Goal: Task Accomplishment & Management: Complete application form

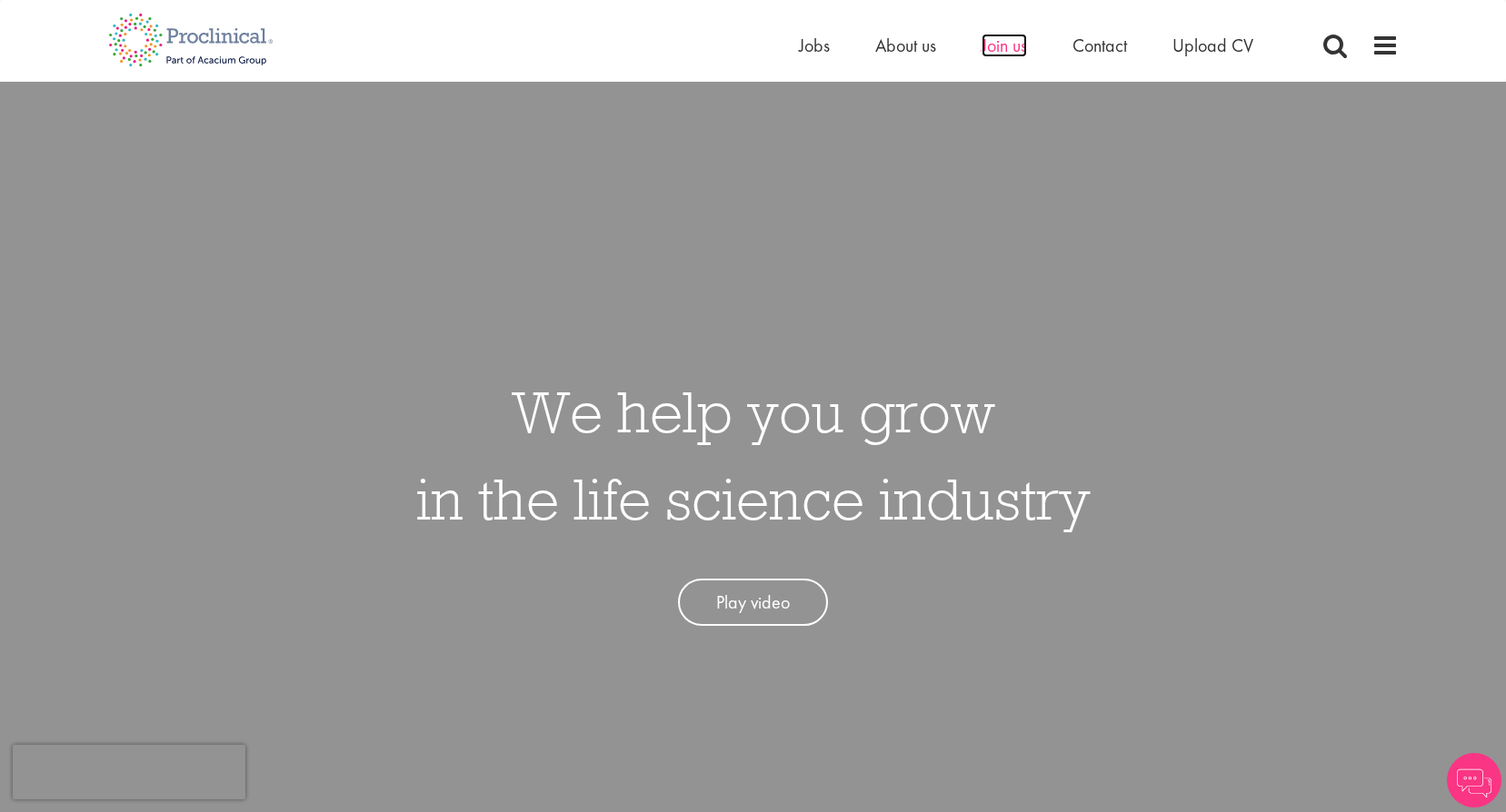
click at [1018, 46] on span "Join us" at bounding box center [1004, 45] width 45 height 23
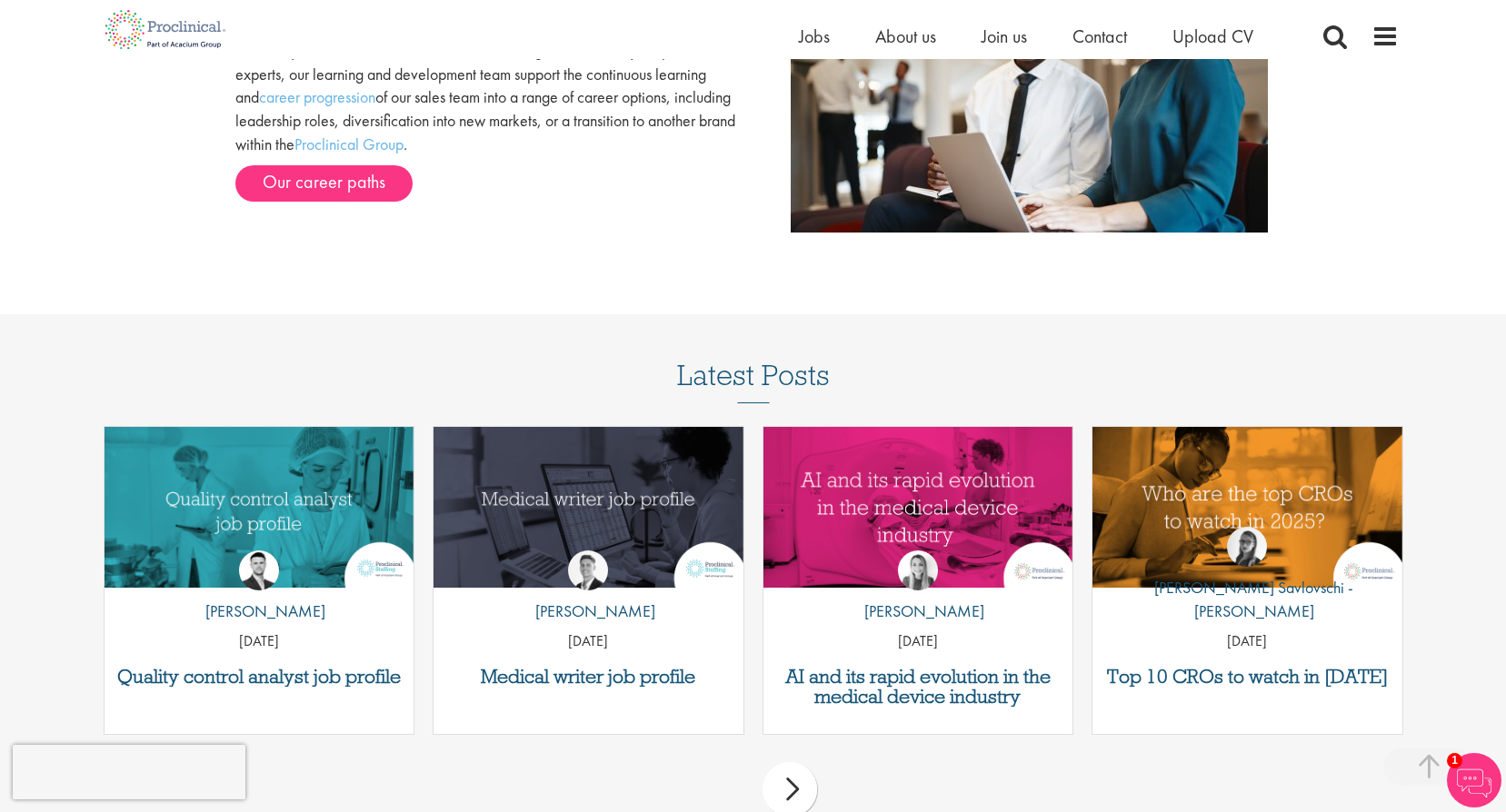
scroll to position [2090, 0]
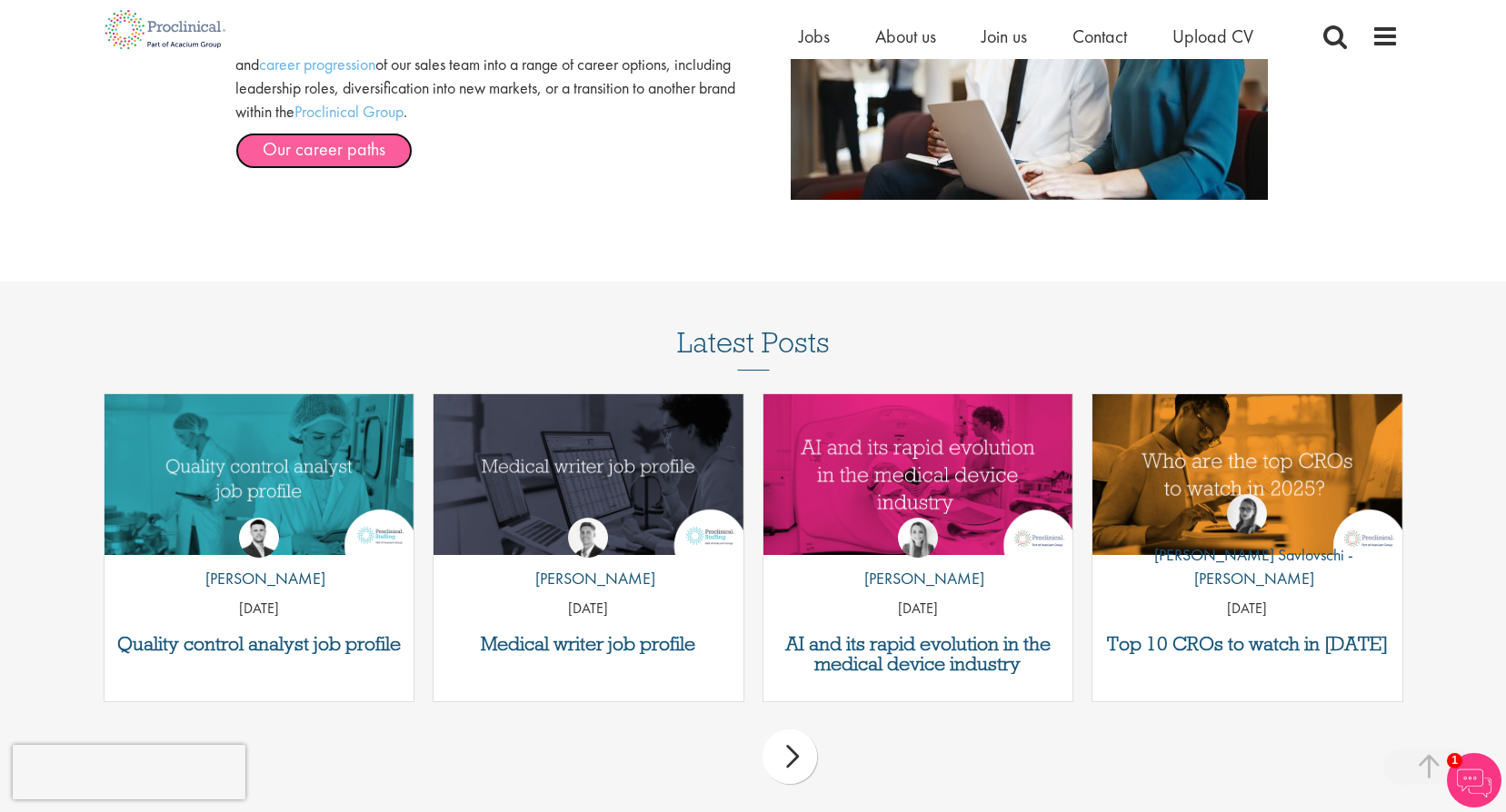
click at [329, 148] on link "Our career paths" at bounding box center [323, 150] width 178 height 37
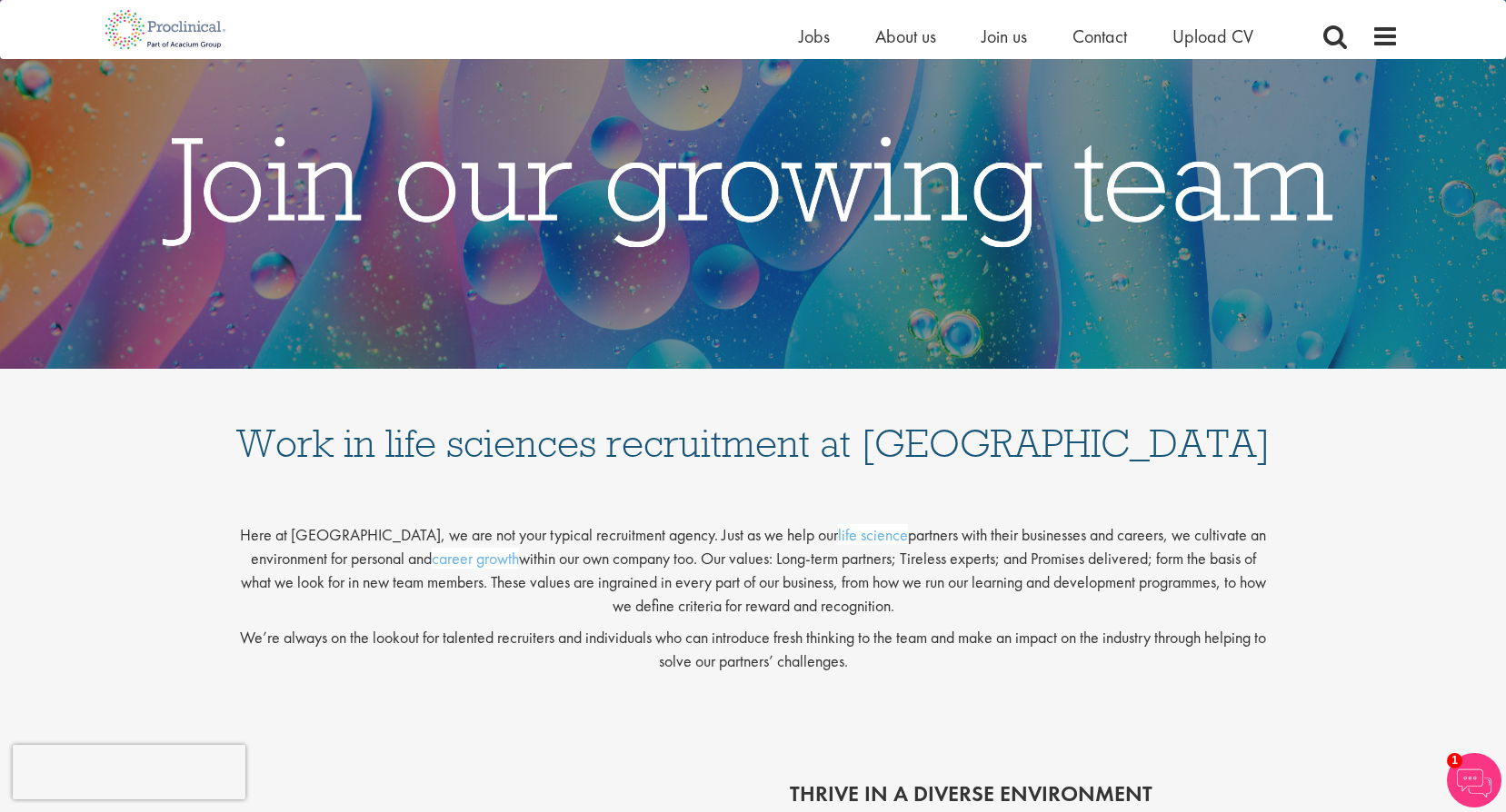
scroll to position [0, 0]
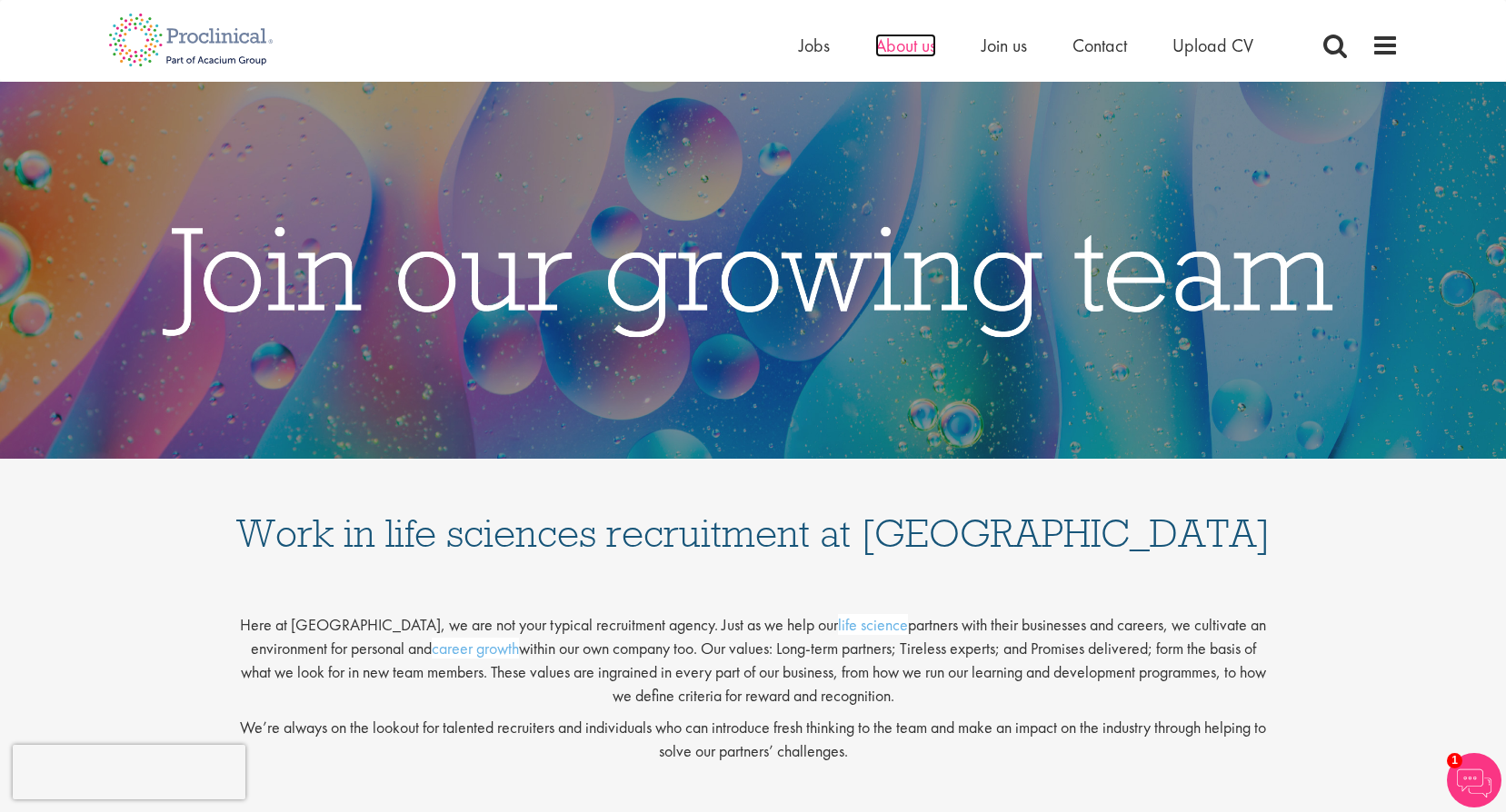
click at [886, 53] on span "About us" at bounding box center [905, 45] width 61 height 23
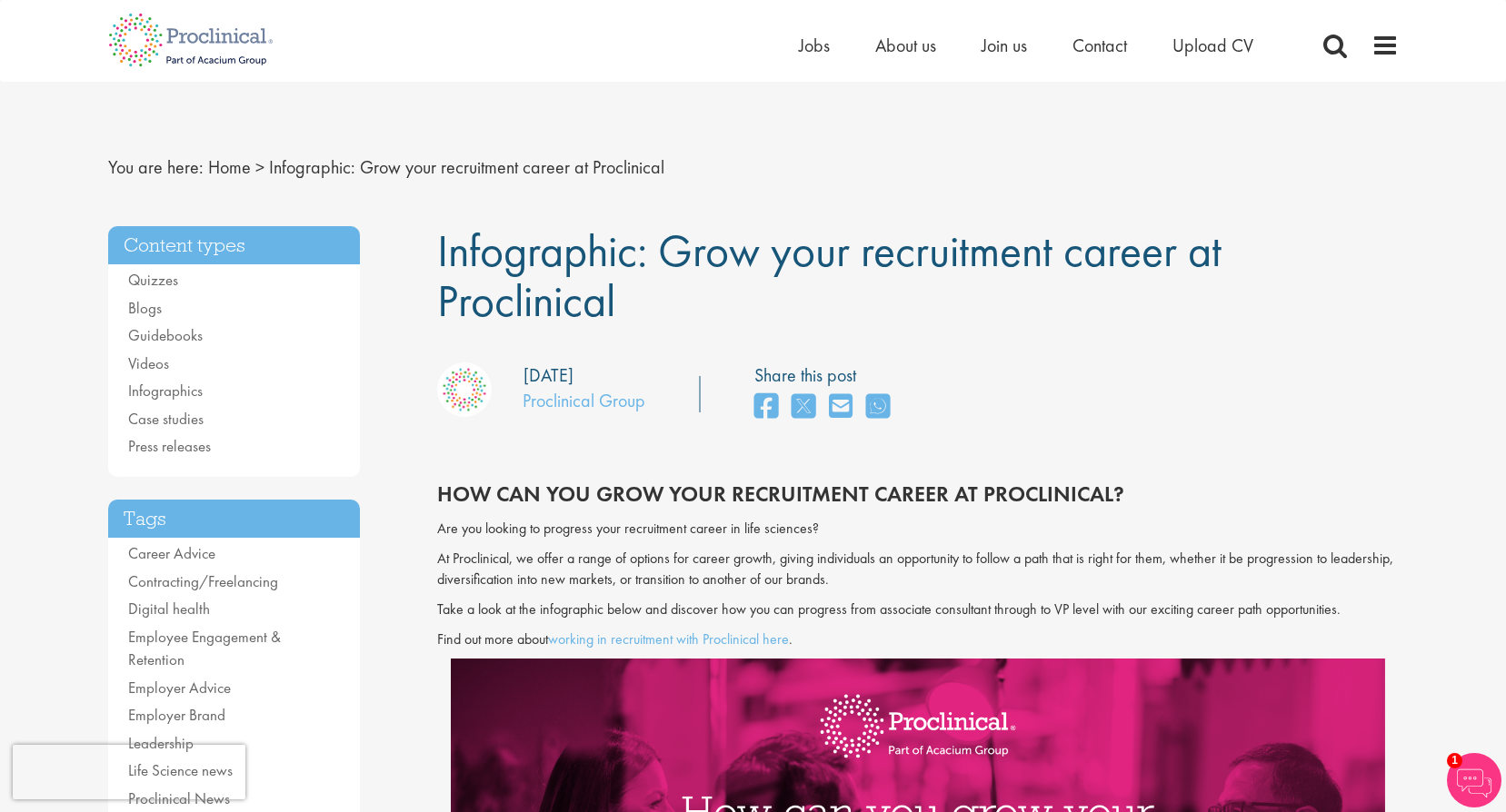
click at [1034, 53] on ul "Home Jobs About us Join us Contact Upload CV" at bounding box center [1049, 45] width 500 height 27
click at [1005, 53] on span "Join us" at bounding box center [1004, 45] width 45 height 23
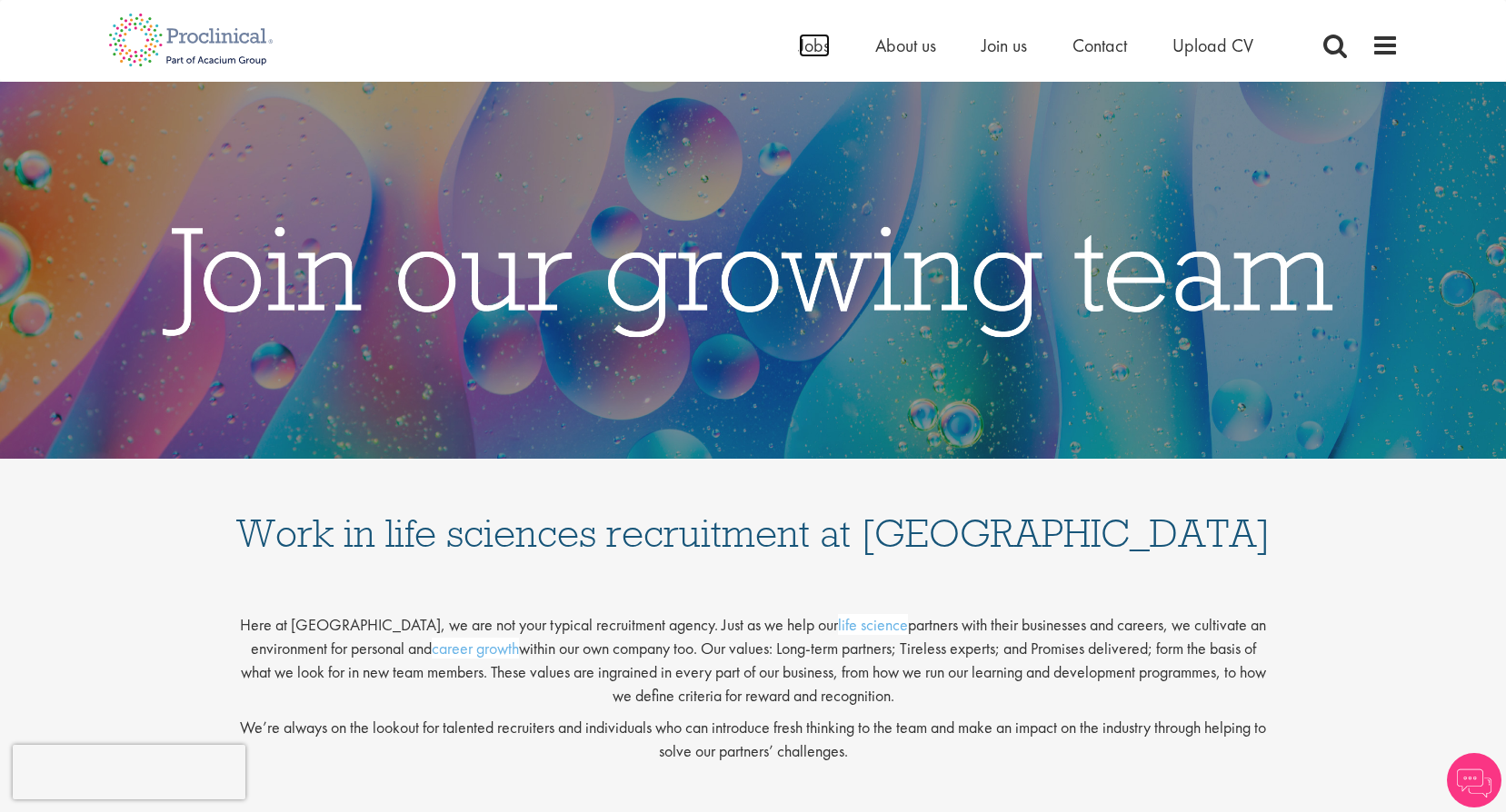
click at [811, 47] on span "Jobs" at bounding box center [814, 45] width 31 height 23
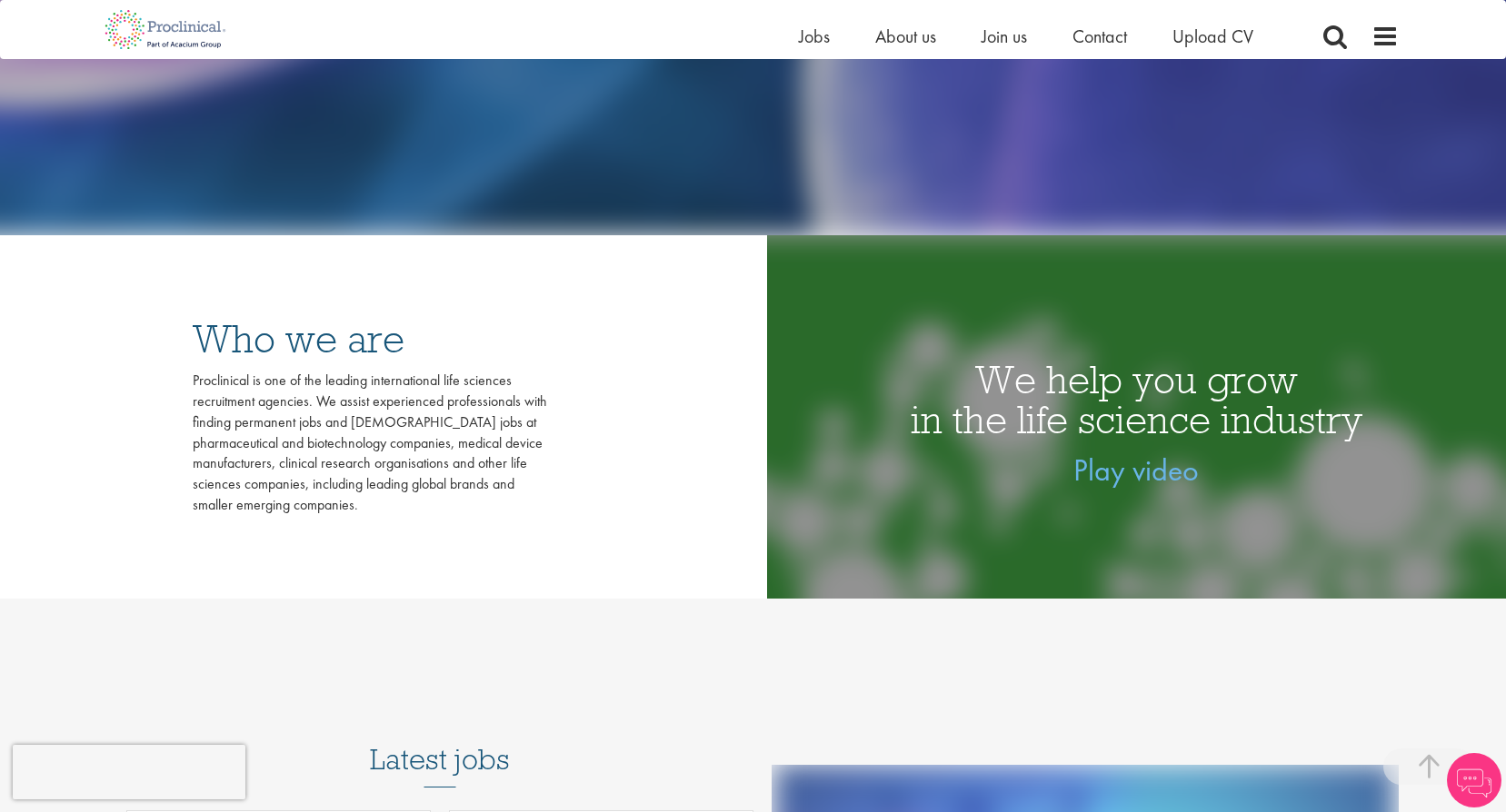
scroll to position [181, 0]
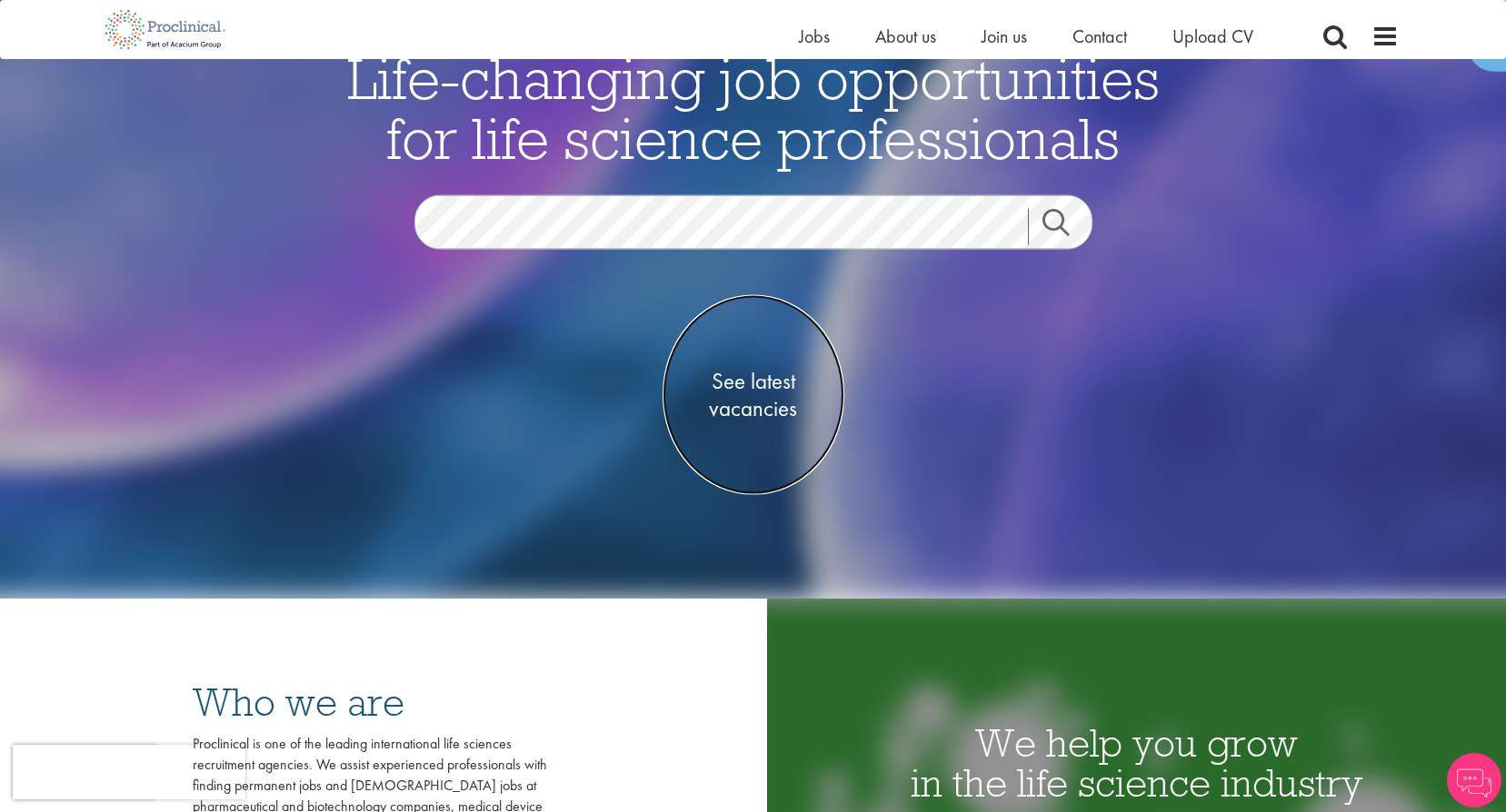
click at [762, 386] on span "See latest vacancies" at bounding box center [753, 395] width 181 height 55
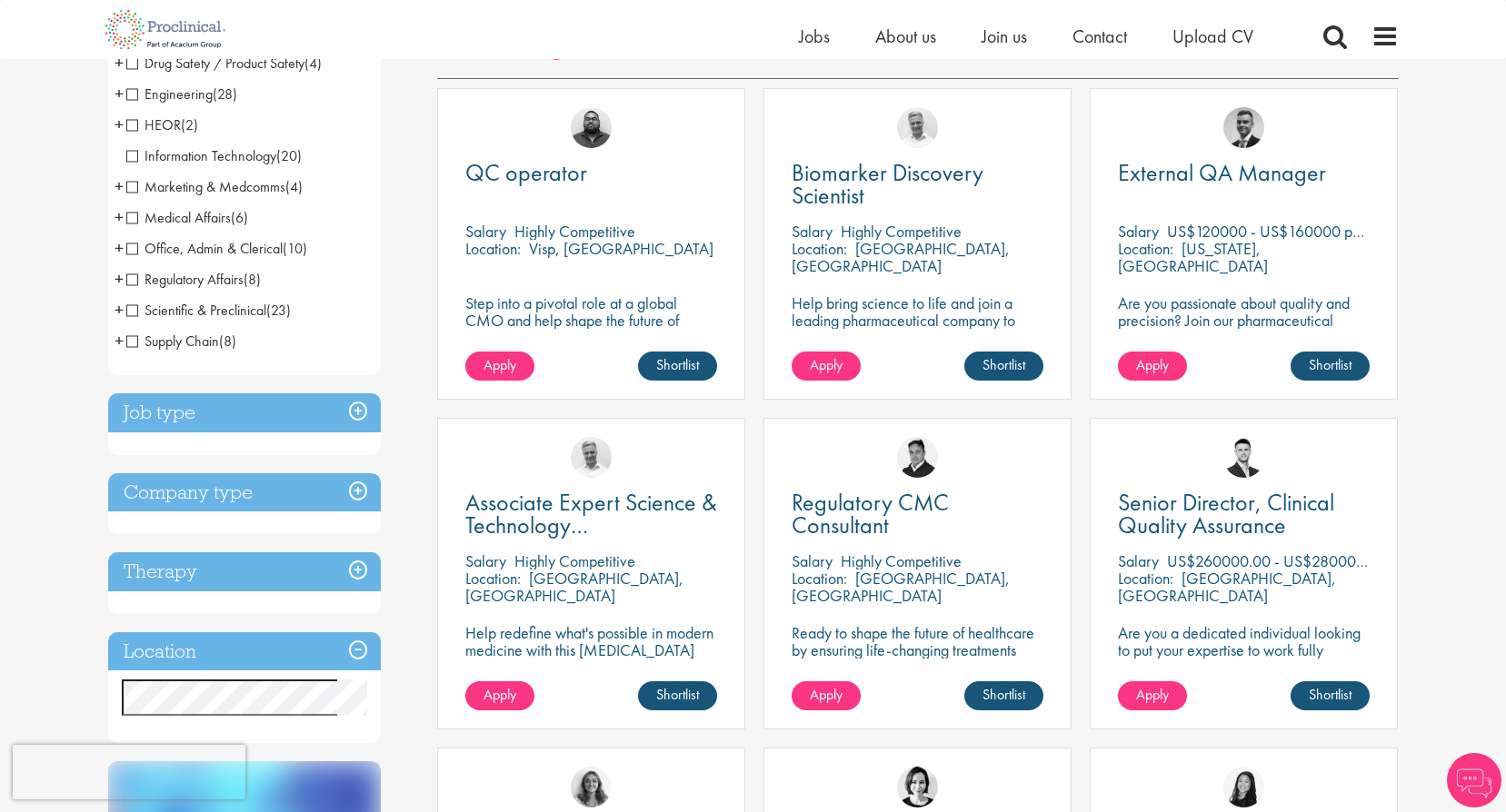
scroll to position [364, 0]
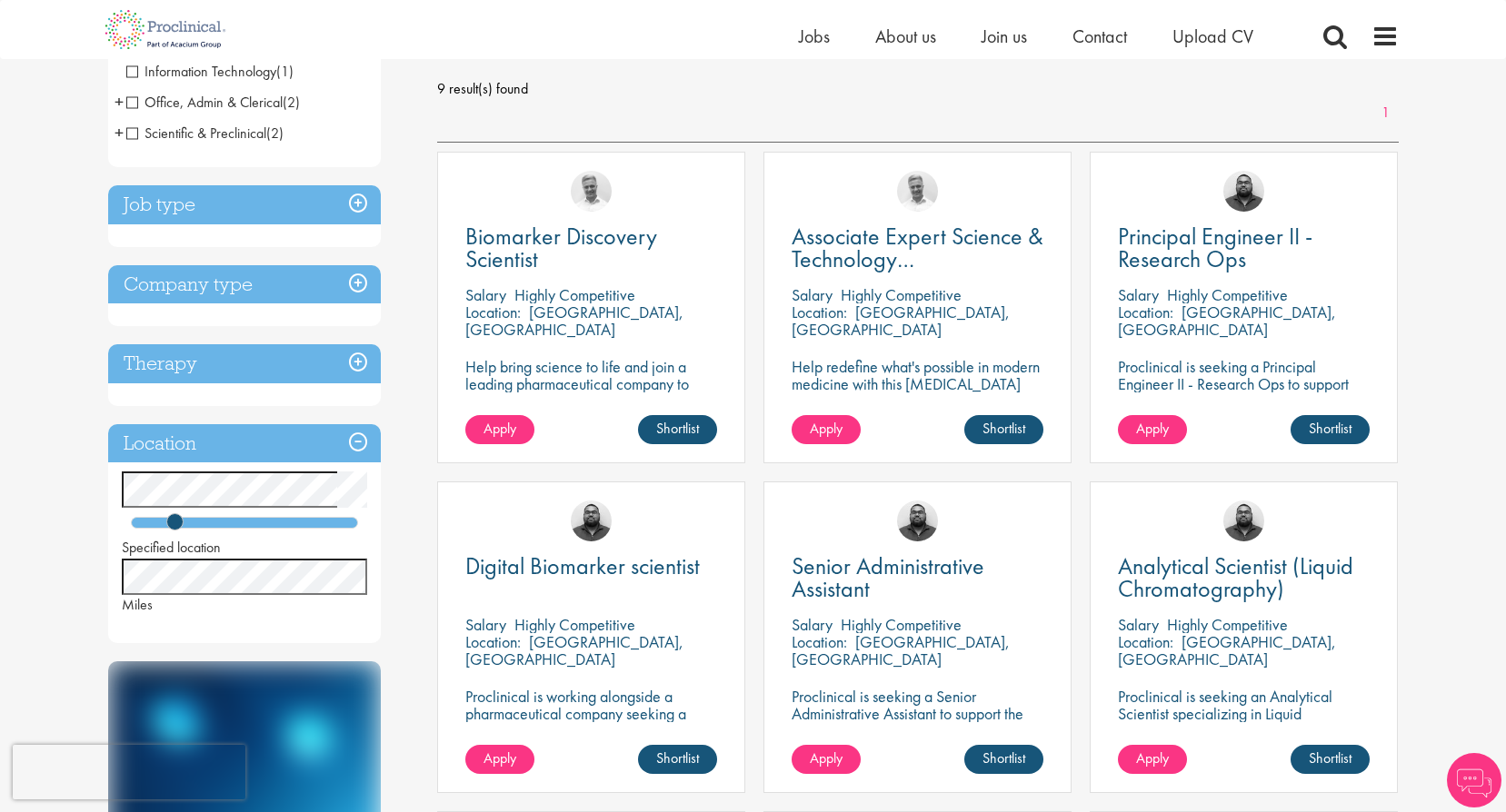
scroll to position [273, 0]
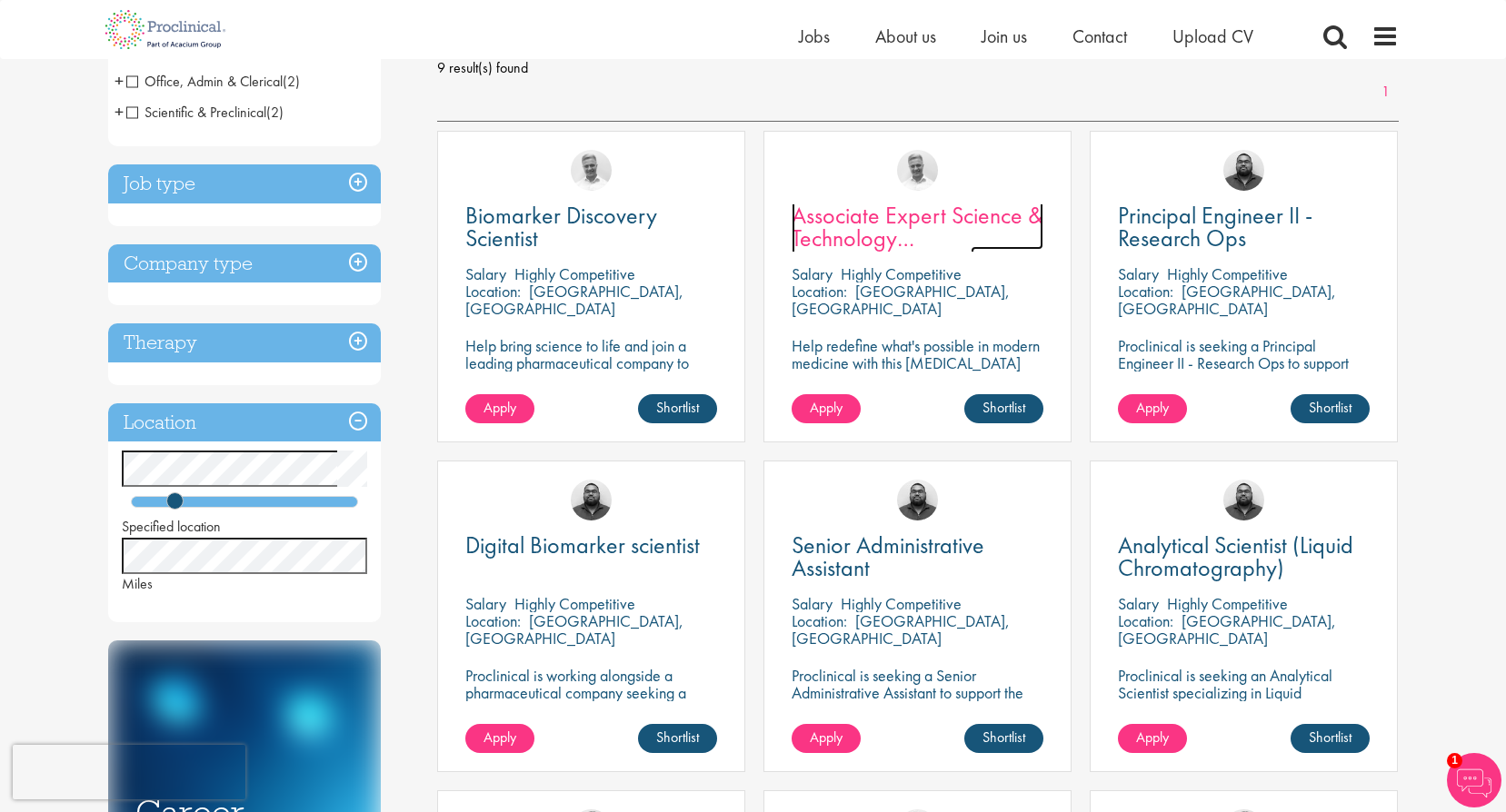
click at [907, 236] on span "Associate Expert Science & Technology ([MEDICAL_DATA])" at bounding box center [918, 238] width 252 height 76
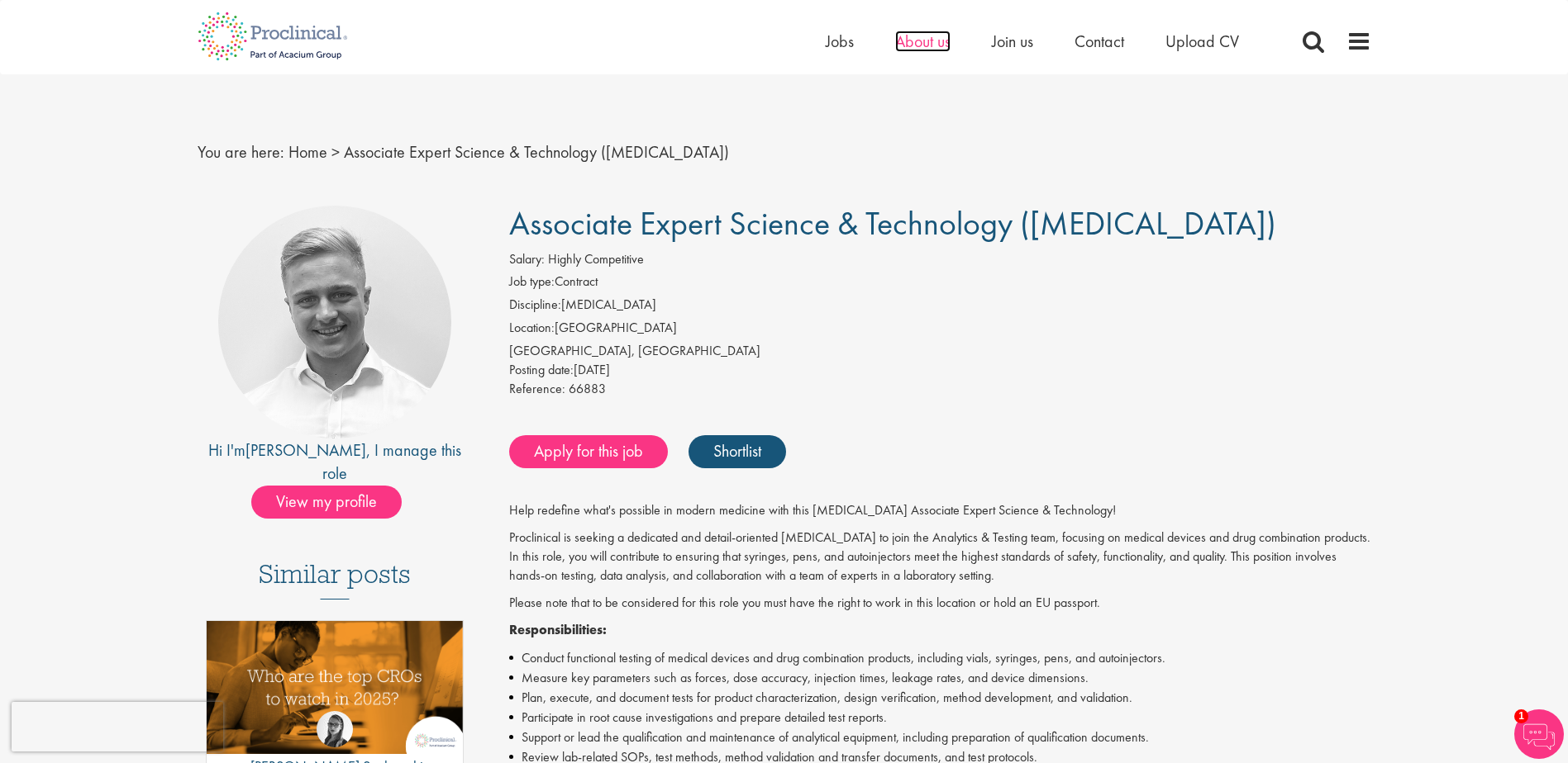
click at [935, 50] on span "About us" at bounding box center [923, 41] width 56 height 21
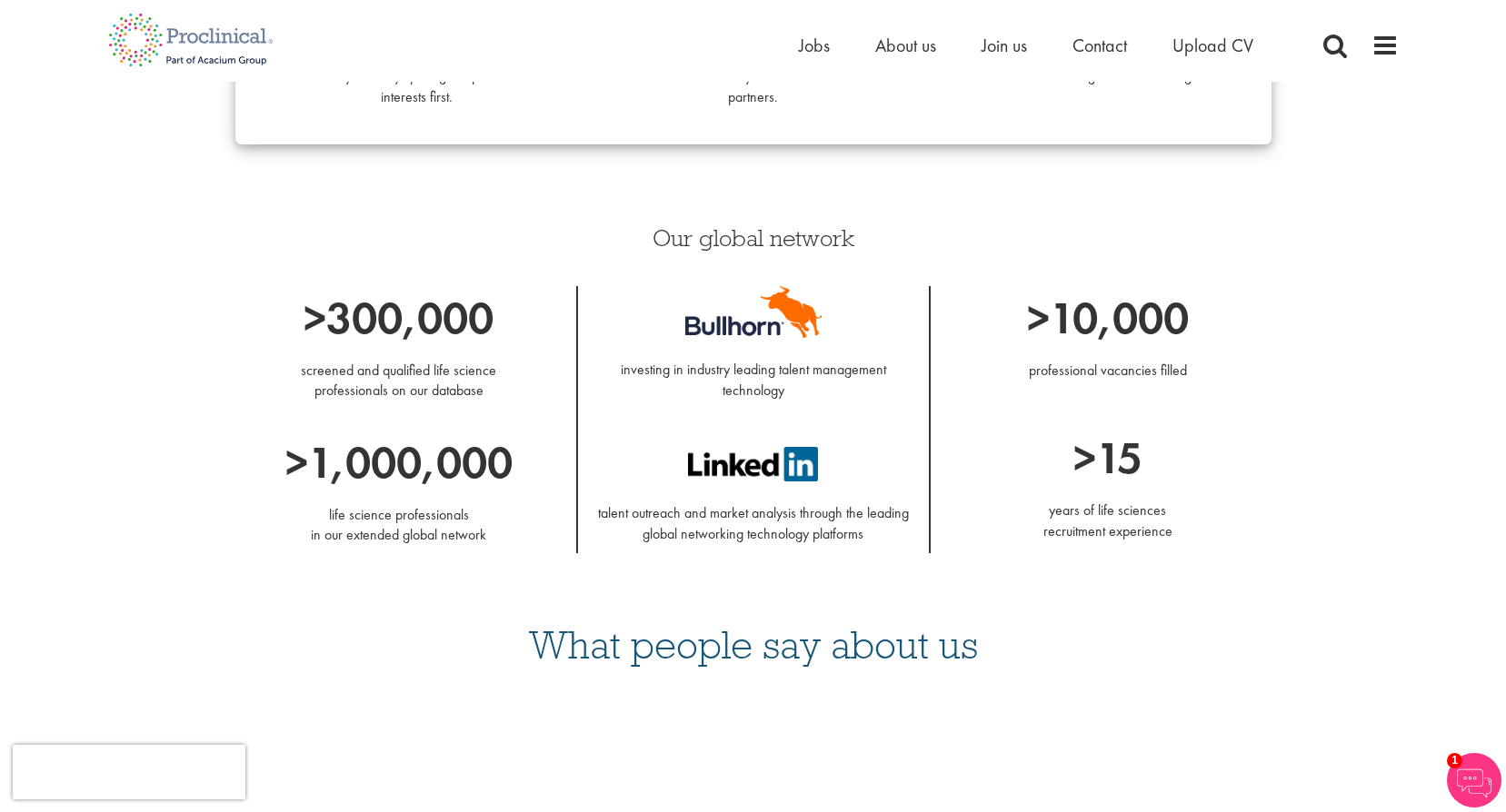
scroll to position [1726, 0]
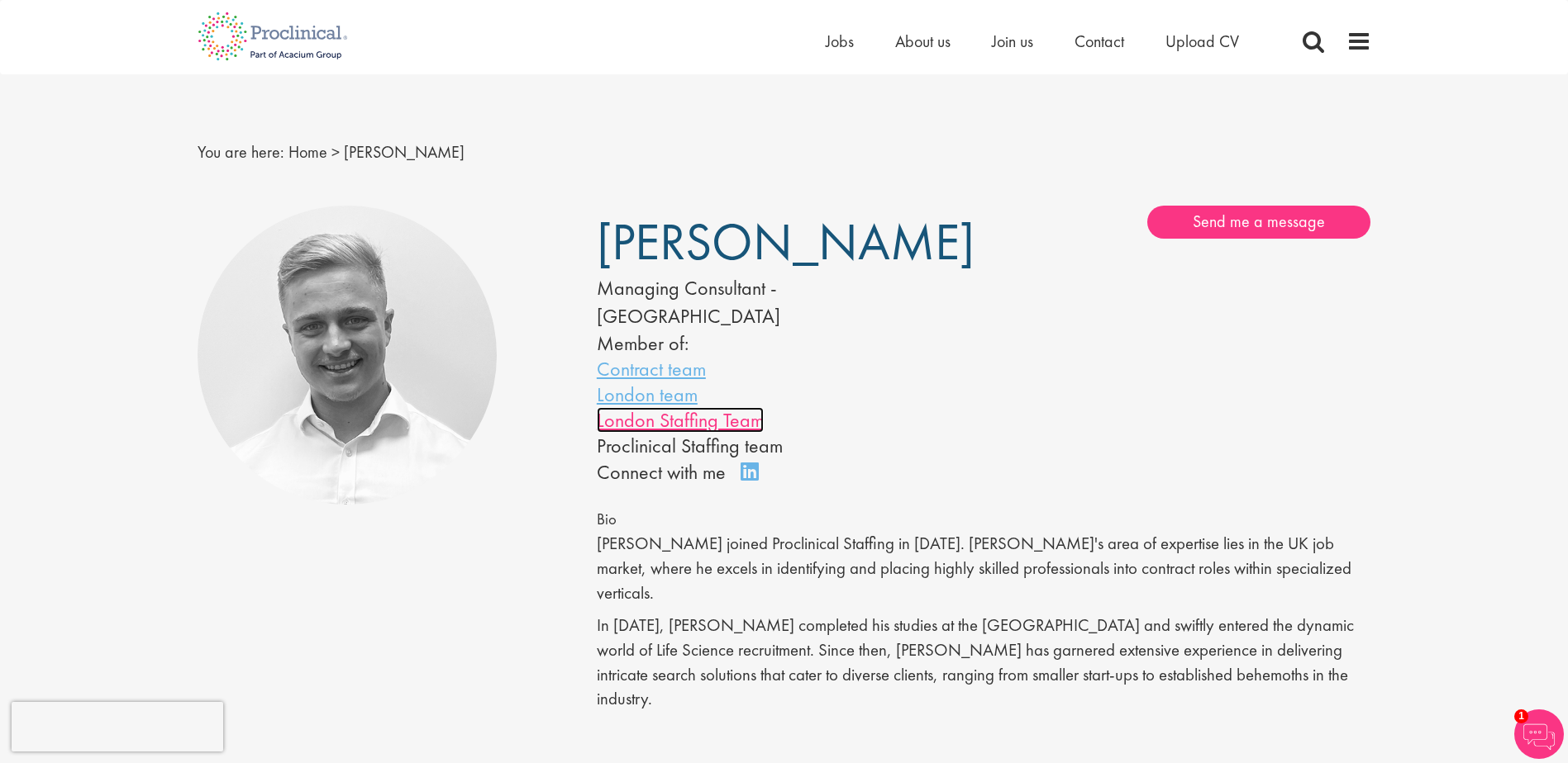
click at [667, 408] on link "London Staffing Team" at bounding box center [680, 420] width 167 height 26
click at [679, 356] on link "Contract team" at bounding box center [651, 369] width 109 height 26
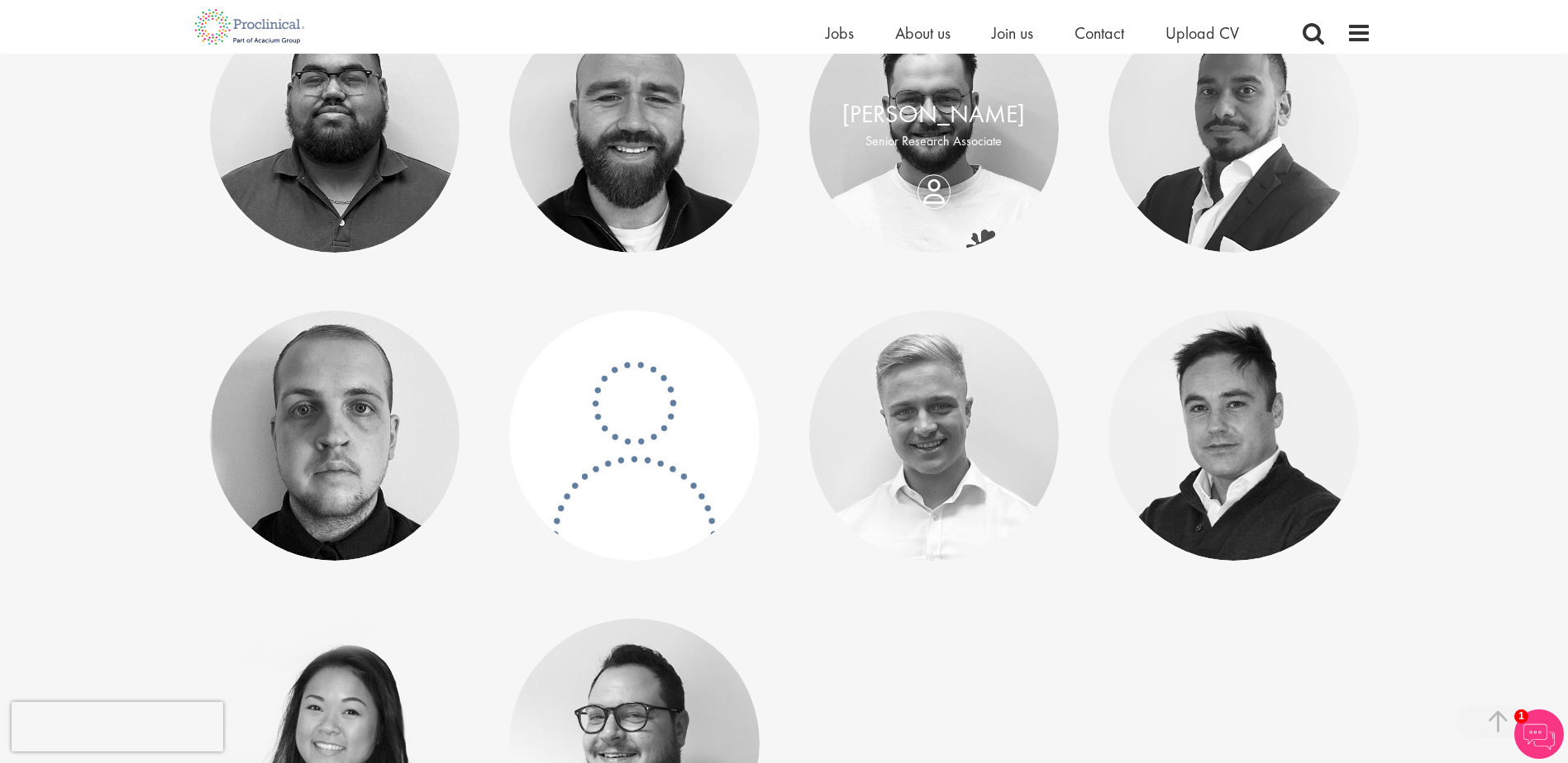
scroll to position [743, 0]
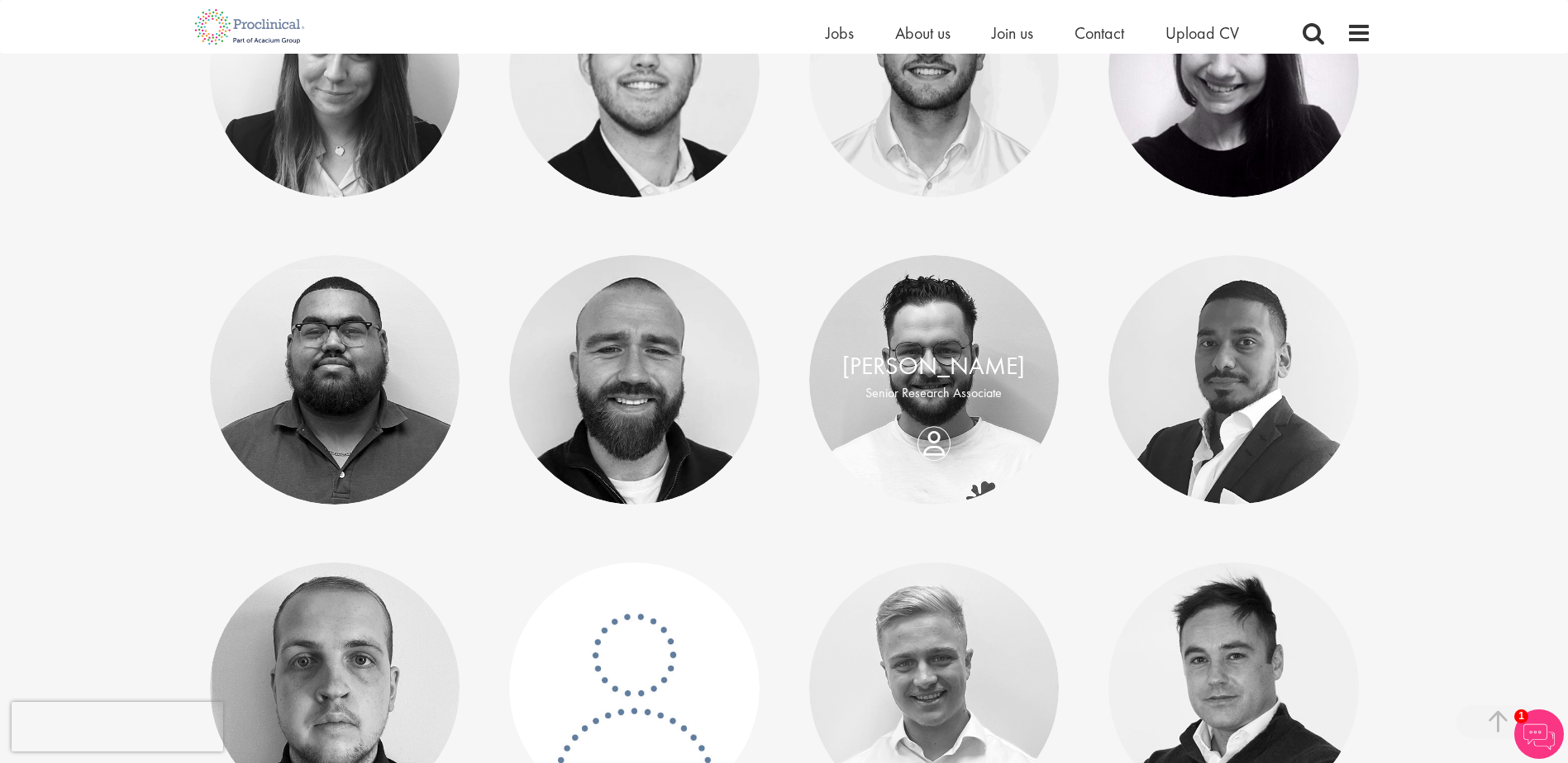
click at [966, 349] on div "[PERSON_NAME]" at bounding box center [934, 367] width 217 height 36
click at [940, 412] on div "[PERSON_NAME] Senior Research Associate" at bounding box center [934, 379] width 251 height 62
click at [951, 367] on link "Emile De Beer" at bounding box center [934, 366] width 183 height 32
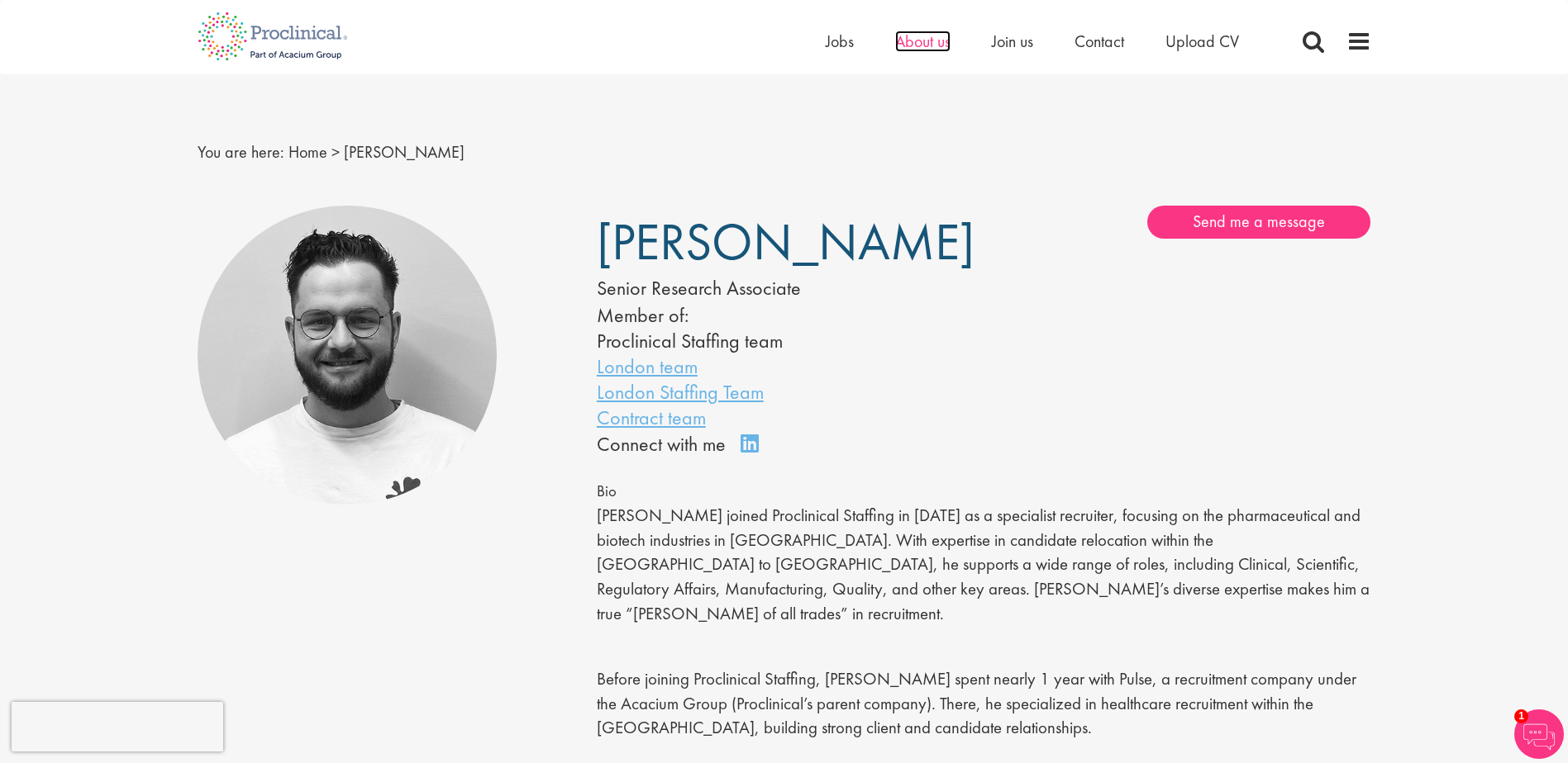
click at [940, 44] on span "About us" at bounding box center [923, 41] width 56 height 21
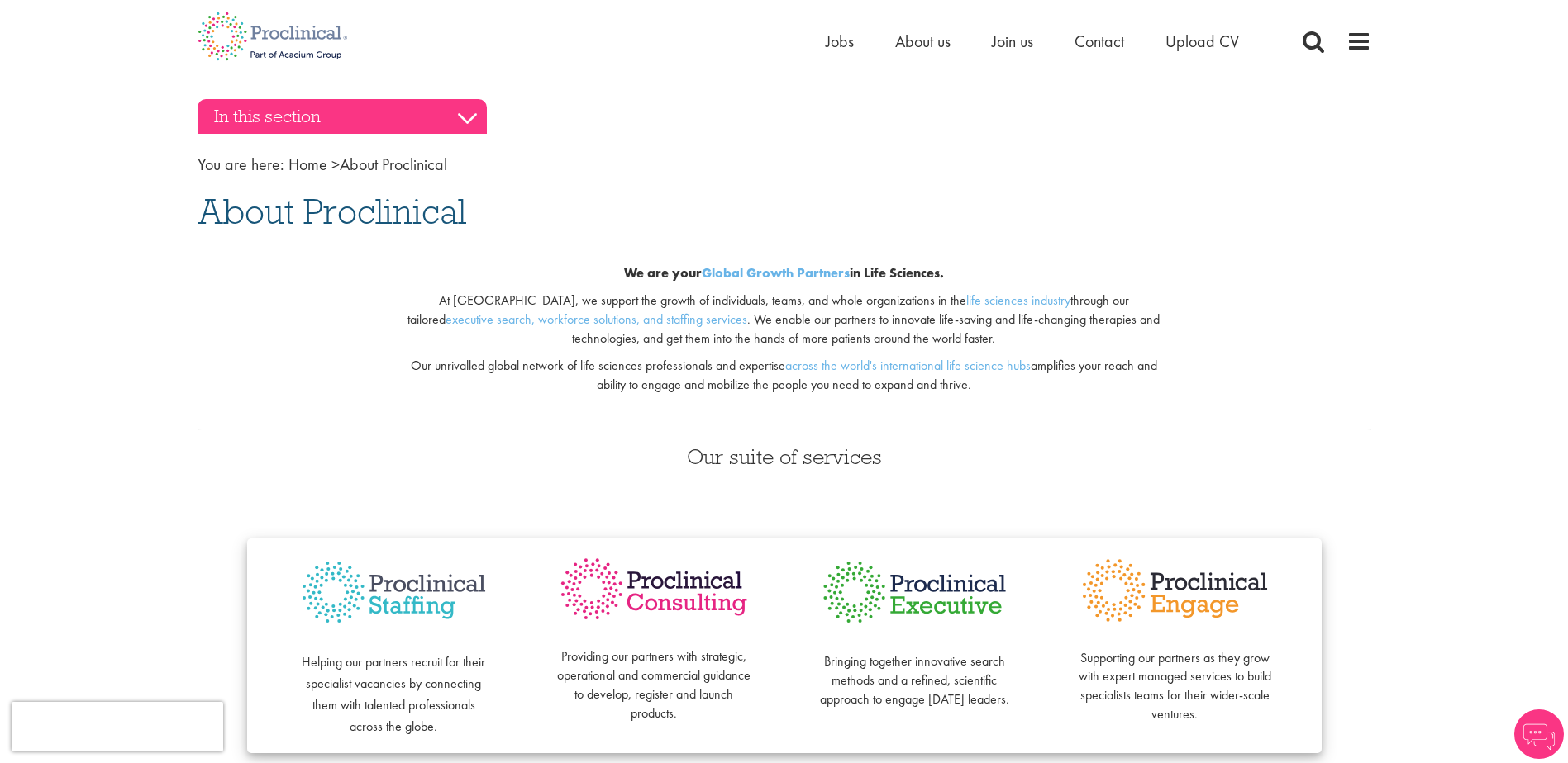
click at [448, 114] on h3 "In this section" at bounding box center [342, 116] width 289 height 35
click at [470, 120] on h3 "In this section" at bounding box center [342, 116] width 289 height 35
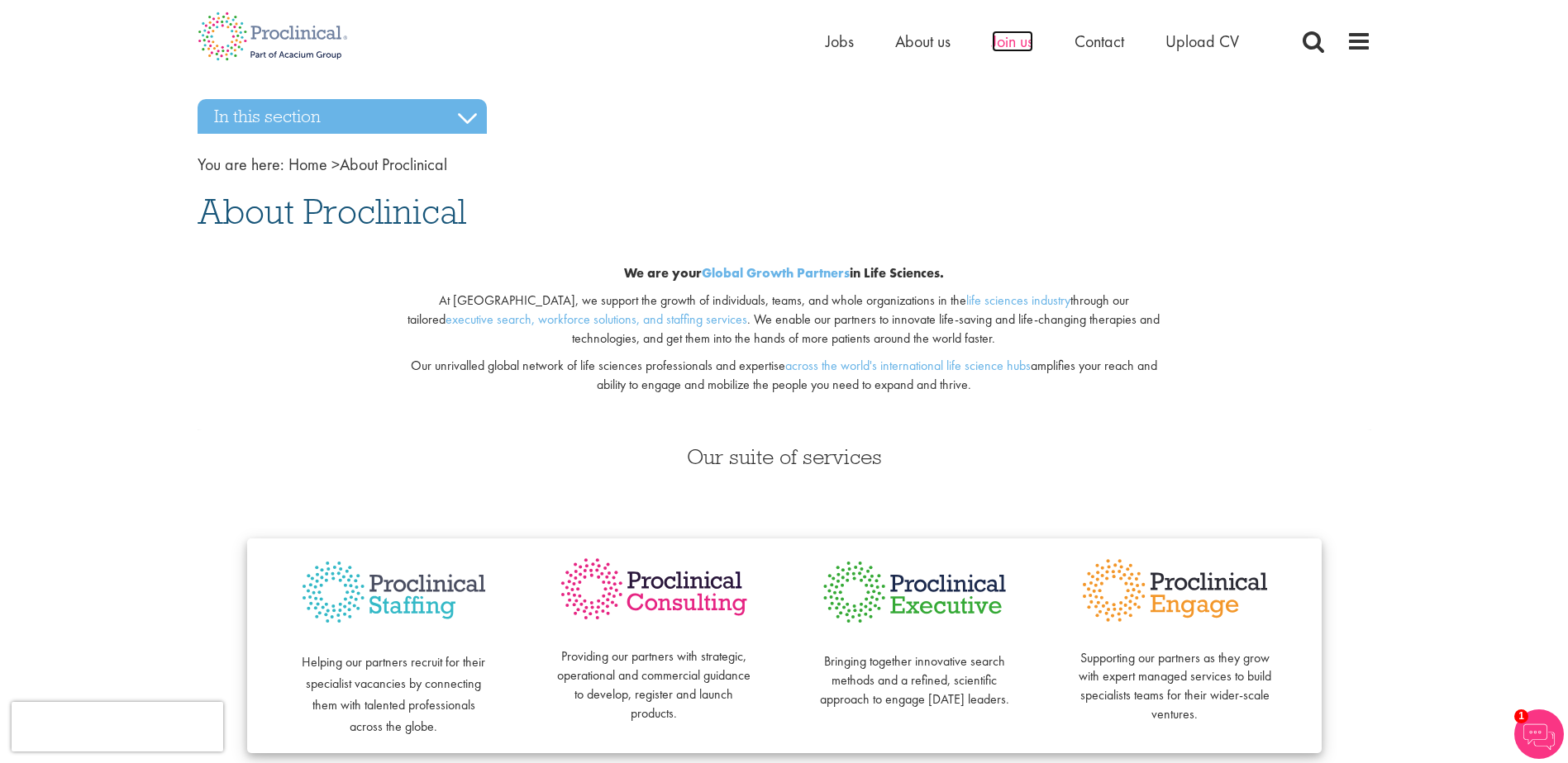
click at [1011, 45] on span "Join us" at bounding box center [1012, 41] width 41 height 21
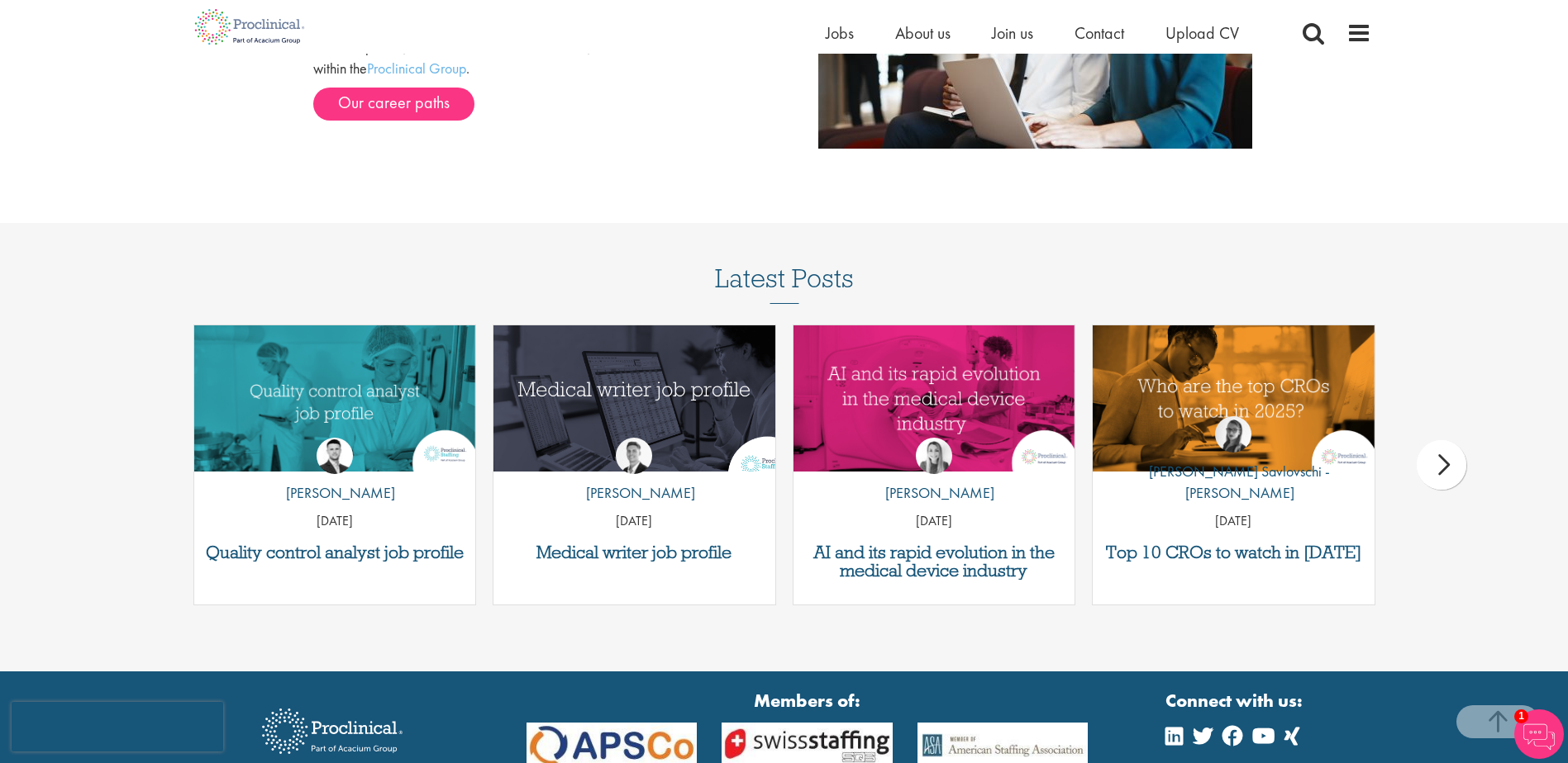
scroll to position [1734, 0]
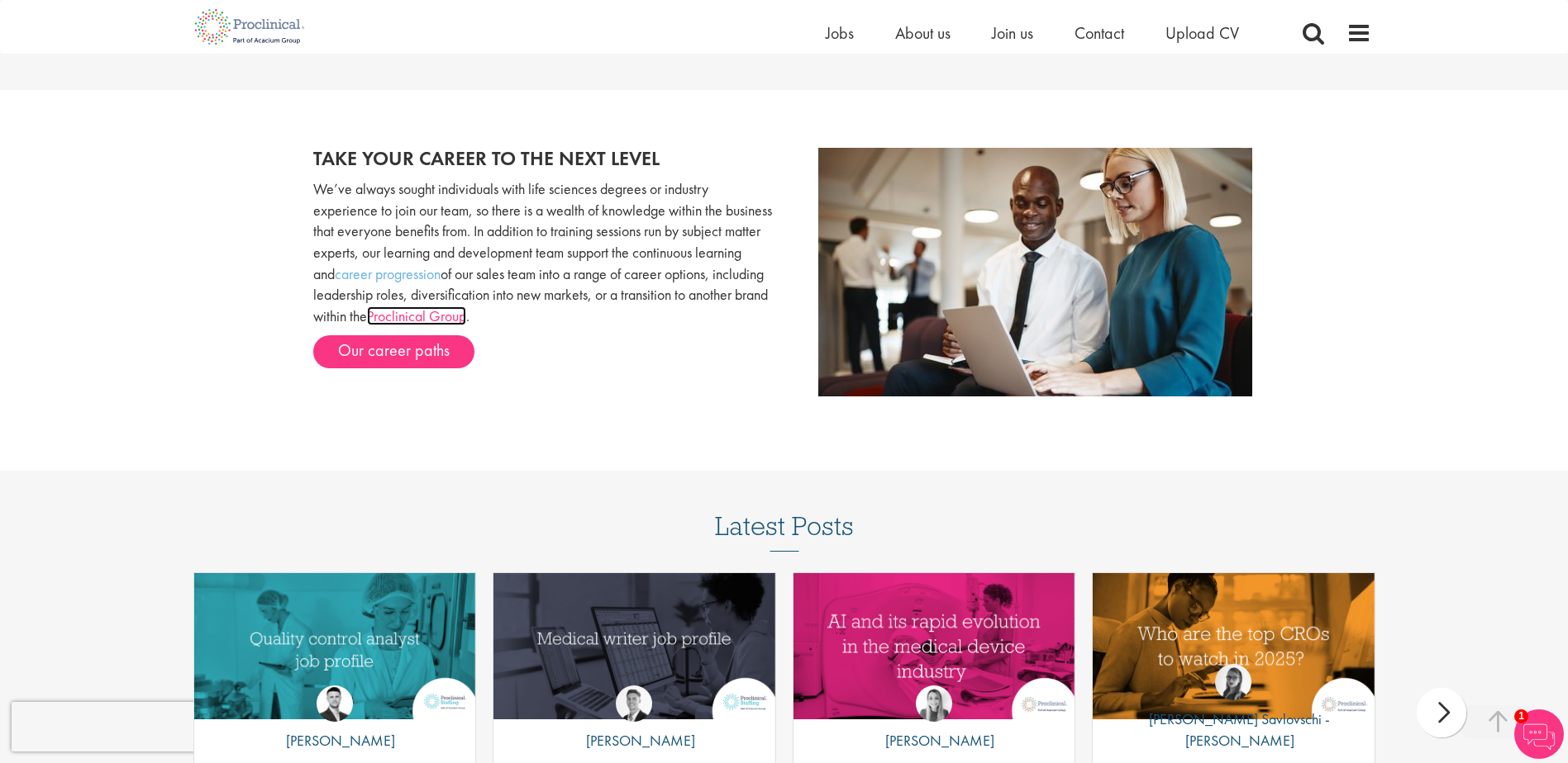
click at [466, 318] on link "Proclinical Group" at bounding box center [416, 316] width 99 height 19
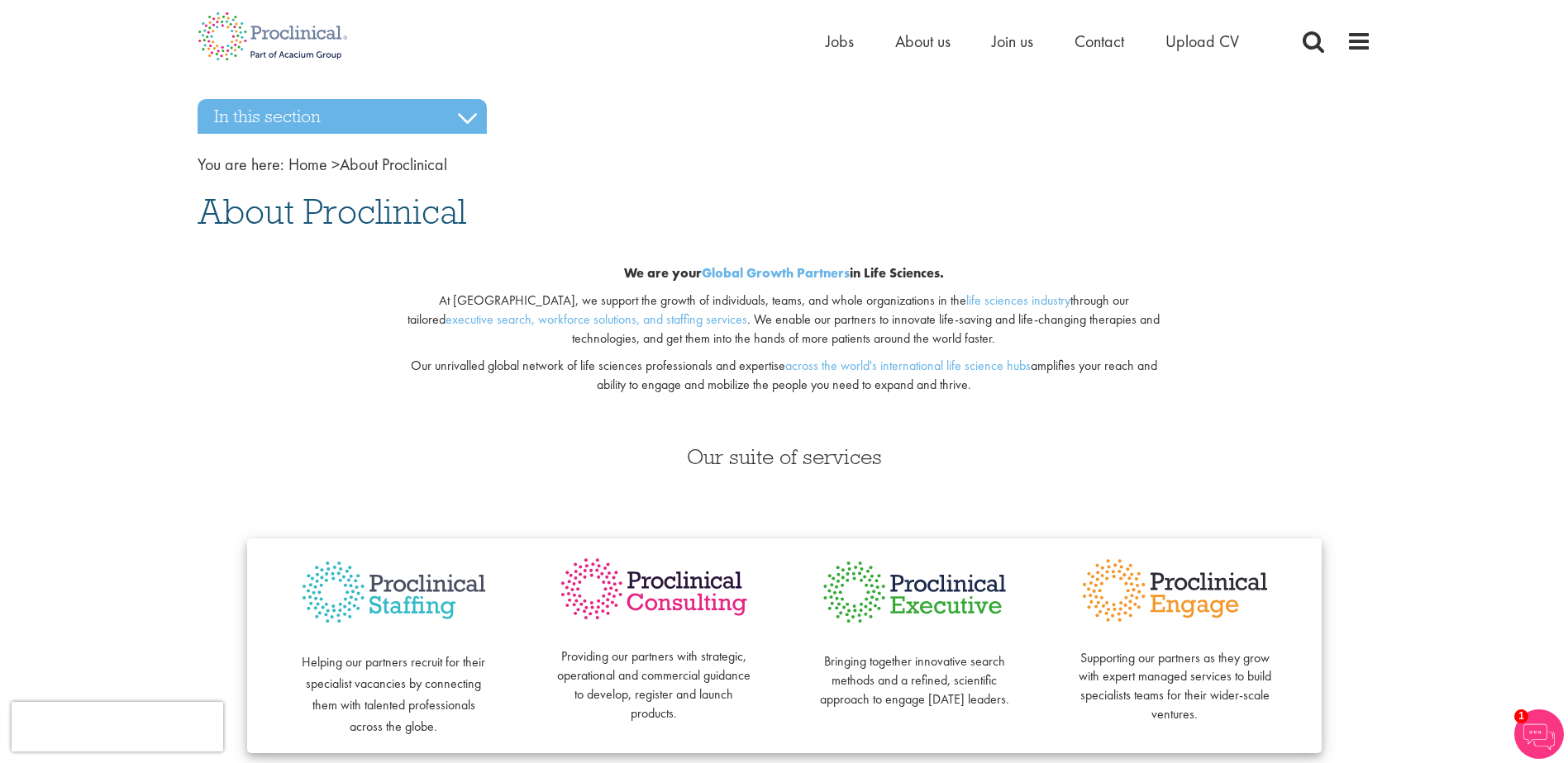
click at [821, 38] on div "Home Jobs About us Join us Contact Upload CV" at bounding box center [778, 31] width 1186 height 62
click at [822, 38] on div "Home Jobs About us Join us Contact Upload CV" at bounding box center [778, 31] width 1186 height 62
click at [828, 41] on span "Jobs" at bounding box center [840, 41] width 28 height 21
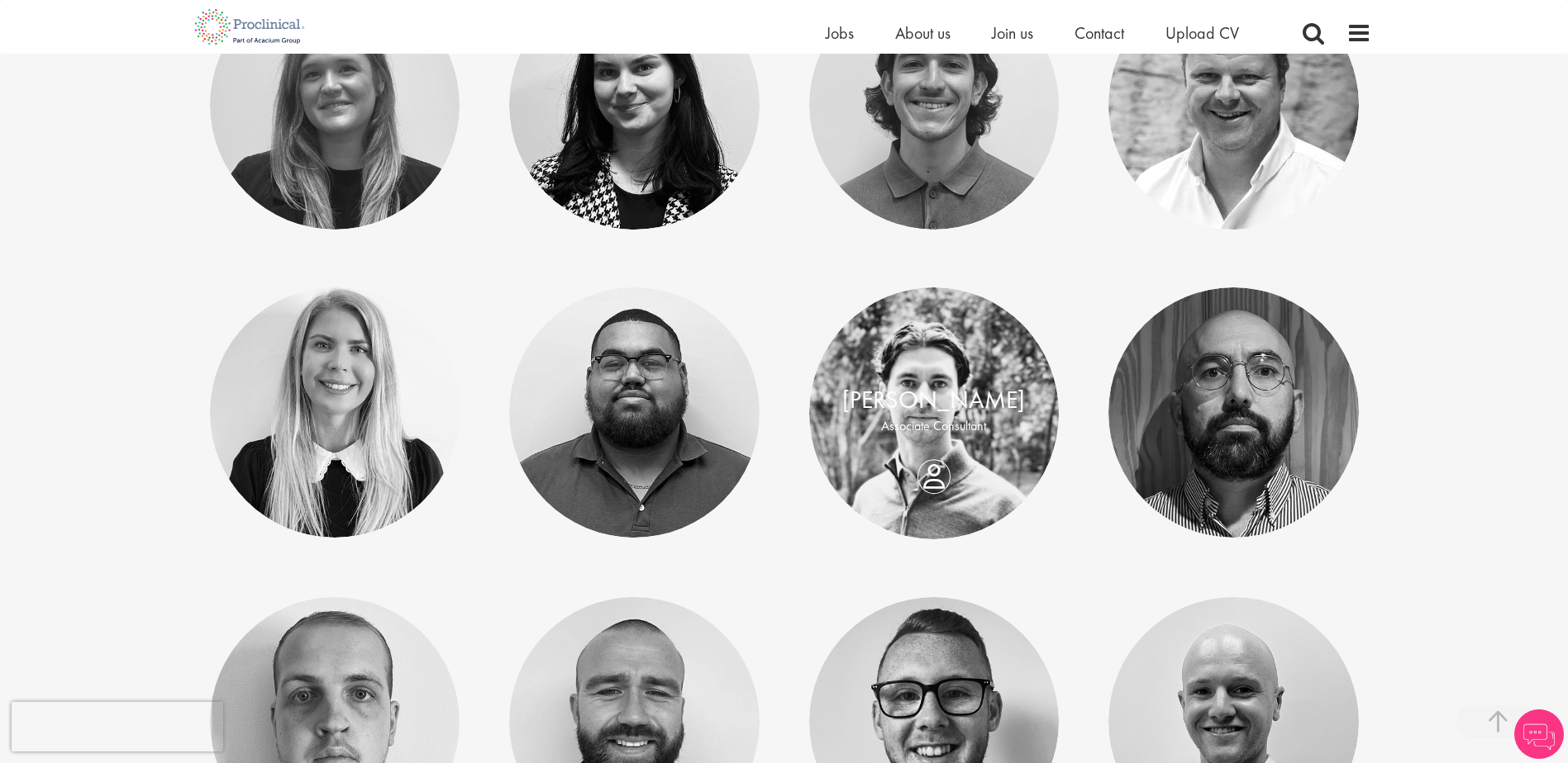
scroll to position [413, 0]
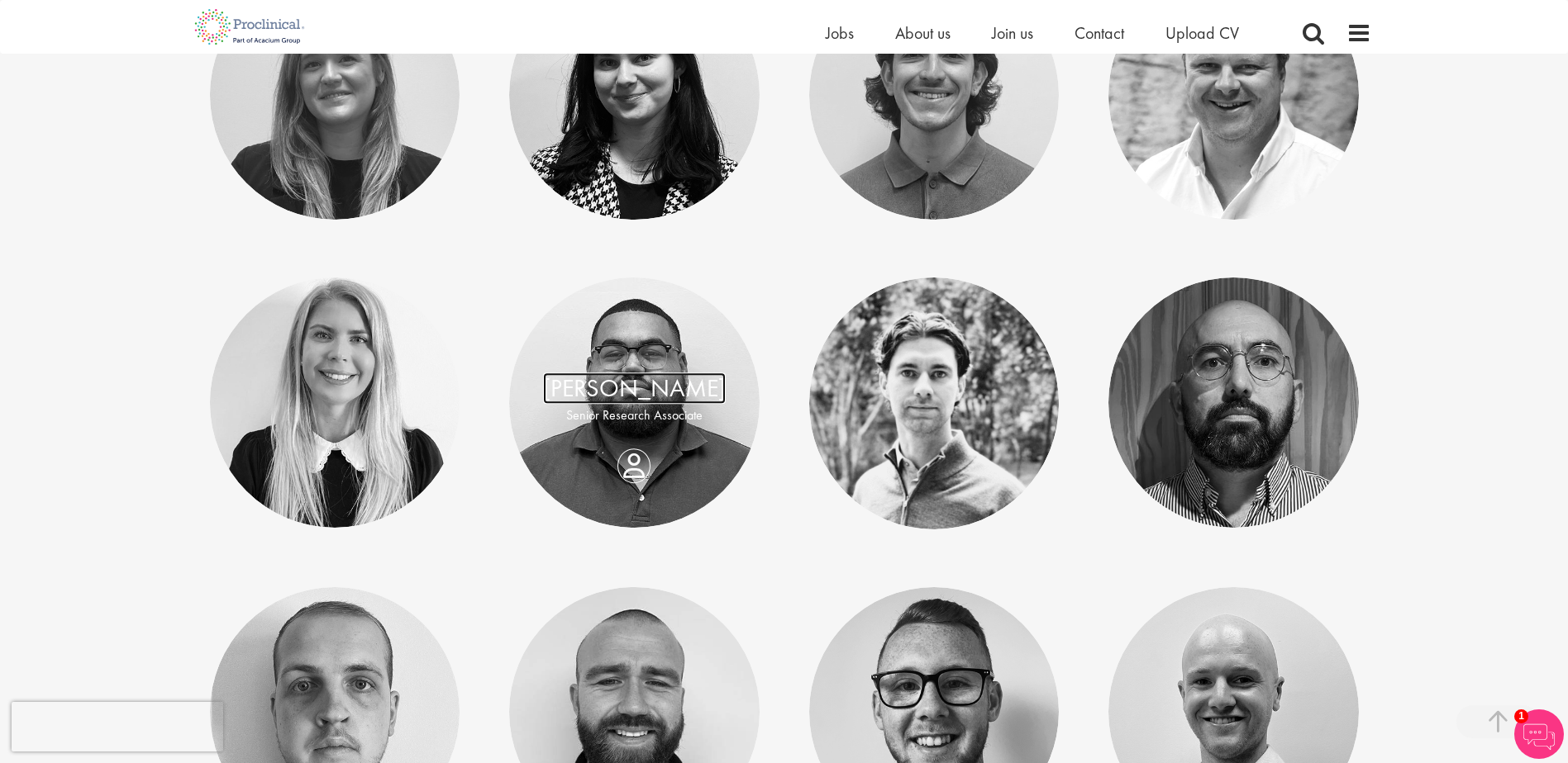
click at [638, 397] on link "[PERSON_NAME]" at bounding box center [634, 388] width 183 height 32
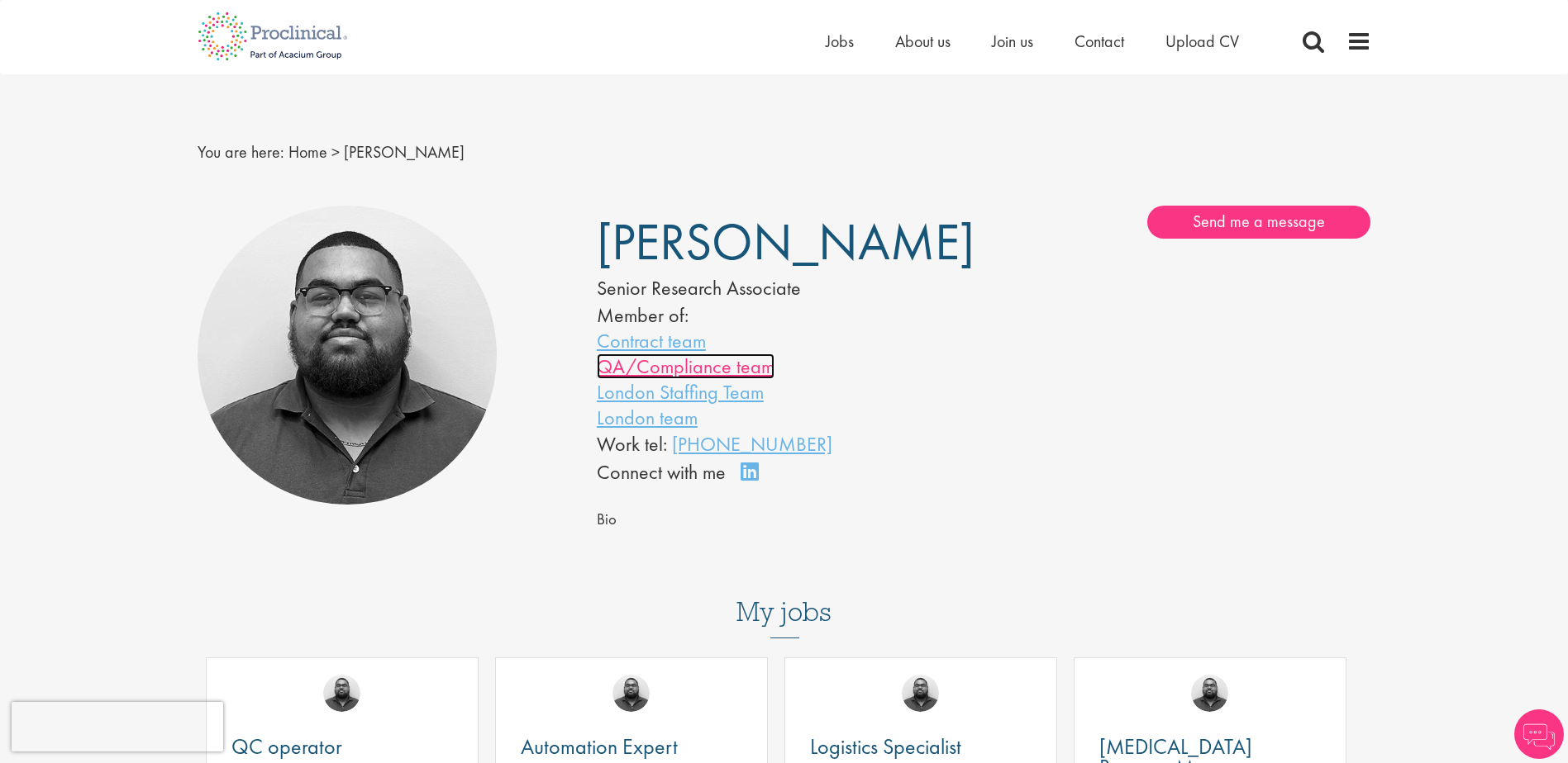
click at [671, 367] on link "QA/Compliance team" at bounding box center [686, 367] width 178 height 26
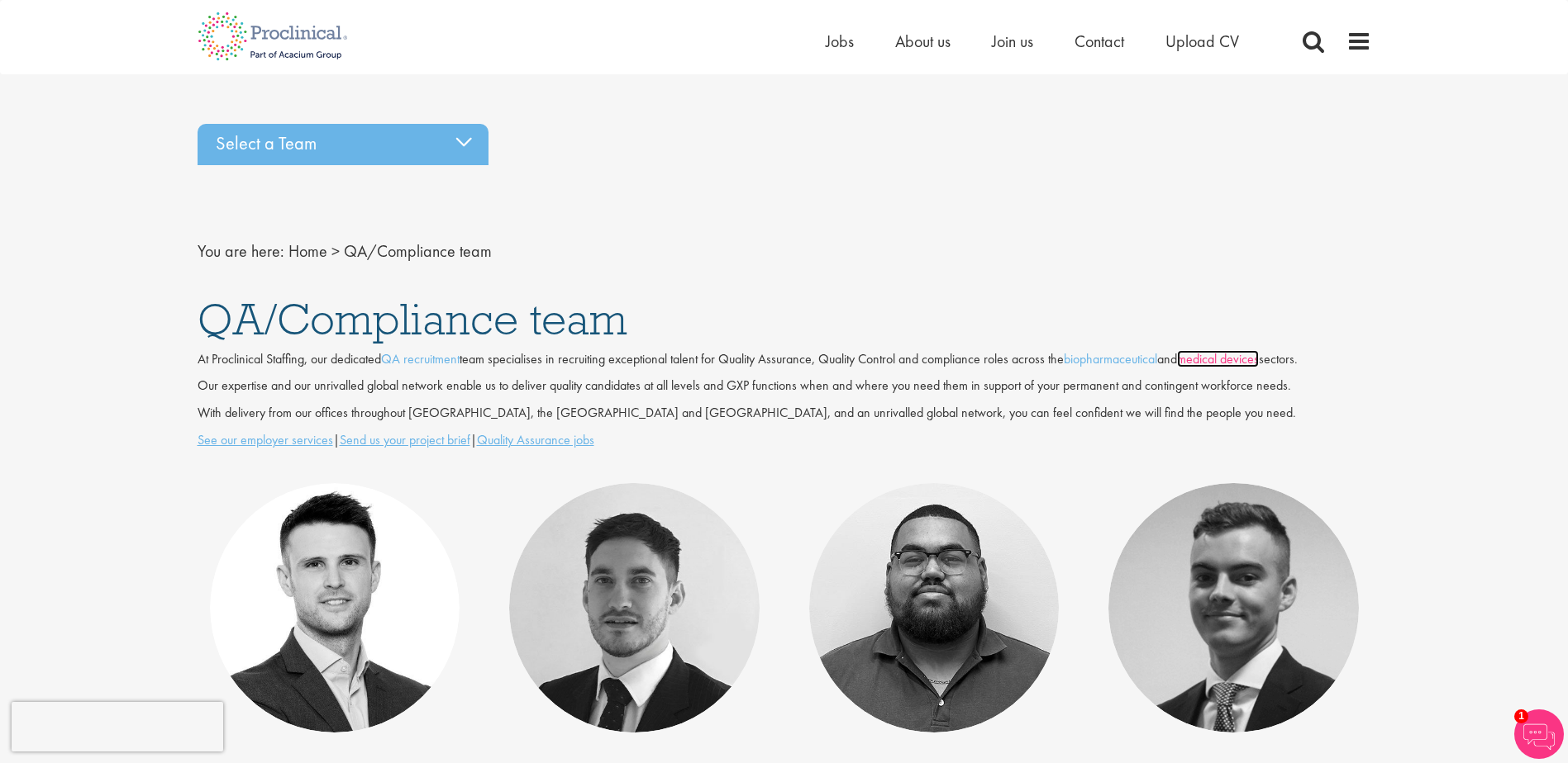
click at [1252, 362] on link "medical devices" at bounding box center [1218, 359] width 82 height 17
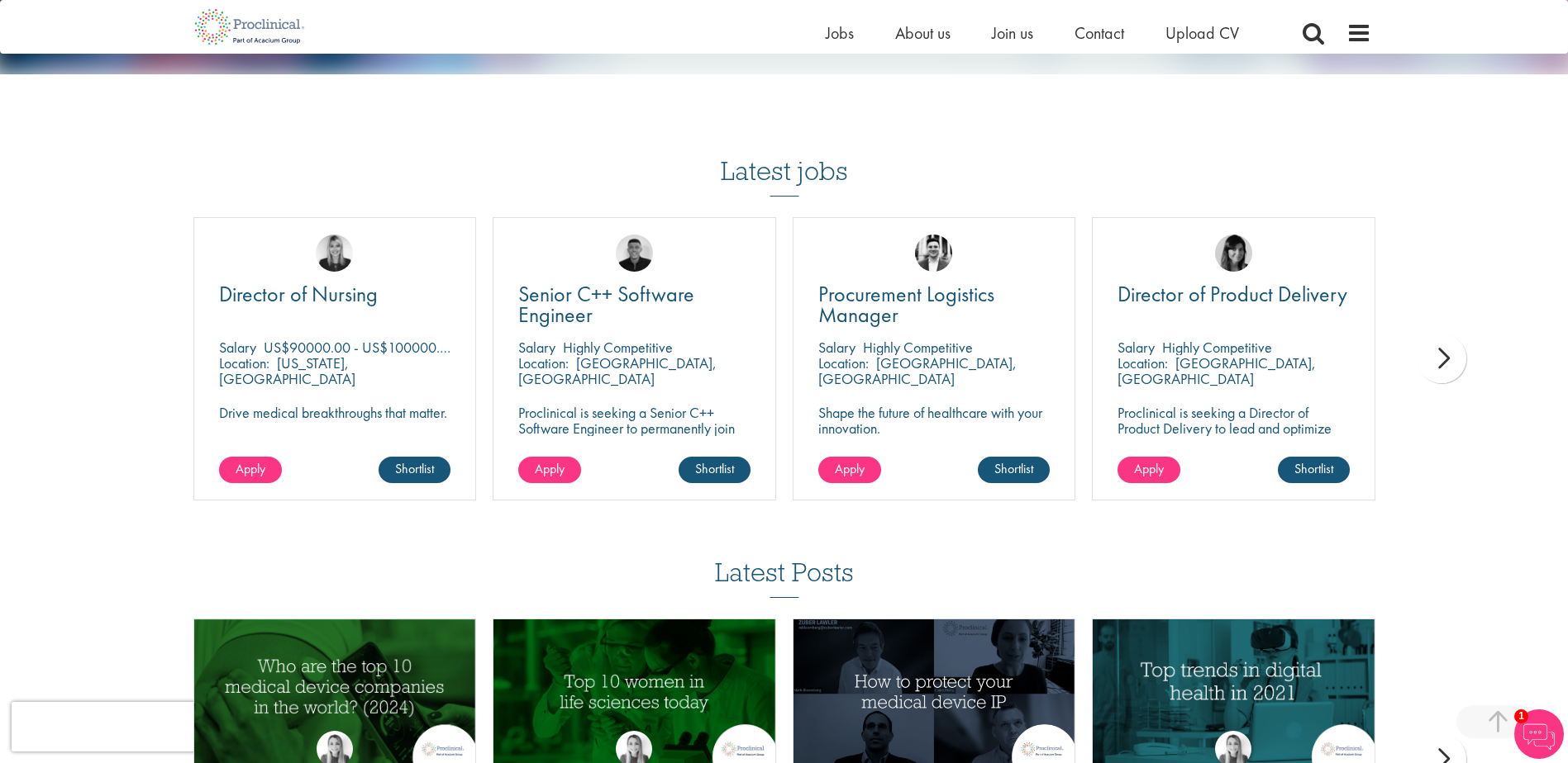
scroll to position [1157, 0]
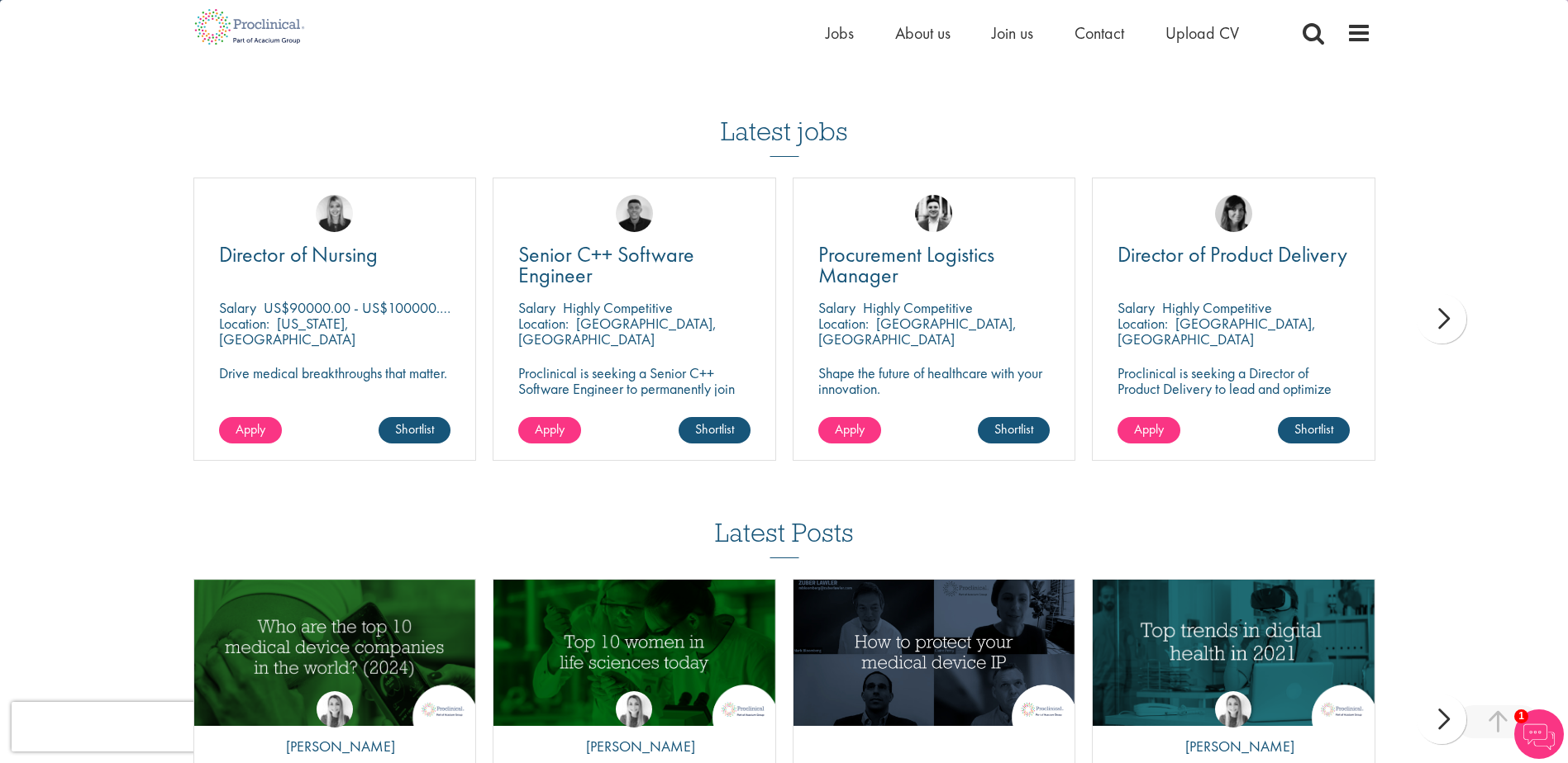
click at [1445, 320] on div "next" at bounding box center [1441, 319] width 50 height 50
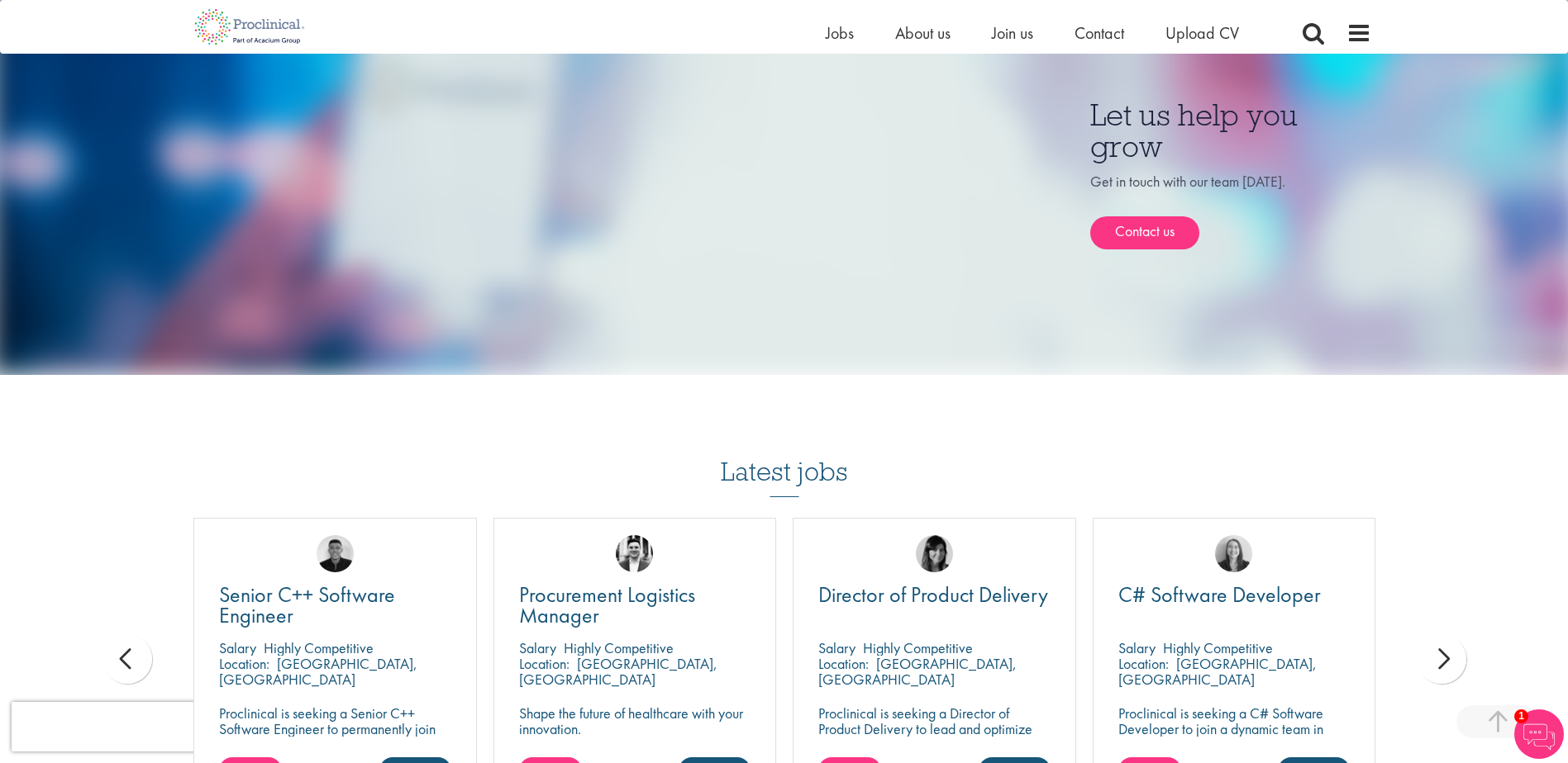
scroll to position [983, 0]
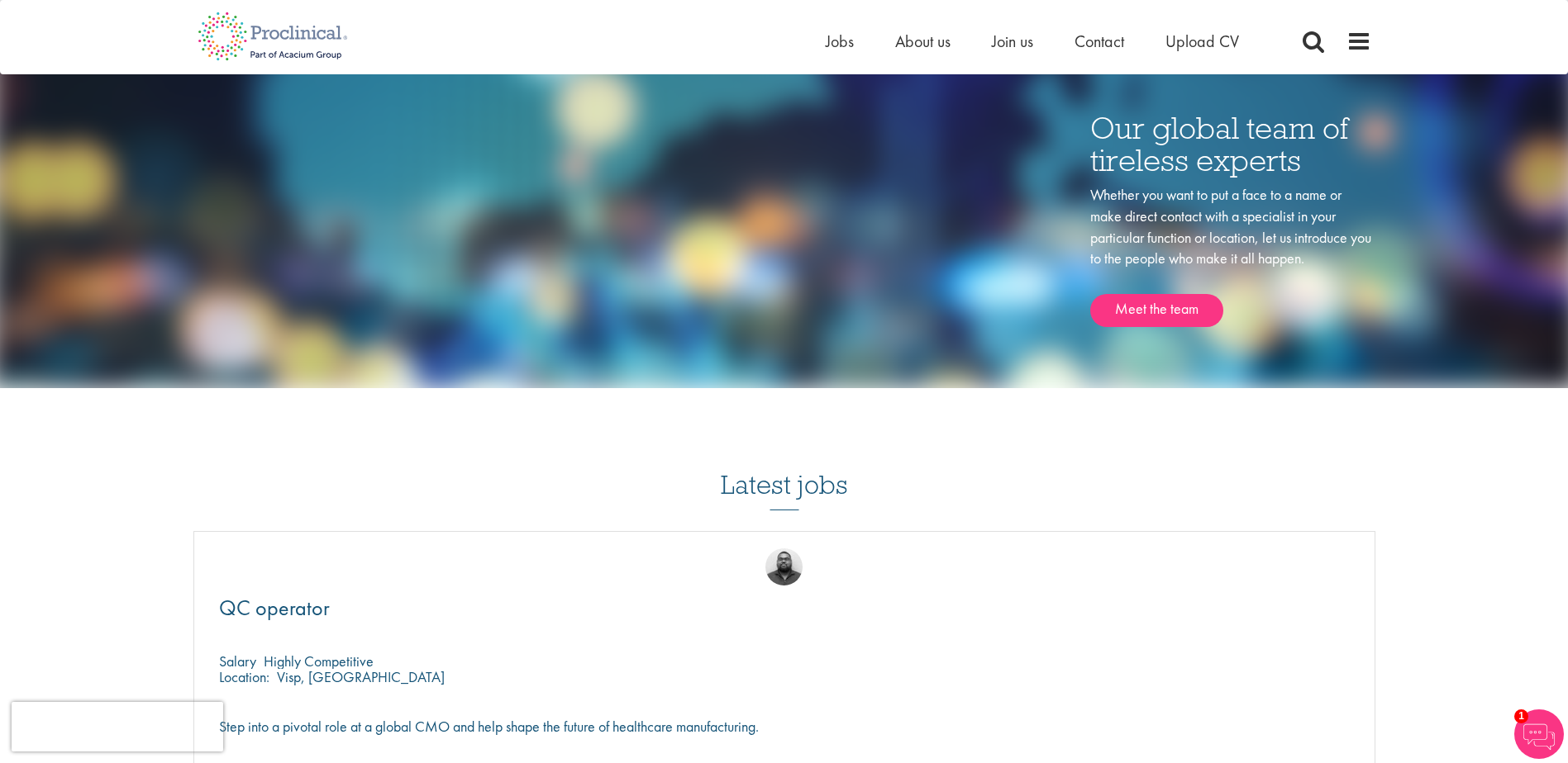
scroll to position [1982, 0]
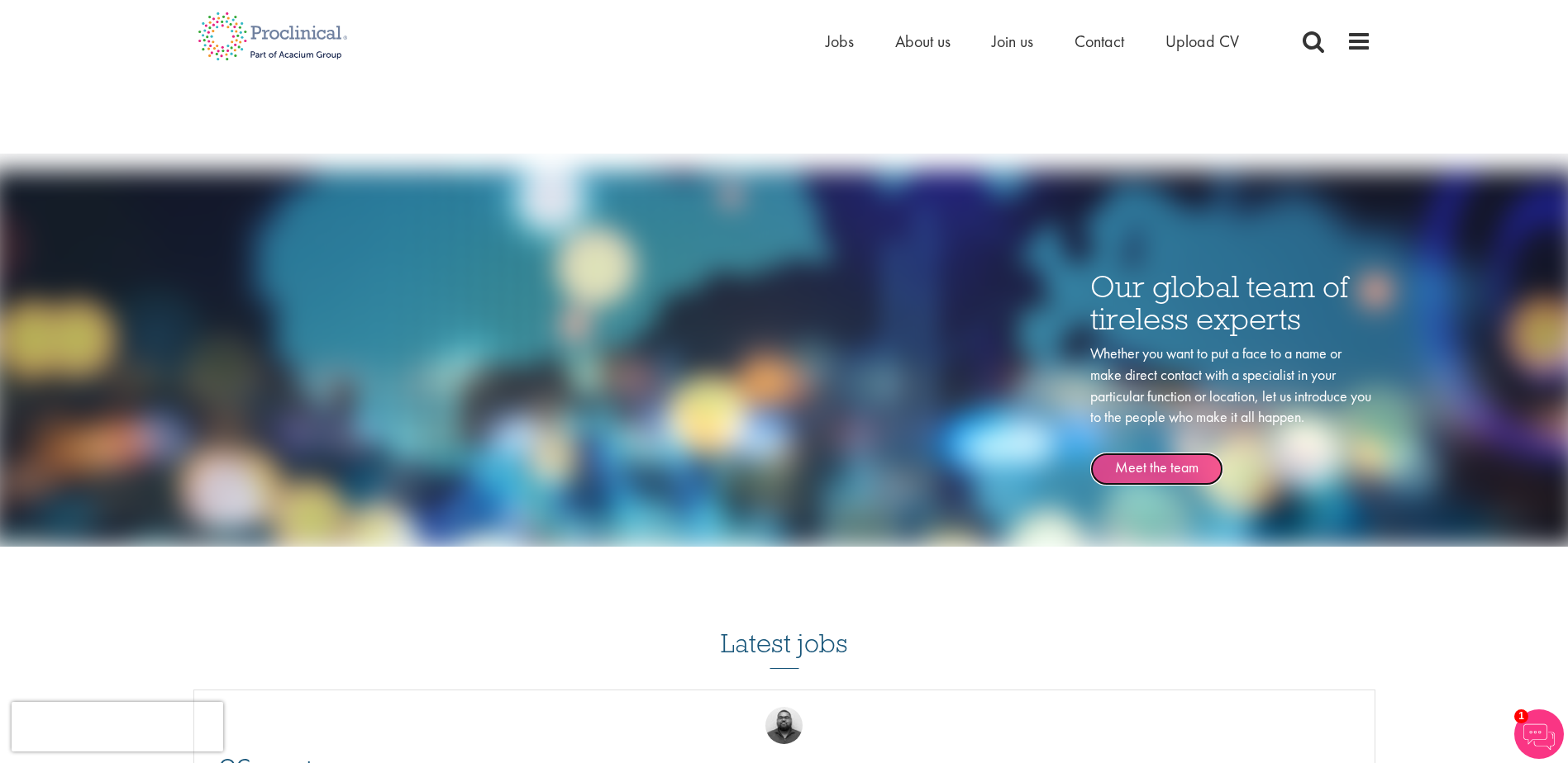
click at [1173, 461] on link "Meet the team" at bounding box center [1157, 469] width 133 height 33
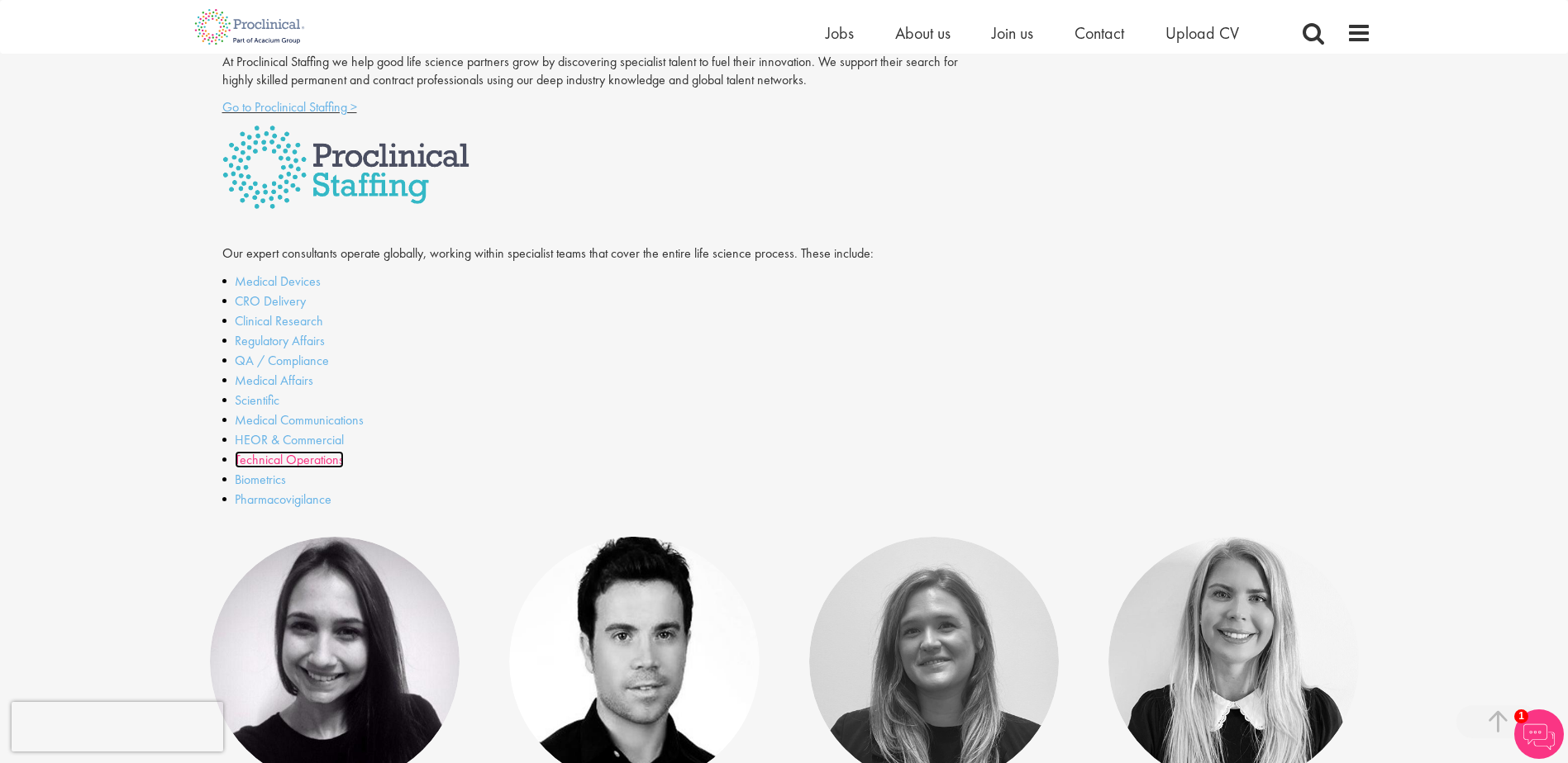
click at [292, 460] on link "Technical Operations" at bounding box center [290, 460] width 109 height 17
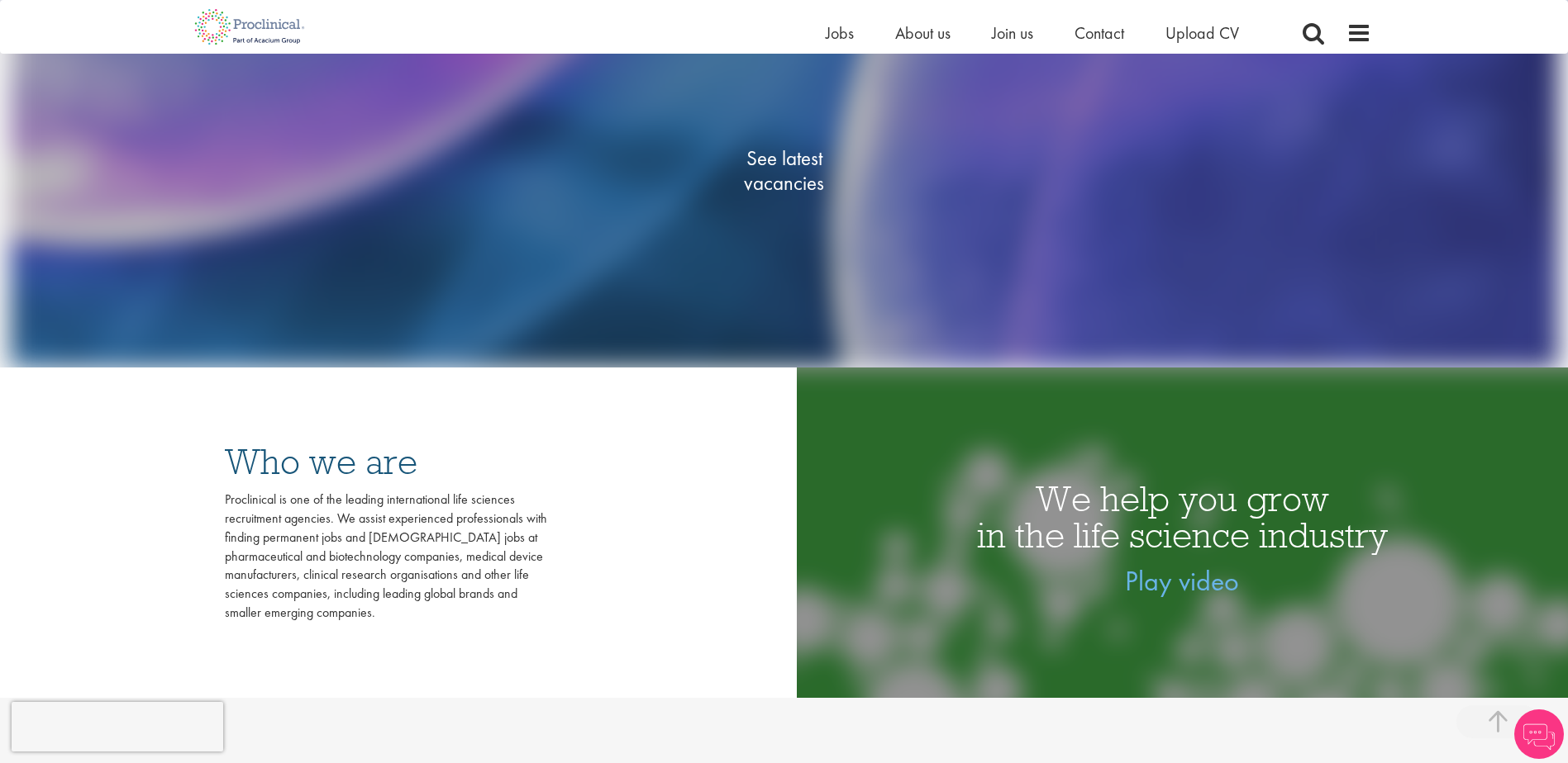
scroll to position [165, 0]
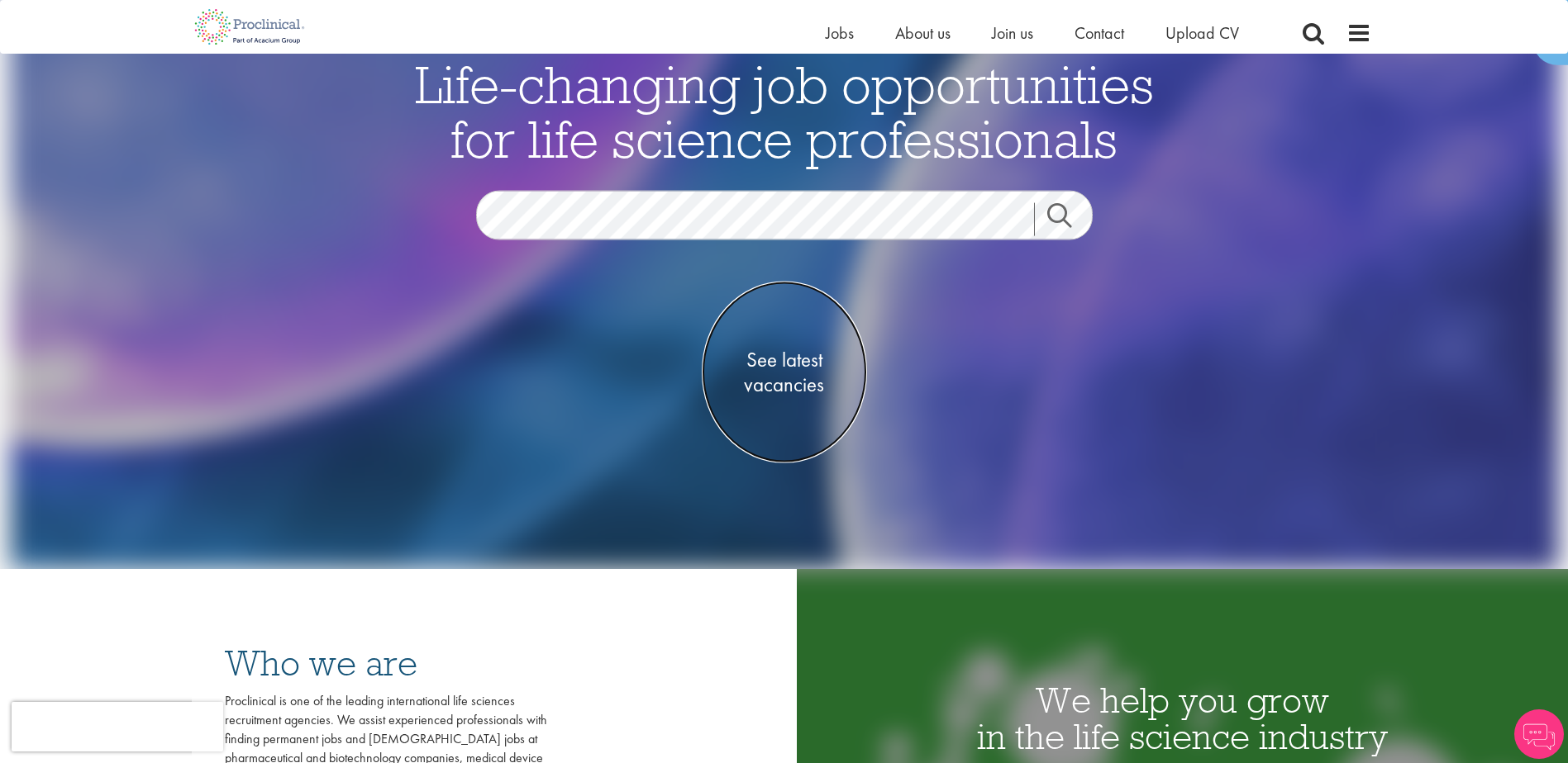
click at [793, 383] on span "See latest vacancies" at bounding box center [784, 373] width 165 height 50
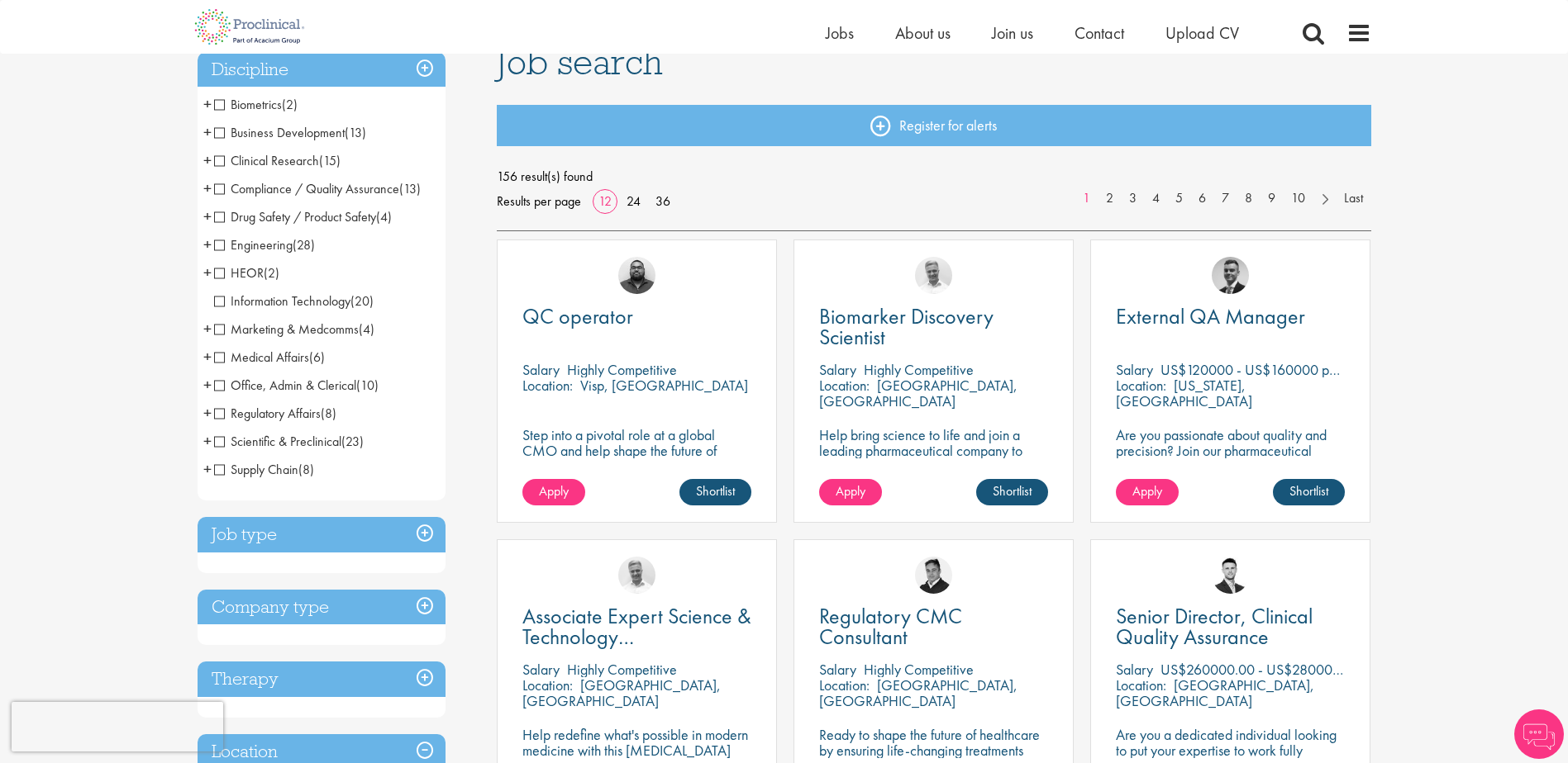
scroll to position [165, 0]
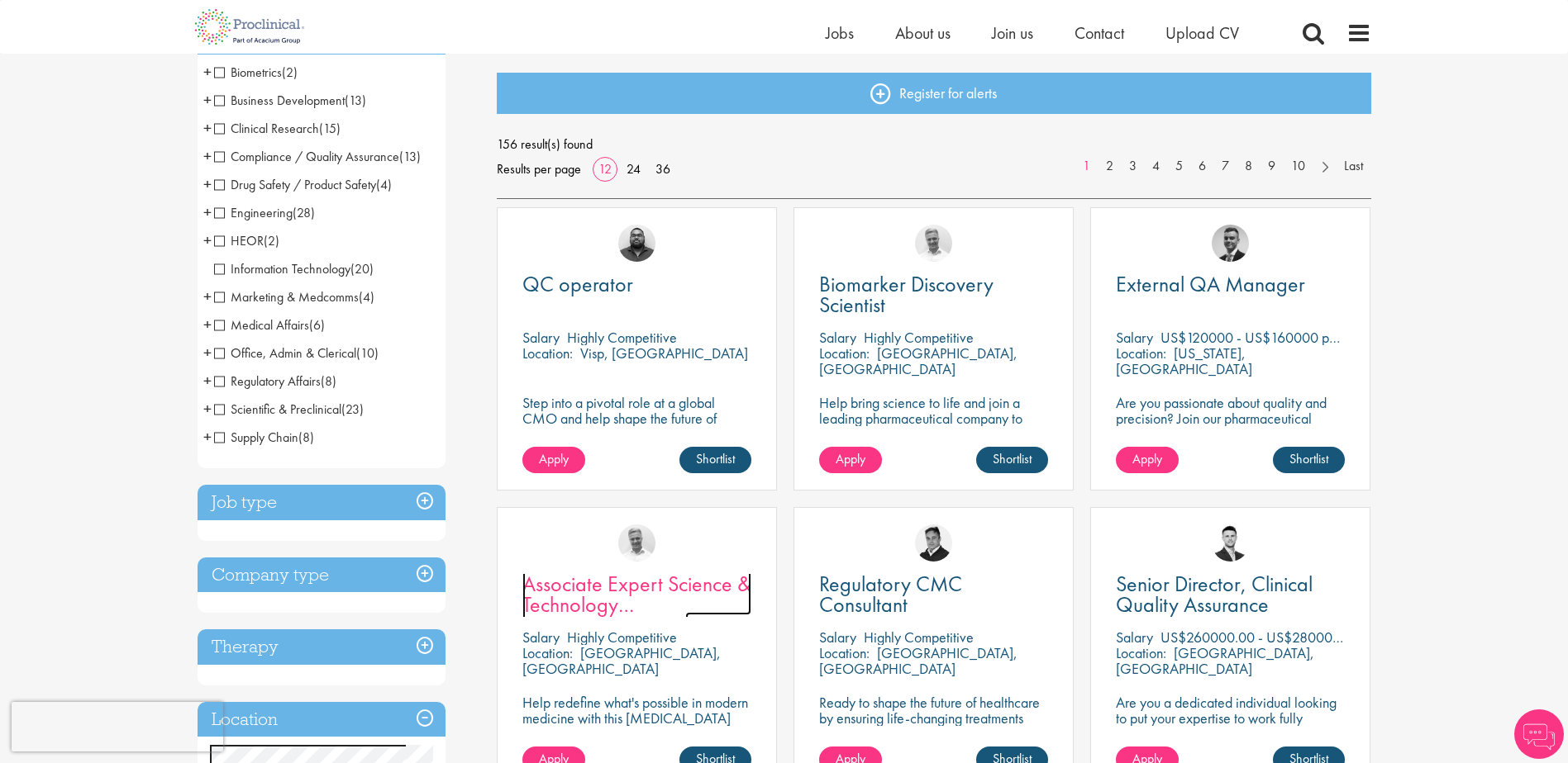
click at [654, 611] on span "Associate Expert Science & Technology ([MEDICAL_DATA])" at bounding box center [637, 604] width 229 height 69
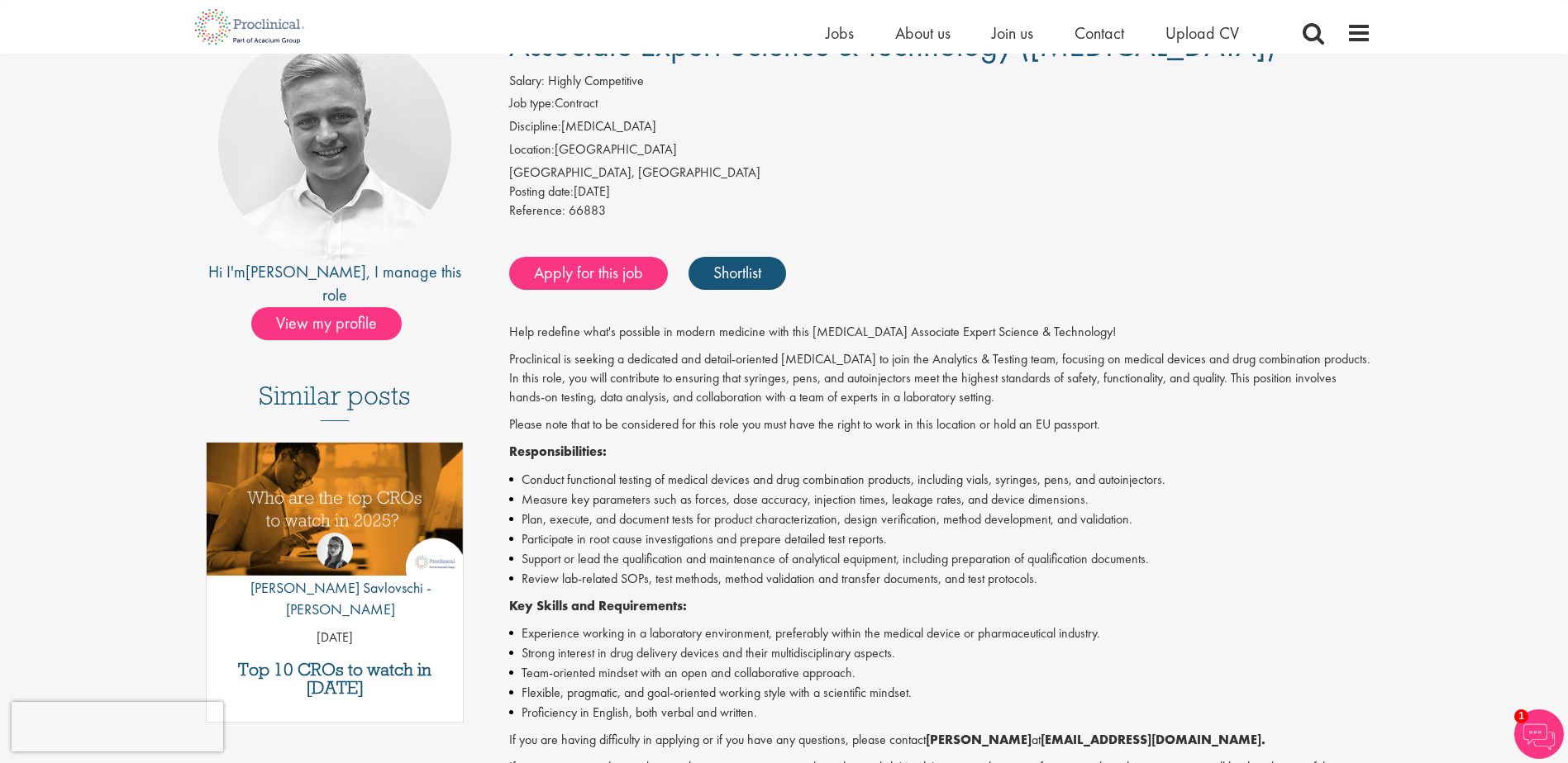
scroll to position [165, 0]
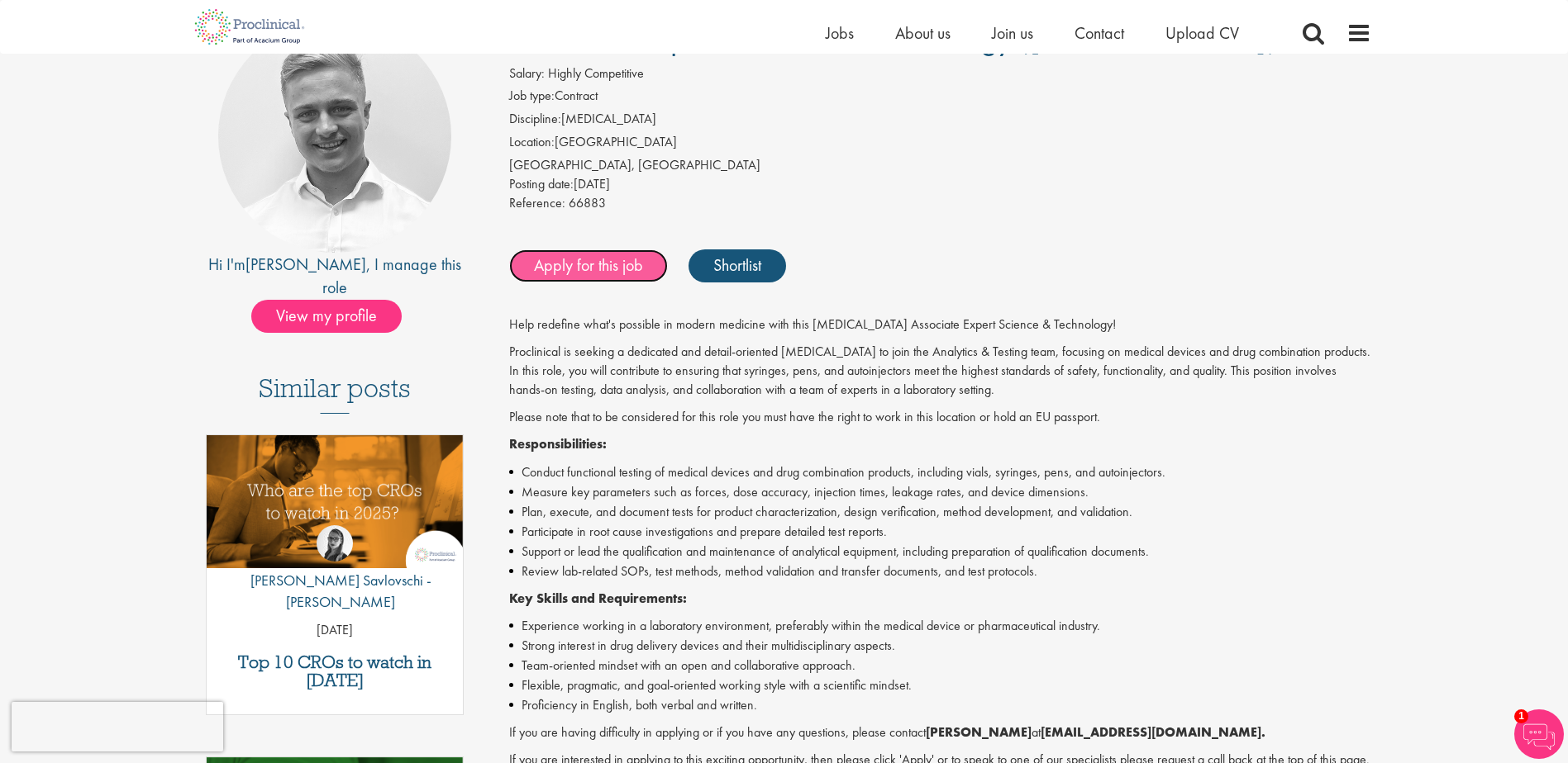
click at [608, 261] on link "Apply for this job" at bounding box center [589, 266] width 159 height 33
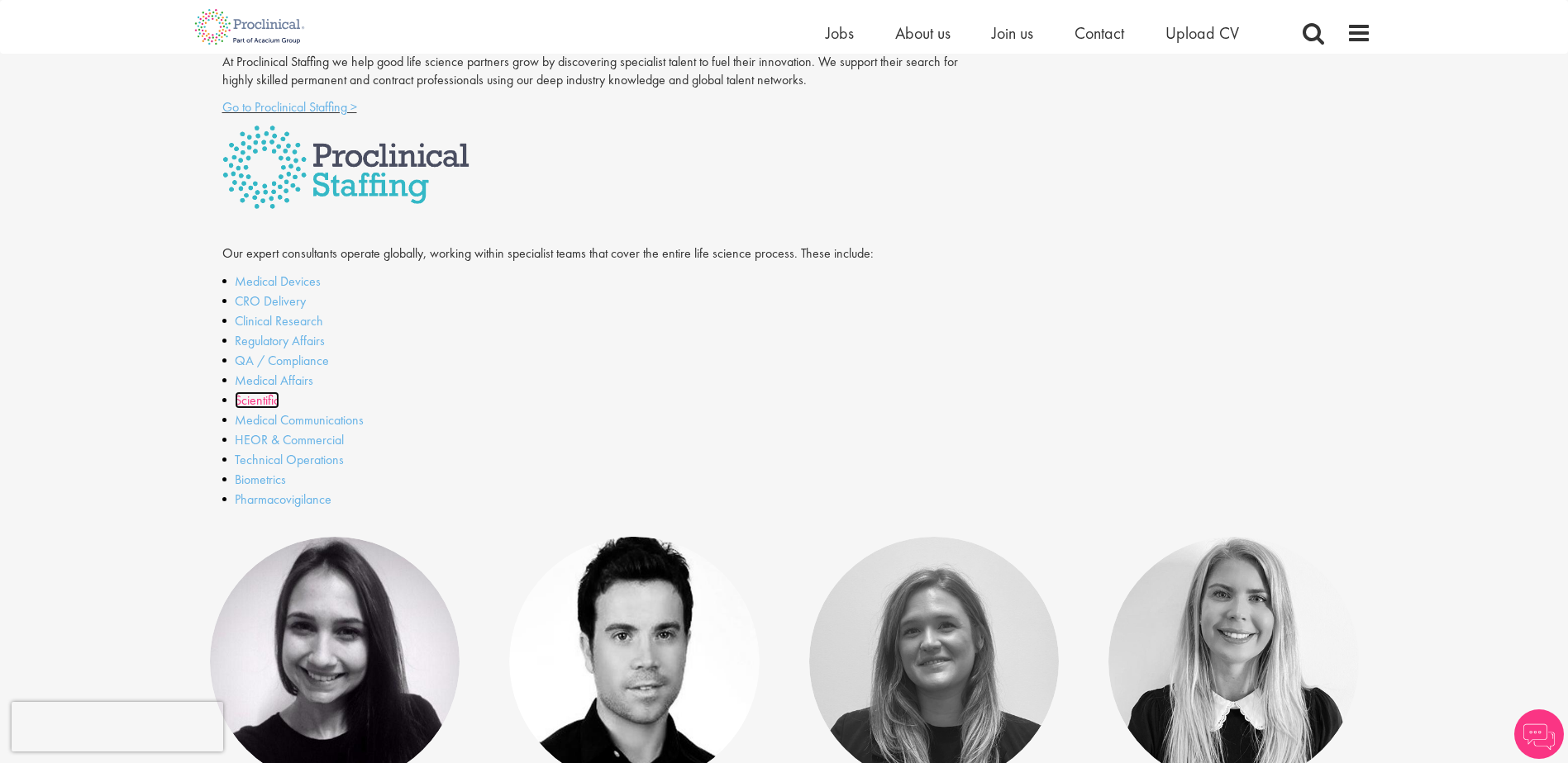
click at [268, 403] on link "Scientific" at bounding box center [257, 400] width 44 height 17
click at [274, 361] on link "QA / Compliance" at bounding box center [282, 361] width 94 height 17
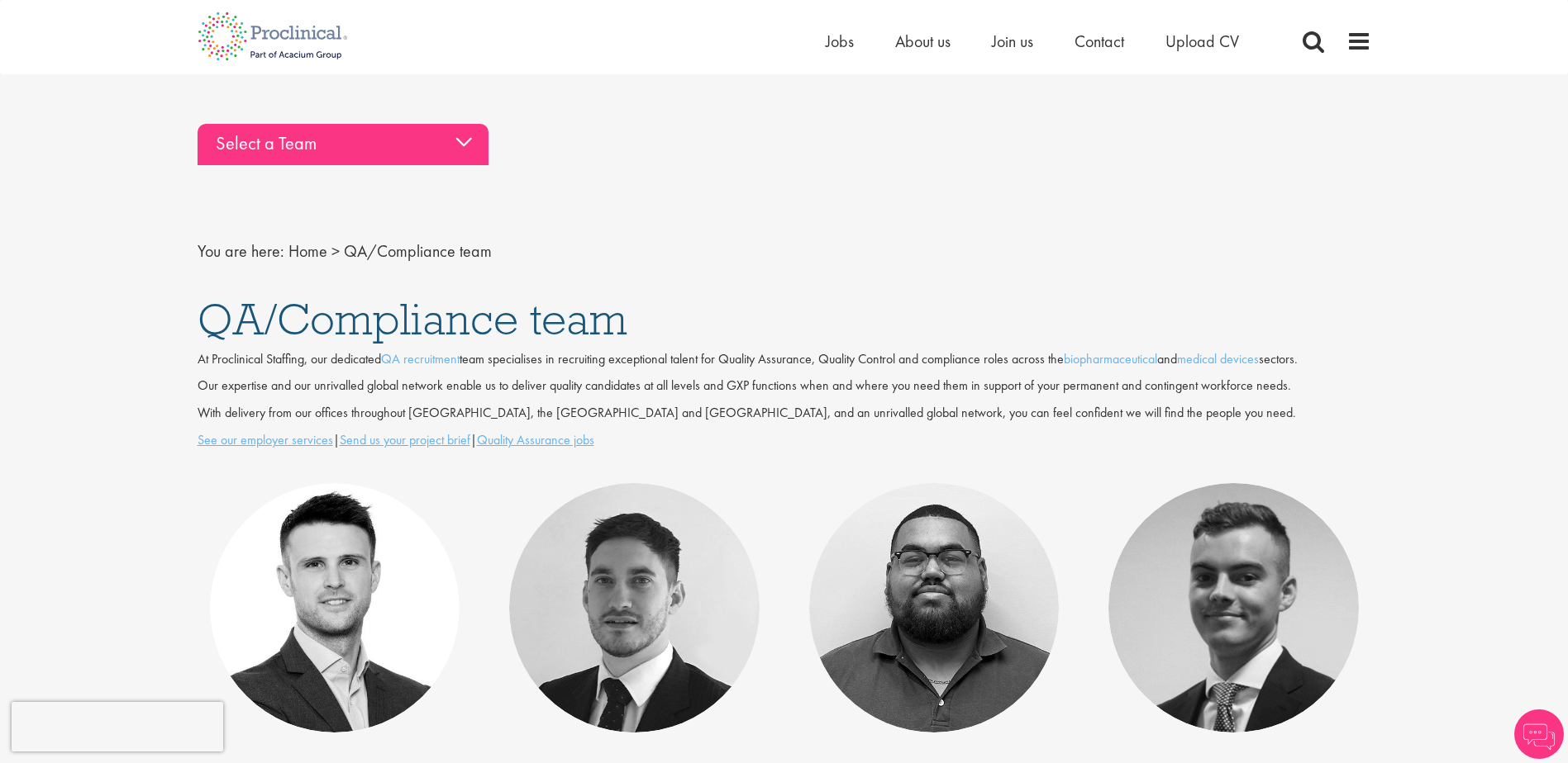
click at [443, 143] on div "Select a Team" at bounding box center [343, 144] width 291 height 41
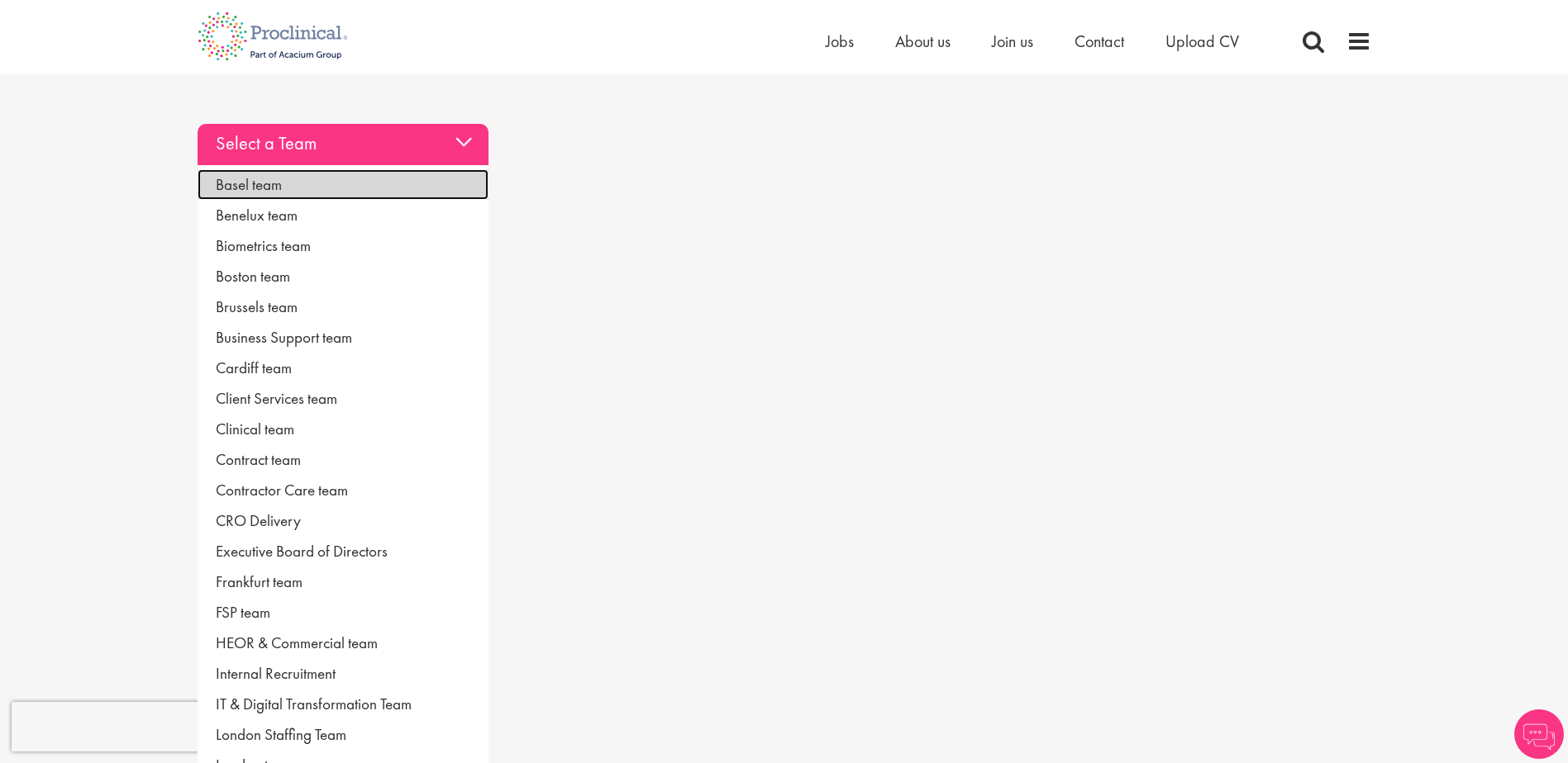
click at [260, 187] on link "Basel team" at bounding box center [343, 185] width 291 height 31
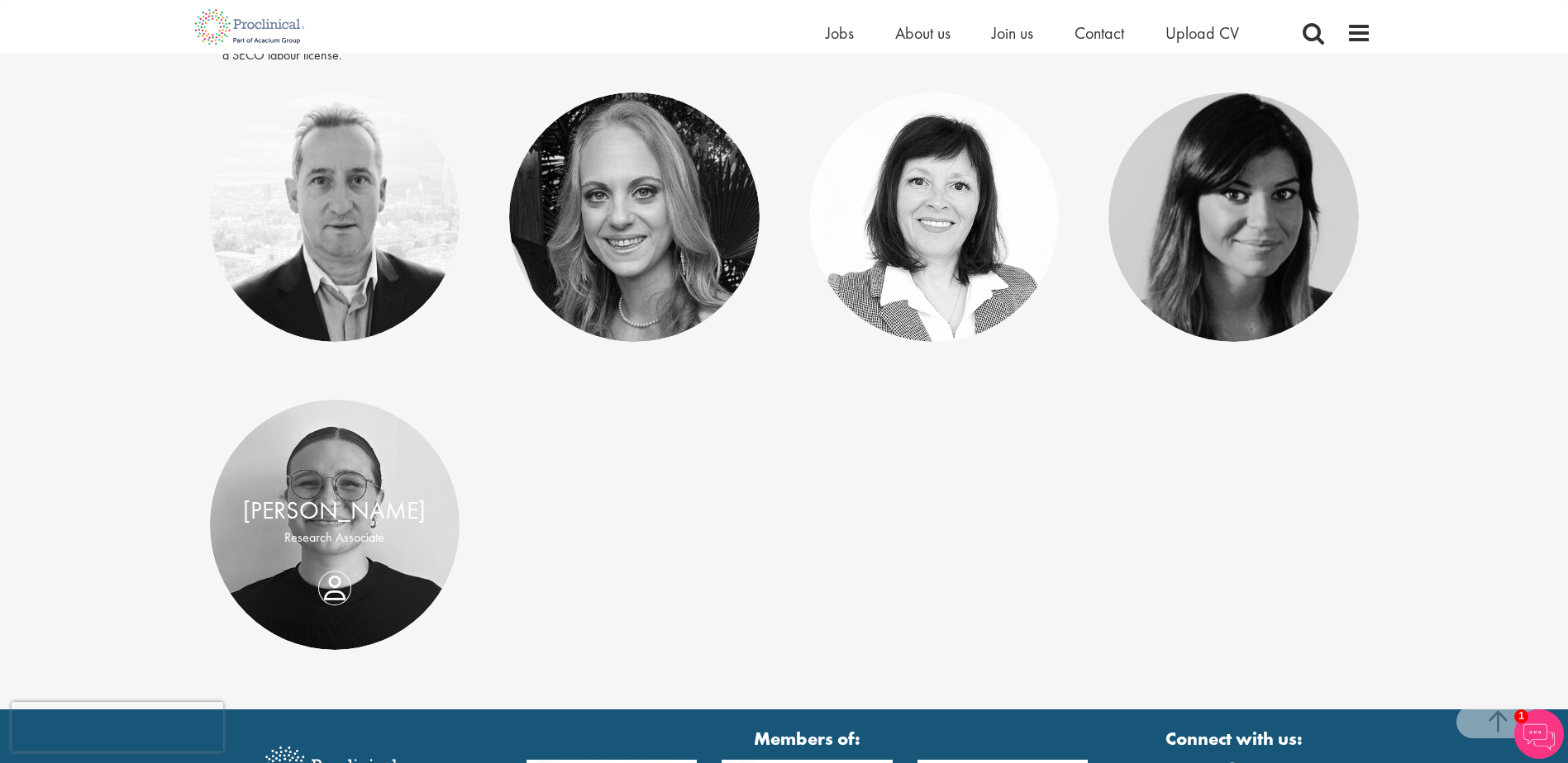
scroll to position [413, 0]
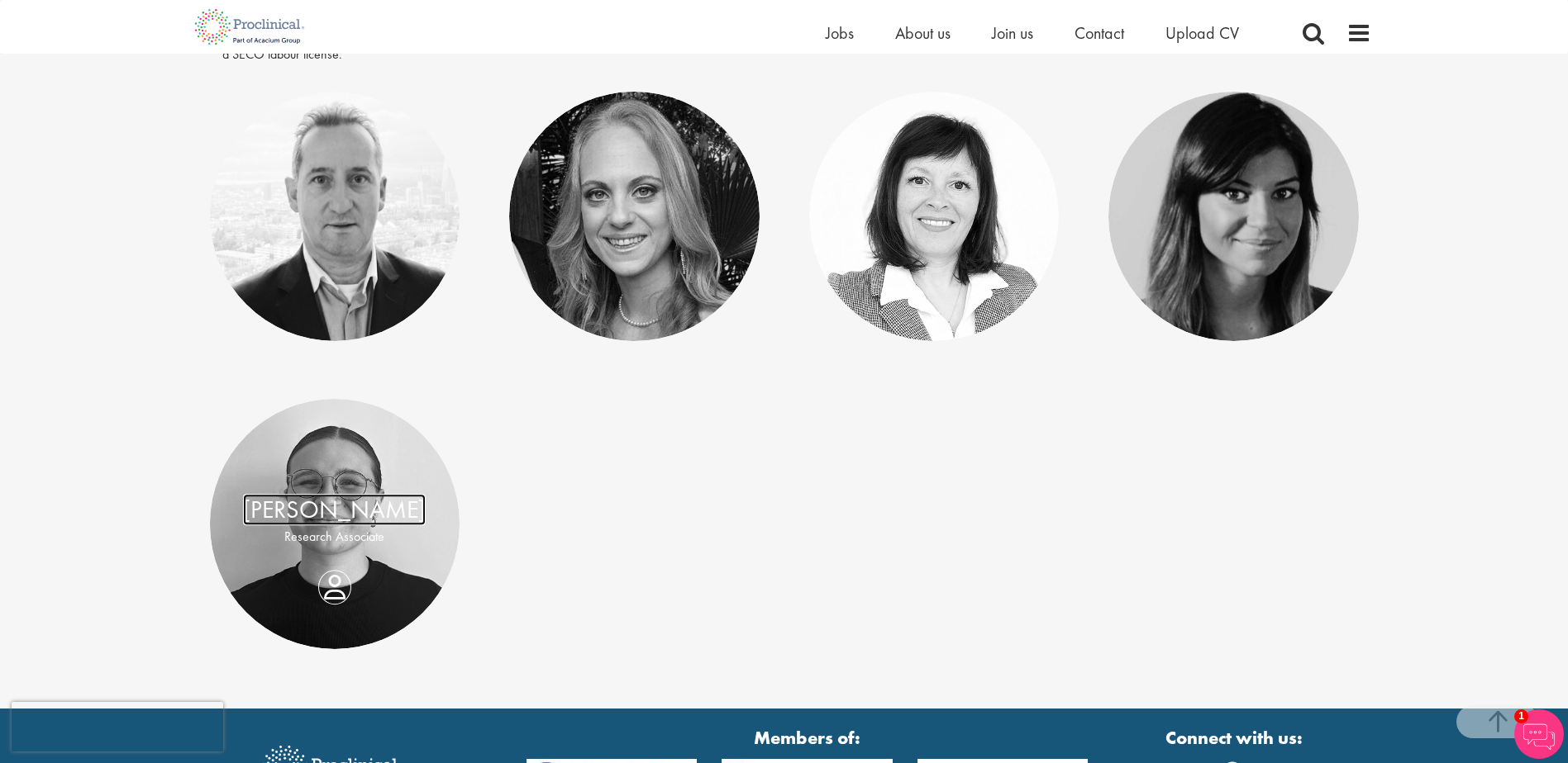
click at [380, 496] on link "[PERSON_NAME]" at bounding box center [334, 510] width 183 height 32
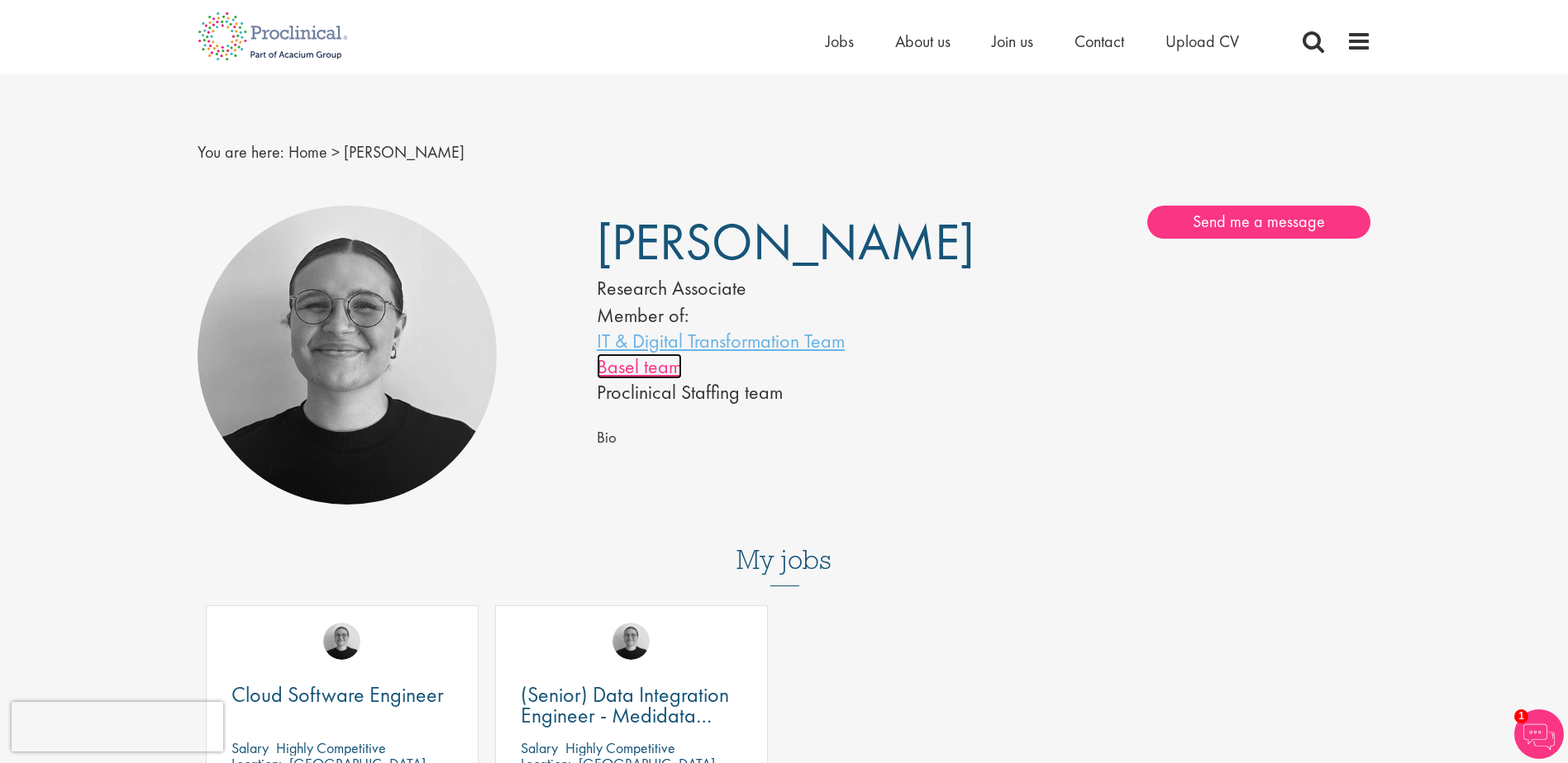
click at [652, 367] on link "Basel team" at bounding box center [640, 367] width 85 height 26
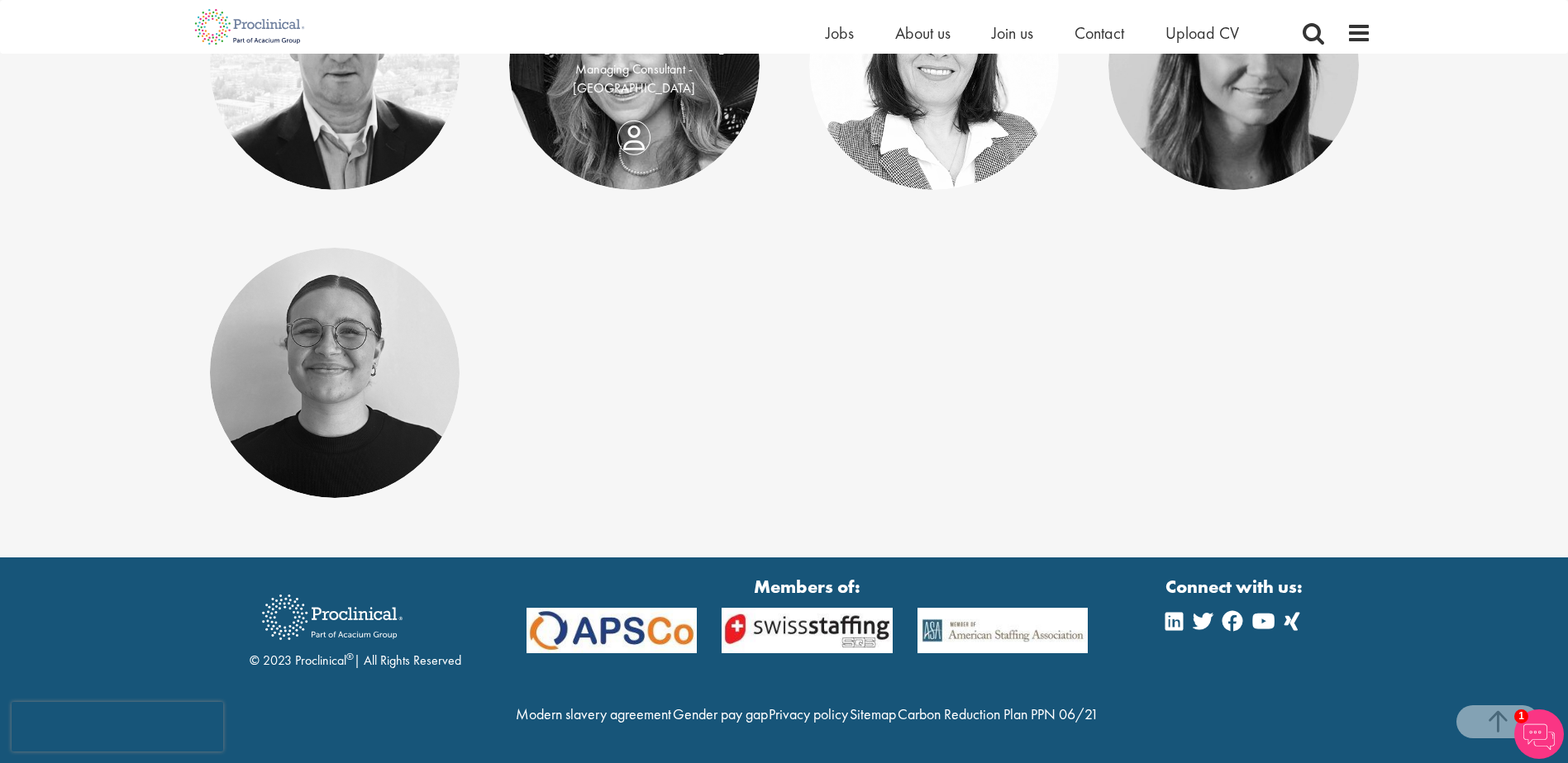
scroll to position [333, 0]
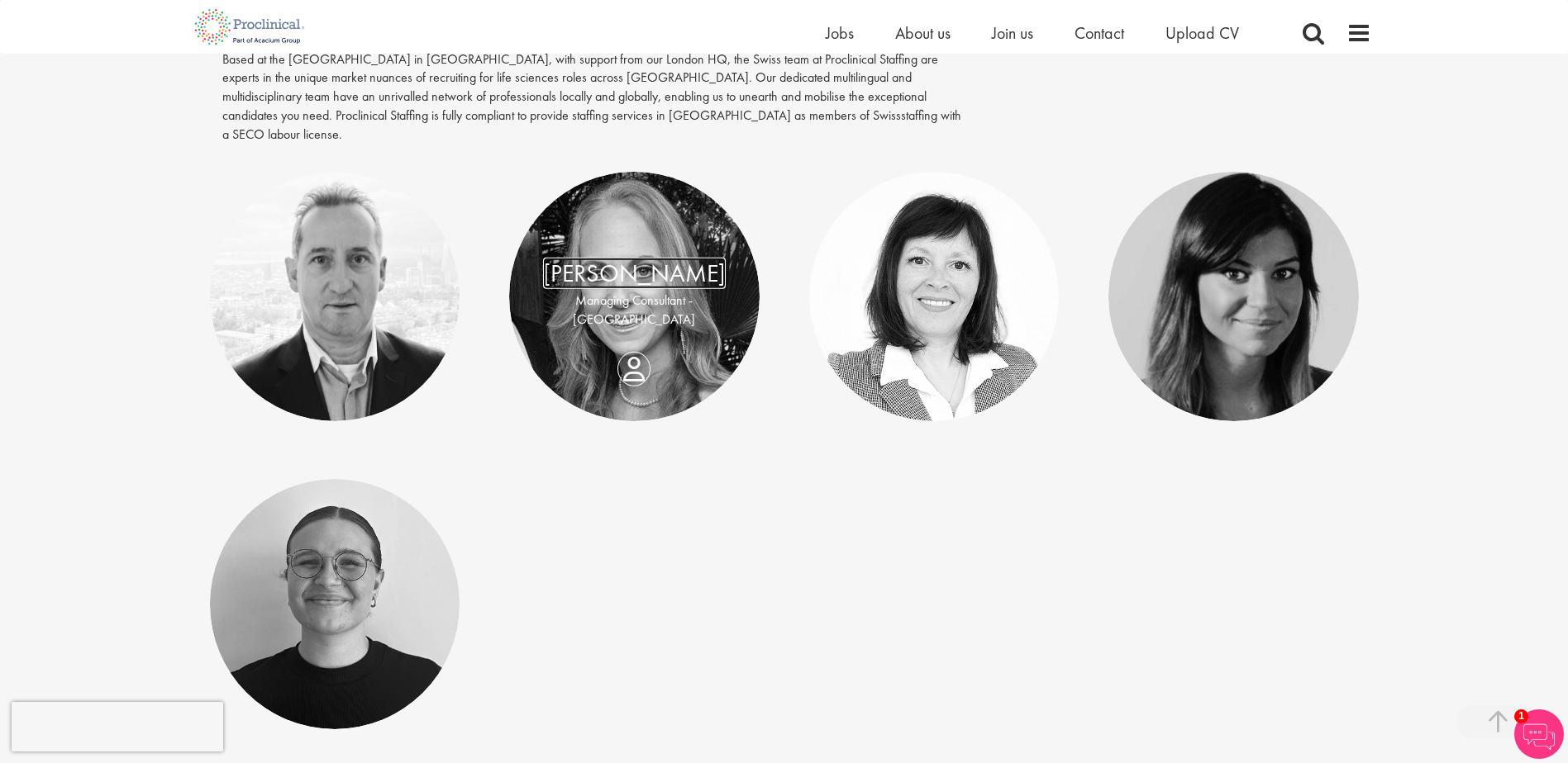
click at [657, 272] on link "[PERSON_NAME]" at bounding box center [634, 273] width 183 height 32
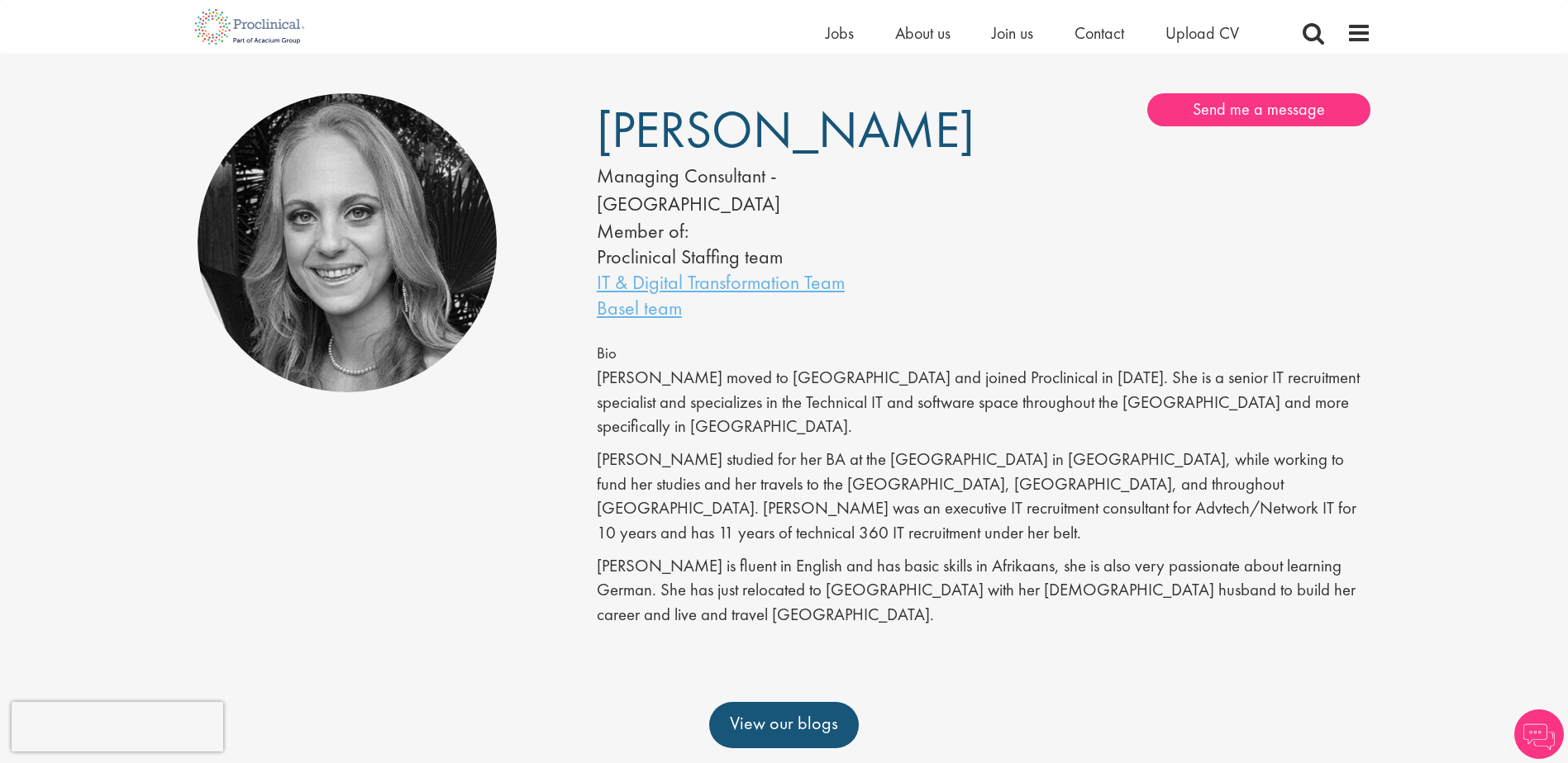
scroll to position [83, 0]
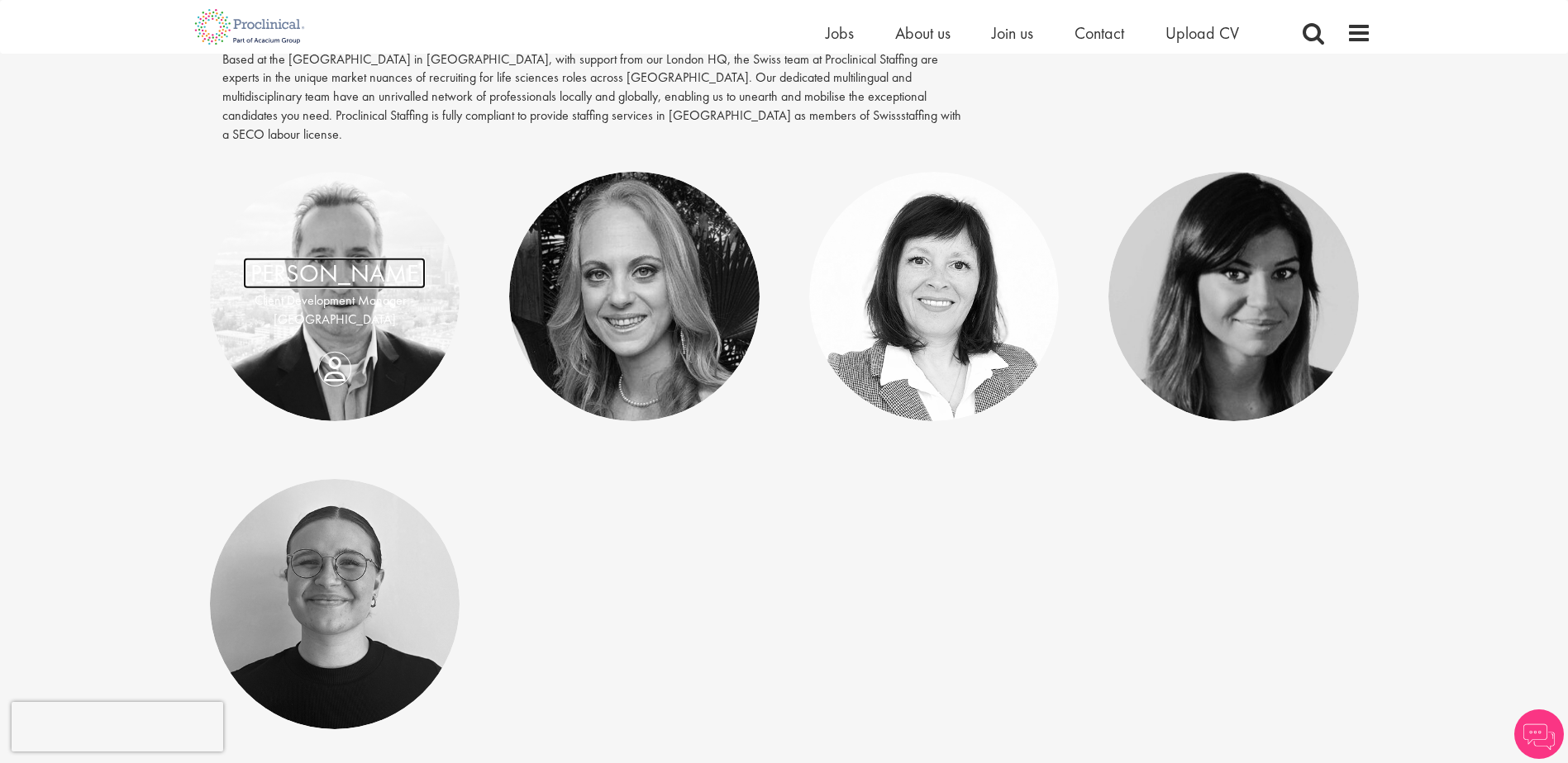
click at [324, 258] on link "[PERSON_NAME]" at bounding box center [334, 273] width 183 height 32
click at [1225, 272] on link "Tesnim Chagklil" at bounding box center [1234, 282] width 148 height 32
click at [978, 301] on p "Office Manager, Switzerland" at bounding box center [934, 310] width 217 height 19
click at [981, 267] on link "[PERSON_NAME]" at bounding box center [934, 282] width 183 height 32
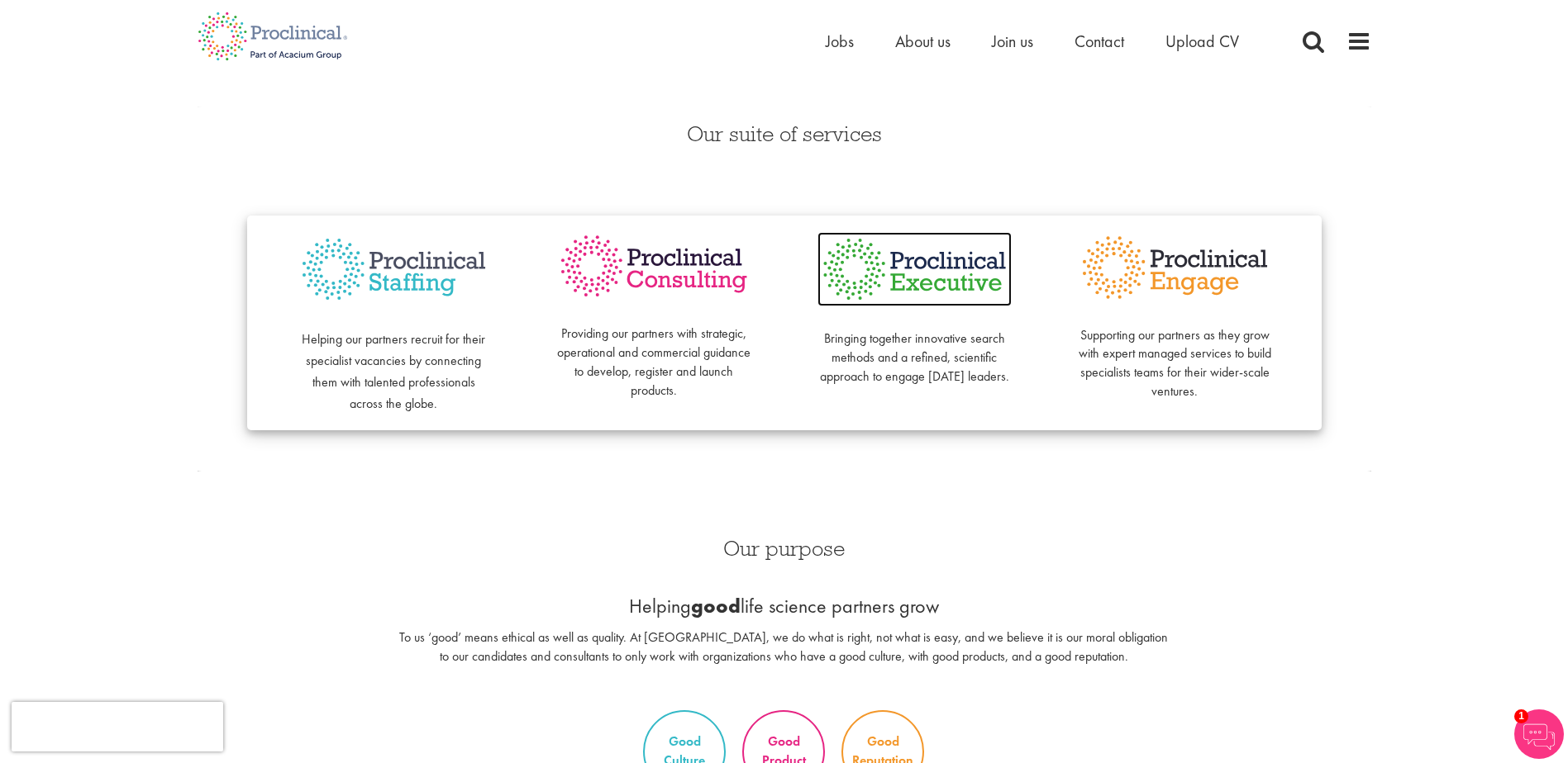
scroll to position [413, 0]
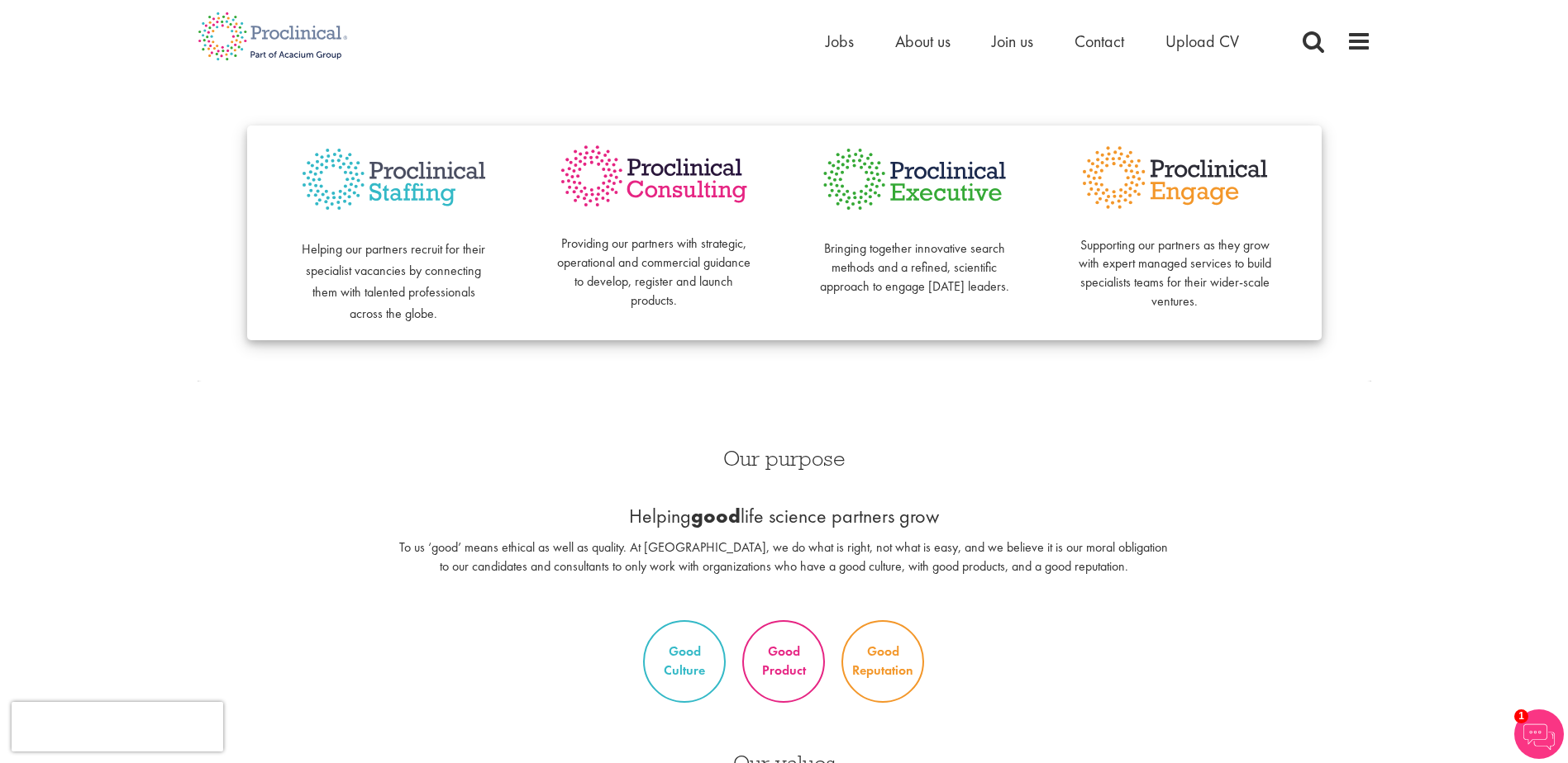
click at [1520, 730] on img at bounding box center [1539, 735] width 50 height 50
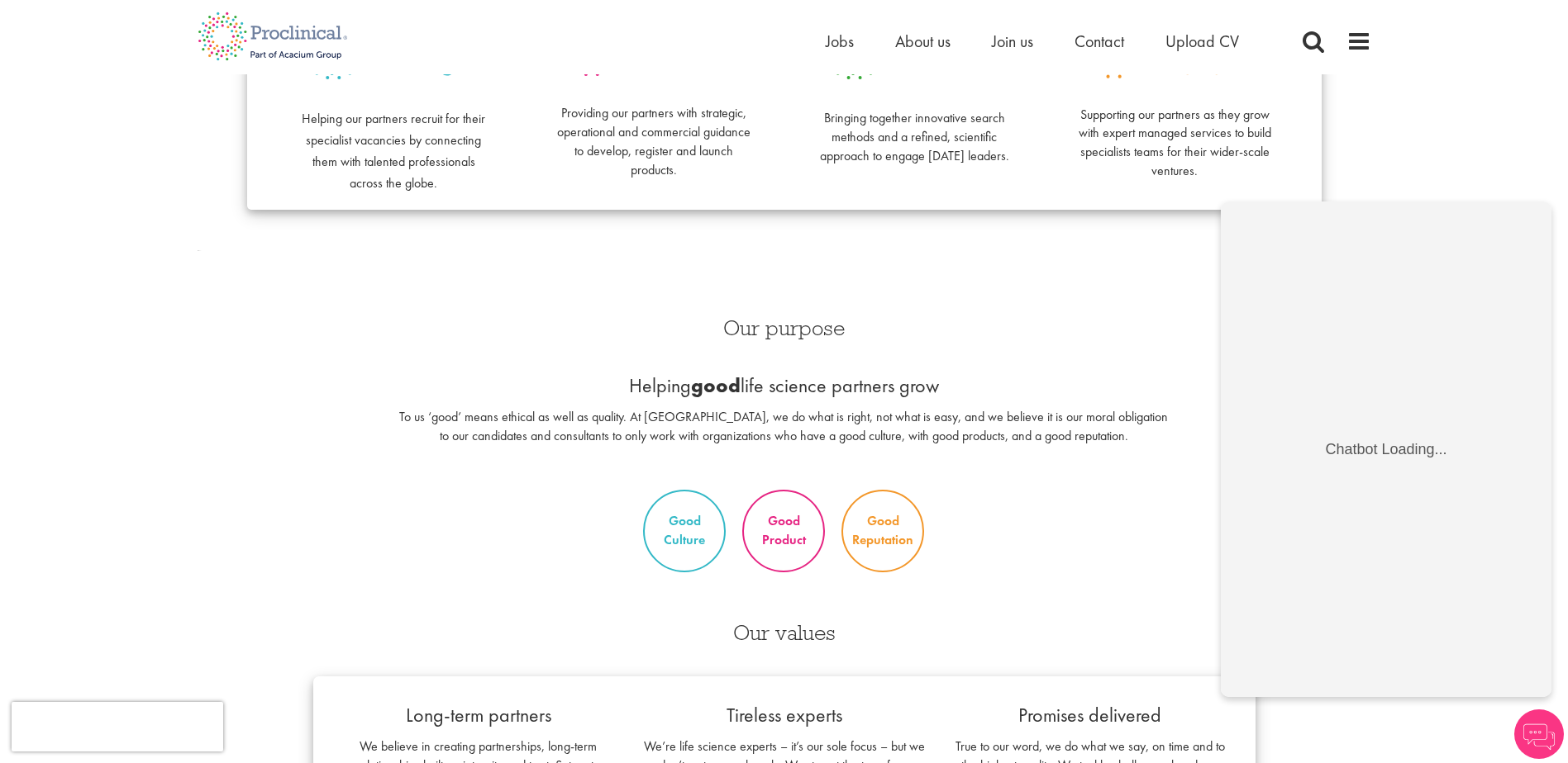
scroll to position [578, 0]
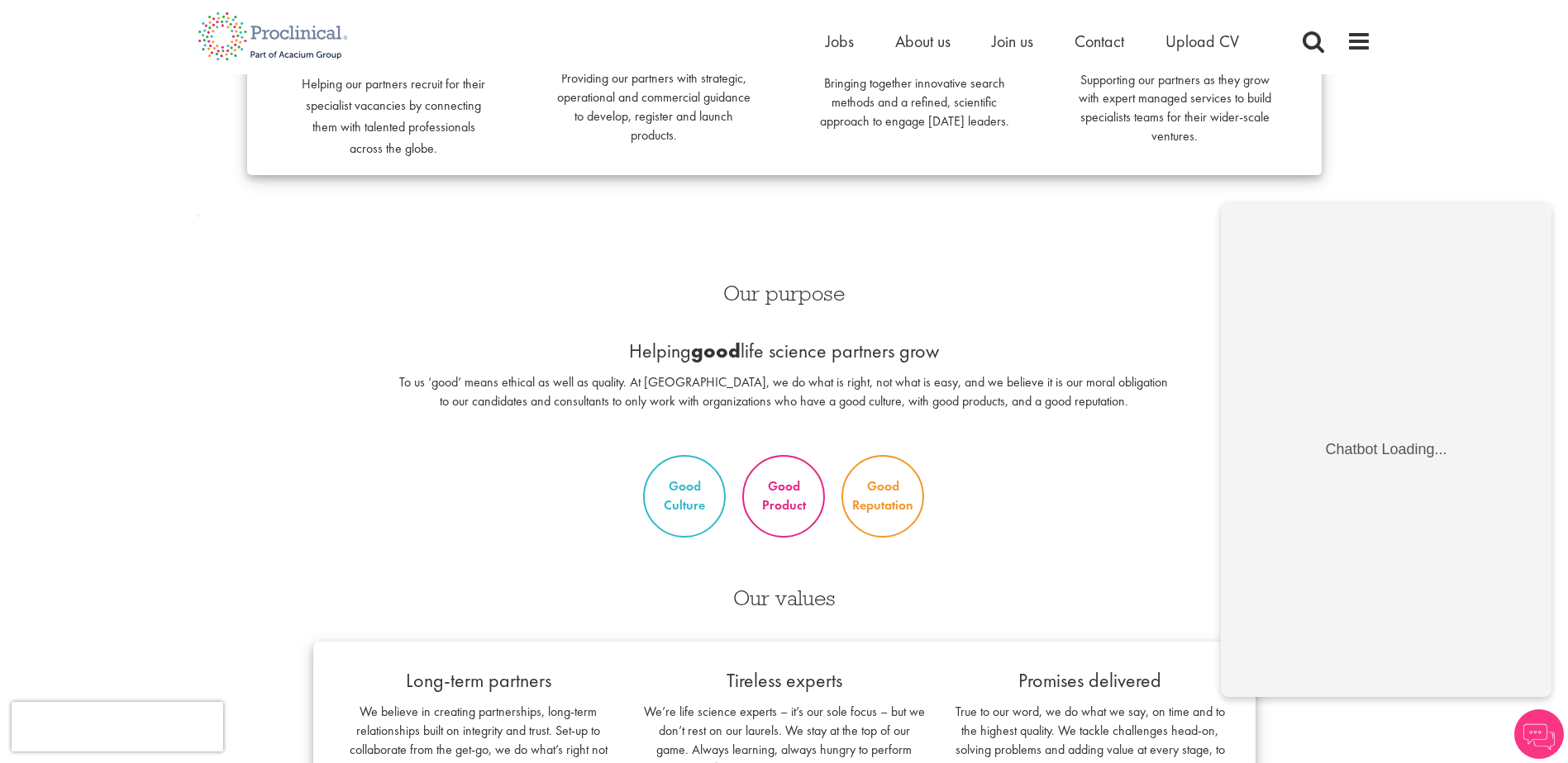
click at [1082, 489] on div "Good Culture Good Product Good Reputation" at bounding box center [785, 496] width 1199 height 99
click at [1534, 742] on img at bounding box center [1539, 735] width 50 height 50
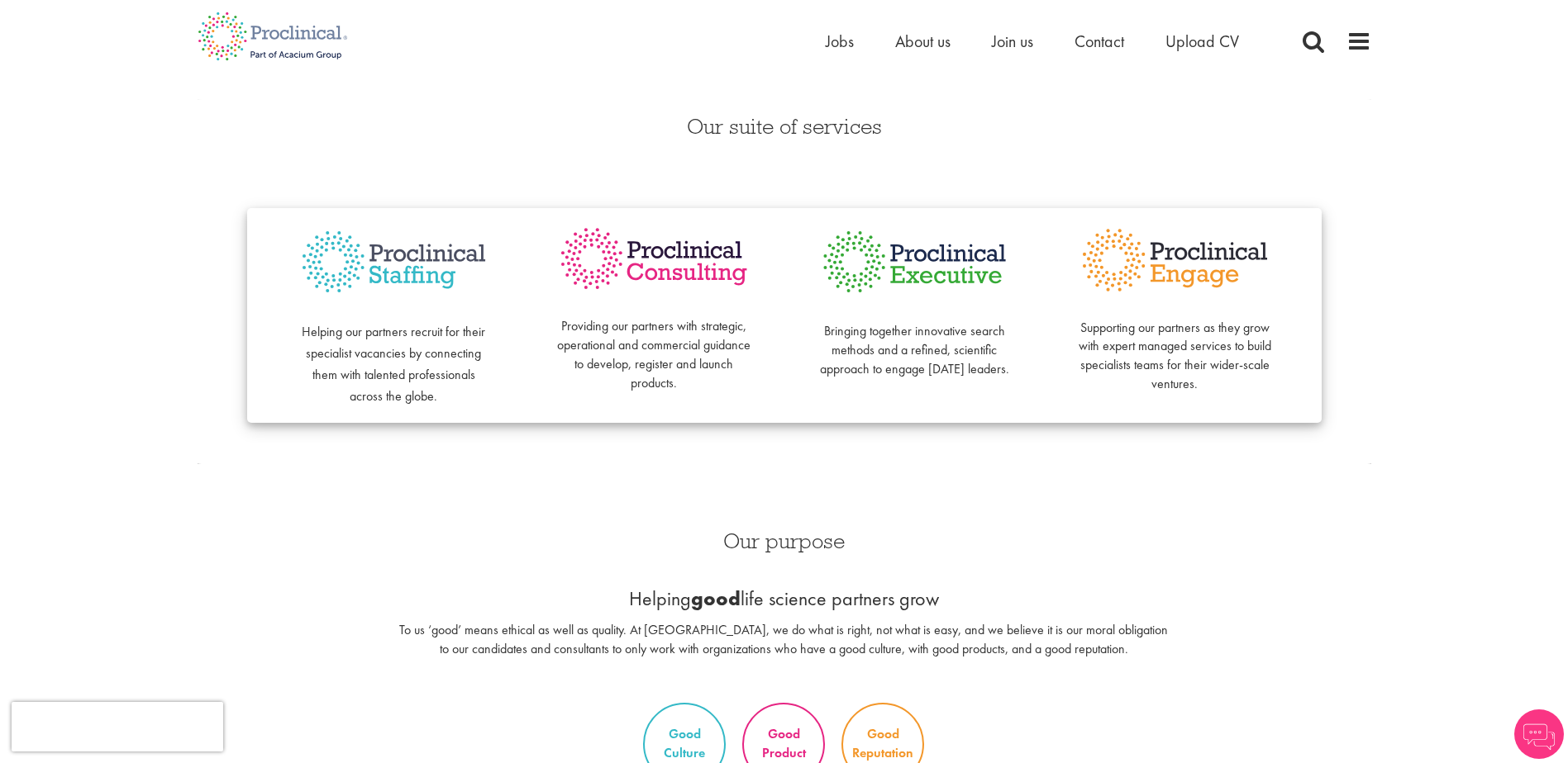
scroll to position [0, 0]
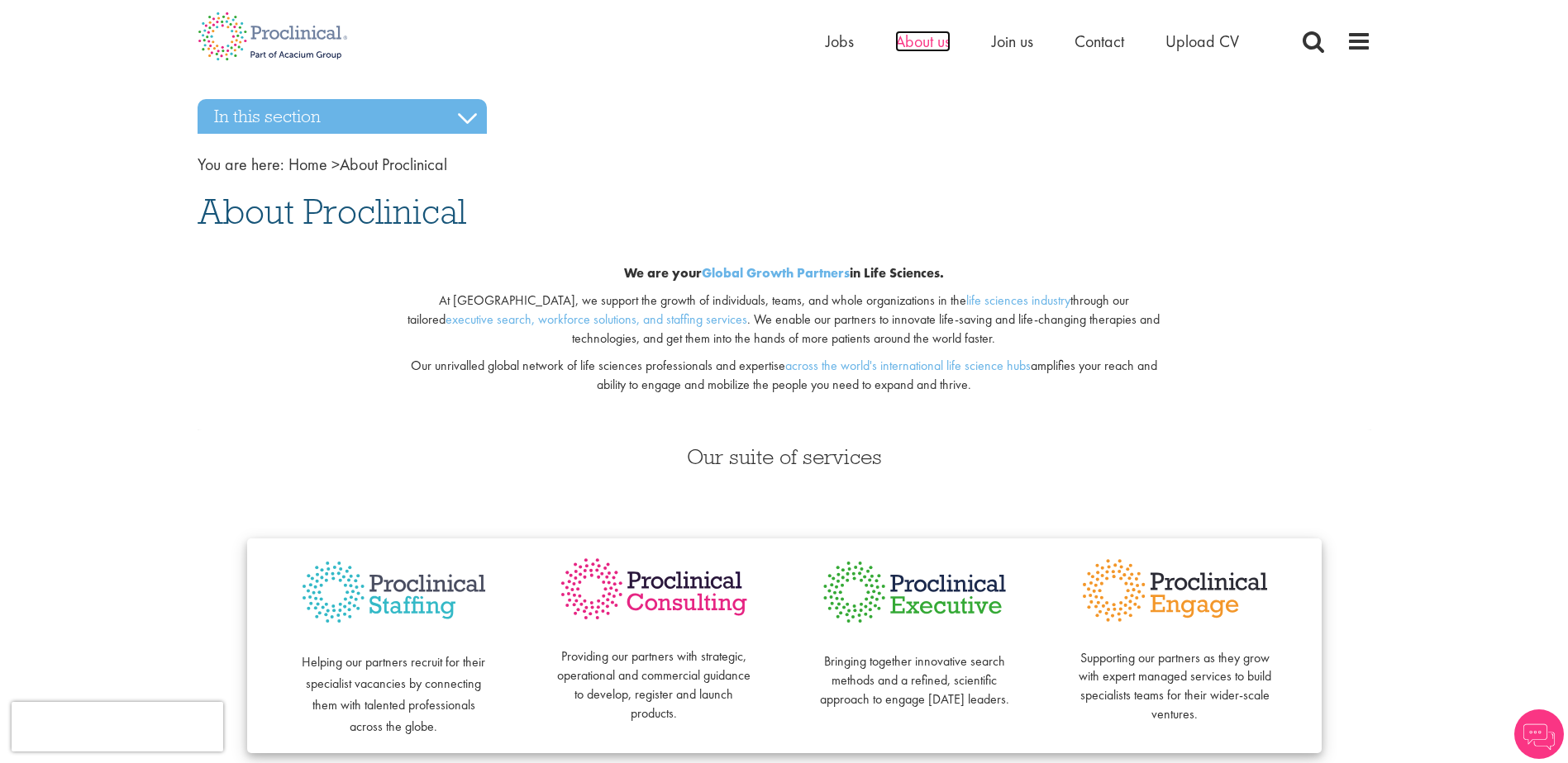
click at [911, 38] on span "About us" at bounding box center [923, 41] width 56 height 21
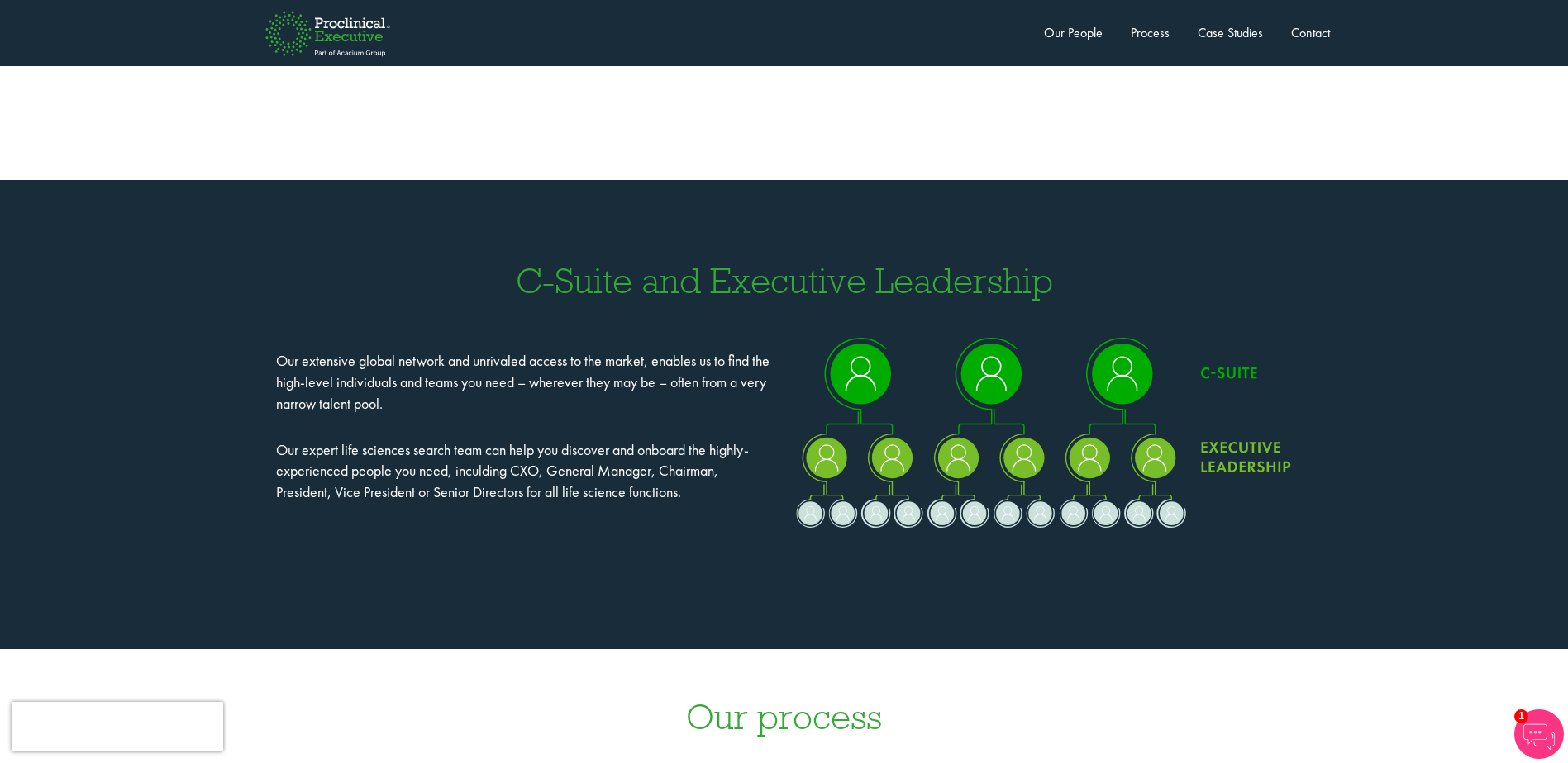
scroll to position [1322, 0]
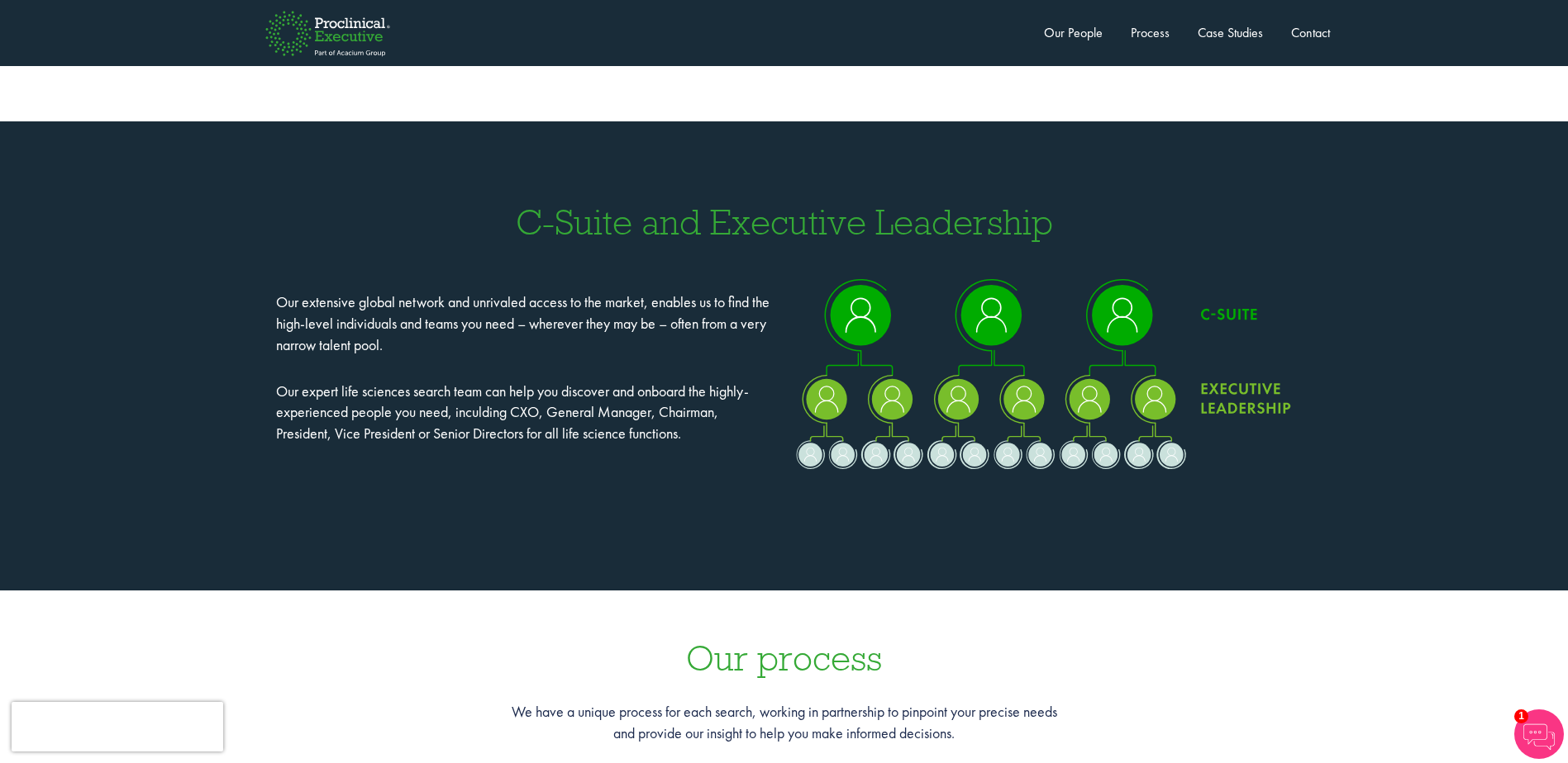
click at [644, 390] on p "Our expert life sciences search team can help you discover and onboard the high…" at bounding box center [523, 413] width 495 height 63
click at [653, 391] on p "Our expert life sciences search team can help you discover and onboard the high…" at bounding box center [523, 413] width 495 height 63
click at [661, 391] on p "Our expert life sciences search team can help you discover and onboard the high…" at bounding box center [523, 413] width 495 height 63
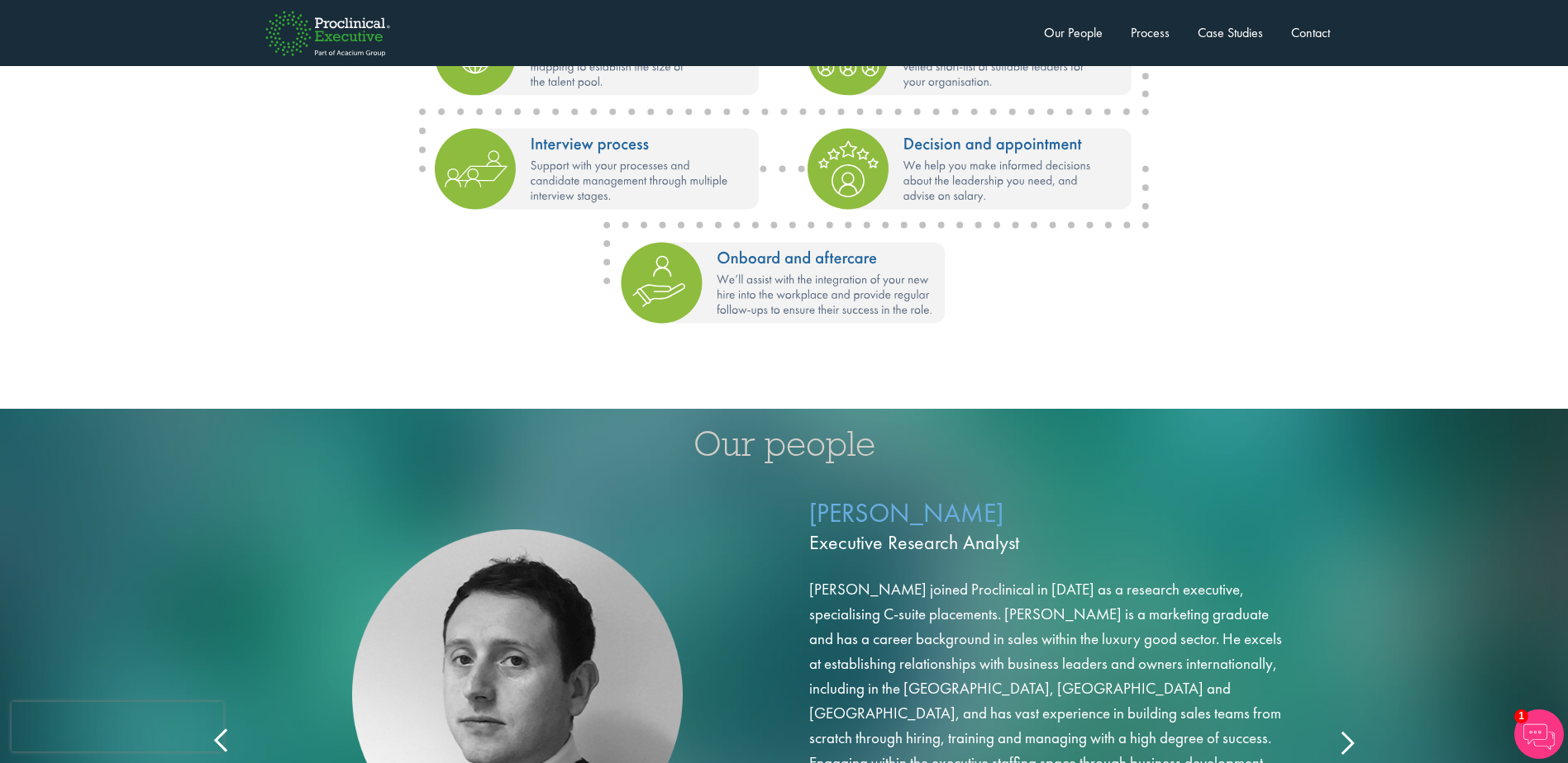
scroll to position [2561, 0]
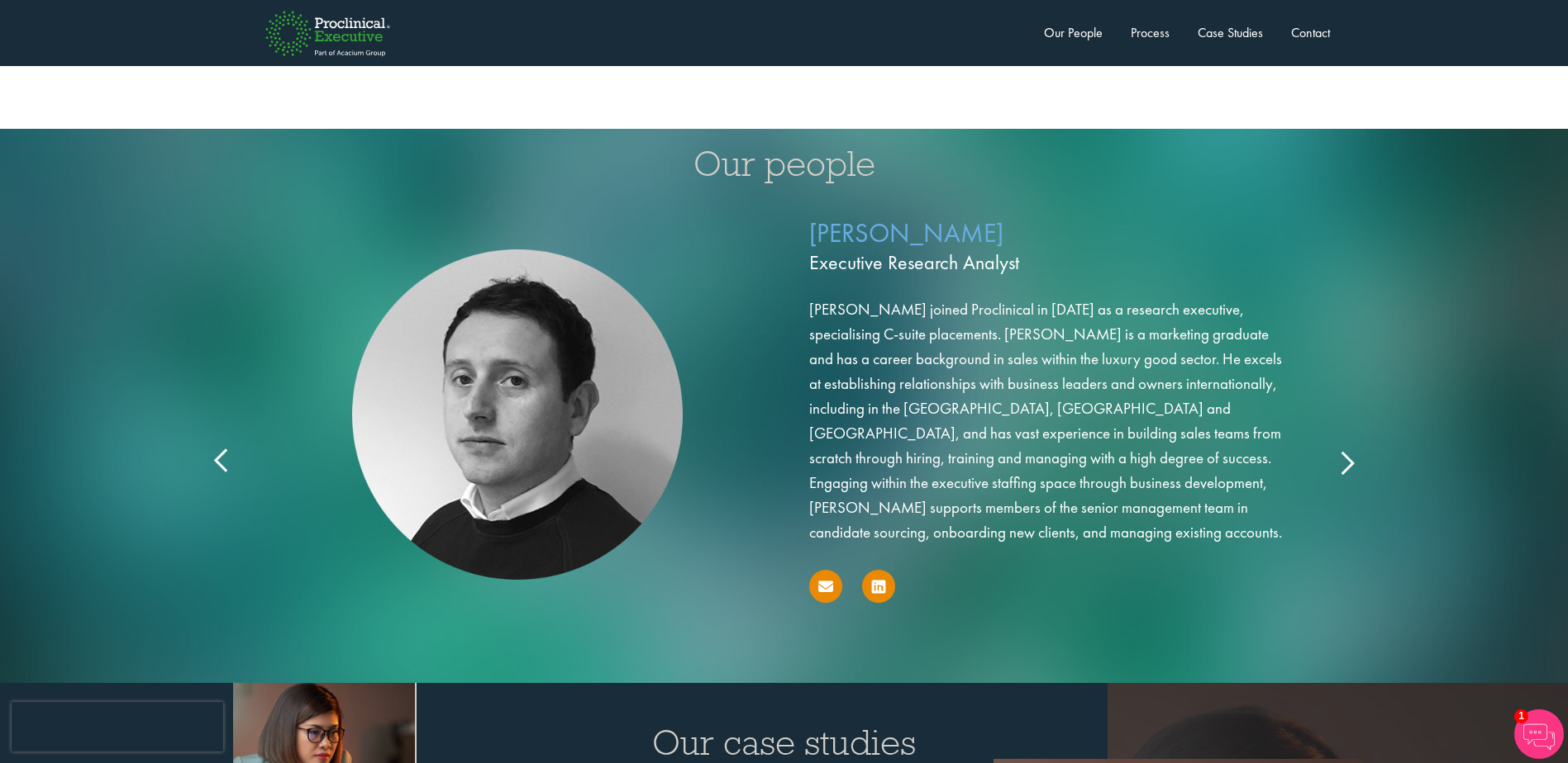
click at [1347, 461] on icon at bounding box center [1347, 461] width 0 height 0
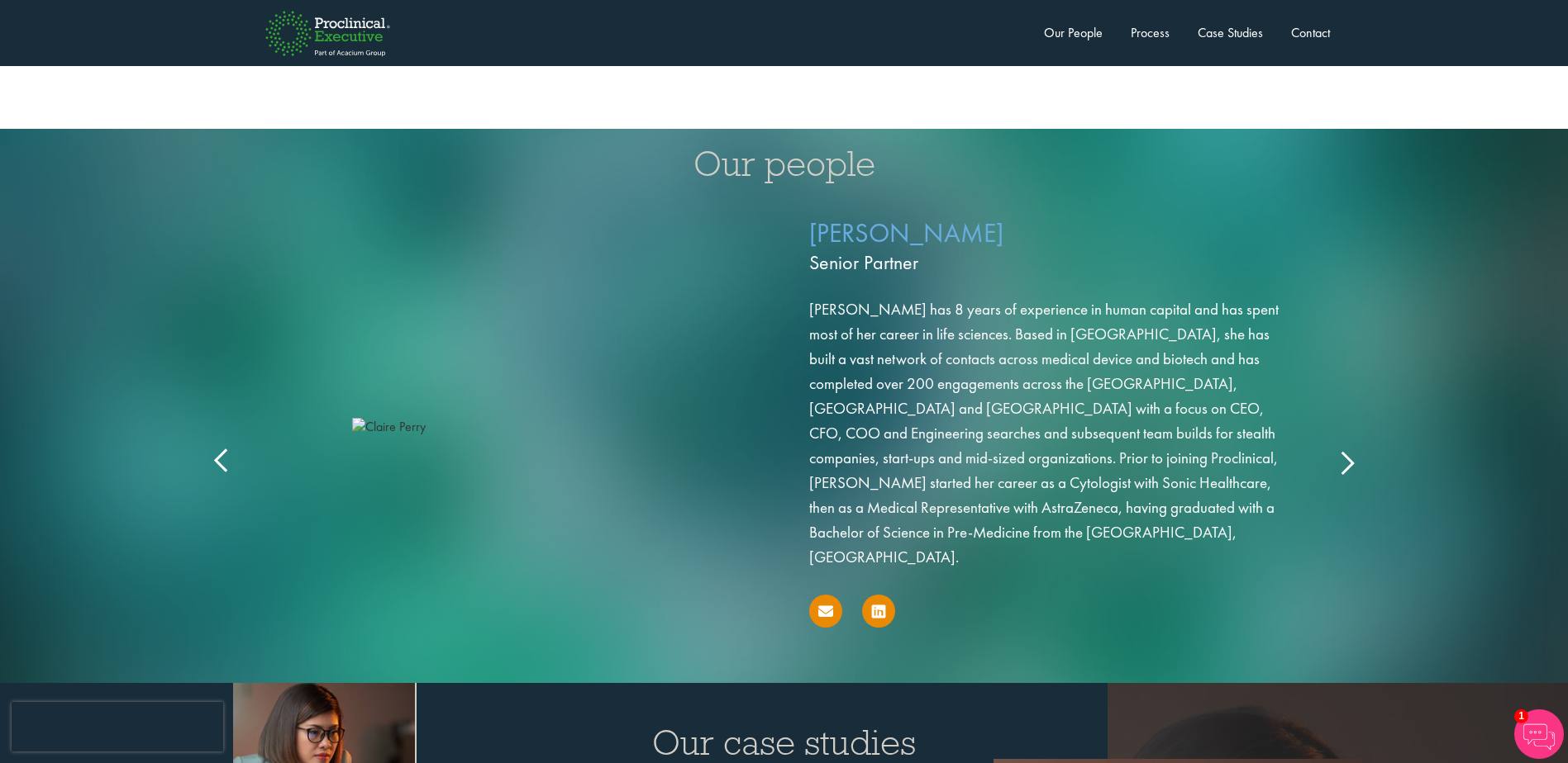
click at [222, 461] on icon at bounding box center [222, 461] width 0 height 0
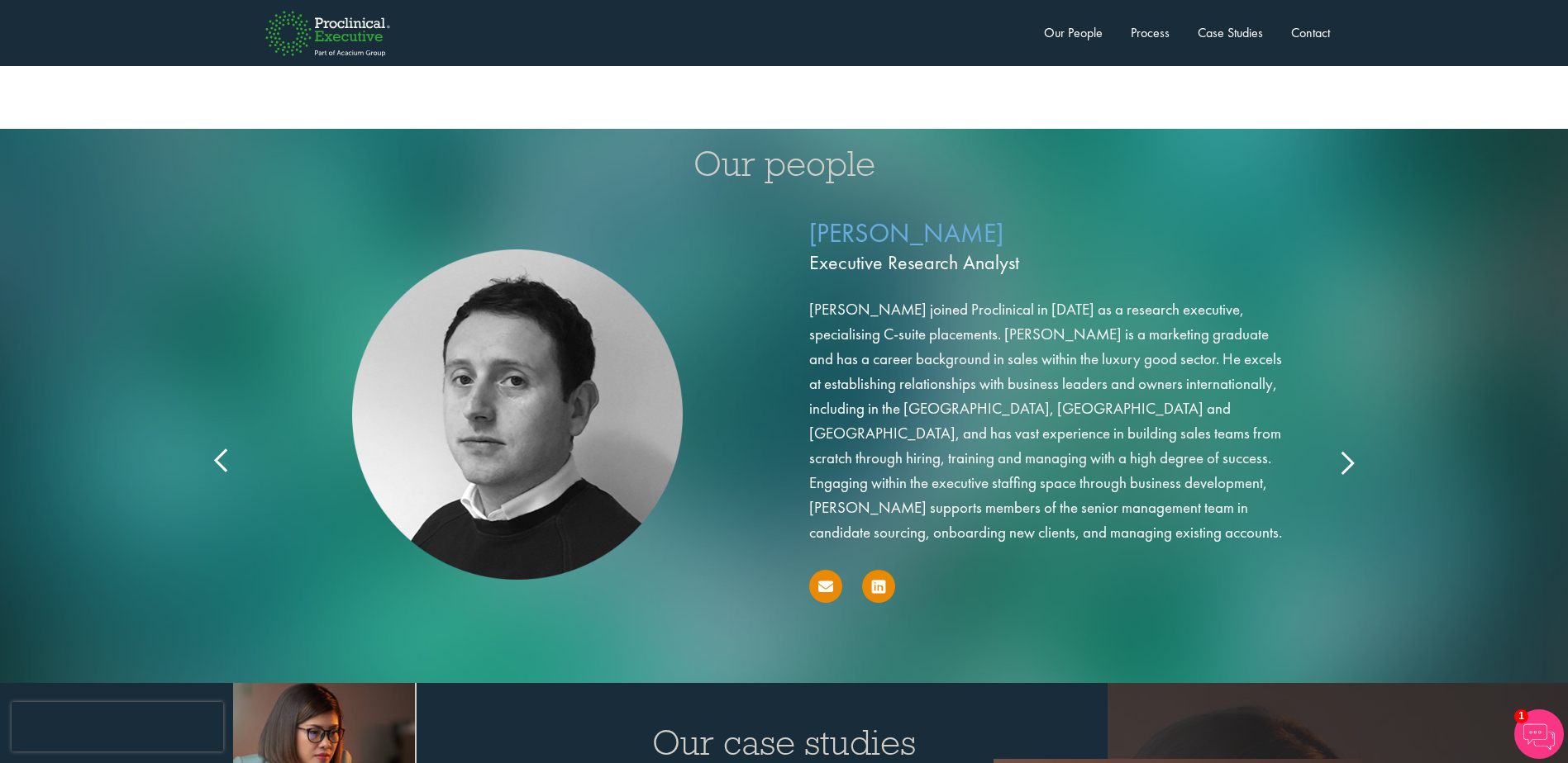
click at [222, 461] on icon at bounding box center [222, 461] width 0 height 0
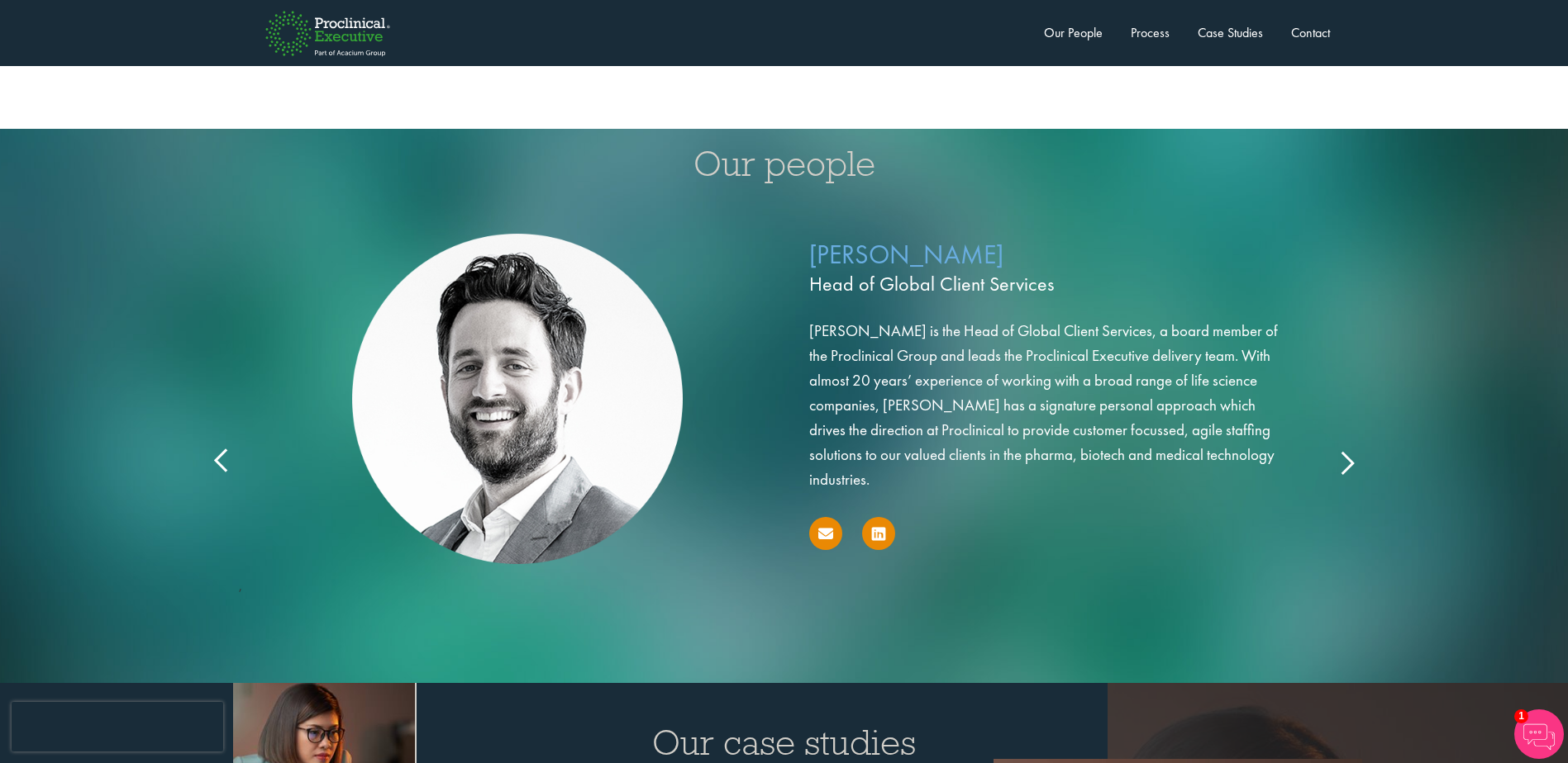
click at [222, 461] on icon at bounding box center [222, 461] width 0 height 0
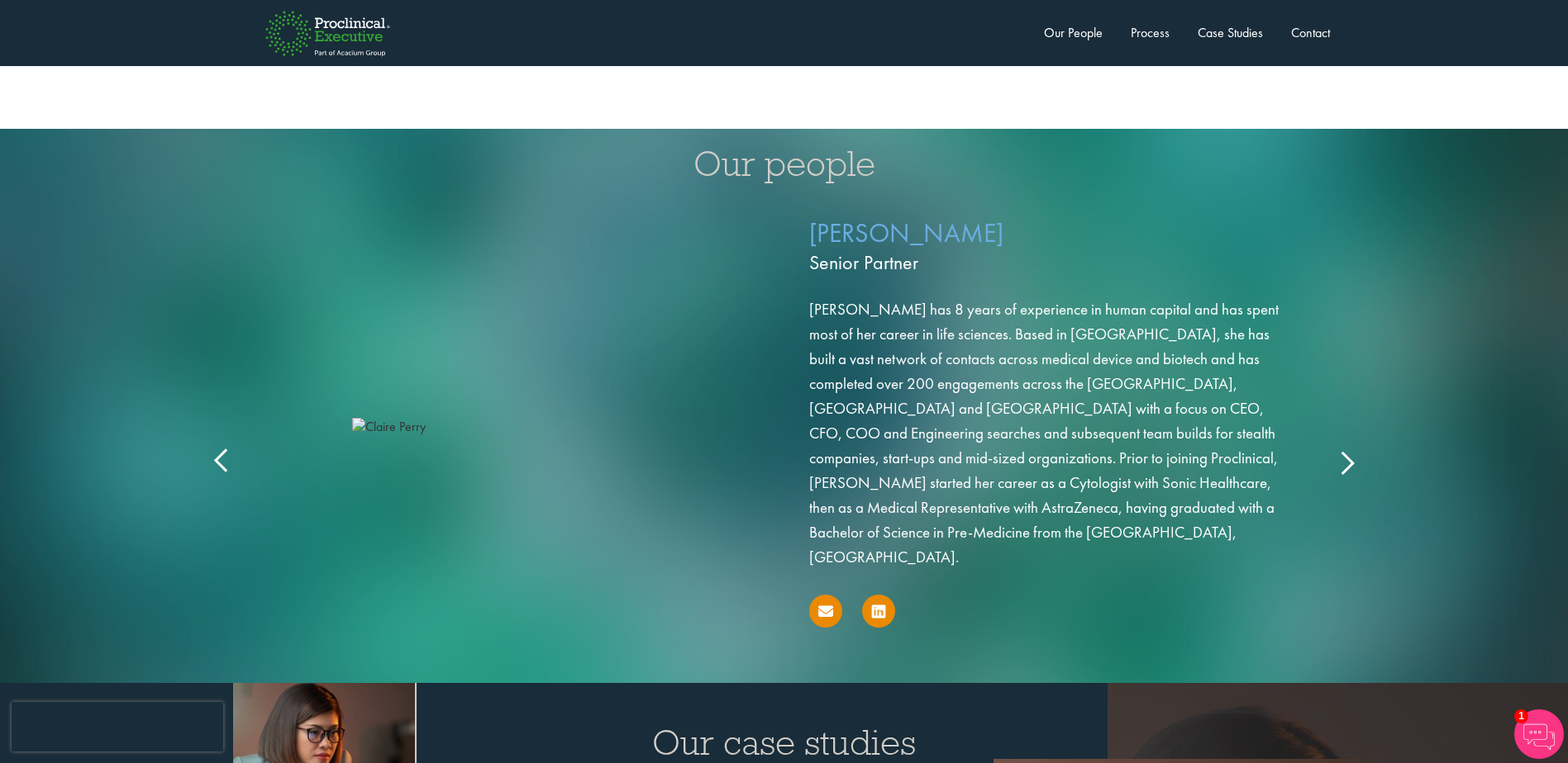
click at [222, 461] on icon at bounding box center [222, 461] width 0 height 0
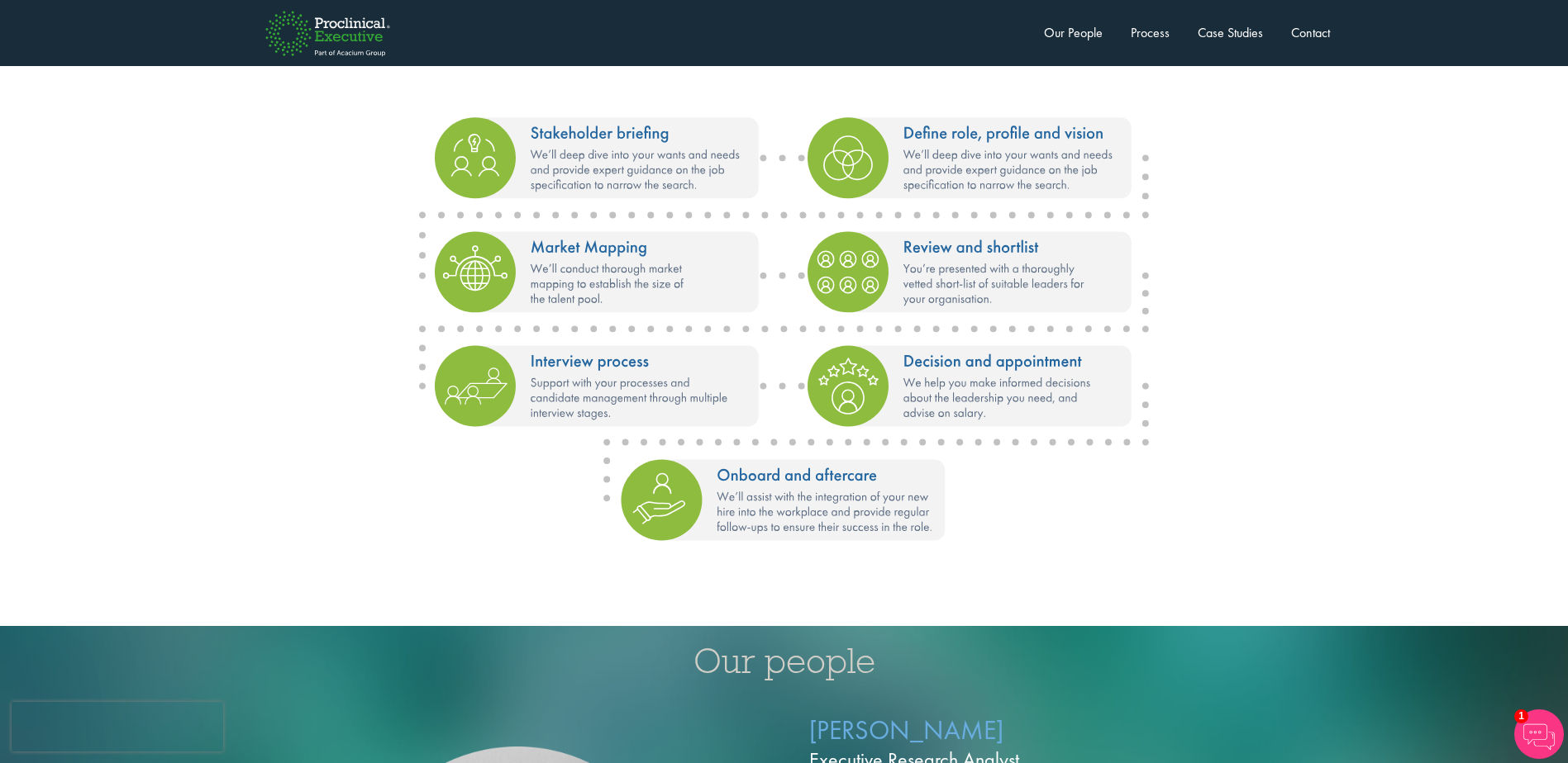
scroll to position [1403, 0]
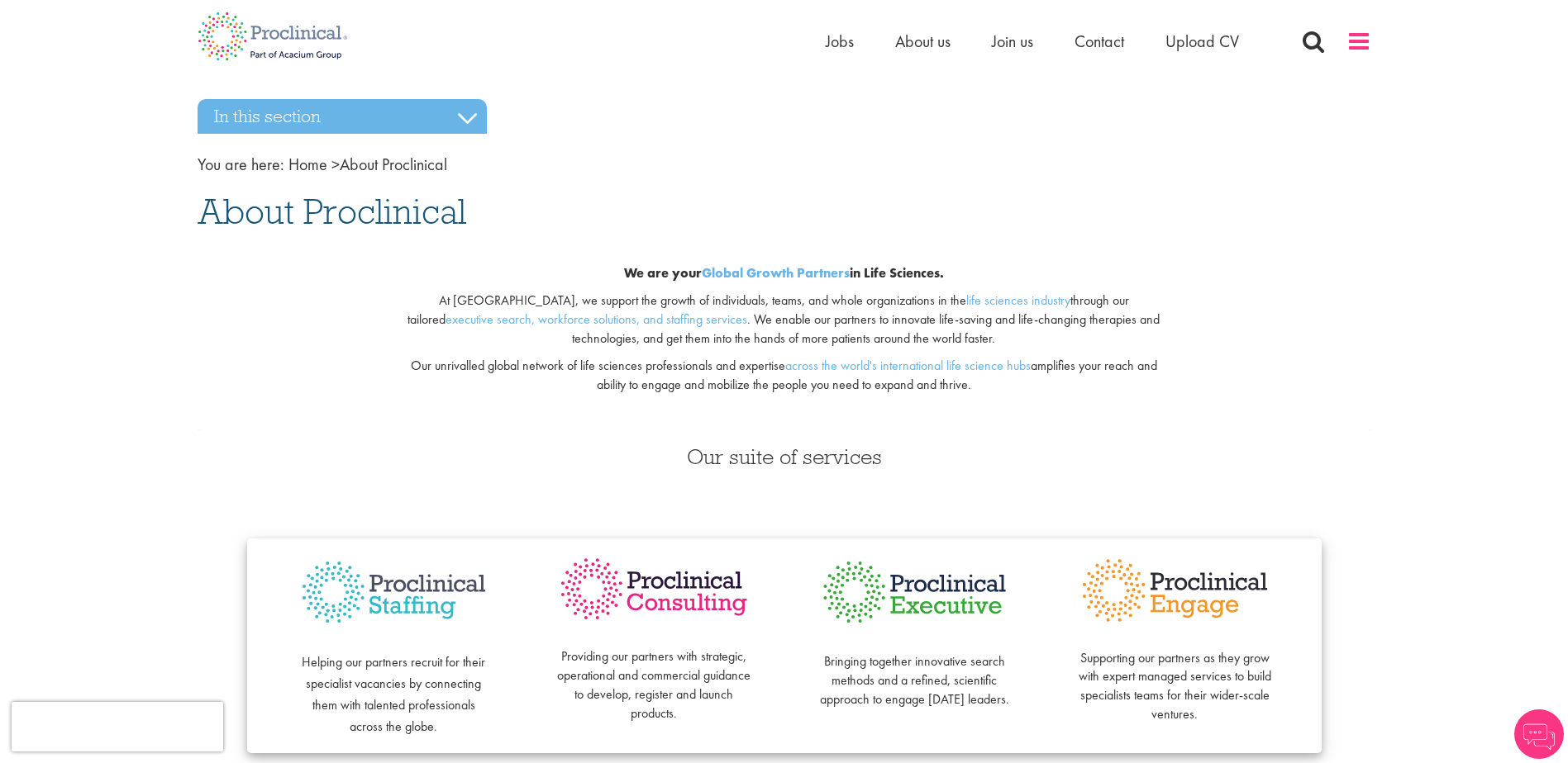
click at [1359, 42] on span at bounding box center [1359, 41] width 25 height 25
click at [1359, 35] on span at bounding box center [1359, 41] width 25 height 25
click at [217, 45] on img at bounding box center [273, 36] width 175 height 73
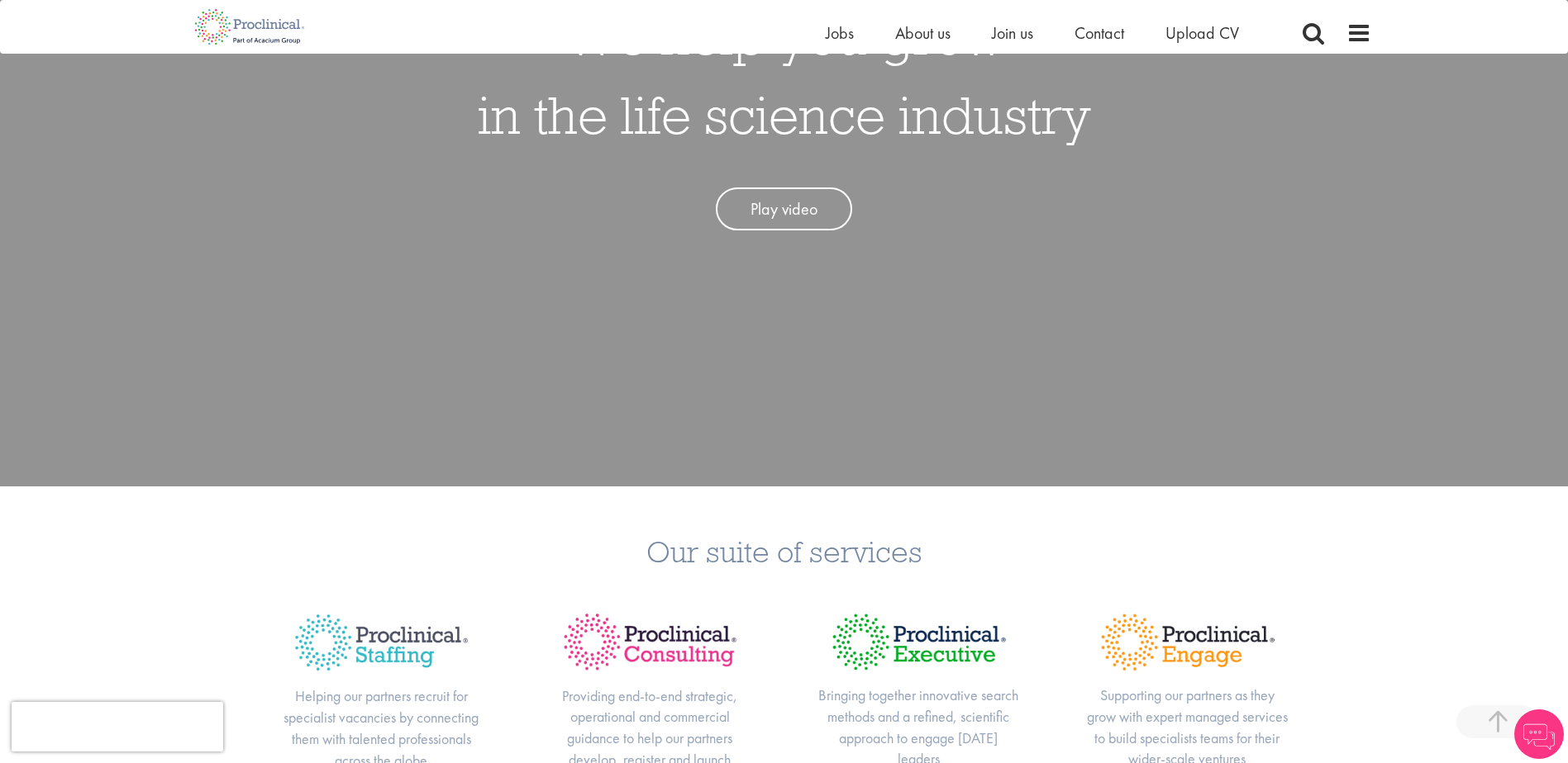
click at [814, 187] on link "Play video" at bounding box center [784, 208] width 137 height 44
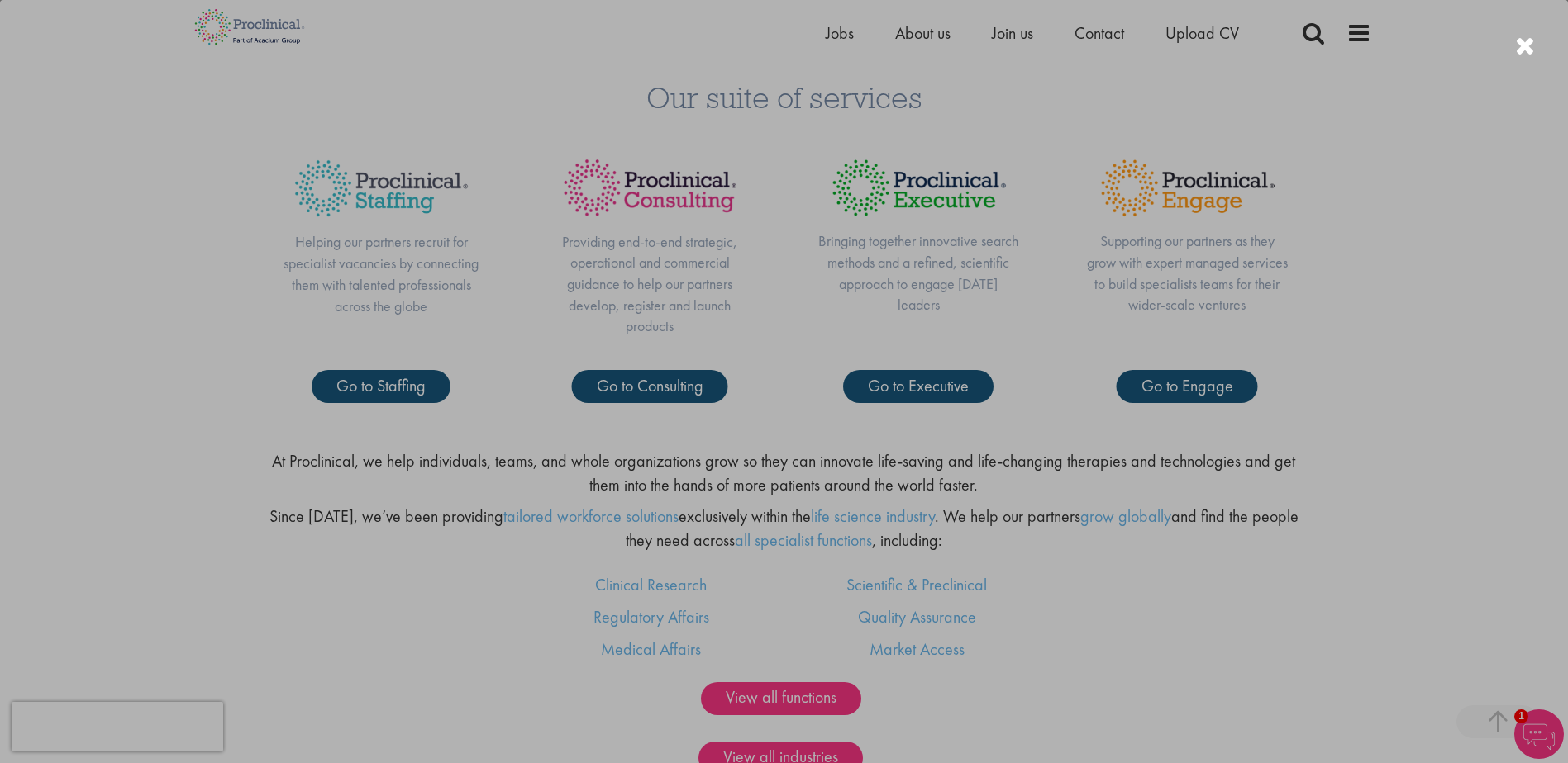
scroll to position [909, 0]
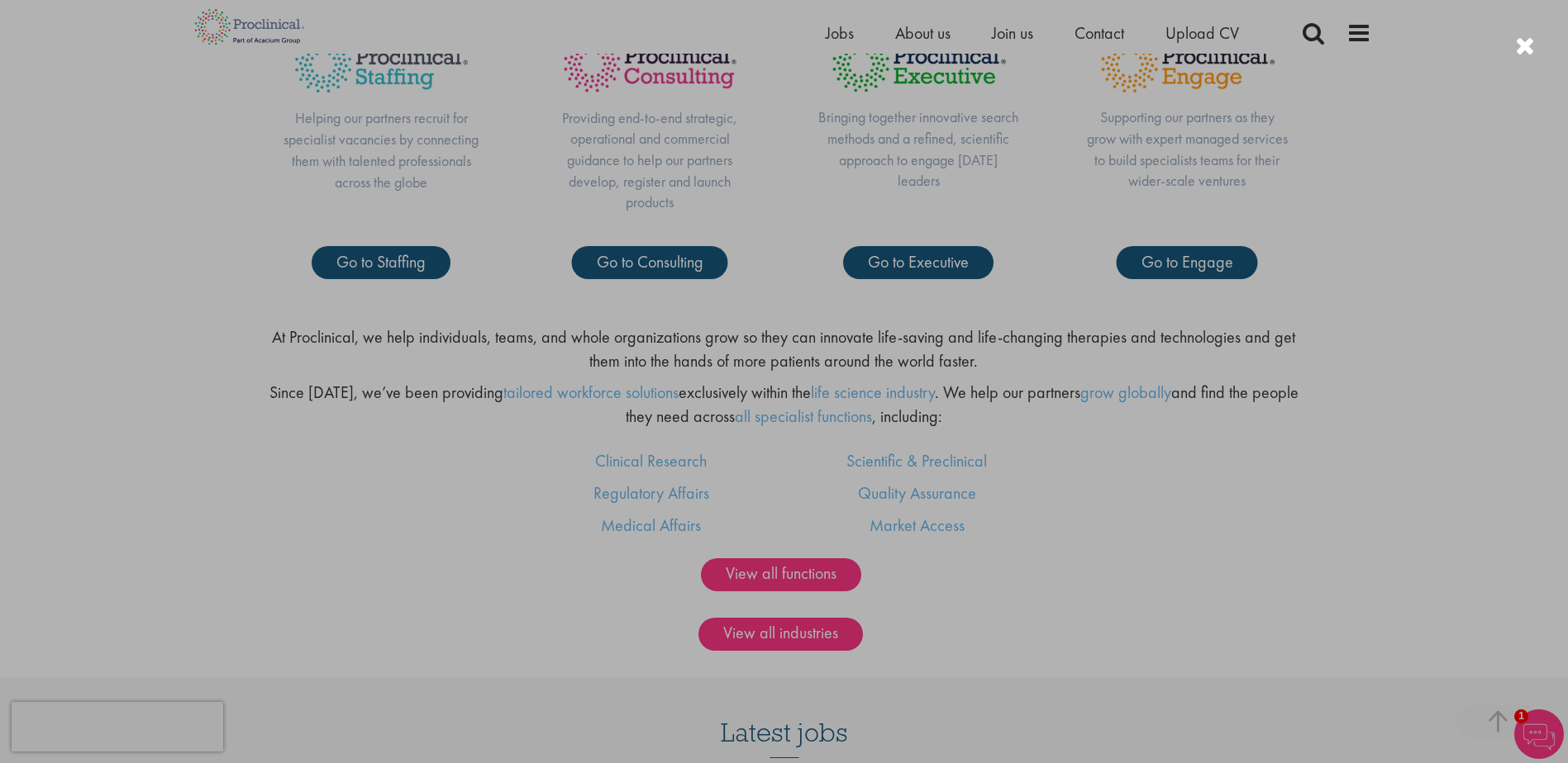
click at [304, 496] on div at bounding box center [784, 381] width 1568 height 763
click at [1522, 40] on div at bounding box center [1524, 47] width 20 height 27
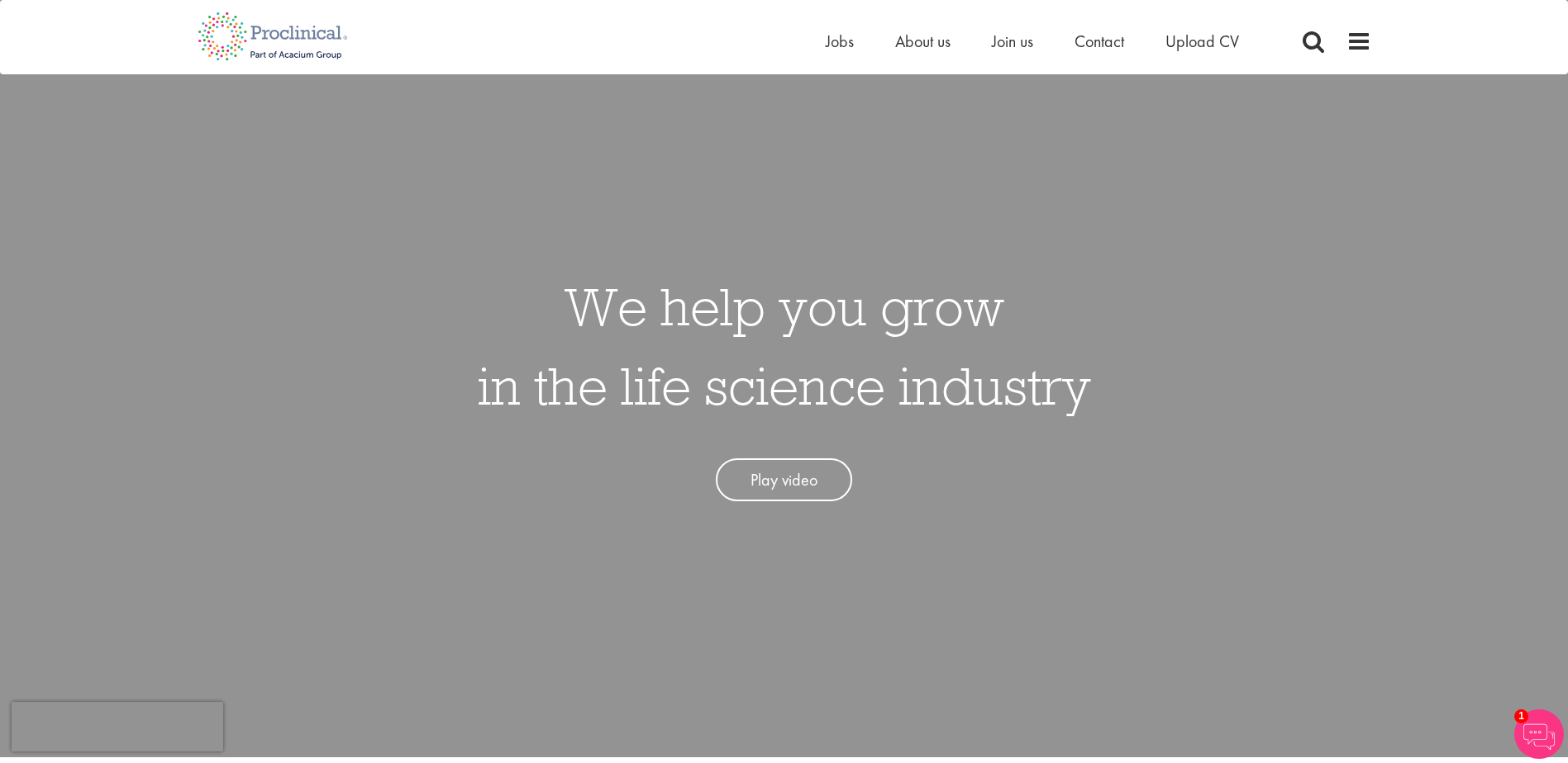
scroll to position [0, 0]
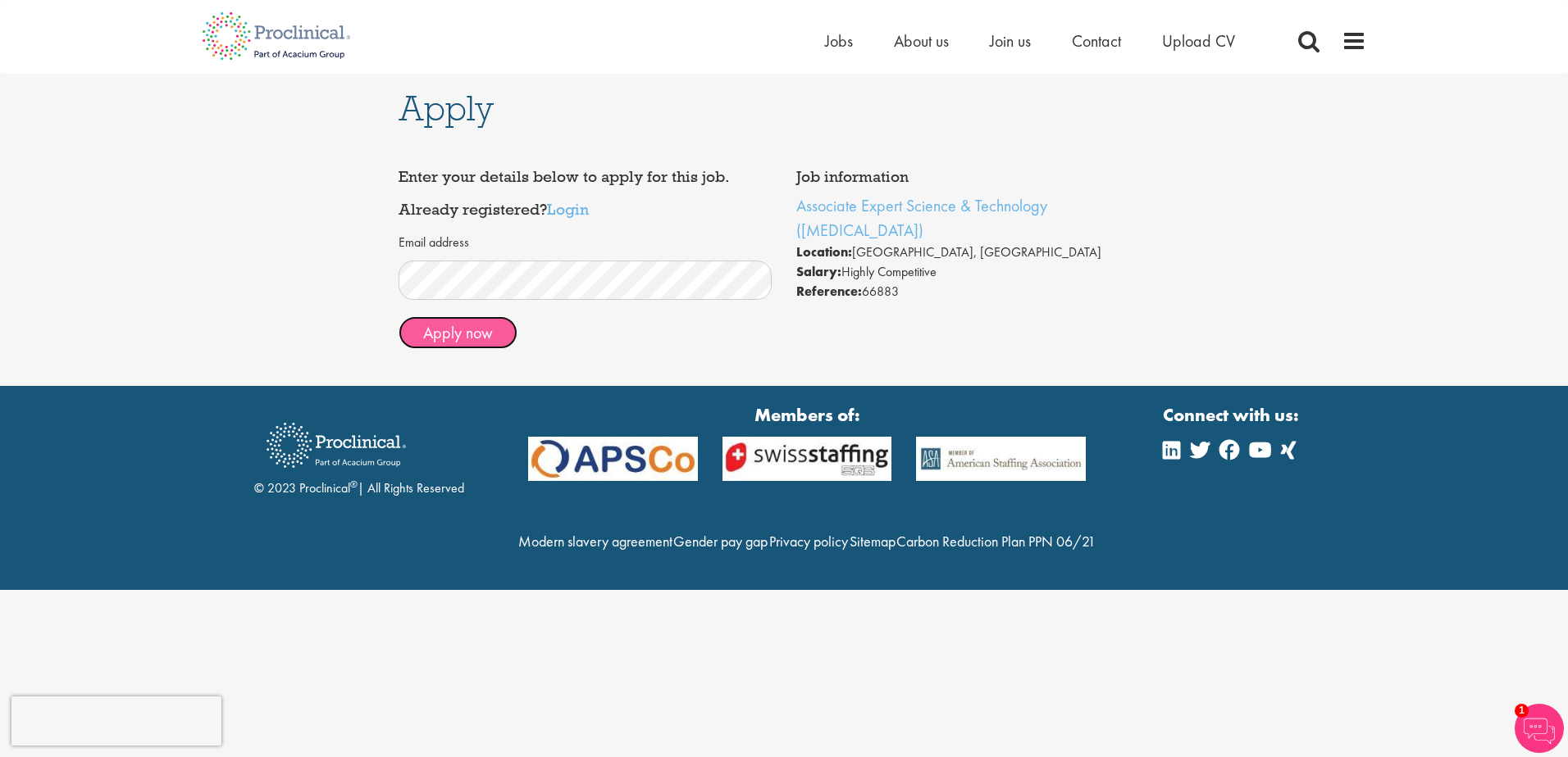
click at [479, 337] on button "Apply now" at bounding box center [458, 332] width 119 height 33
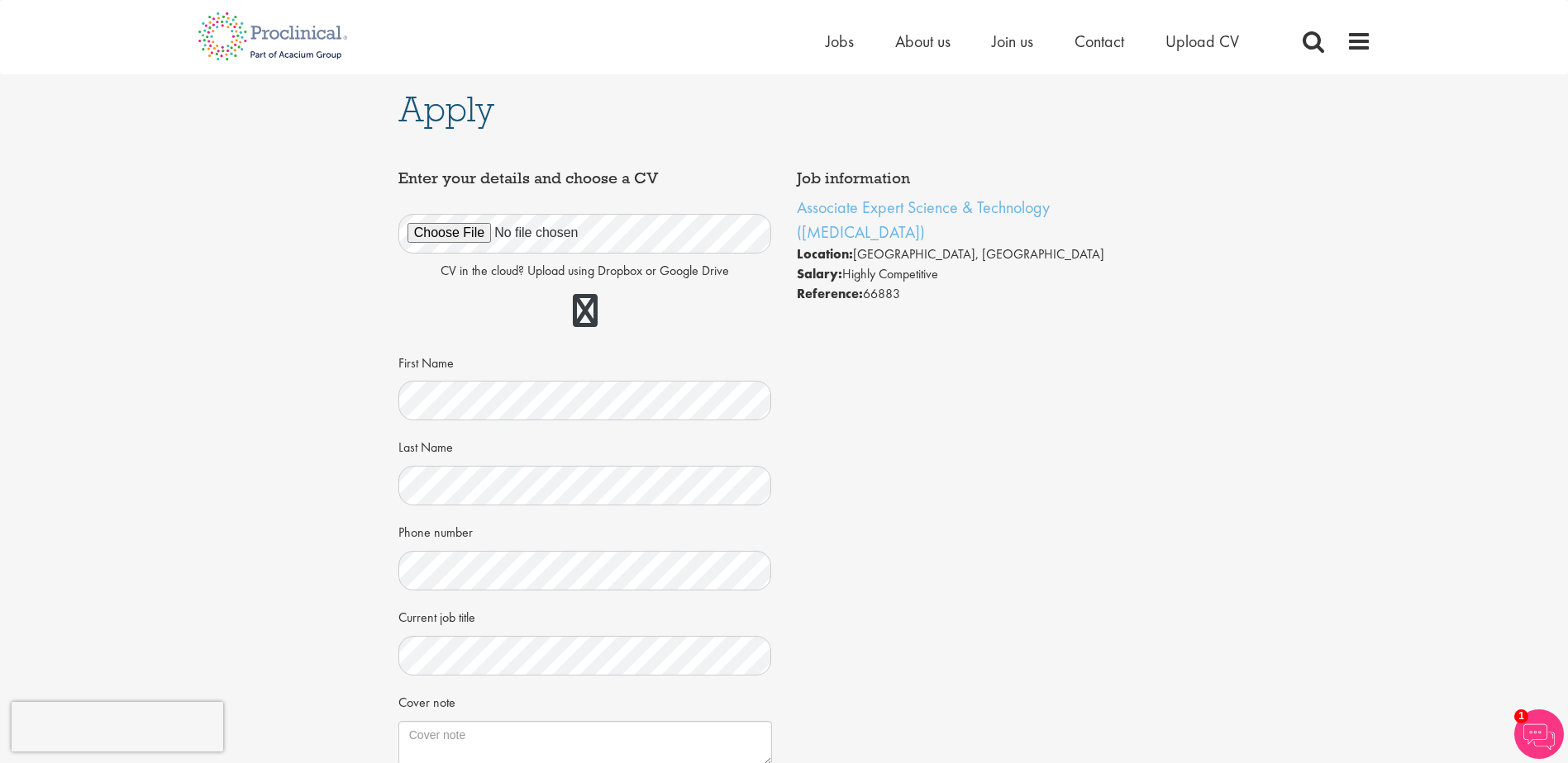
click at [462, 678] on div "CV in the cloud? Upload using Dropbox or Google Drive First Name Last Name Phon…" at bounding box center [586, 480] width 349 height 571
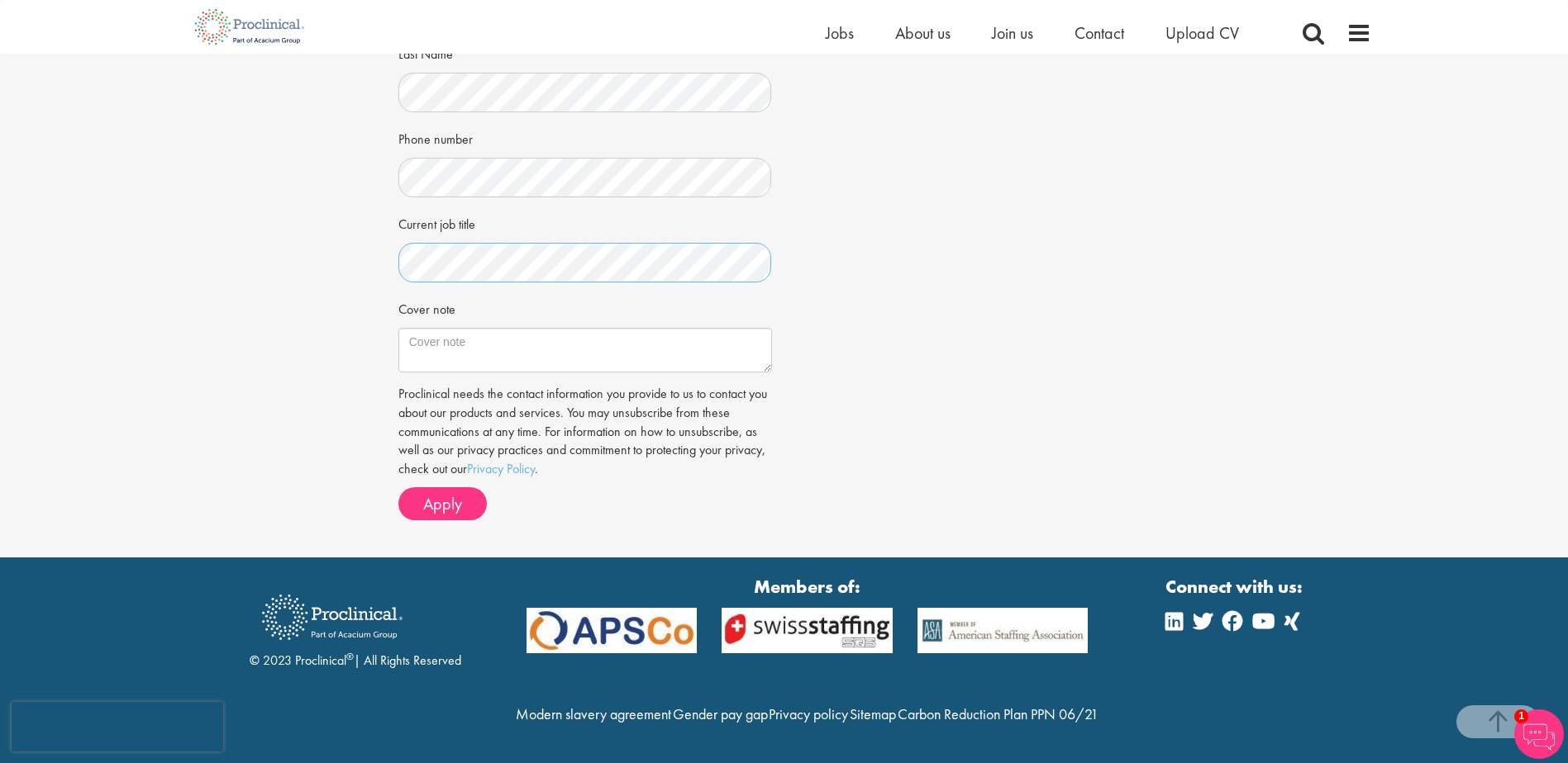
scroll to position [408, 0]
click at [539, 328] on textarea "Cover note" at bounding box center [585, 350] width 374 height 44
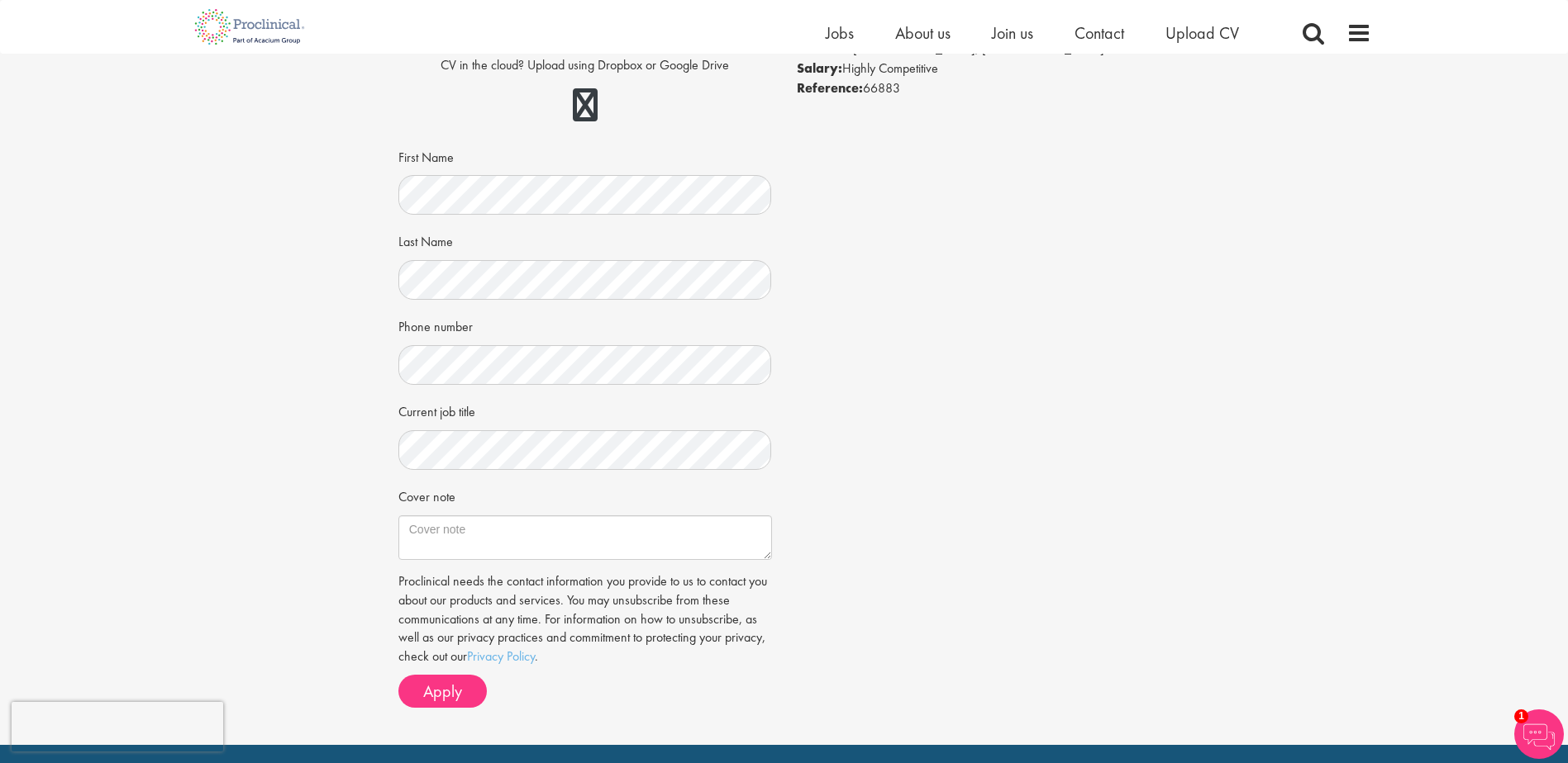
scroll to position [248, 0]
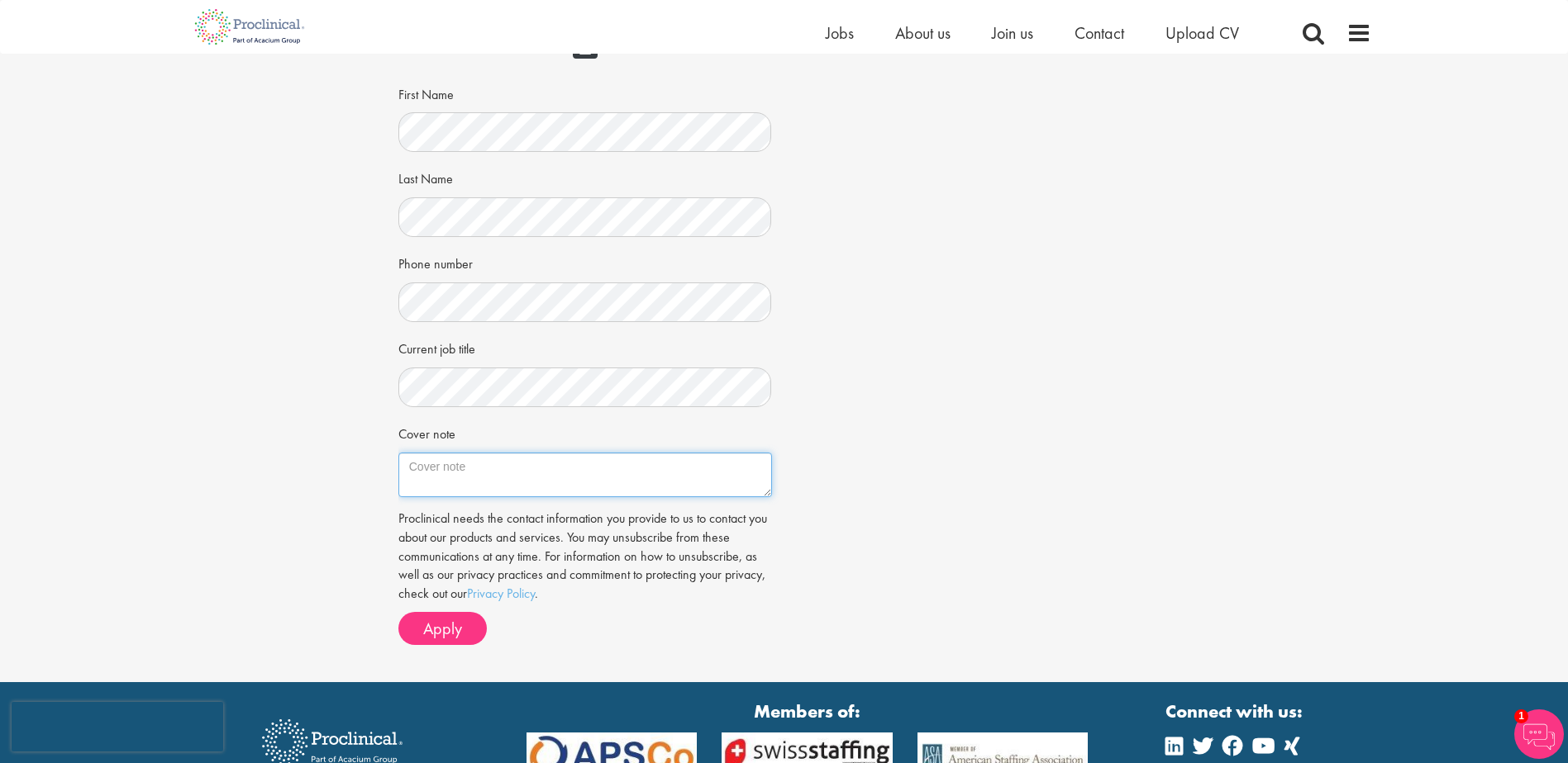
click at [466, 478] on textarea "Cover note" at bounding box center [585, 475] width 374 height 44
paste textarea "Dear Analytics & Testing team’s member, I am writing to express my interest in …"
click at [510, 478] on textarea "Cover note" at bounding box center [585, 475] width 374 height 44
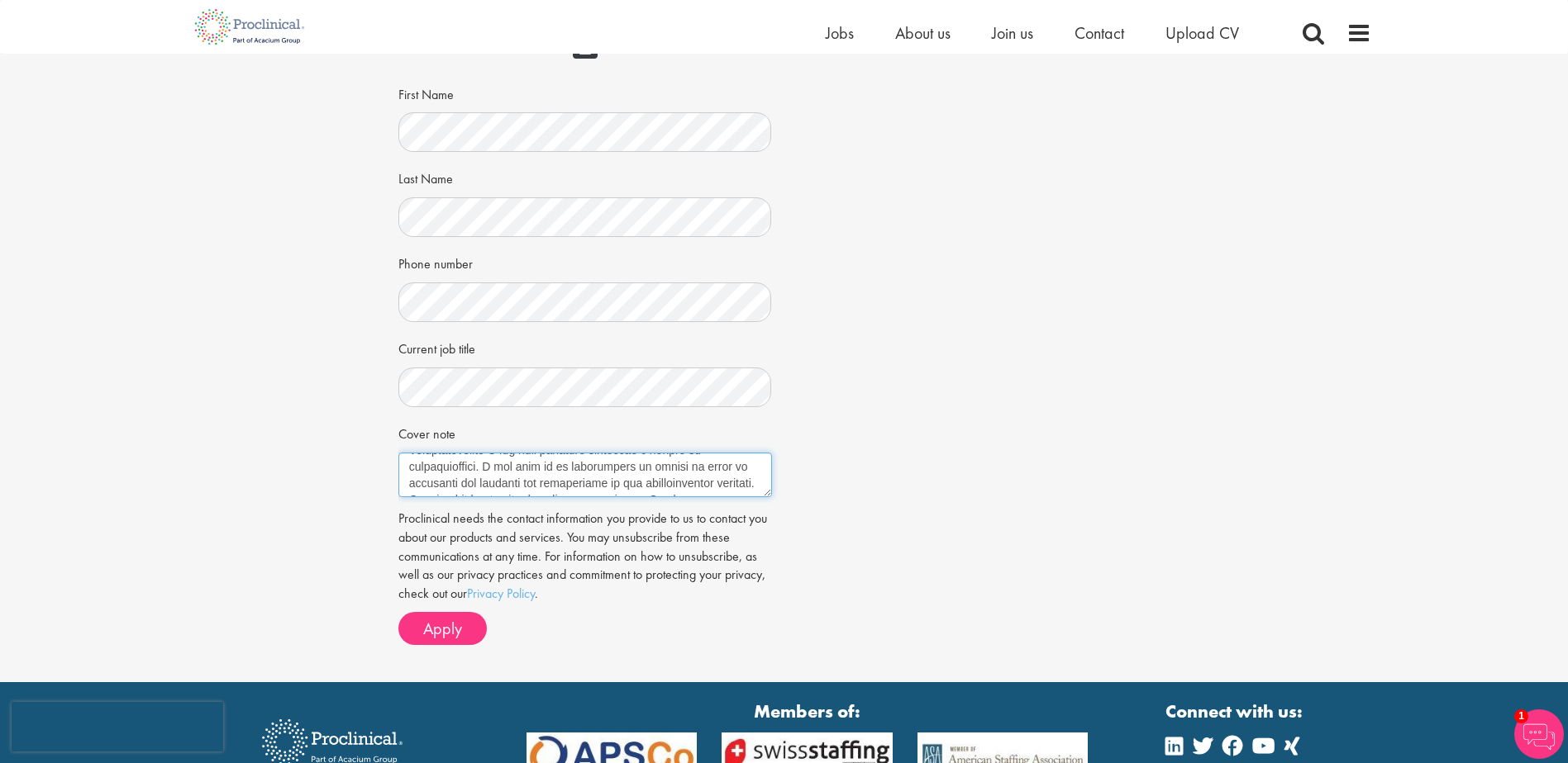
click at [484, 473] on textarea "Cover note" at bounding box center [585, 475] width 374 height 44
drag, startPoint x: 570, startPoint y: 478, endPoint x: 410, endPoint y: 479, distance: 160.0
click at [410, 479] on textarea "Cover note" at bounding box center [585, 475] width 374 height 44
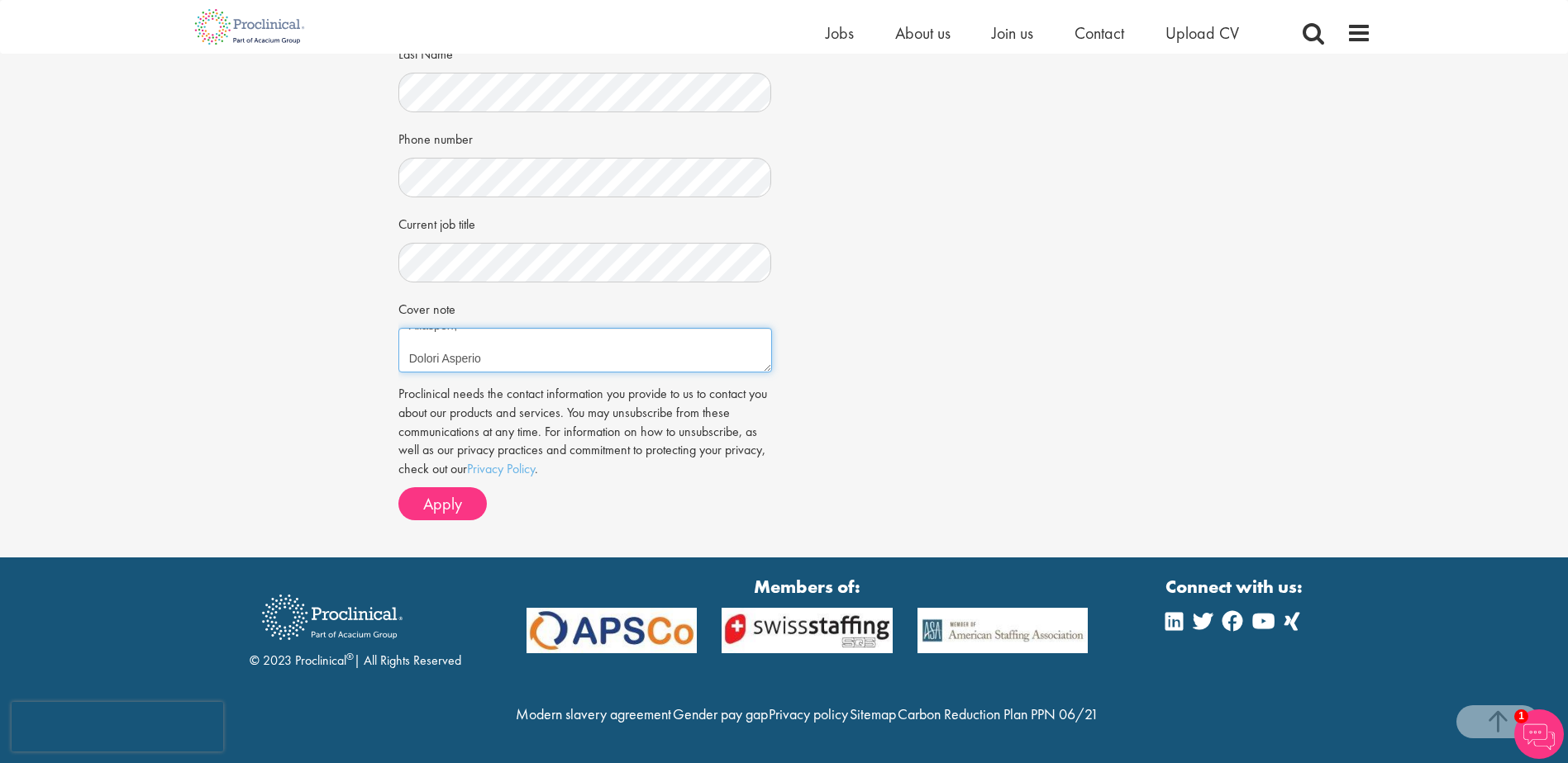
scroll to position [408, 0]
type textarea "Dear Analytics & Testing team’s member, After 16 years at Actelion/Idorsia Phar…"
click at [444, 493] on span "Apply" at bounding box center [442, 503] width 38 height 21
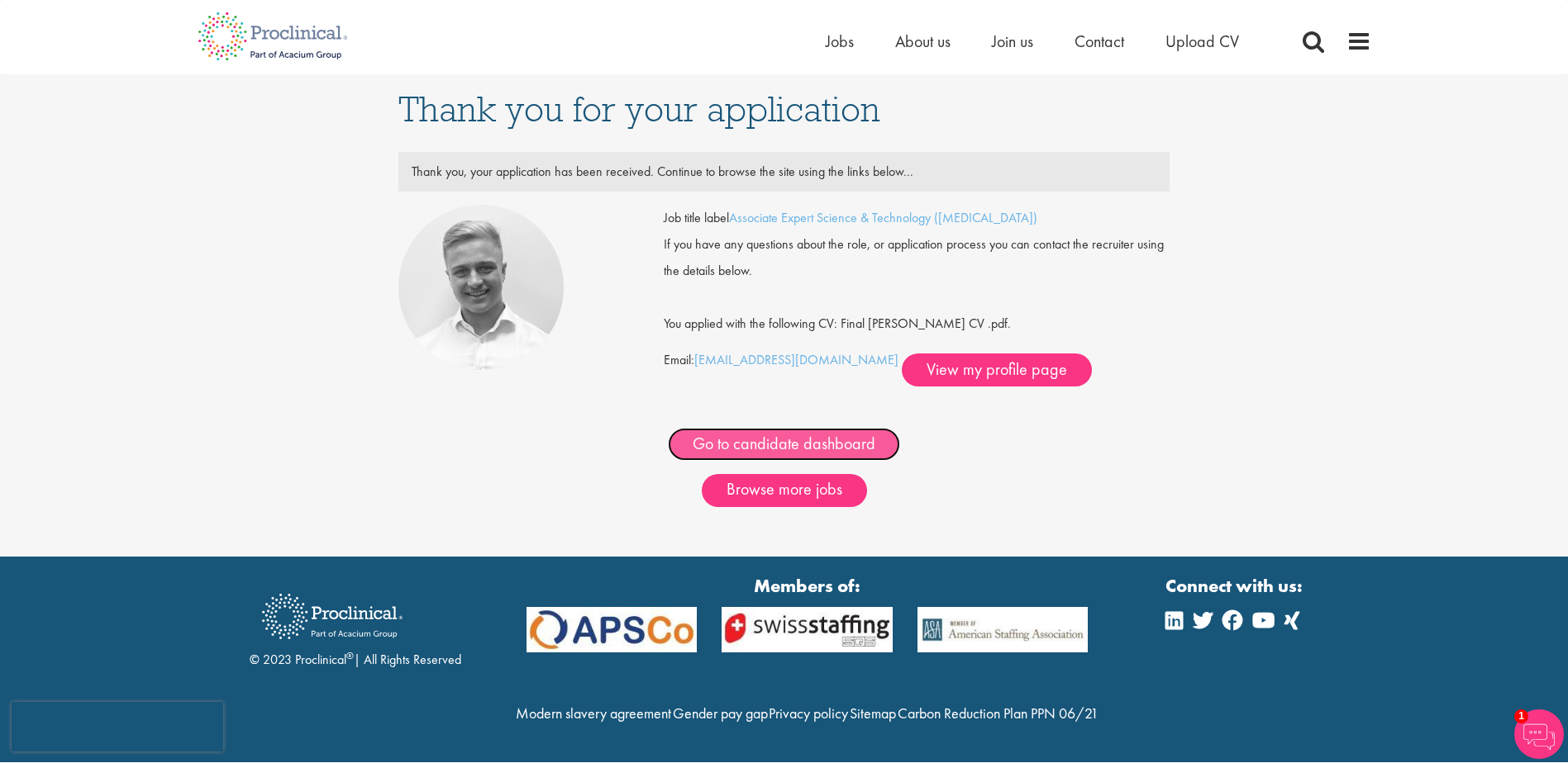
click at [752, 443] on link "Go to candidate dashboard" at bounding box center [784, 444] width 233 height 33
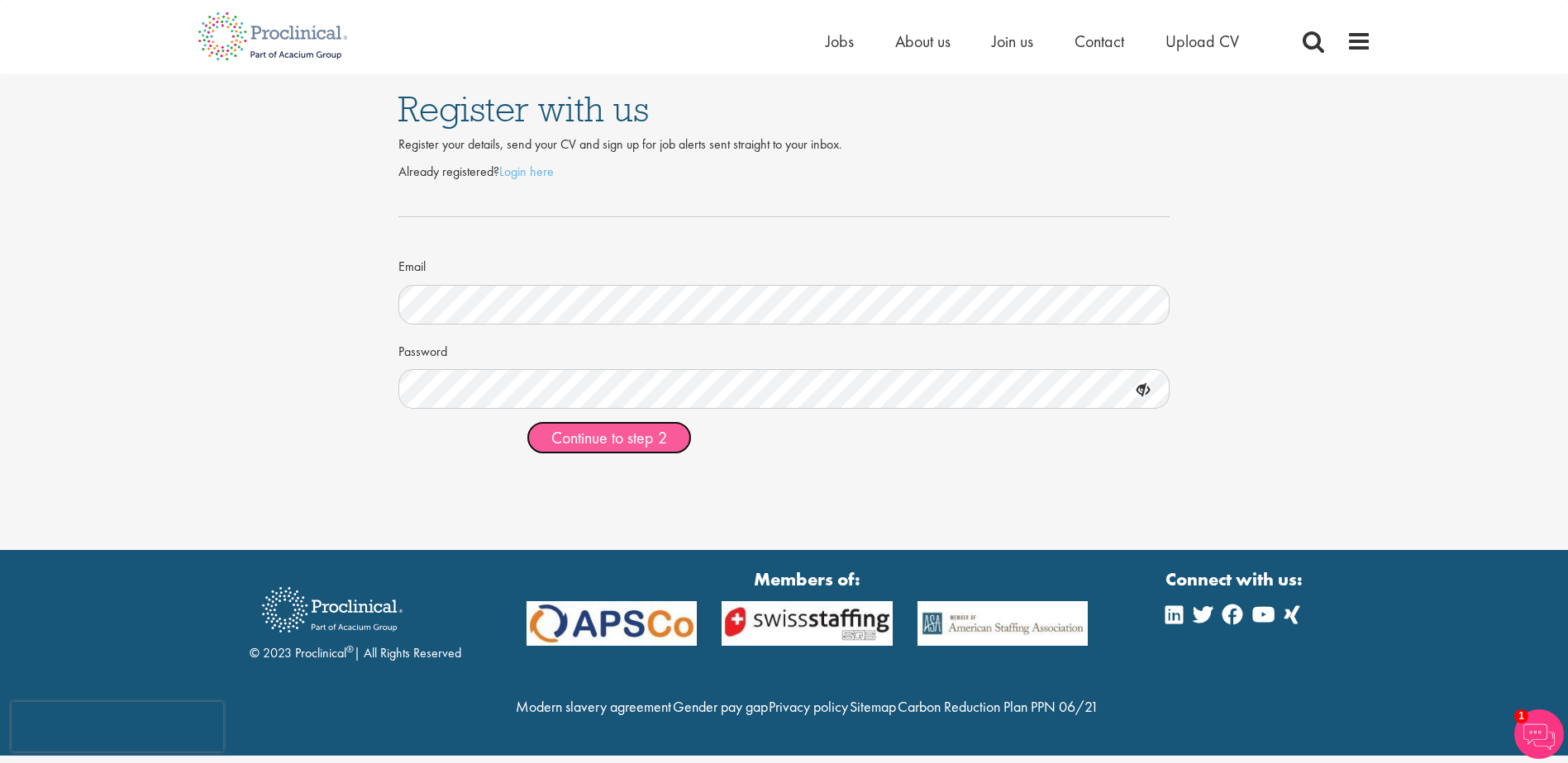
click at [573, 434] on span "Continue to step 2" at bounding box center [609, 437] width 115 height 21
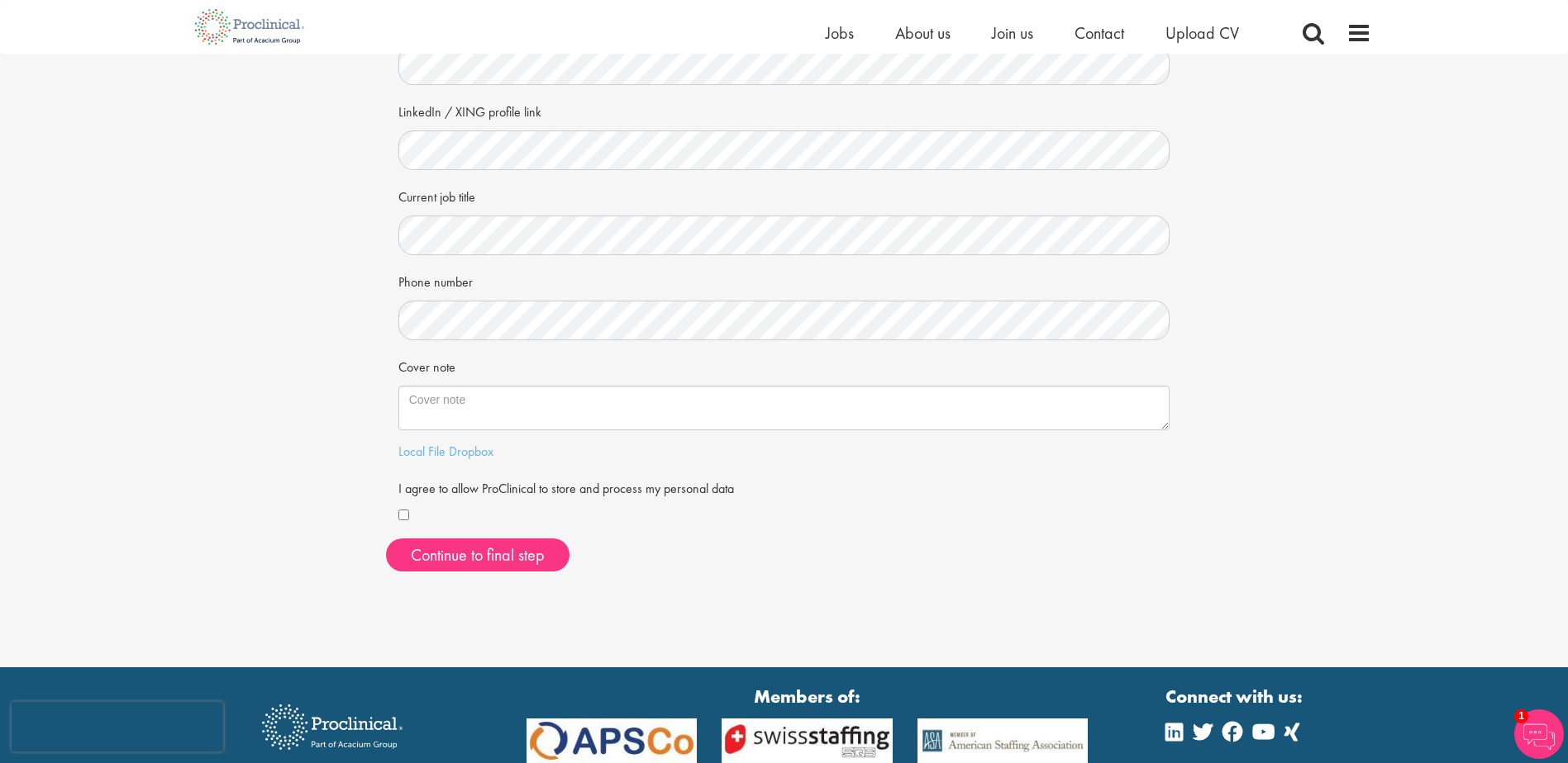
scroll to position [248, 0]
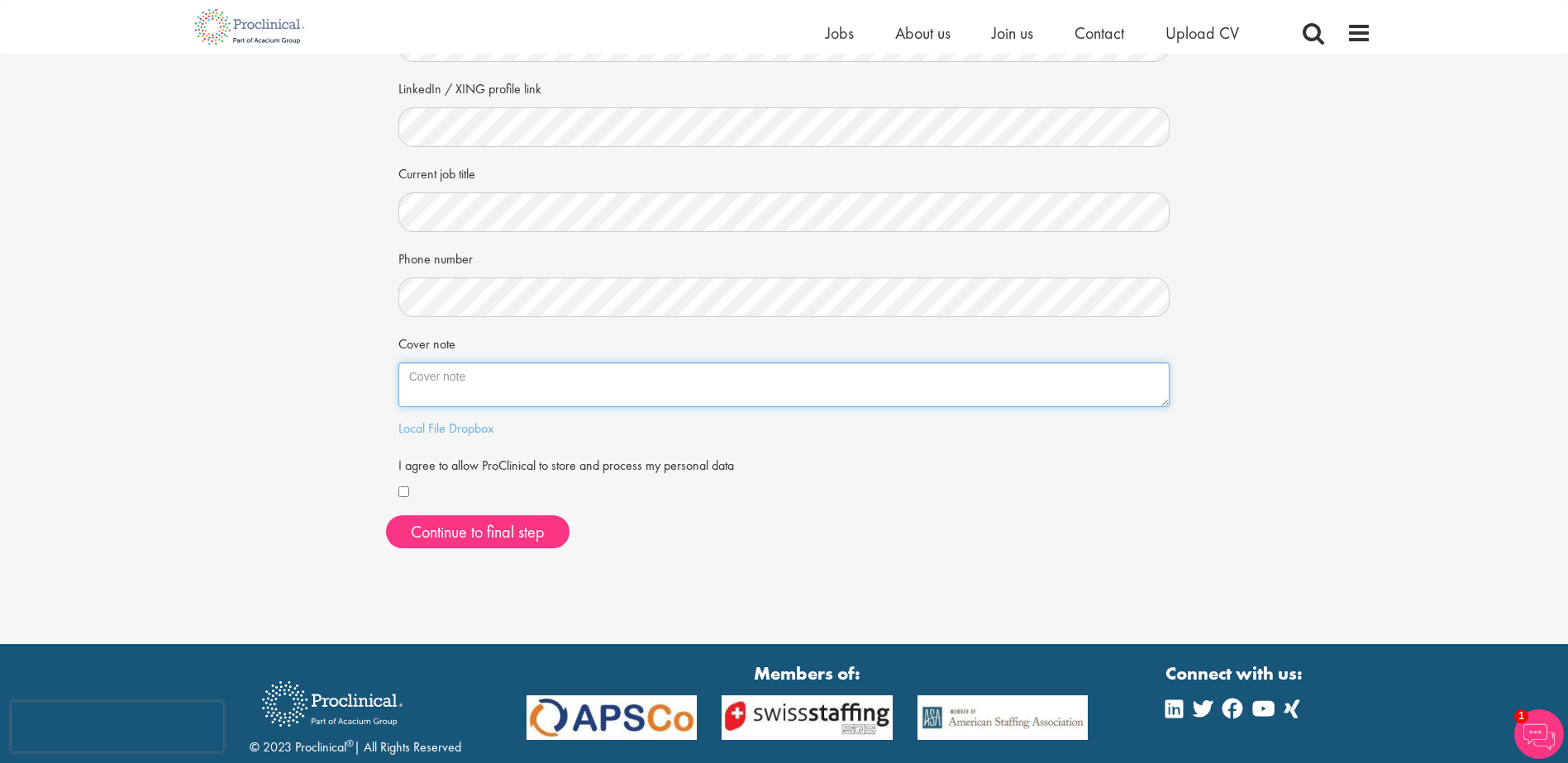
click at [447, 378] on textarea "Cover note" at bounding box center [784, 384] width 772 height 44
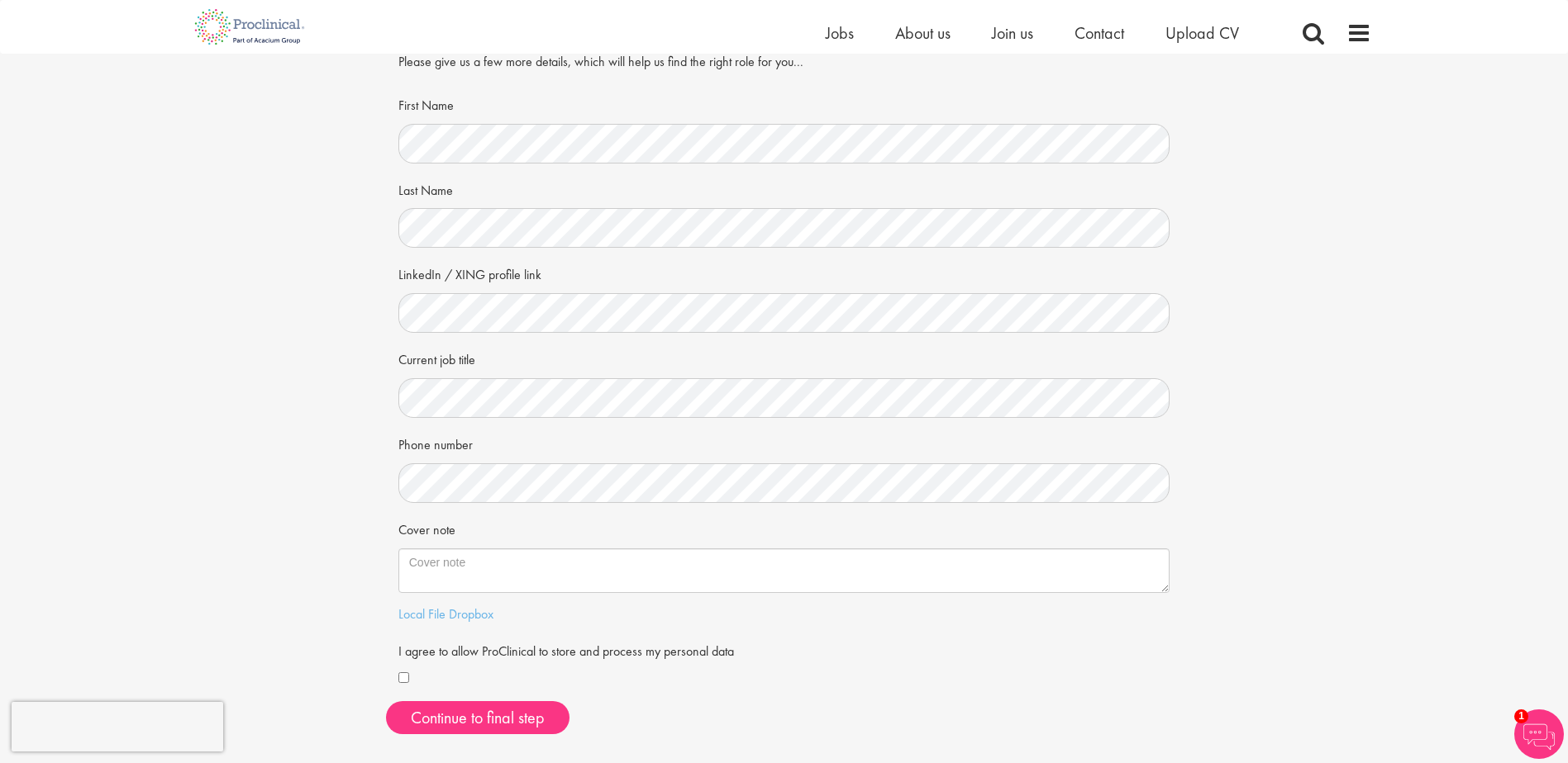
scroll to position [165, 0]
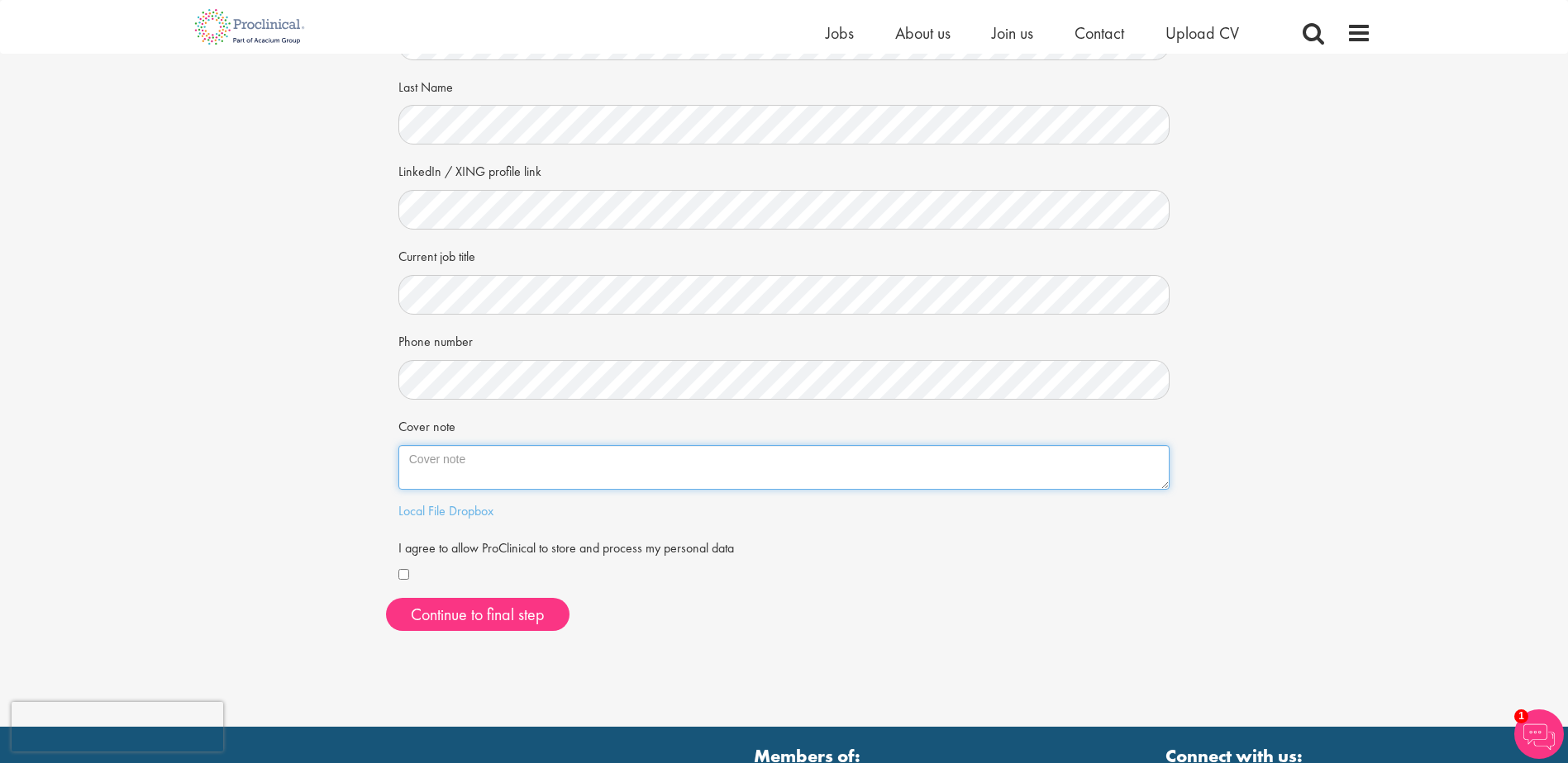
click at [492, 455] on textarea "Cover note" at bounding box center [784, 467] width 772 height 44
paste textarea "After 16 years at Actelion/Idorsia Pharmaceuticals I was made redundant followi…"
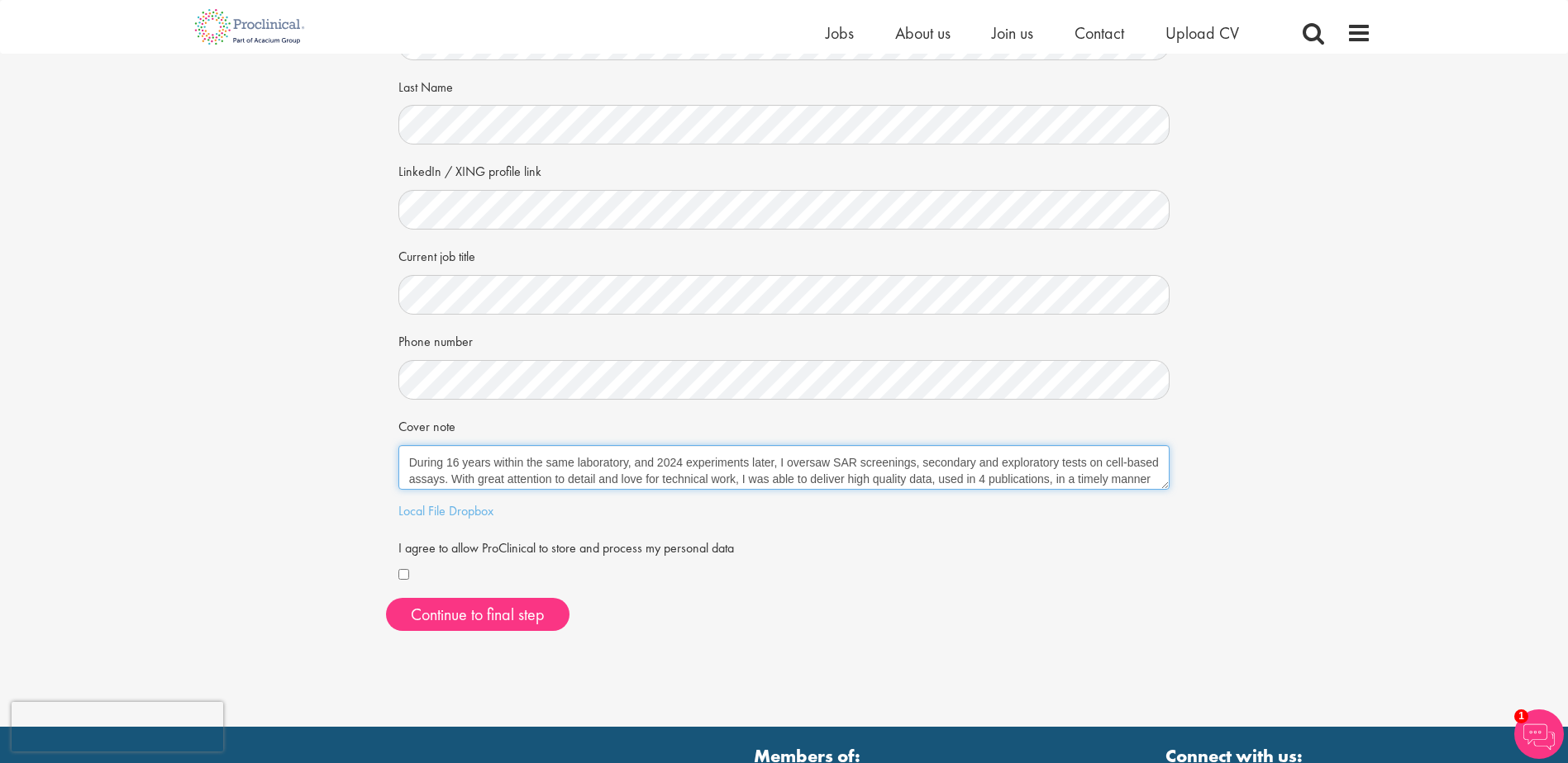
scroll to position [92, 0]
click at [843, 469] on textarea "After 16 years at Actelion/Idorsia Pharmaceuticals I was made redundant followi…" at bounding box center [784, 467] width 772 height 44
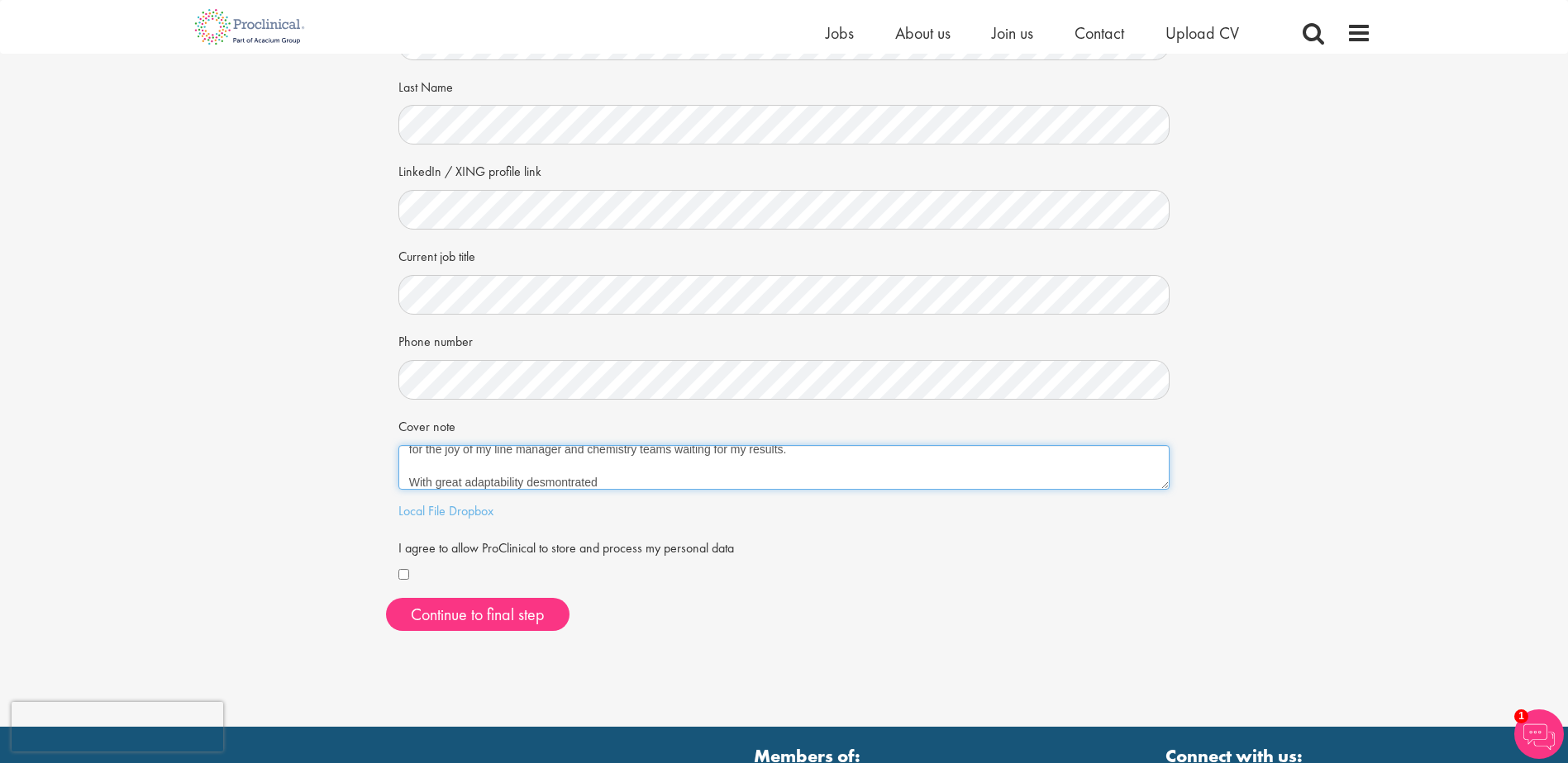
scroll to position [132, 0]
drag, startPoint x: 530, startPoint y: 481, endPoint x: 636, endPoint y: 481, distance: 106.0
click at [636, 481] on textarea "After 16 years at Actelion/Idorsia Pharmaceuticals I was made redundant followi…" at bounding box center [784, 467] width 772 height 44
type textarea "After 16 years at Actelion/Idorsia Pharmaceuticals I was made redundant followi…"
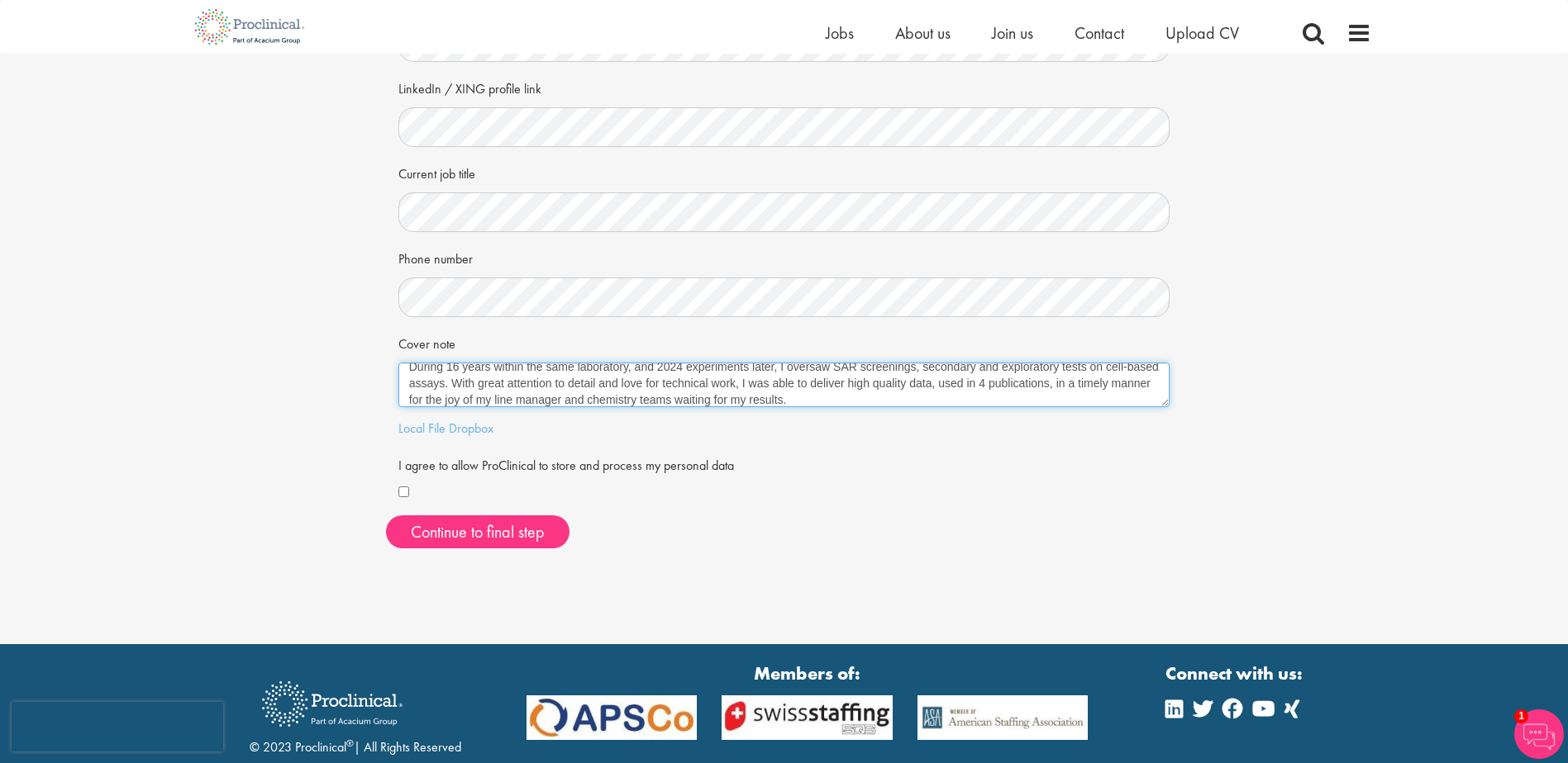
scroll to position [0, 0]
drag, startPoint x: 935, startPoint y: 398, endPoint x: 163, endPoint y: 284, distance: 780.4
click at [163, 284] on div "Your personal details Please give us a few more details, which will help us fin…" at bounding box center [783, 184] width 1593 height 756
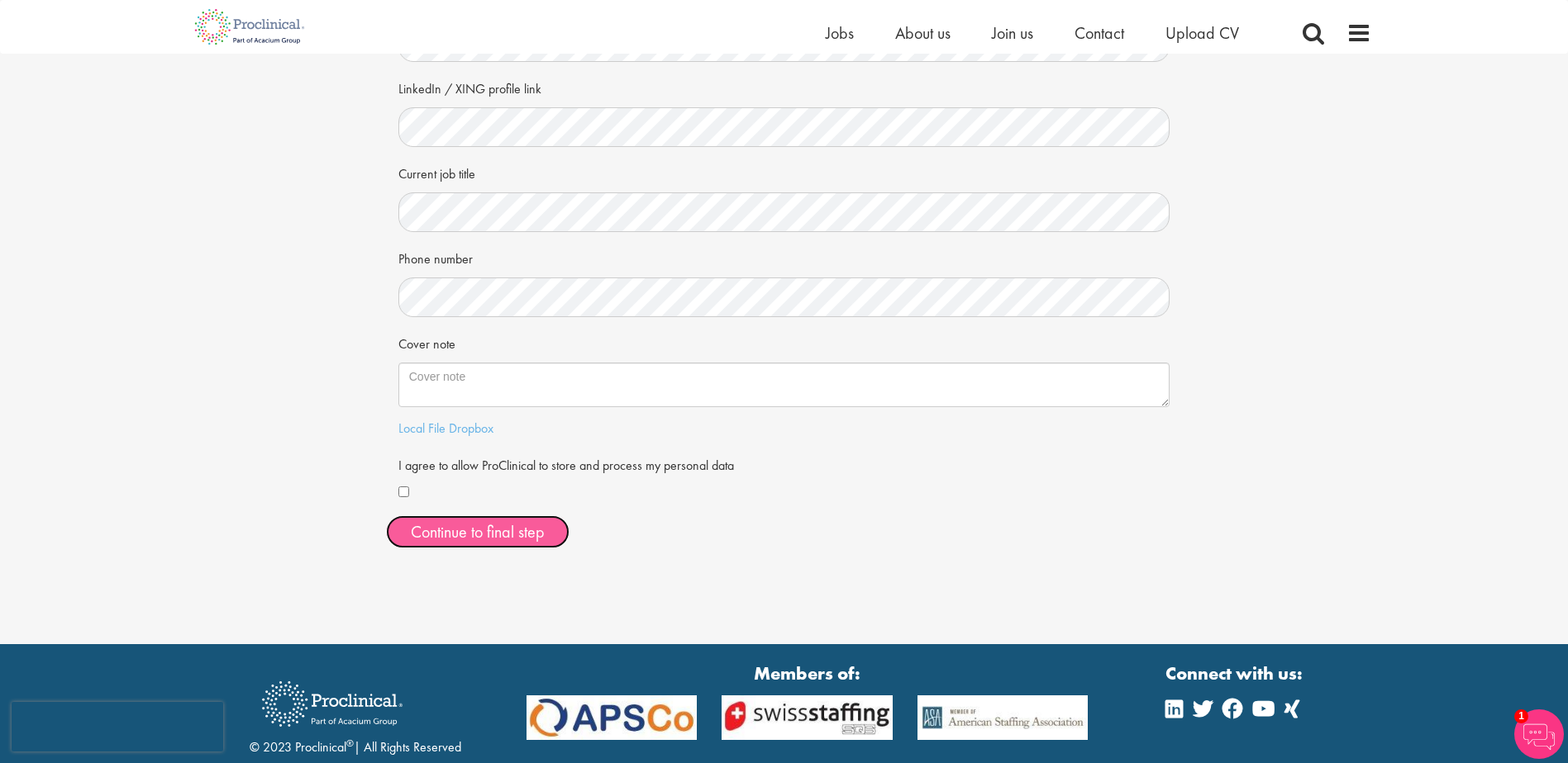
click at [457, 535] on button "Continue to final step" at bounding box center [478, 531] width 184 height 33
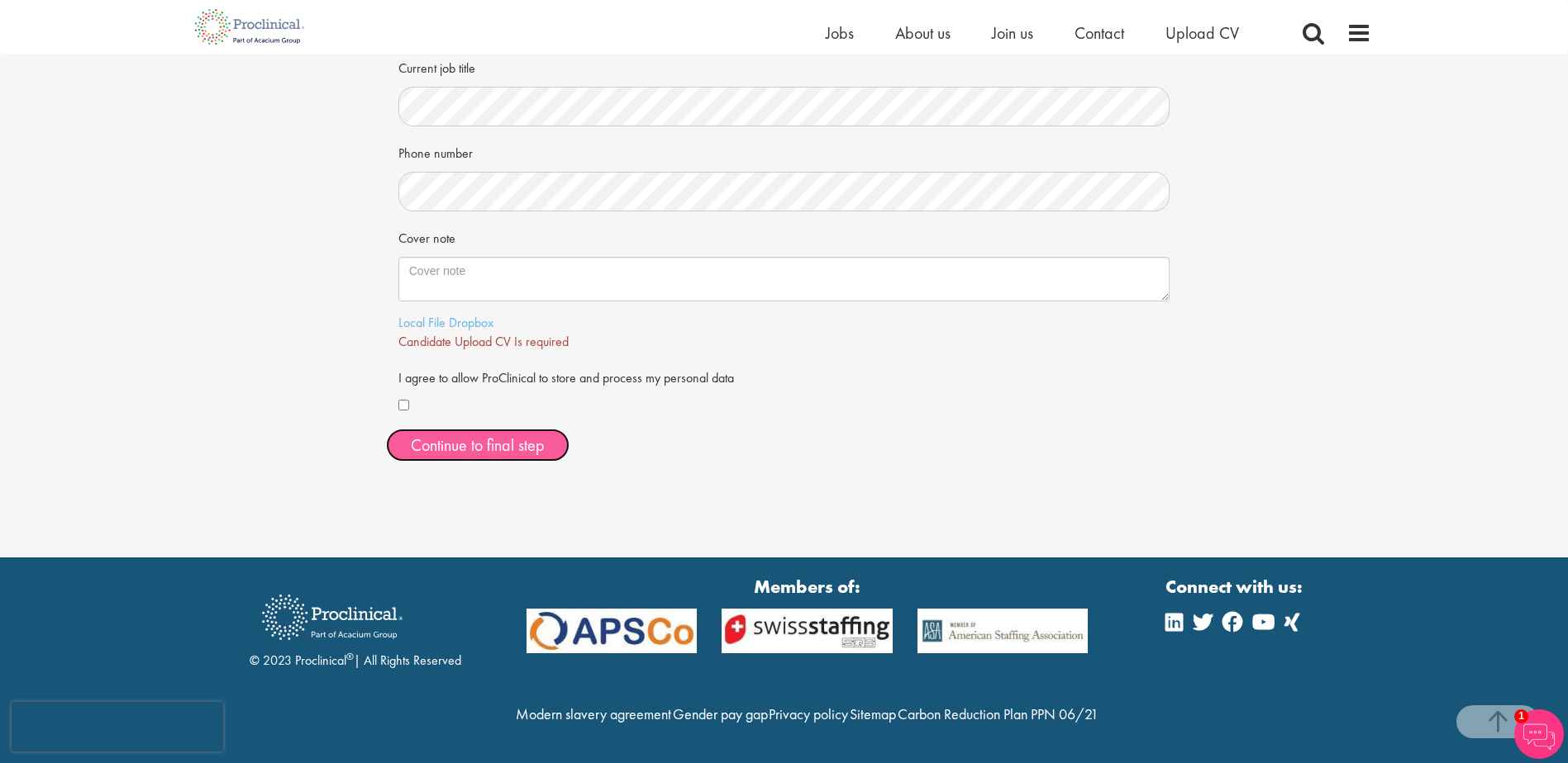
click at [535, 435] on span "Continue to final step" at bounding box center [478, 445] width 134 height 21
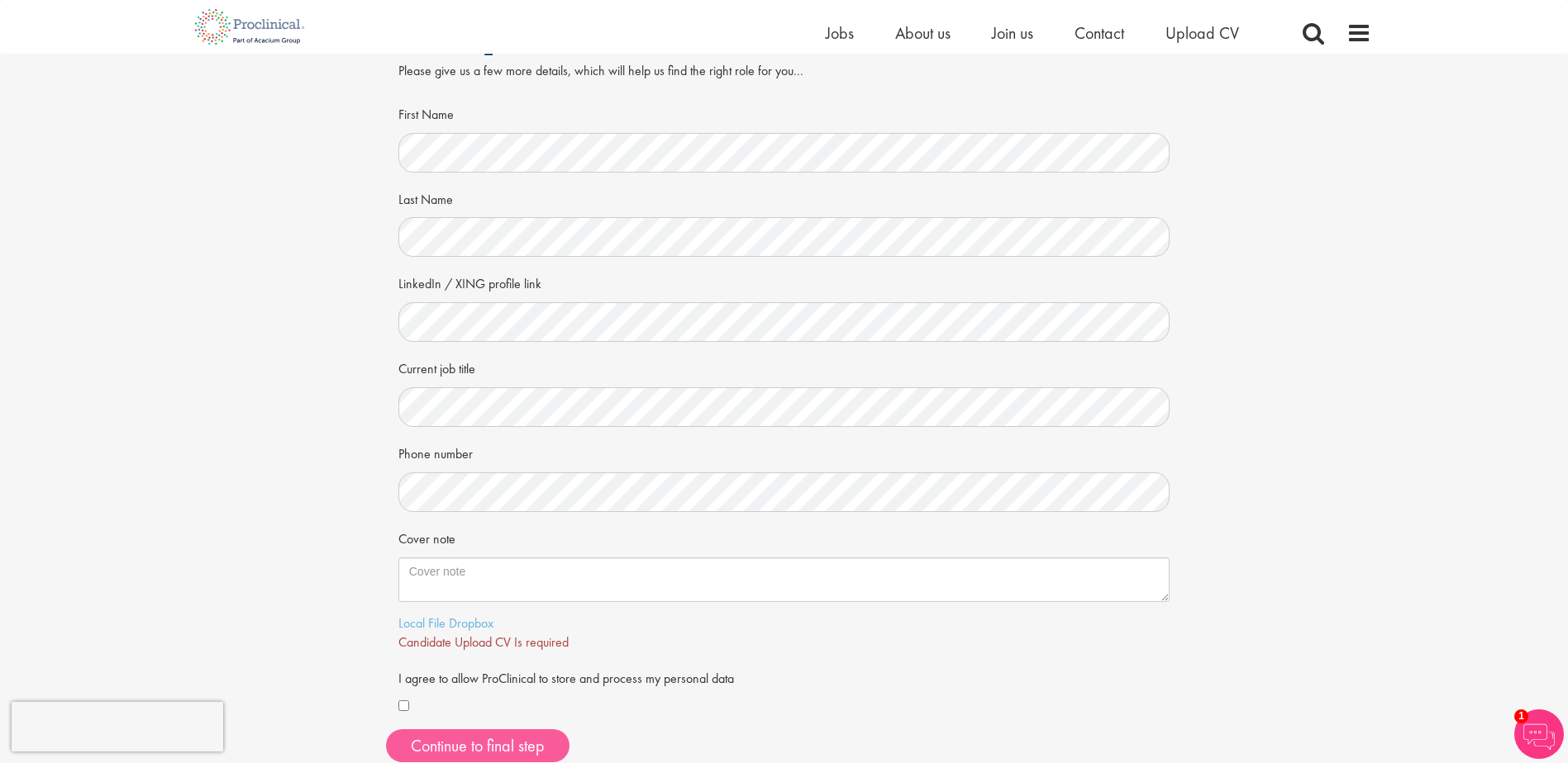
scroll to position [83, 0]
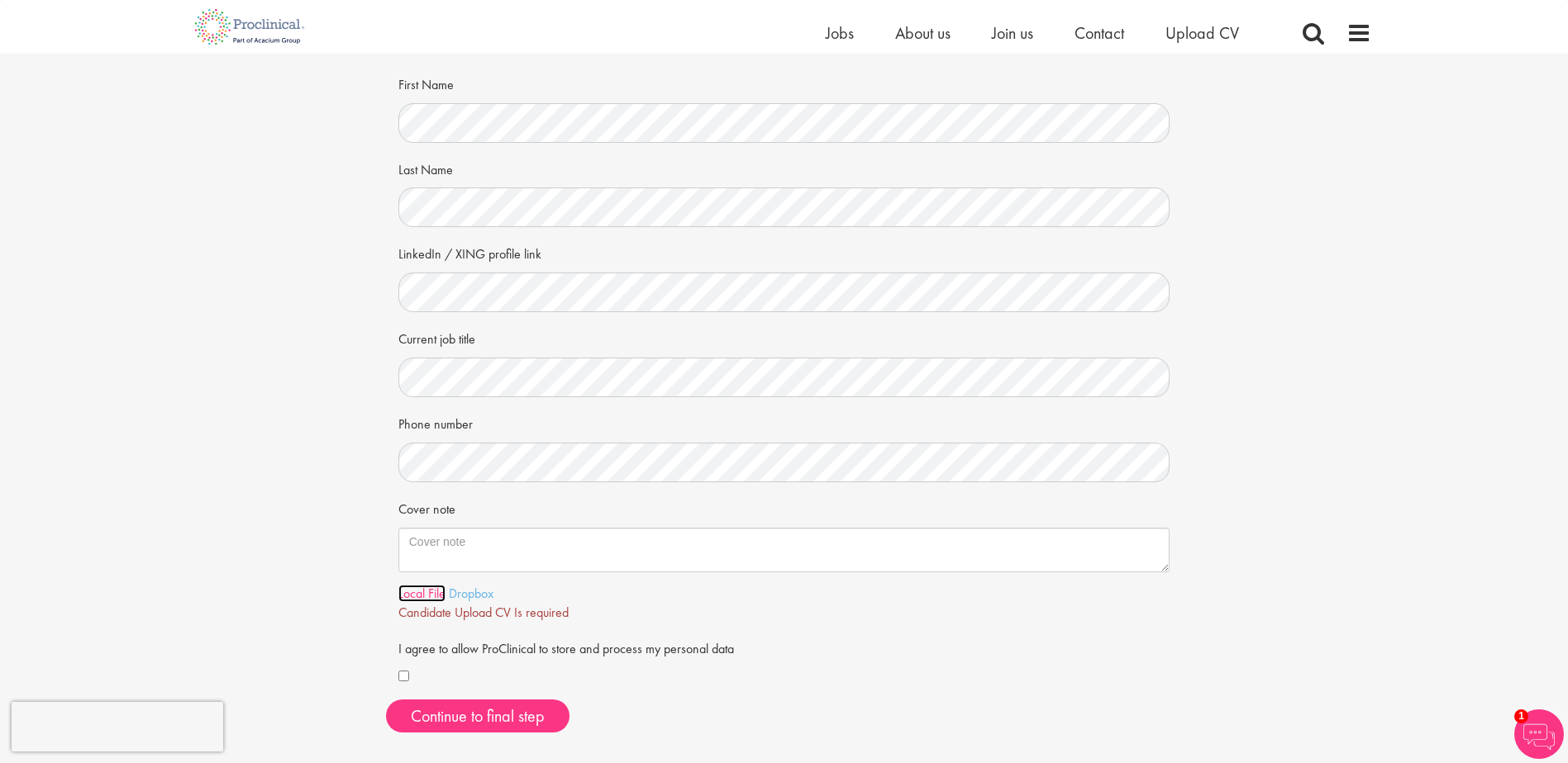
click at [410, 595] on link "Local File" at bounding box center [421, 594] width 47 height 17
click at [501, 707] on span "Continue to final step" at bounding box center [478, 716] width 134 height 21
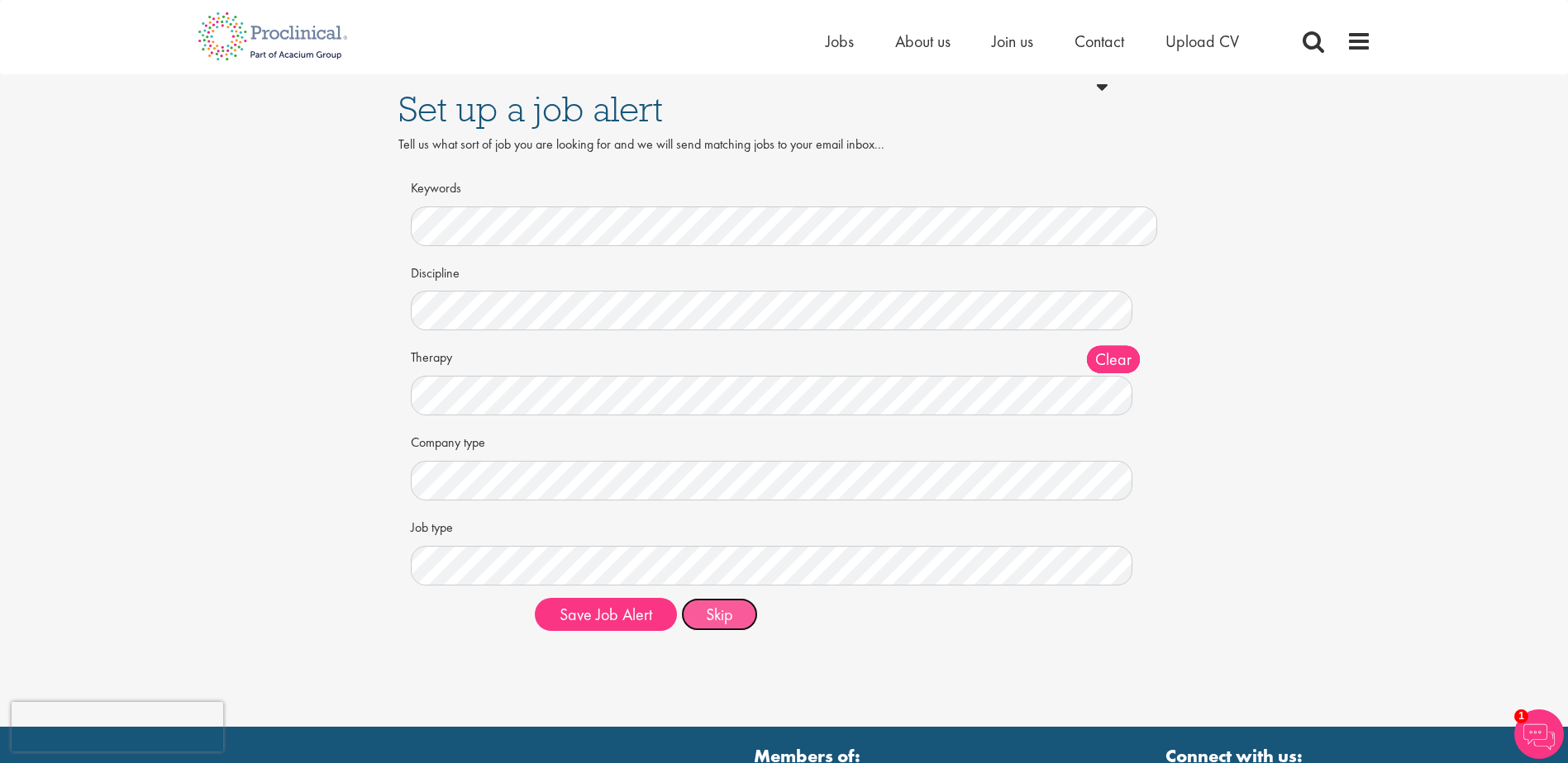
click at [734, 607] on button "Skip" at bounding box center [720, 614] width 77 height 33
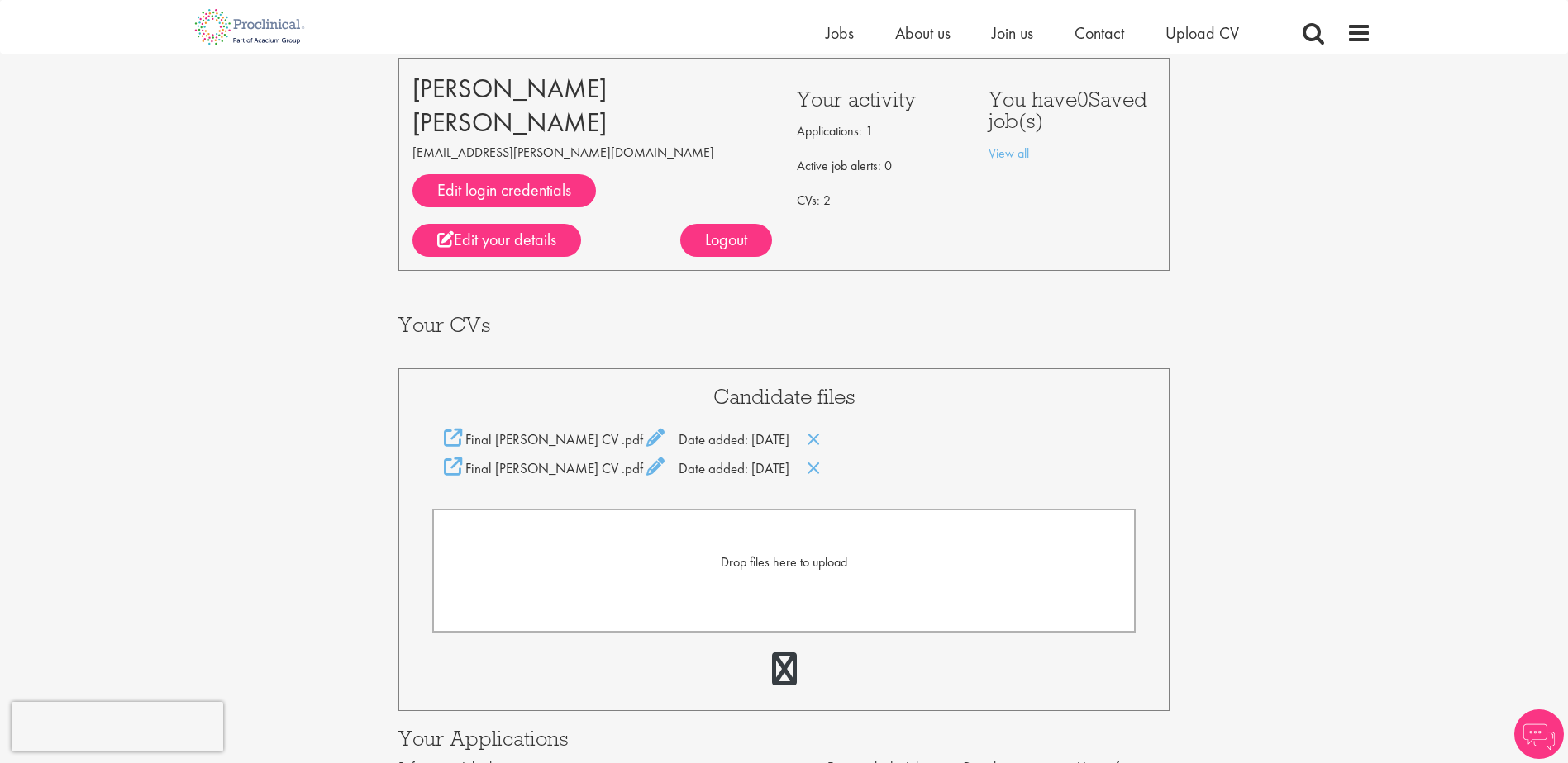
scroll to position [83, 0]
click at [821, 472] on icon at bounding box center [814, 469] width 14 height 18
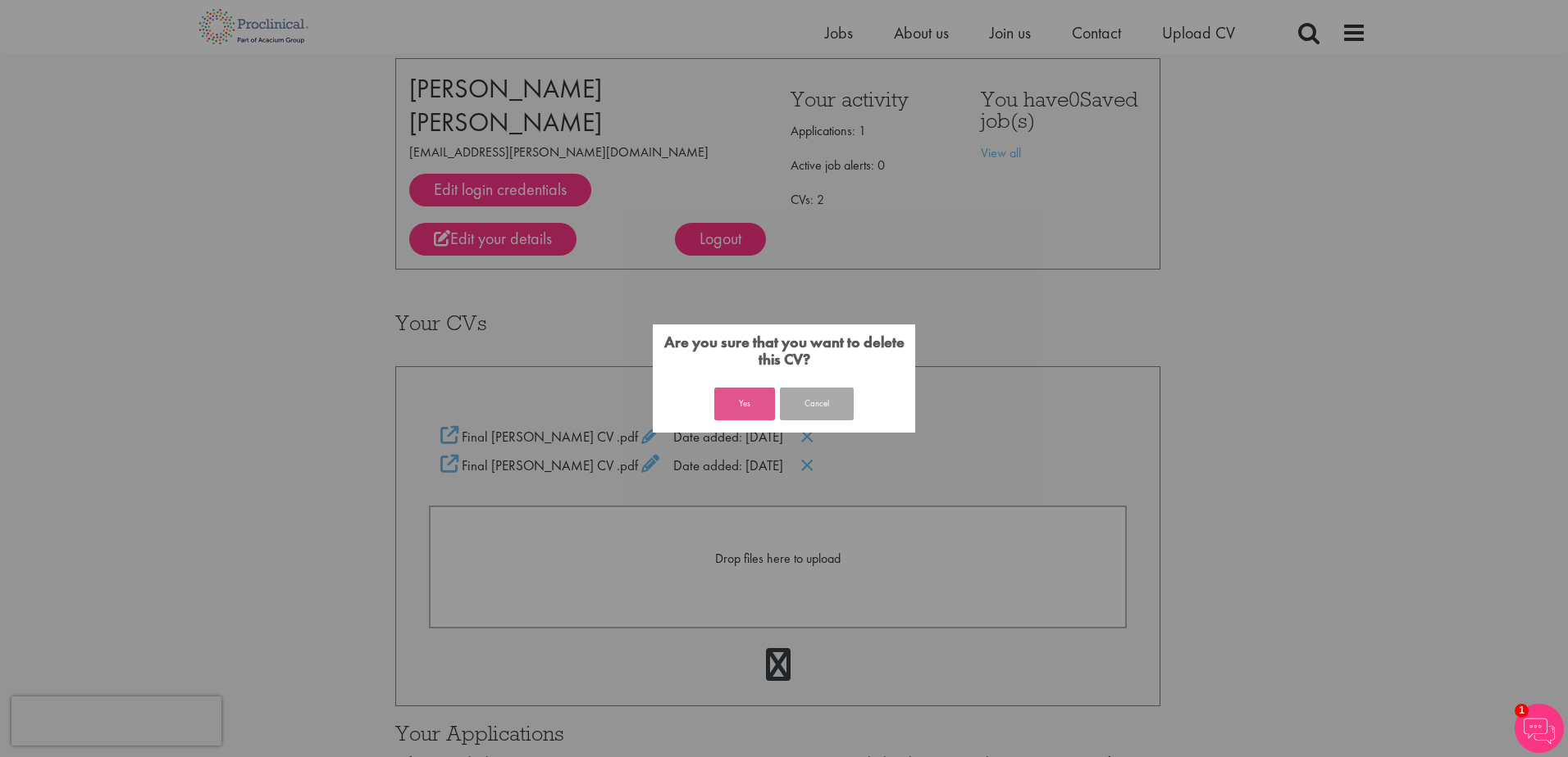
click at [751, 409] on button "Yes" at bounding box center [745, 404] width 61 height 33
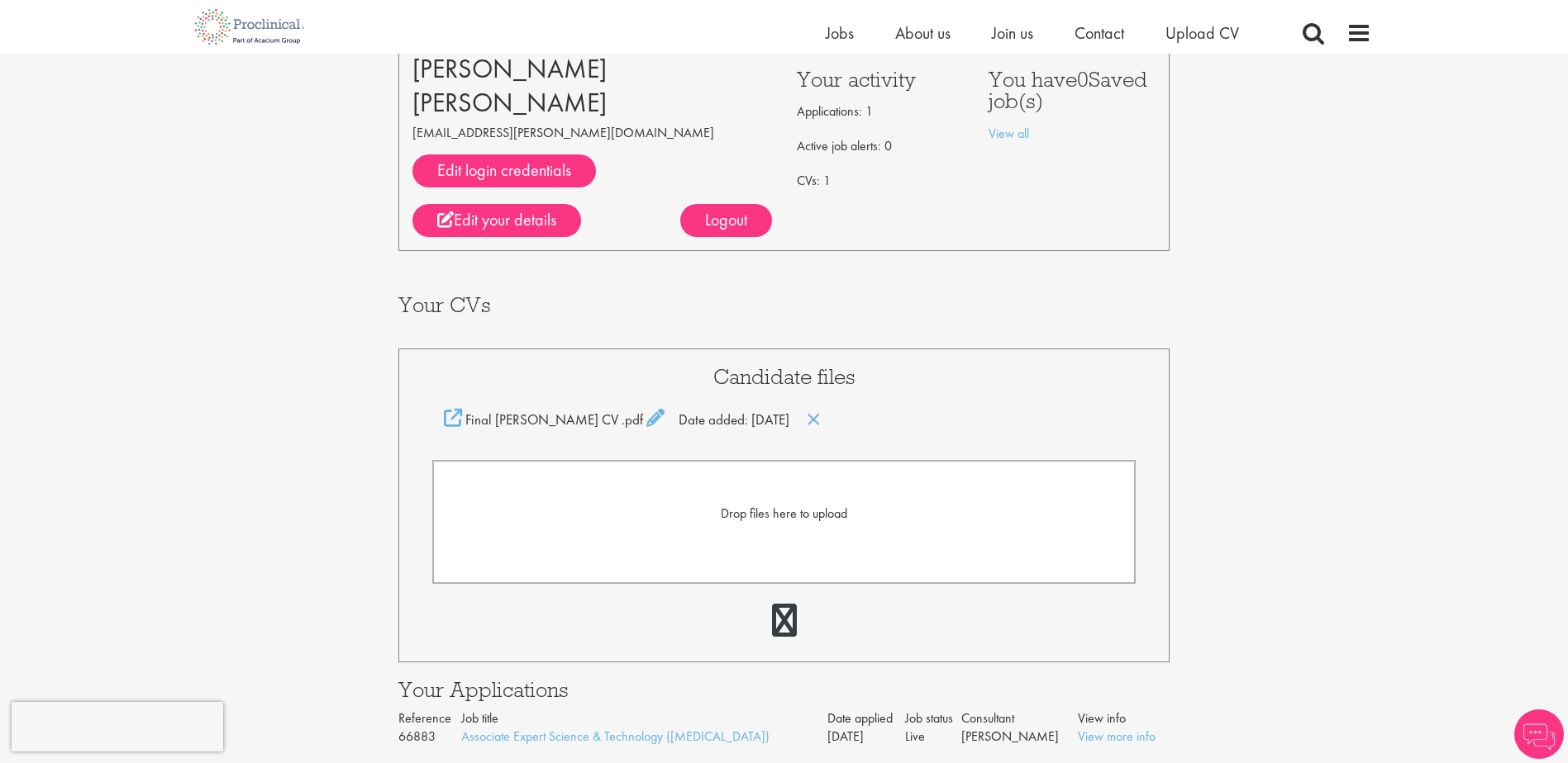
scroll to position [85, 0]
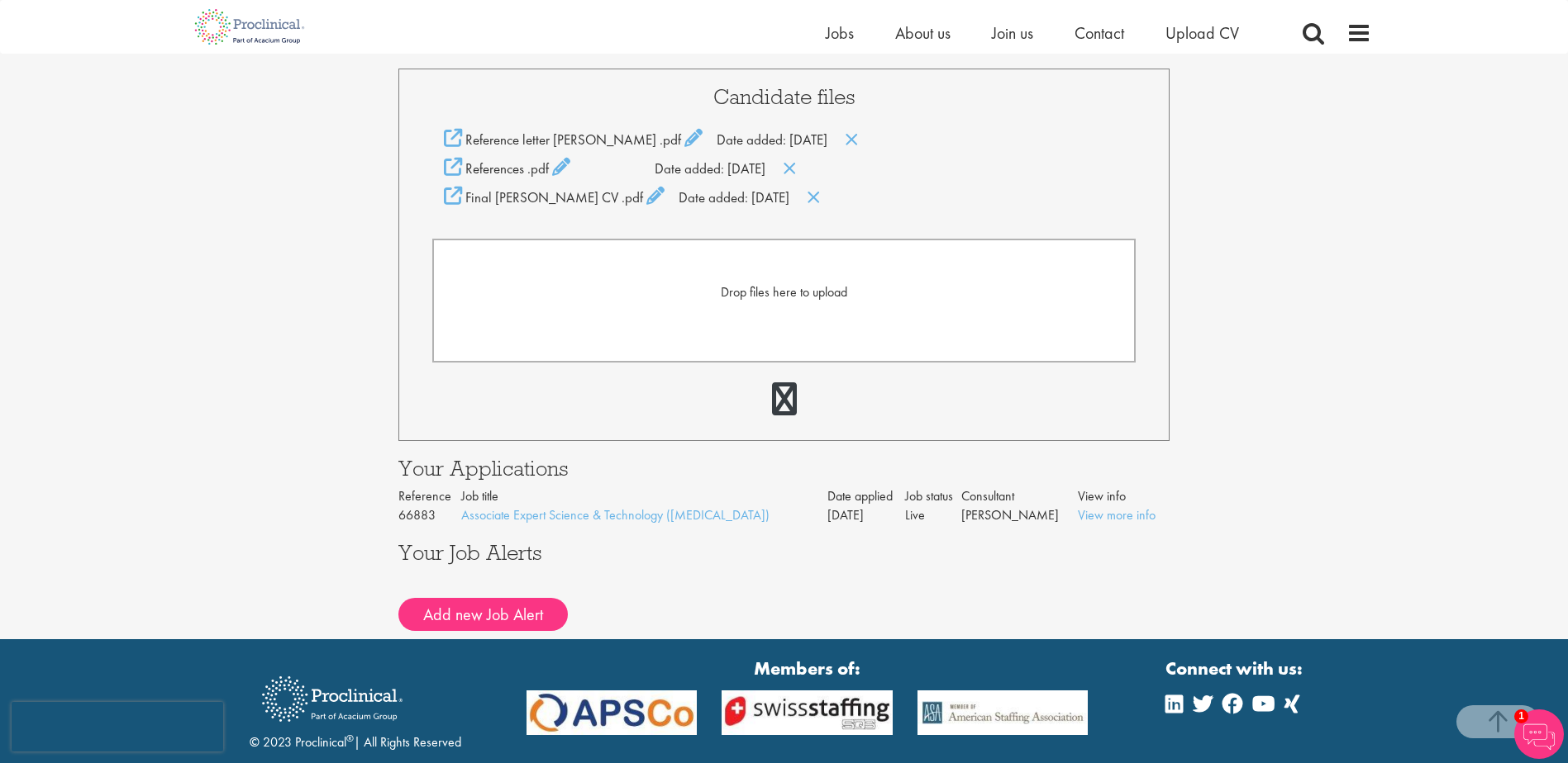
scroll to position [413, 0]
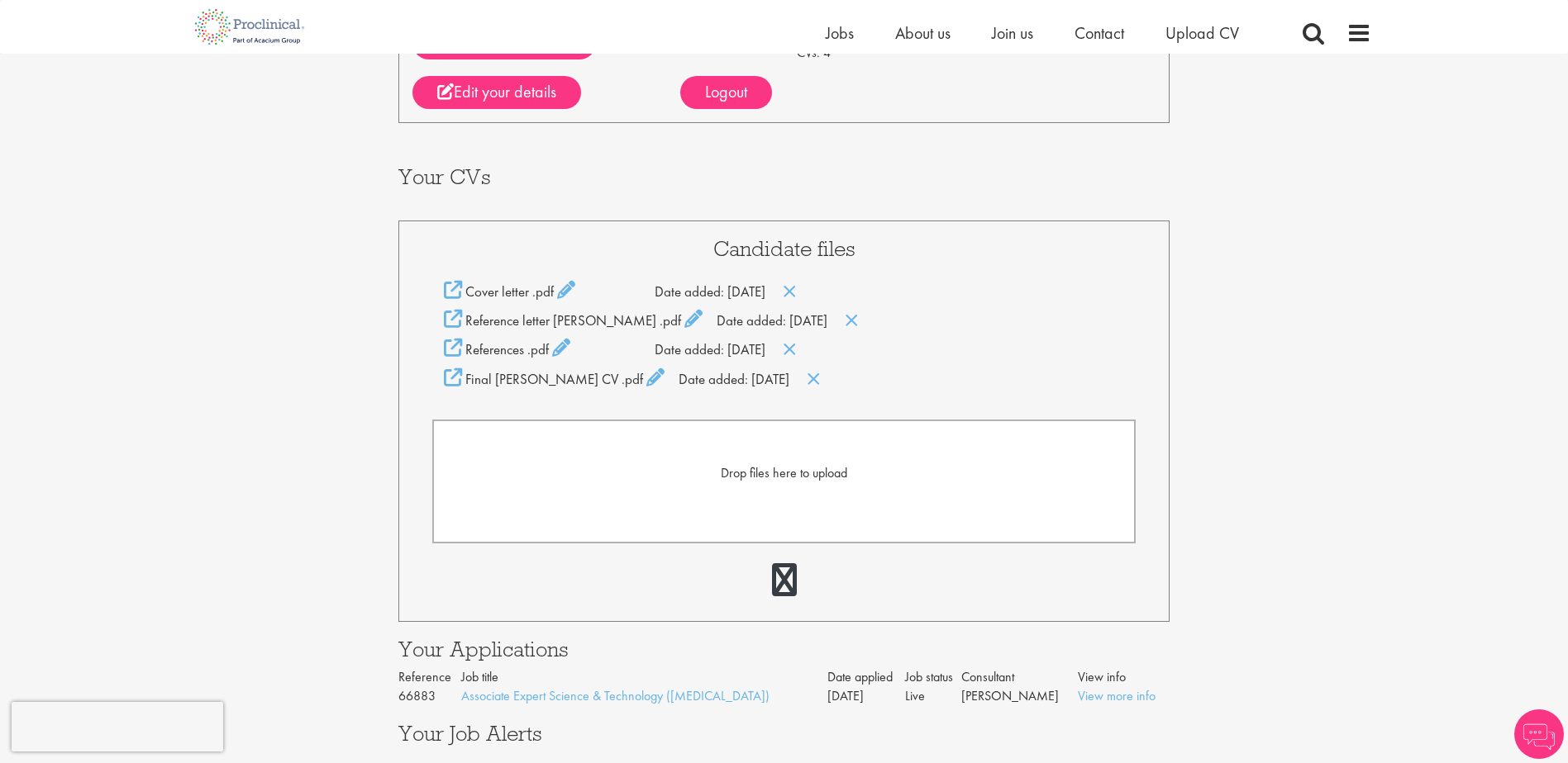
scroll to position [248, 0]
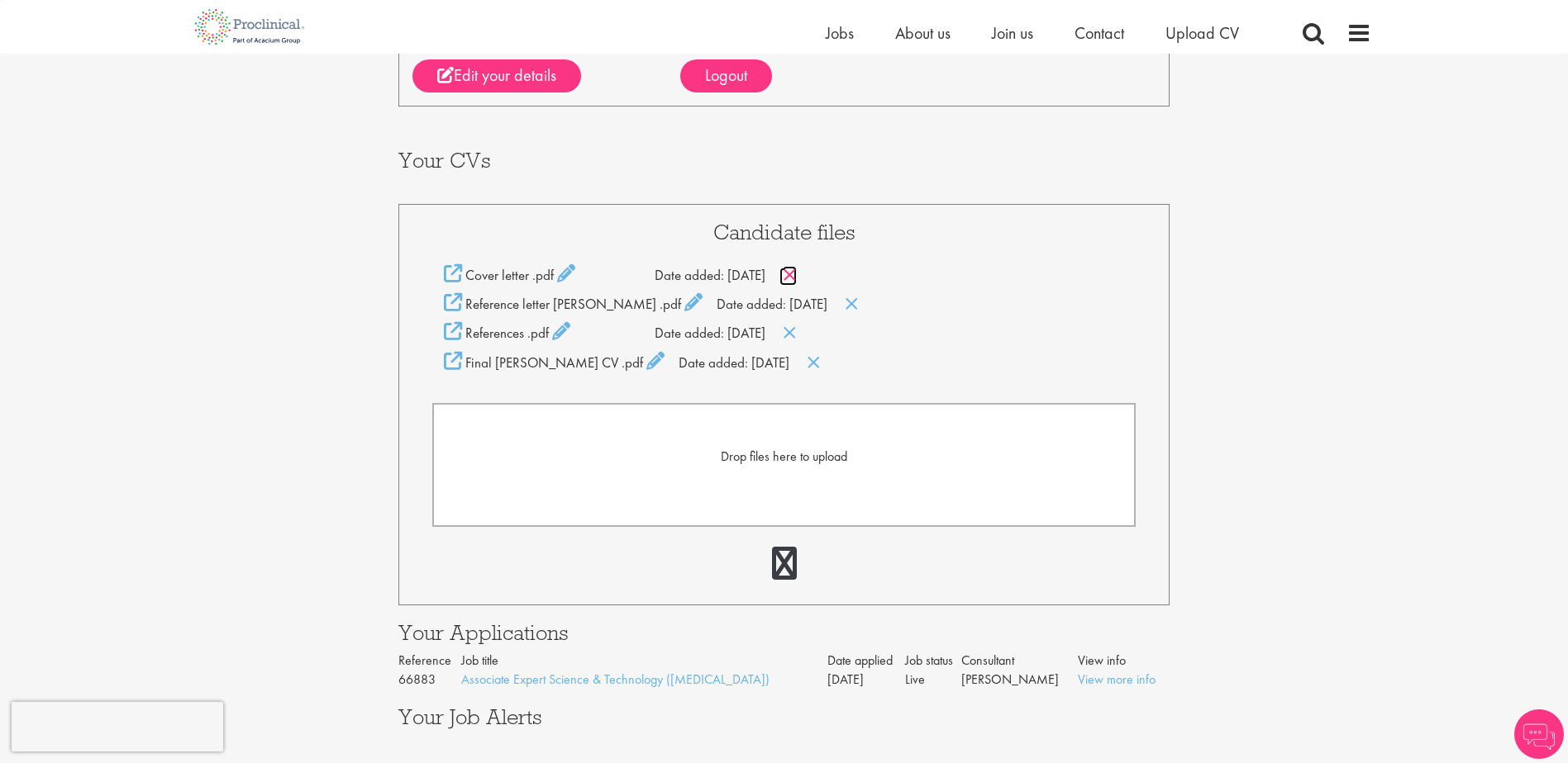
click at [797, 275] on icon at bounding box center [790, 274] width 14 height 18
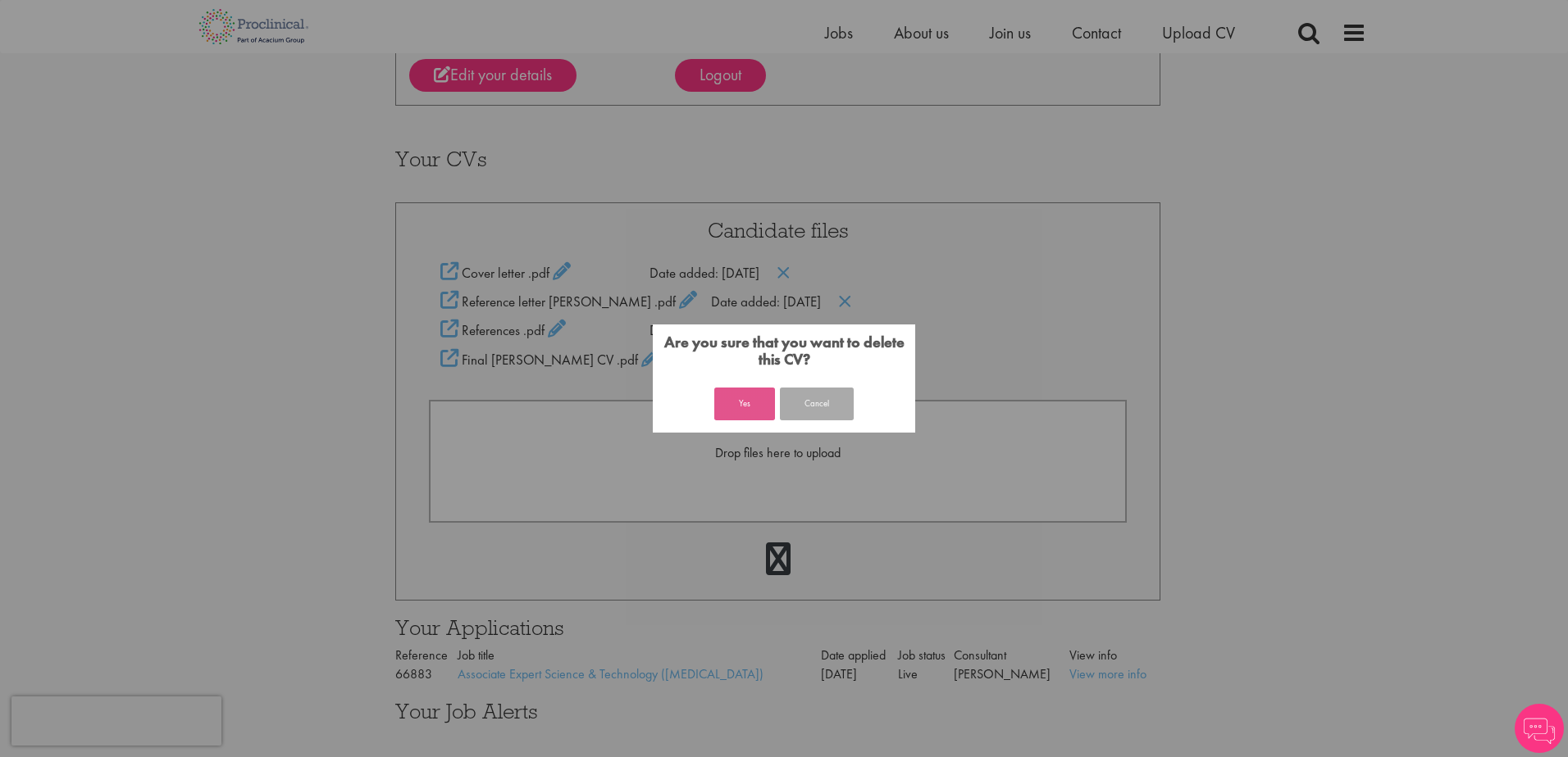
click at [731, 409] on button "Yes" at bounding box center [745, 404] width 61 height 33
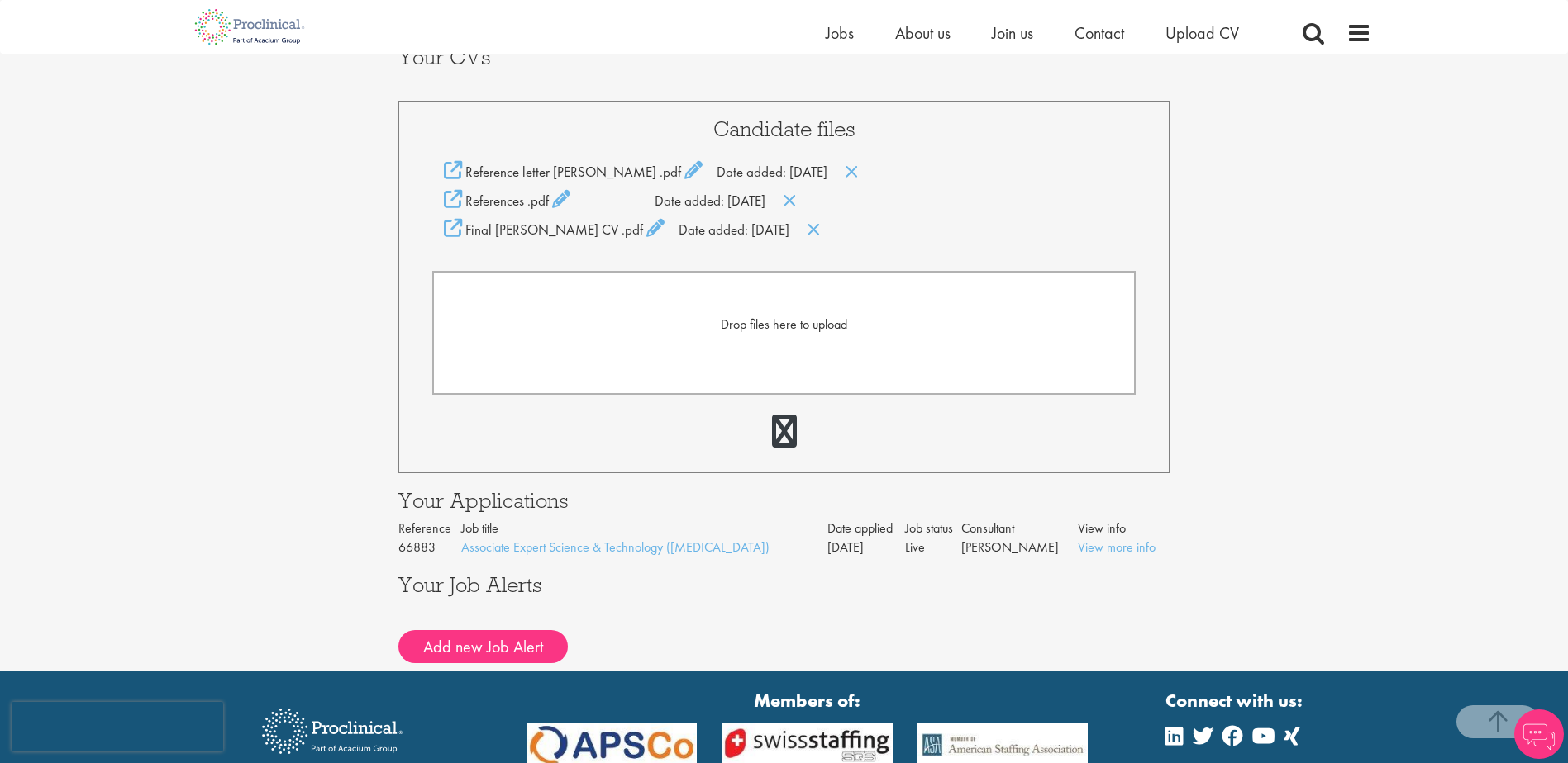
scroll to position [501, 0]
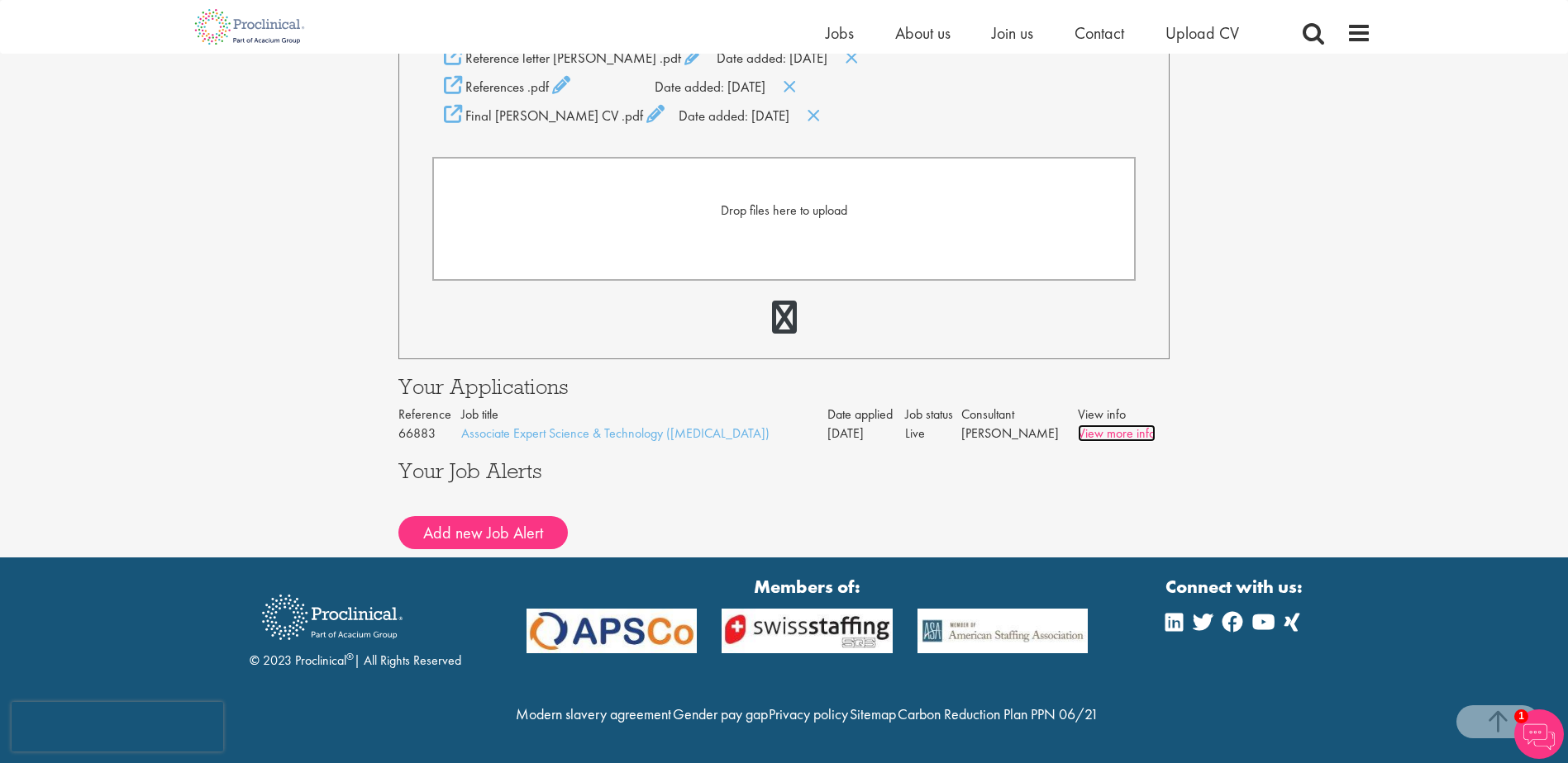
click at [1138, 425] on link "View more info" at bounding box center [1117, 433] width 78 height 17
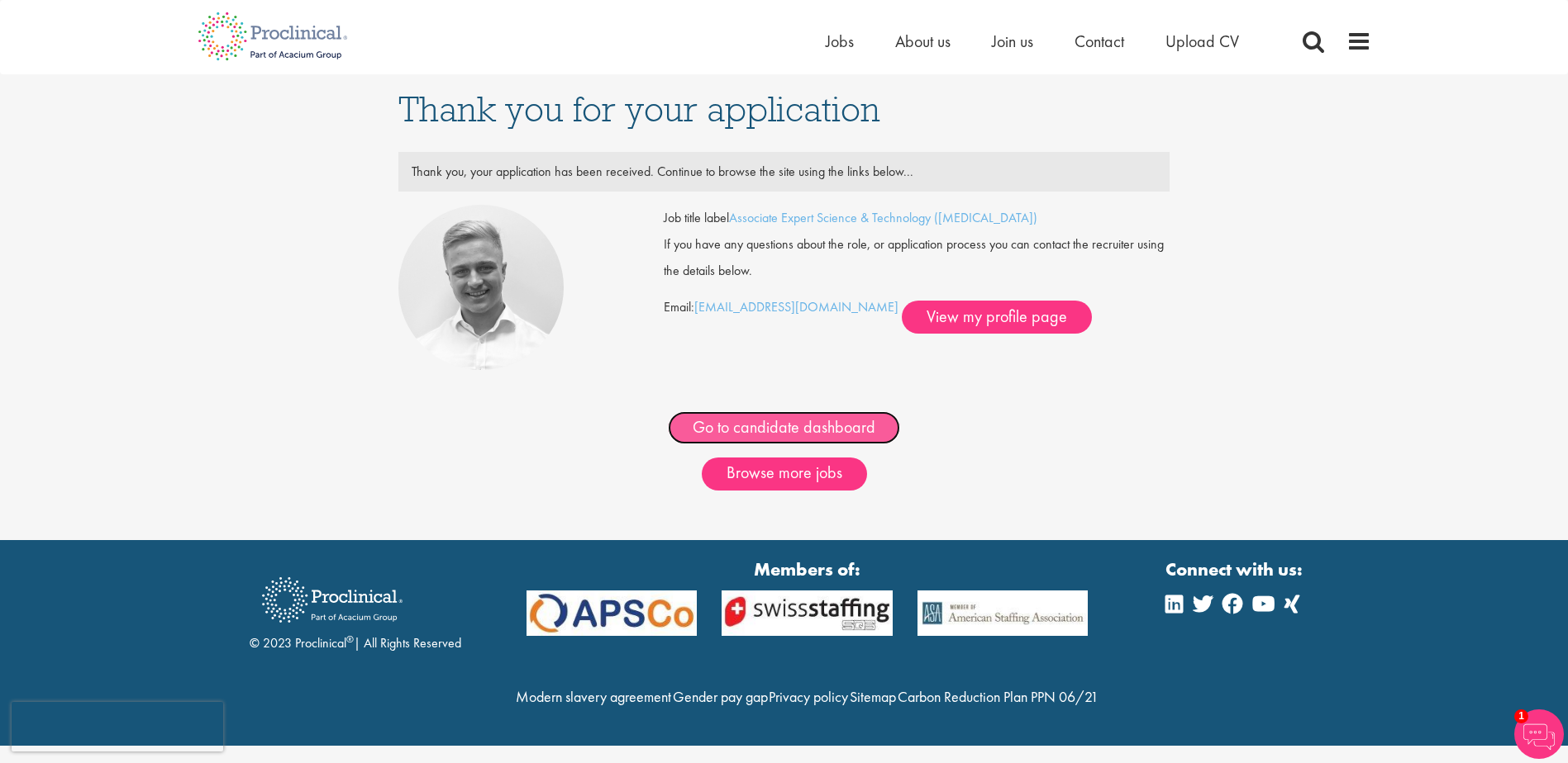
click at [825, 426] on link "Go to candidate dashboard" at bounding box center [784, 428] width 233 height 33
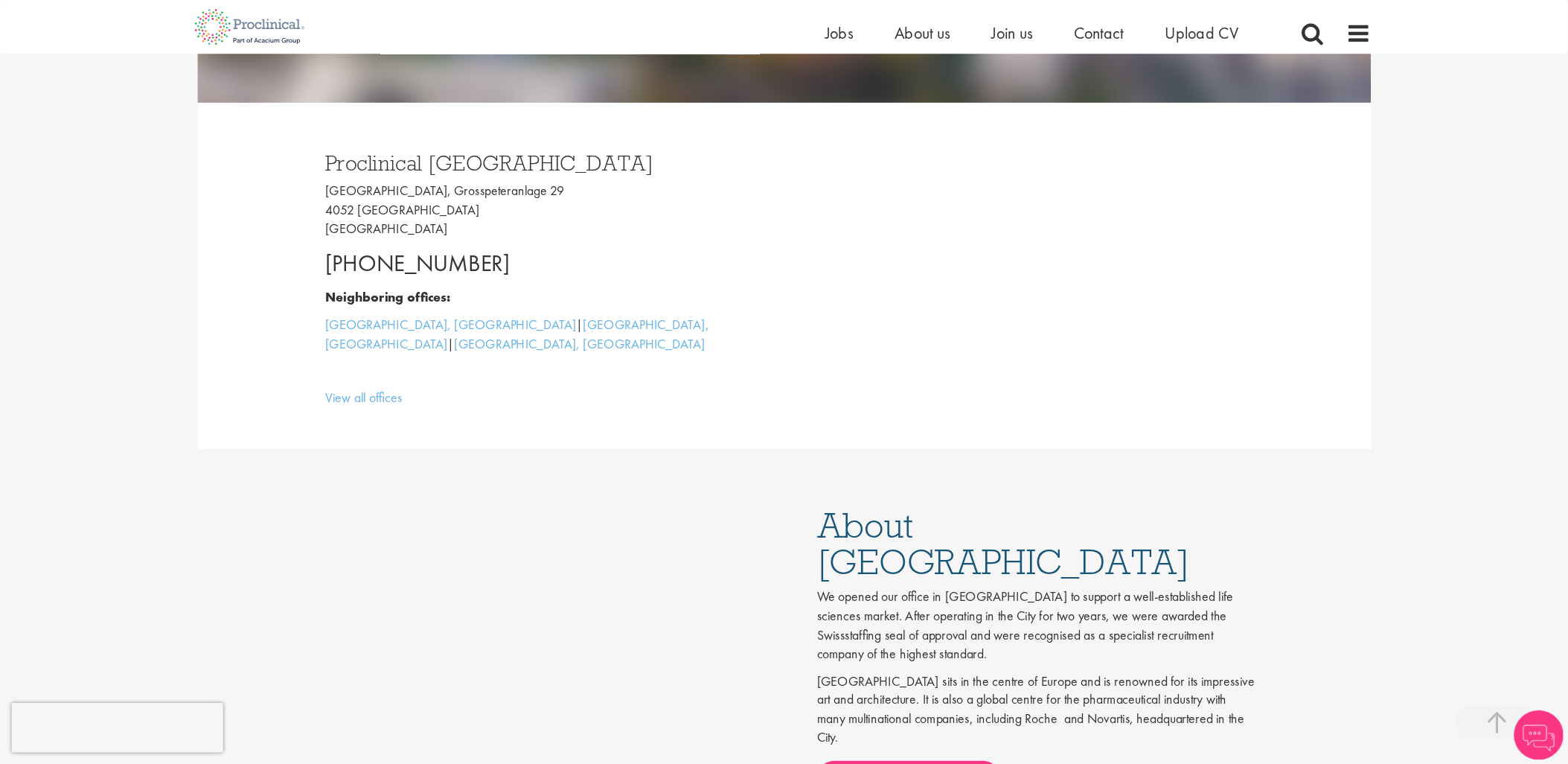
scroll to position [819, 0]
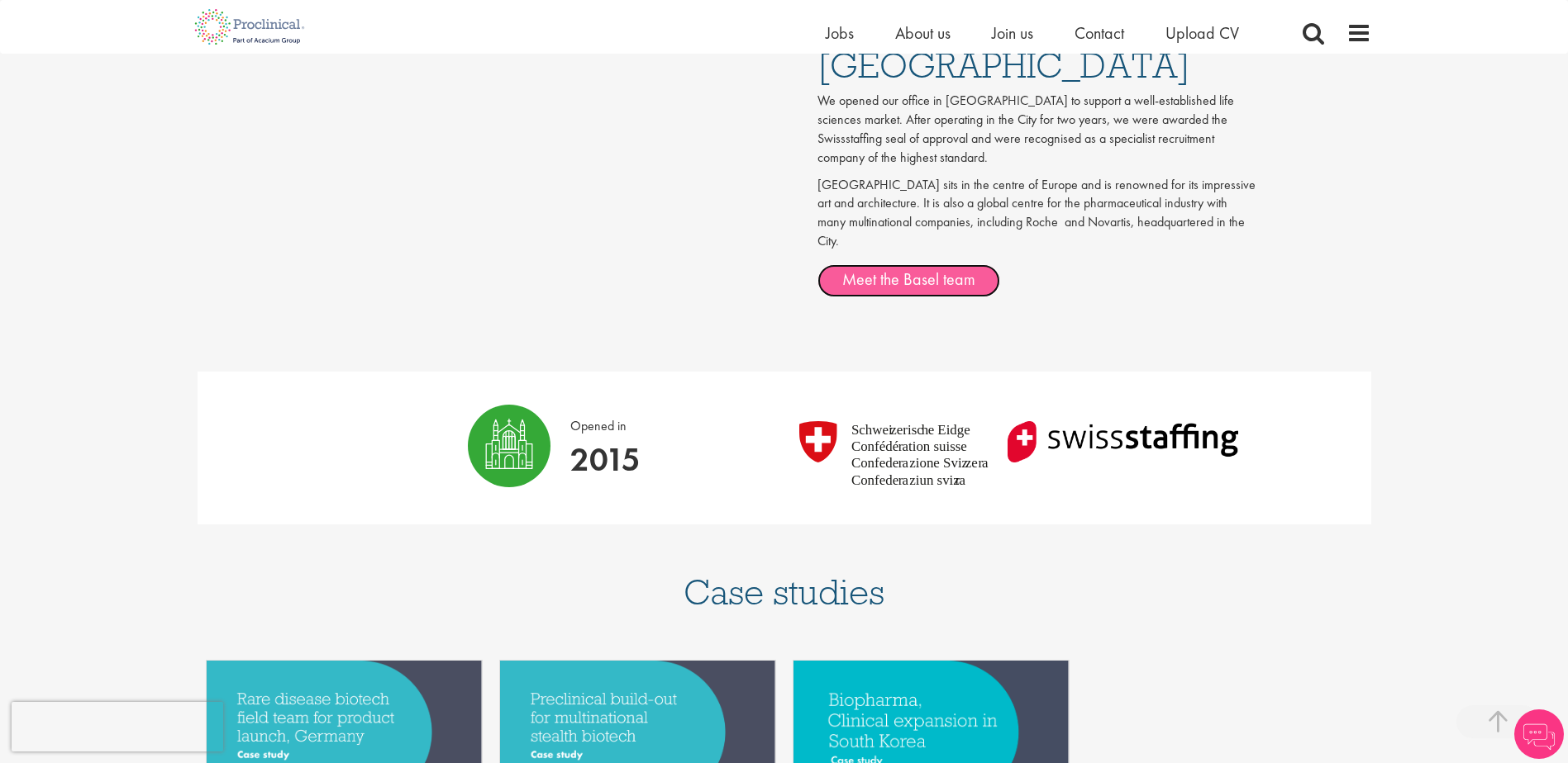
click at [920, 264] on link "Meet the Basel team" at bounding box center [909, 280] width 183 height 33
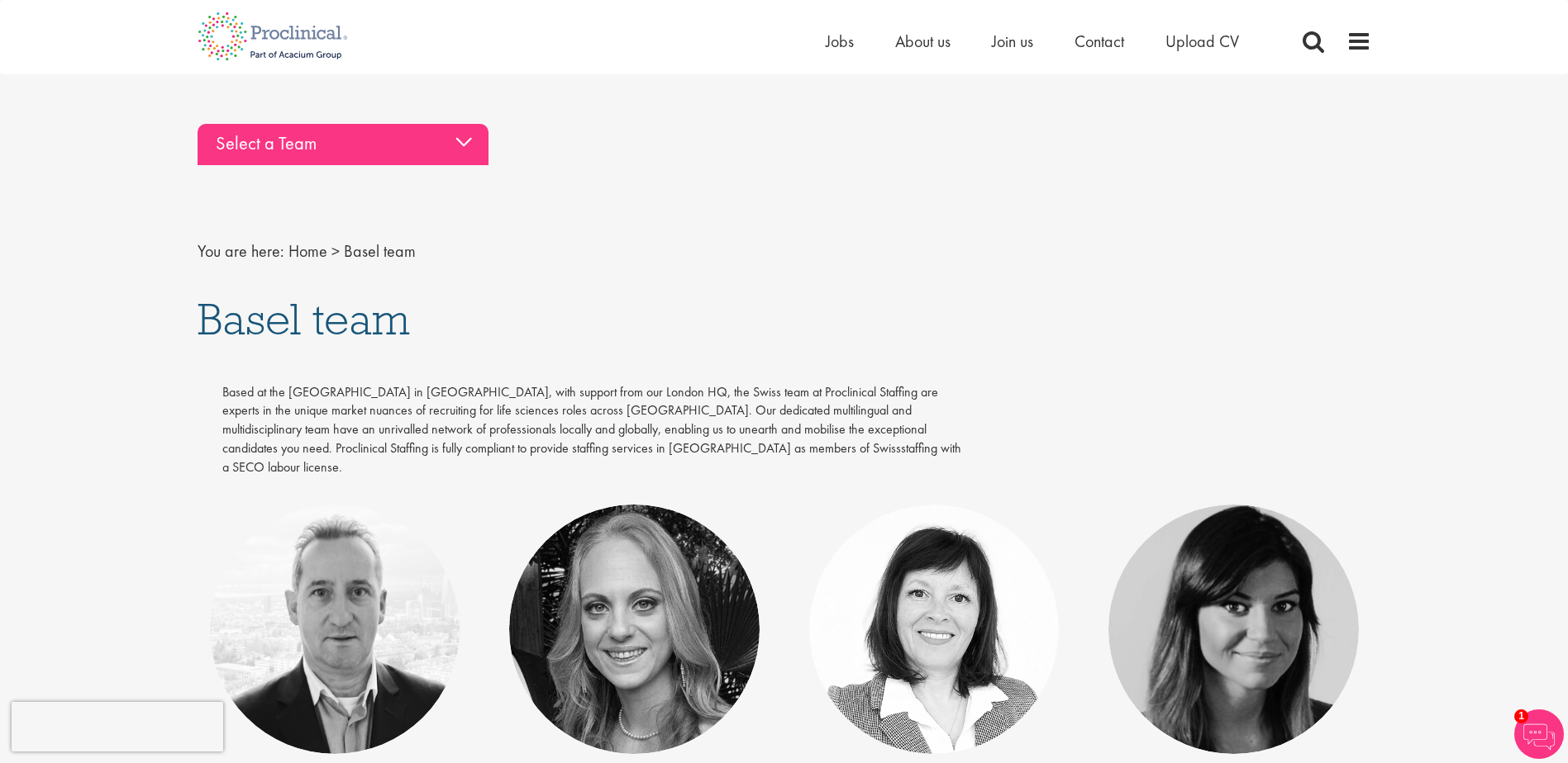
click at [438, 161] on div "Select a Team" at bounding box center [343, 144] width 291 height 41
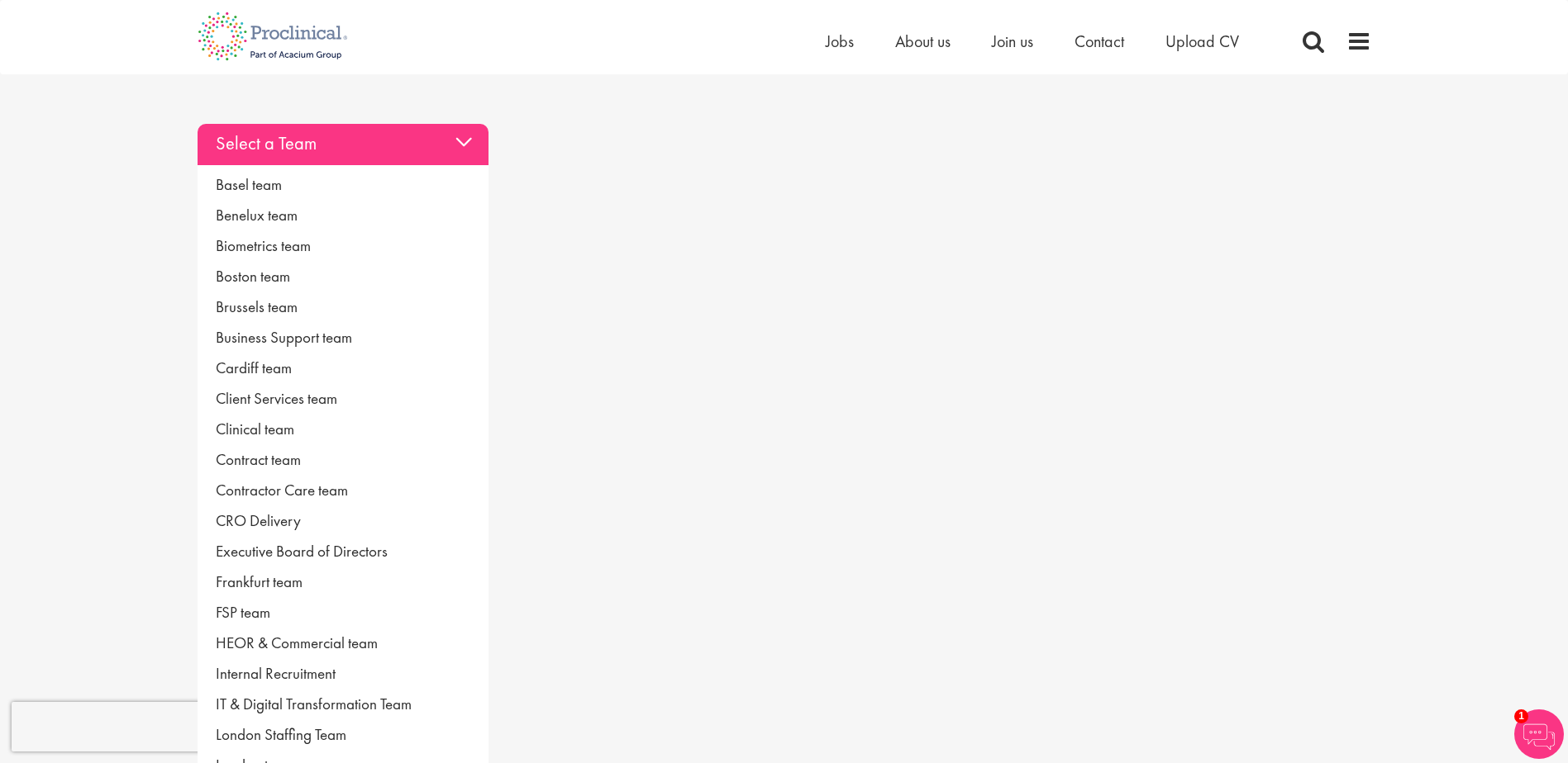
click at [818, 45] on div "Home Jobs About us Join us Contact Upload CV" at bounding box center [778, 31] width 1186 height 62
click at [826, 44] on span "Jobs" at bounding box center [840, 41] width 28 height 21
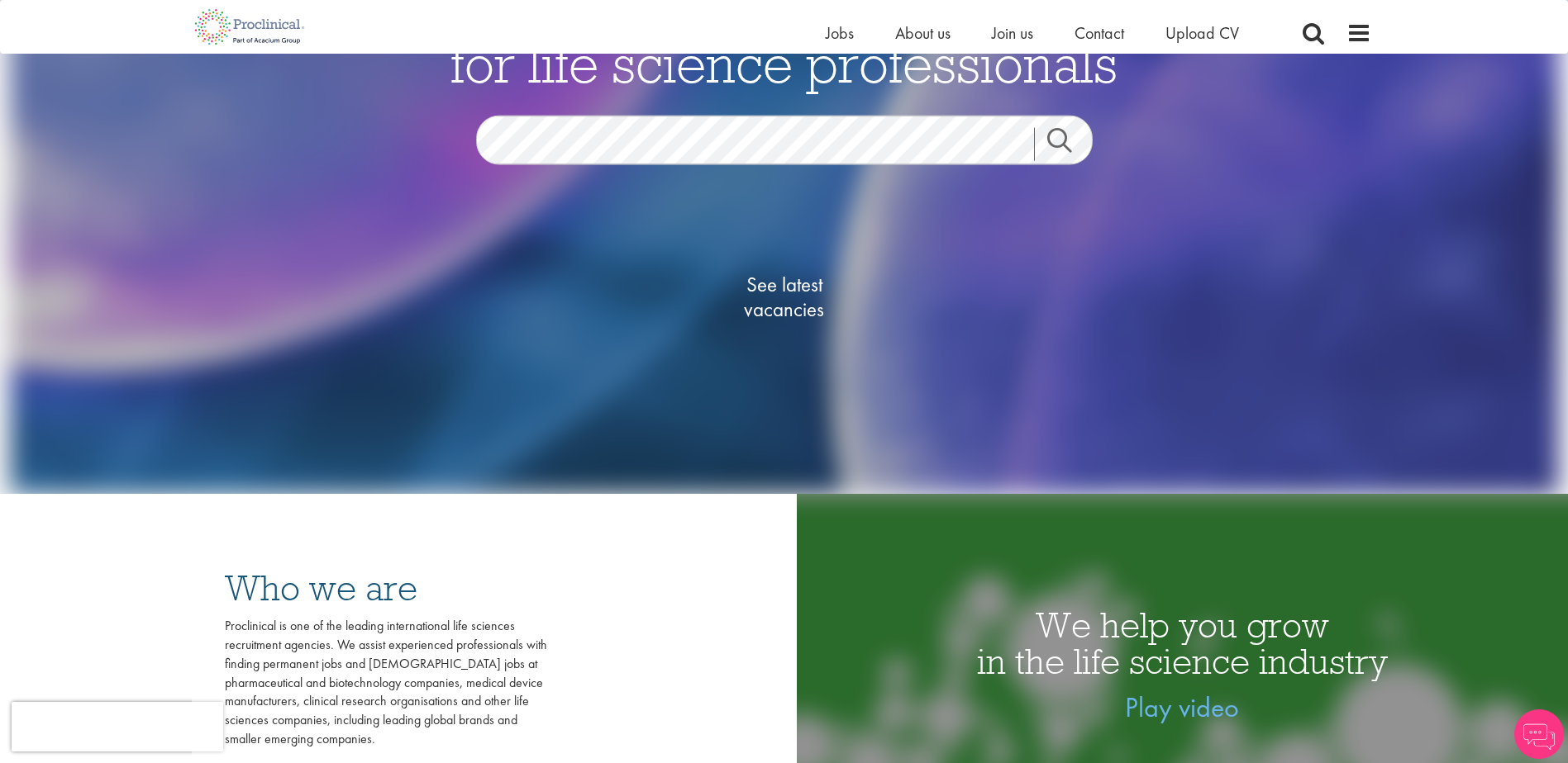
scroll to position [83, 0]
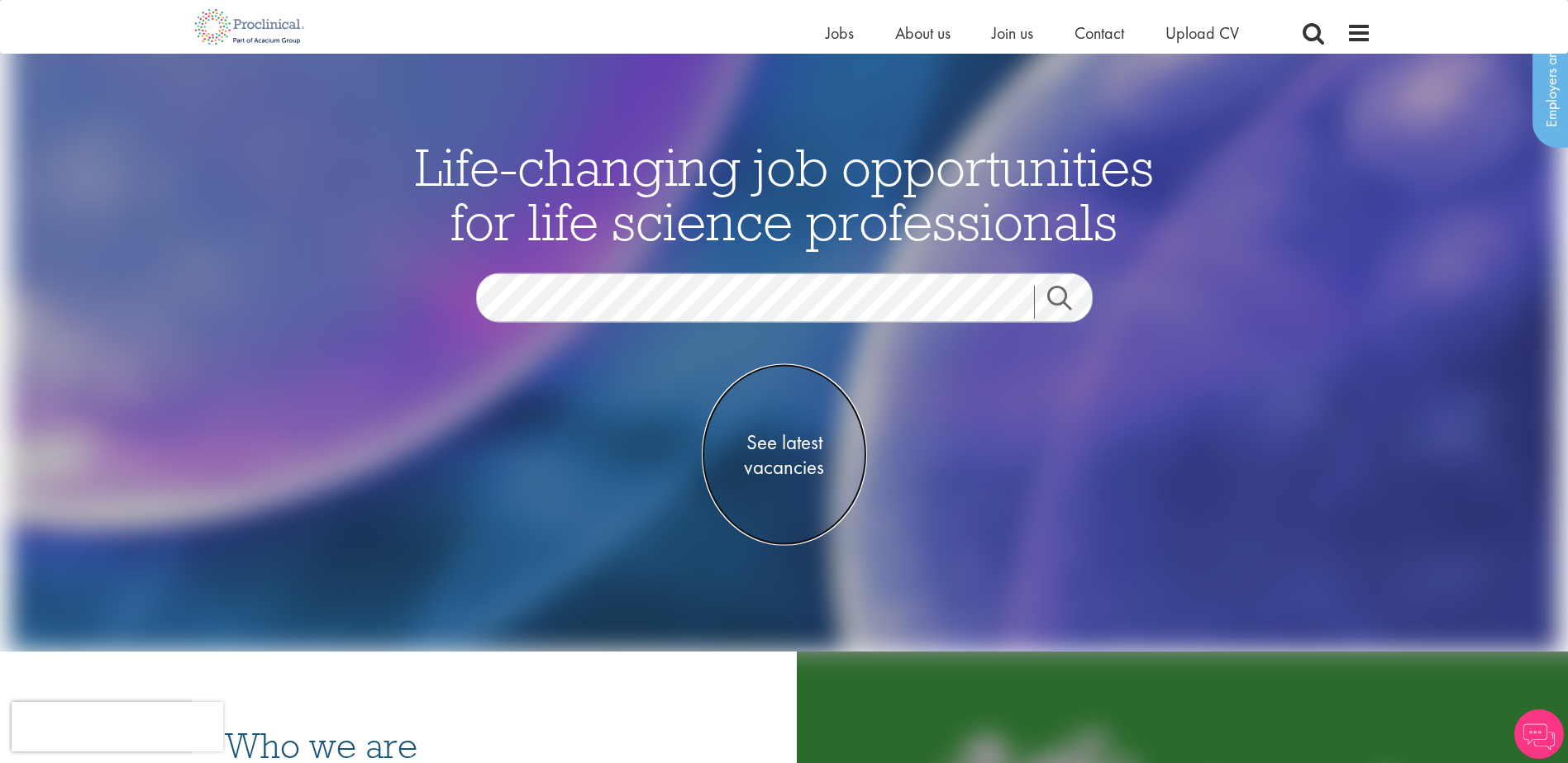
click at [792, 449] on span "See latest vacancies" at bounding box center [784, 455] width 165 height 50
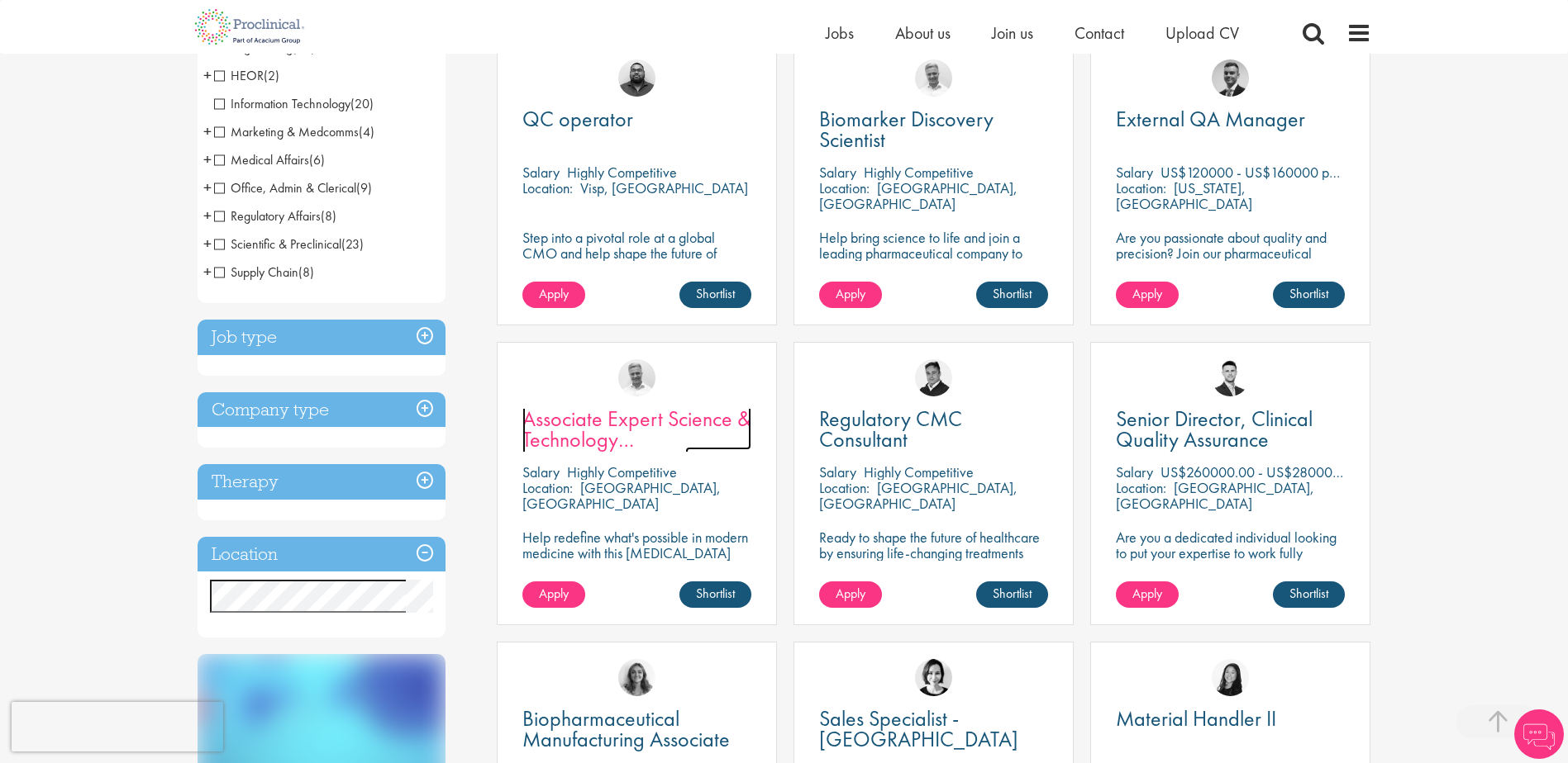
click at [677, 426] on span "Associate Expert Science & Technology ([MEDICAL_DATA])" at bounding box center [637, 439] width 229 height 69
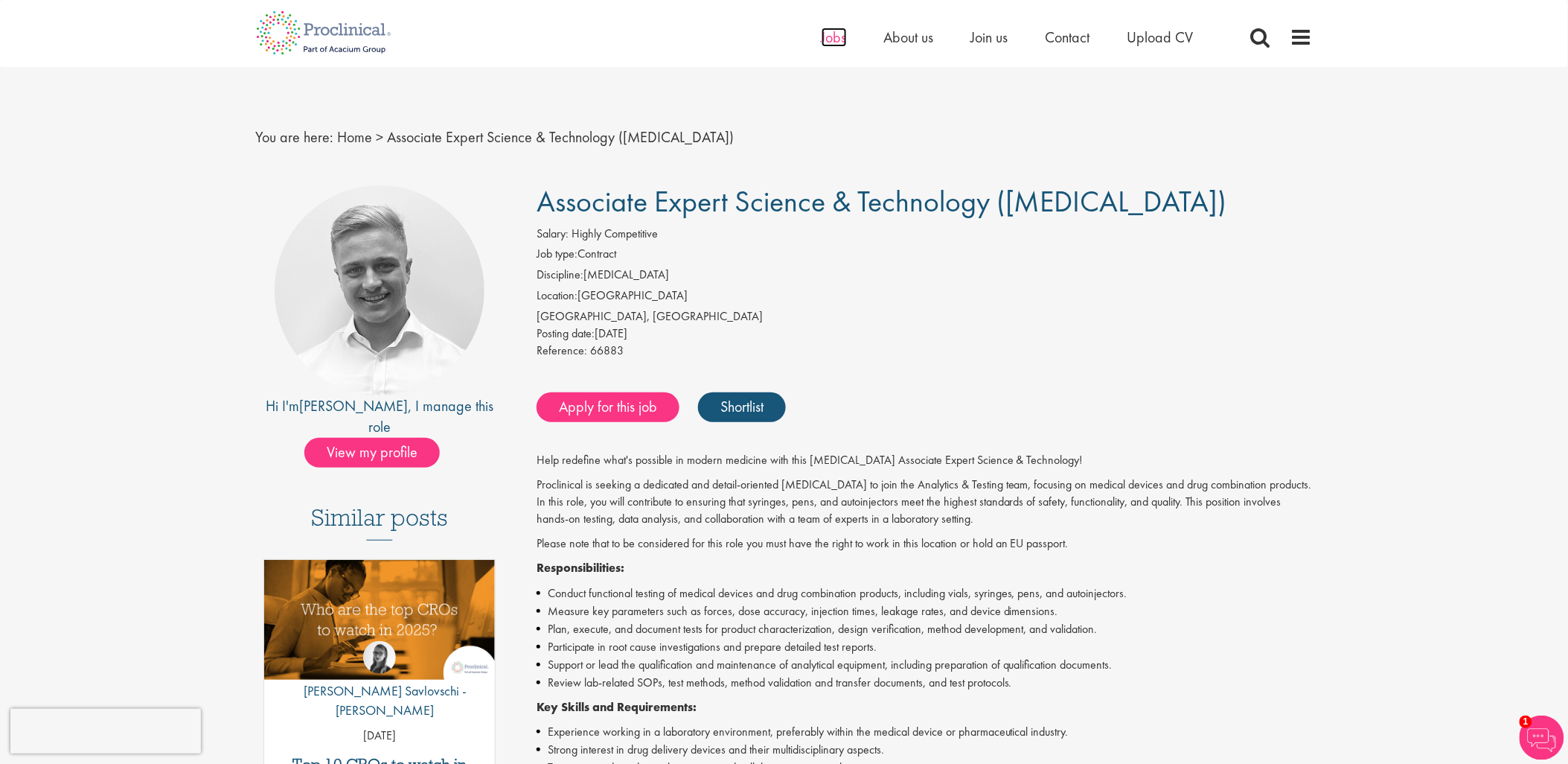
click at [836, 40] on span "Jobs" at bounding box center [834, 37] width 25 height 19
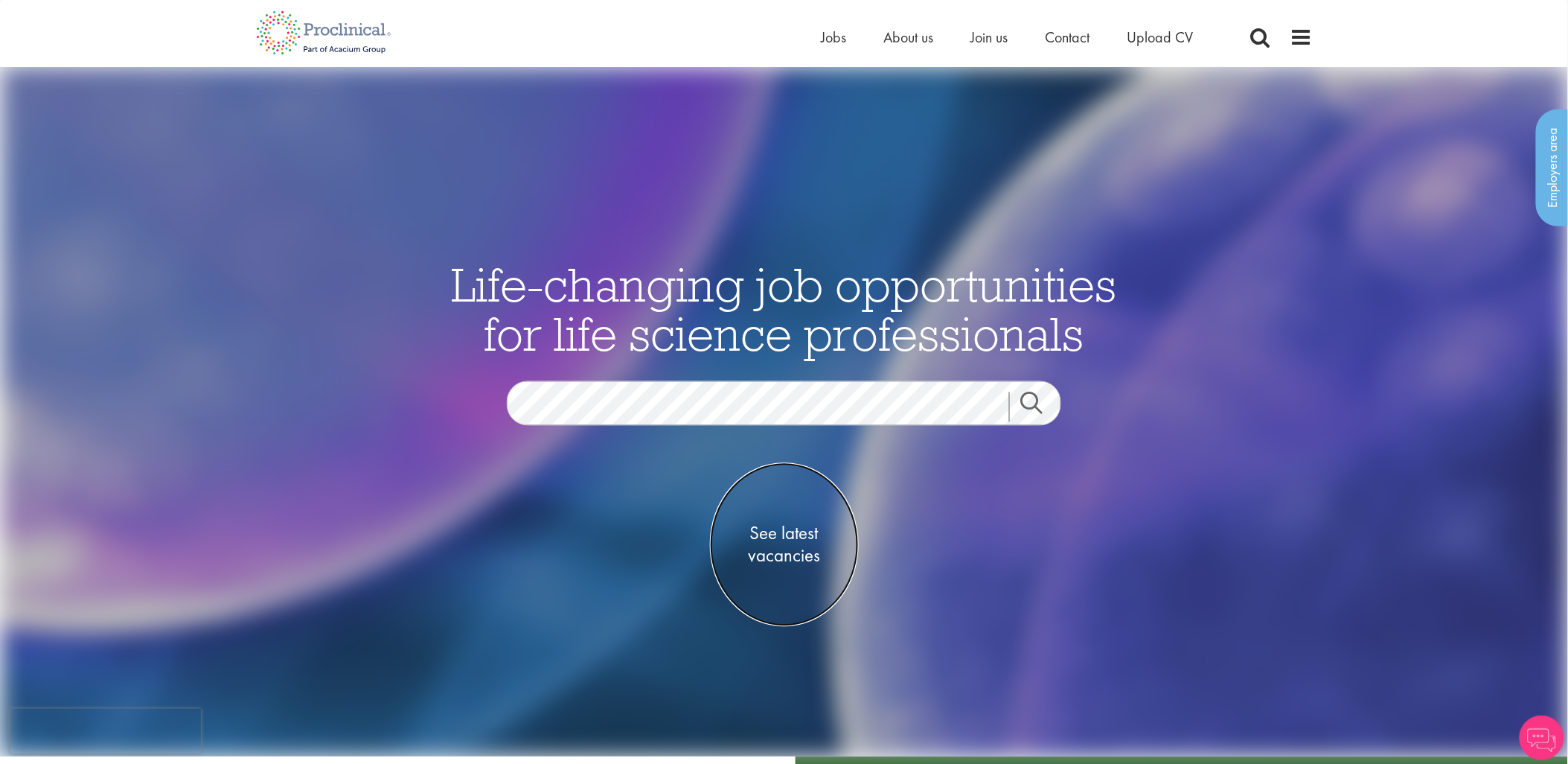
click at [797, 560] on span "See latest vacancies" at bounding box center [784, 545] width 149 height 45
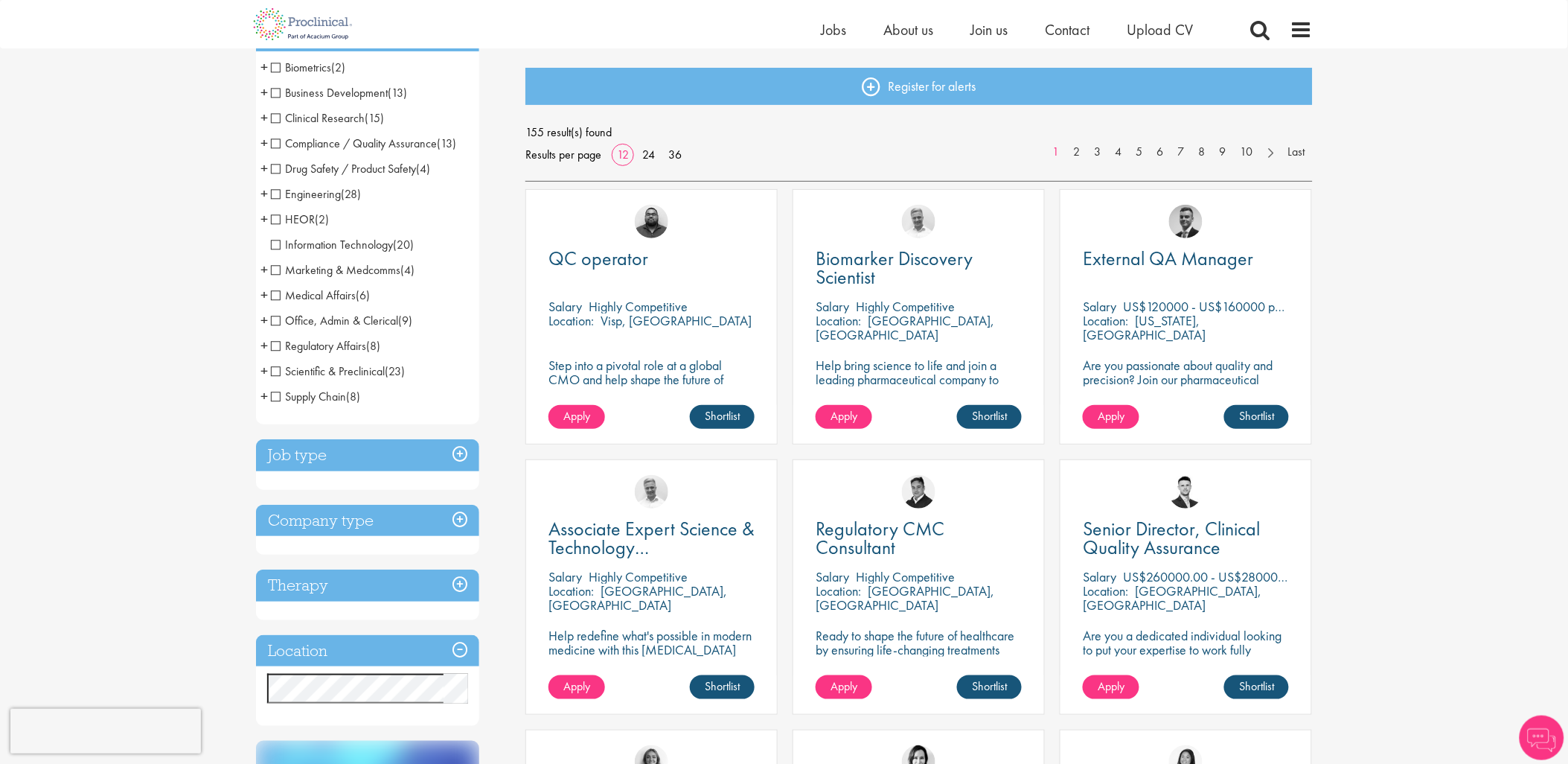
scroll to position [166, 0]
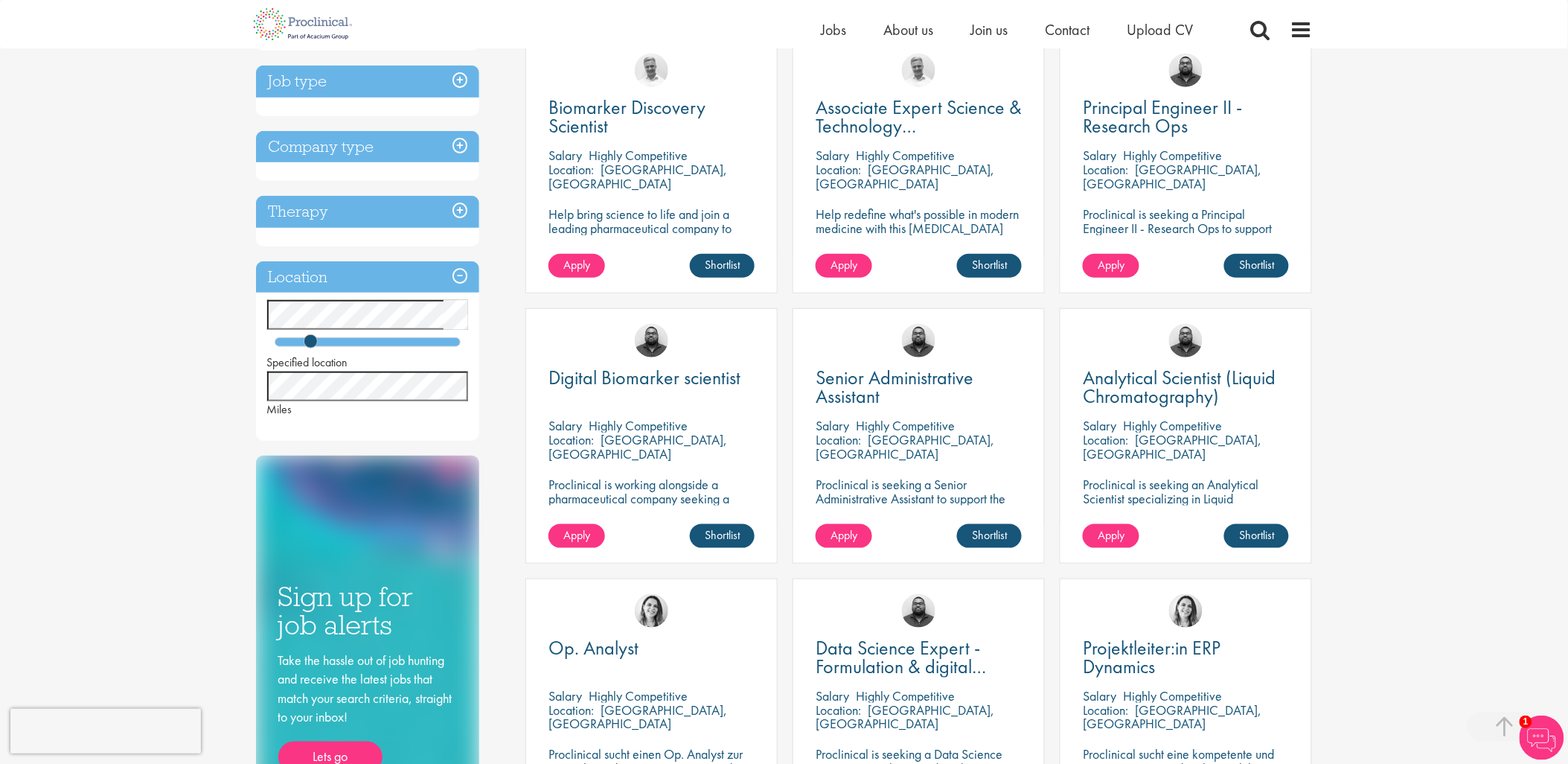
scroll to position [330, 0]
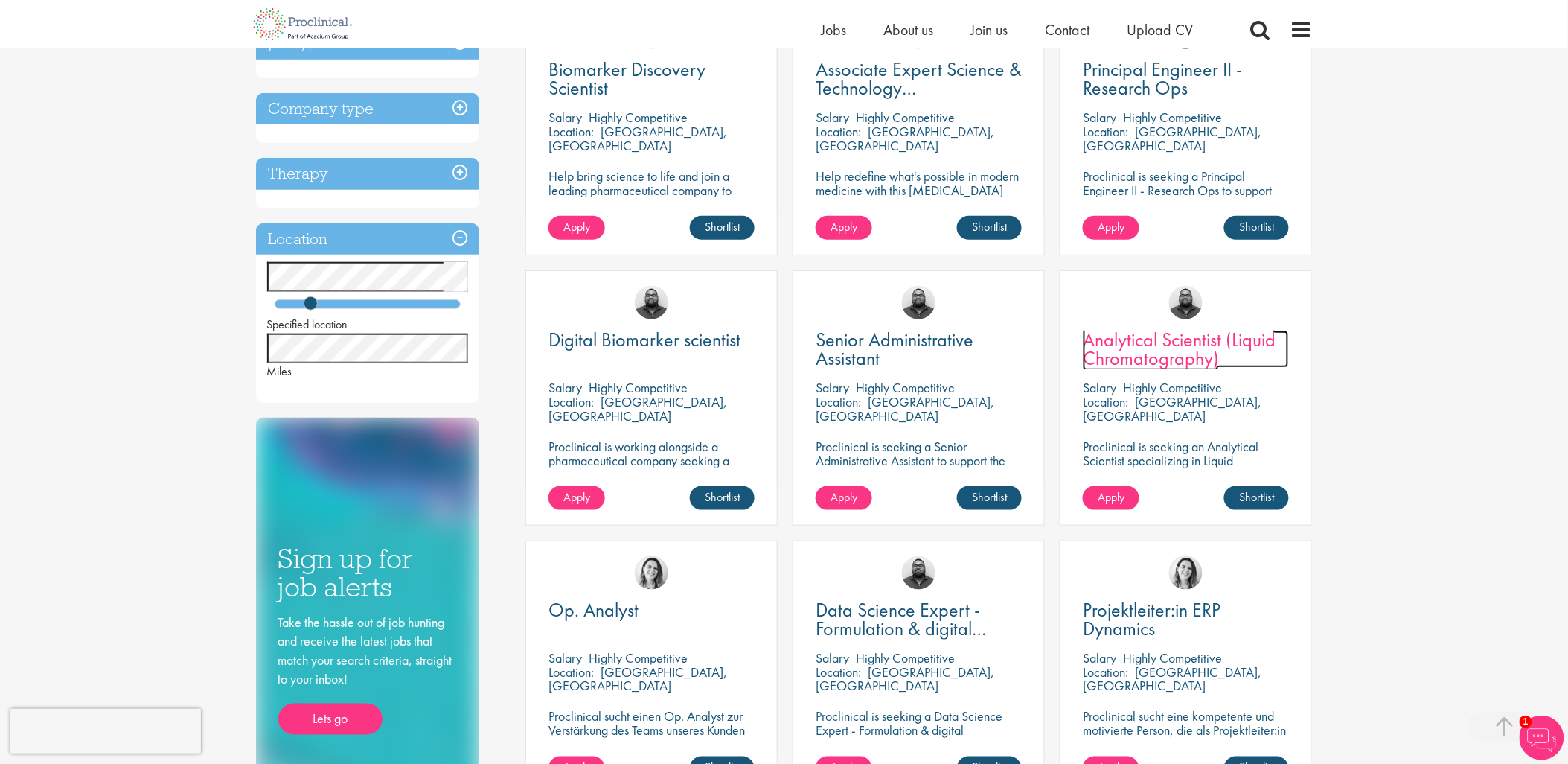
click at [1177, 348] on span "Analytical Scientist (Liquid Chromatography)" at bounding box center [1179, 348] width 192 height 44
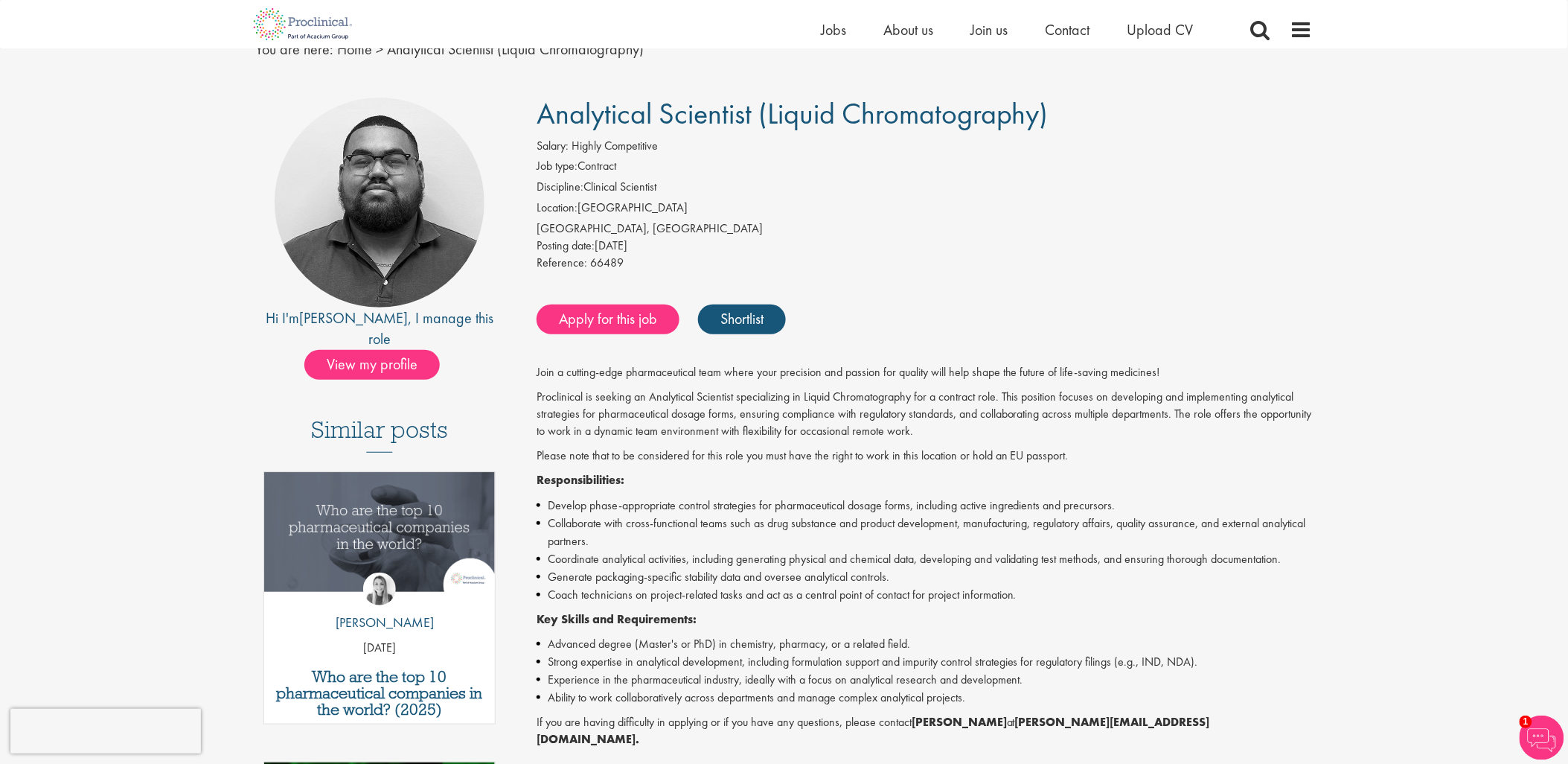
scroll to position [166, 0]
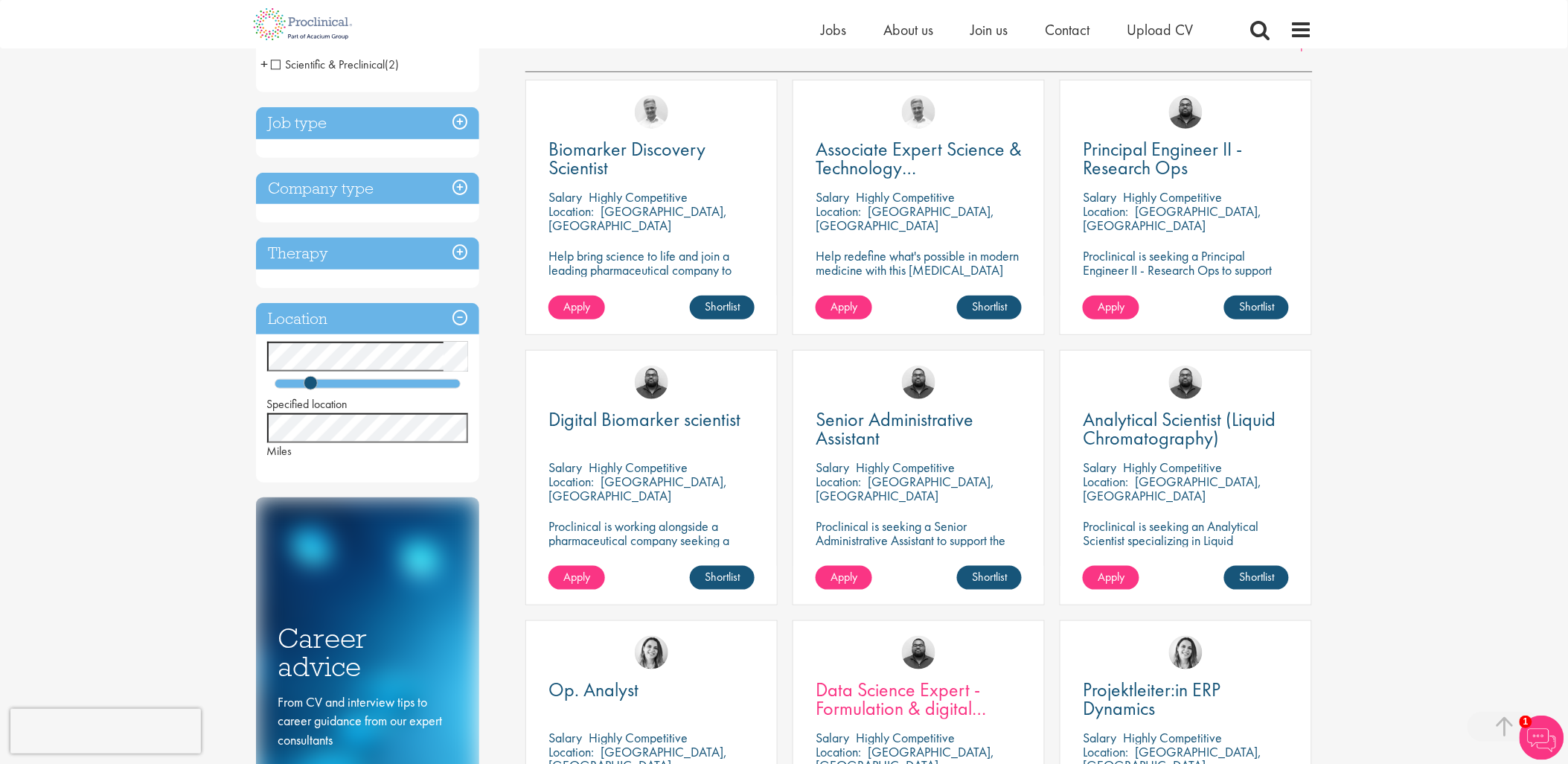
scroll to position [248, 0]
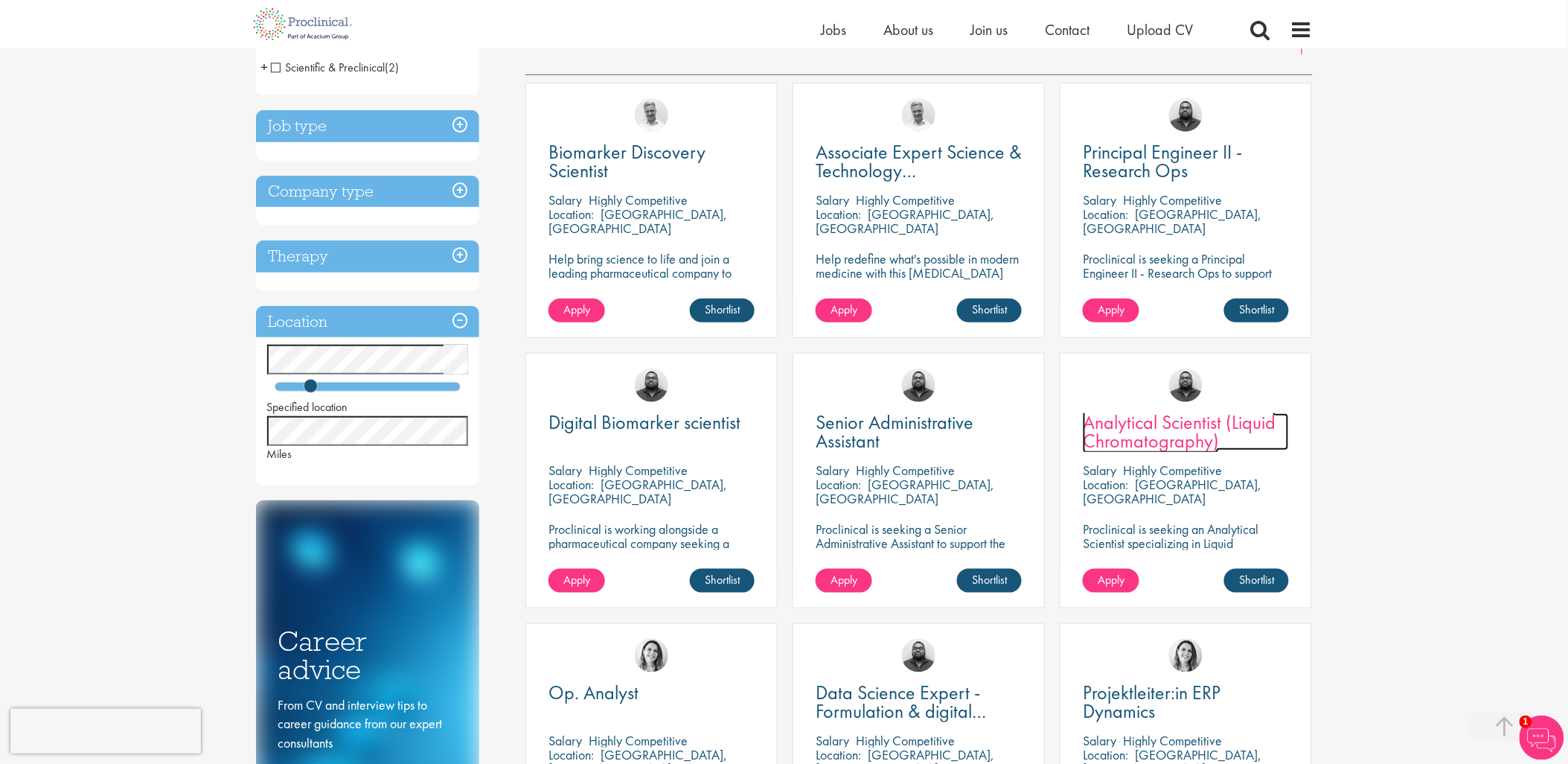
click at [1165, 420] on span "Analytical Scientist (Liquid Chromatography)" at bounding box center [1179, 431] width 192 height 44
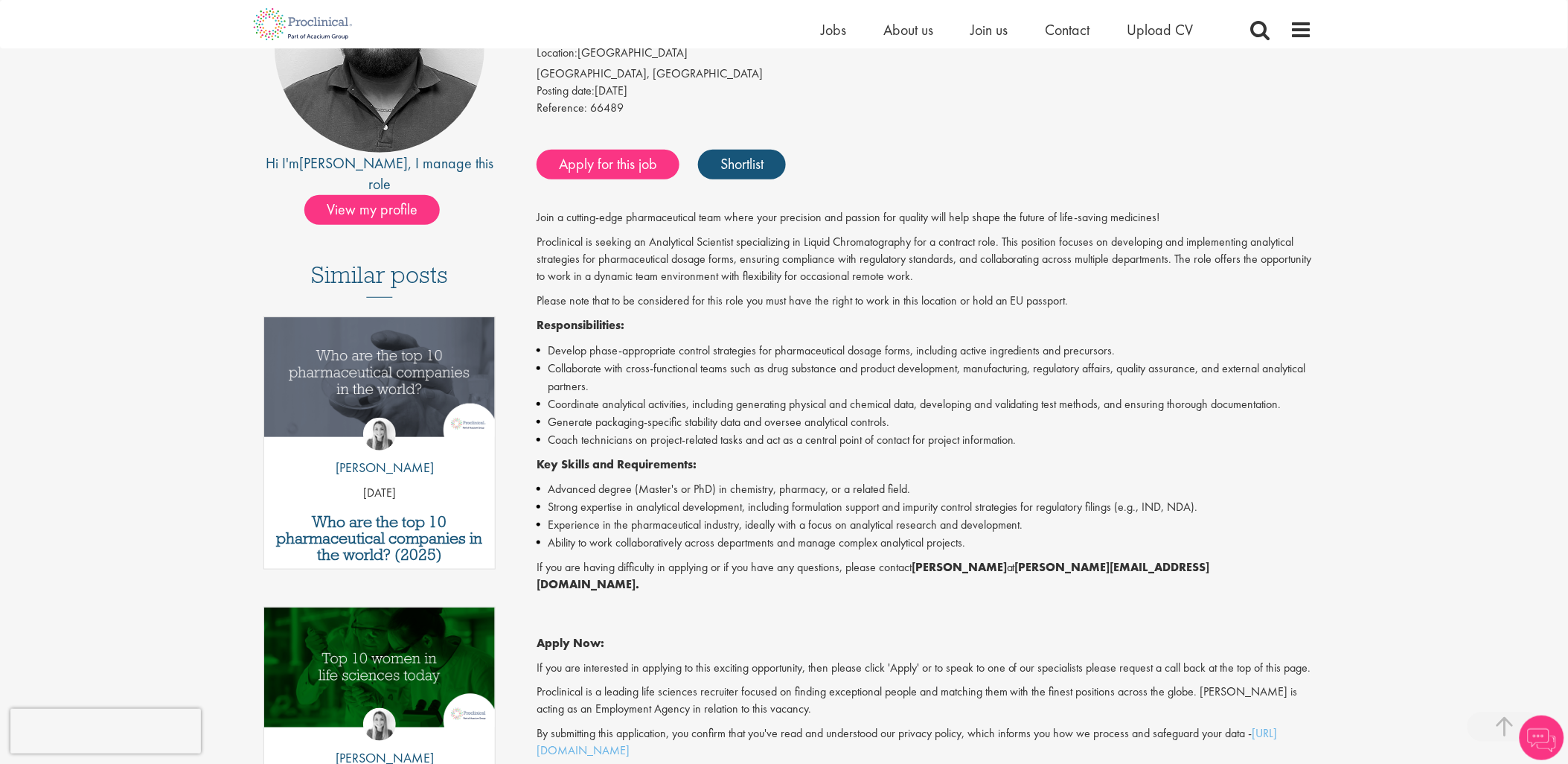
scroll to position [248, 0]
